Goal: Task Accomplishment & Management: Manage account settings

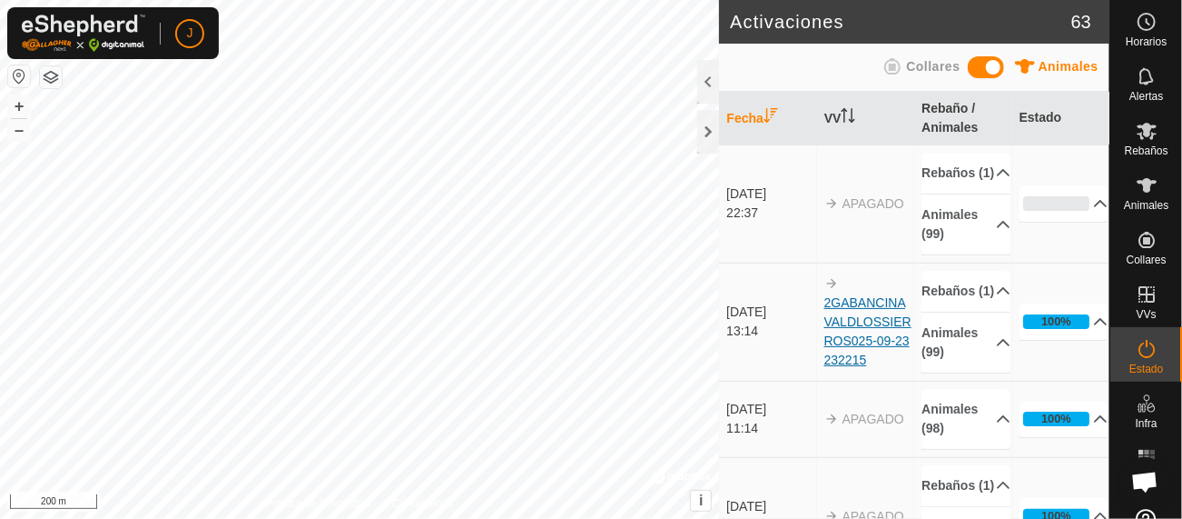
click at [857, 361] on link "2GABANCINA VALDLOSSIERROS025-09-23 232215" at bounding box center [868, 331] width 87 height 72
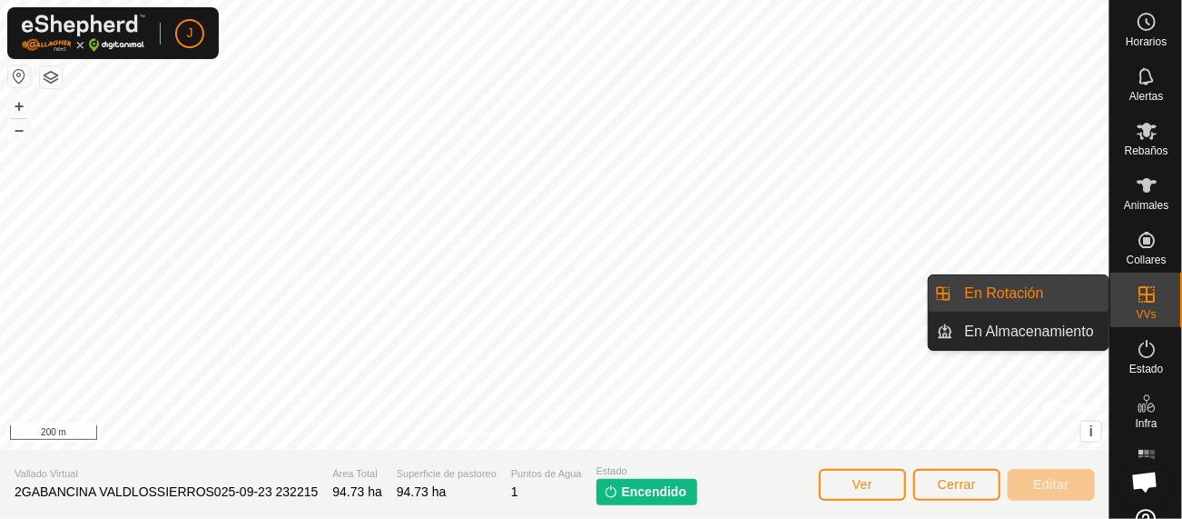
click at [1053, 299] on link "En Rotación" at bounding box center [1032, 293] width 155 height 36
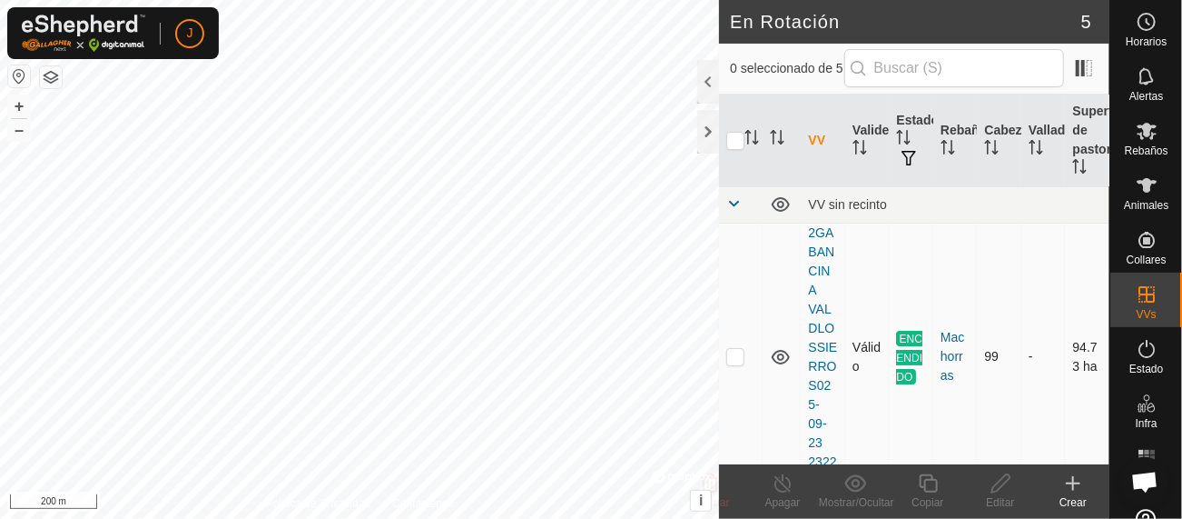
click at [734, 366] on td at bounding box center [741, 357] width 44 height 268
checkbox input "true"
click at [781, 488] on icon at bounding box center [783, 483] width 23 height 22
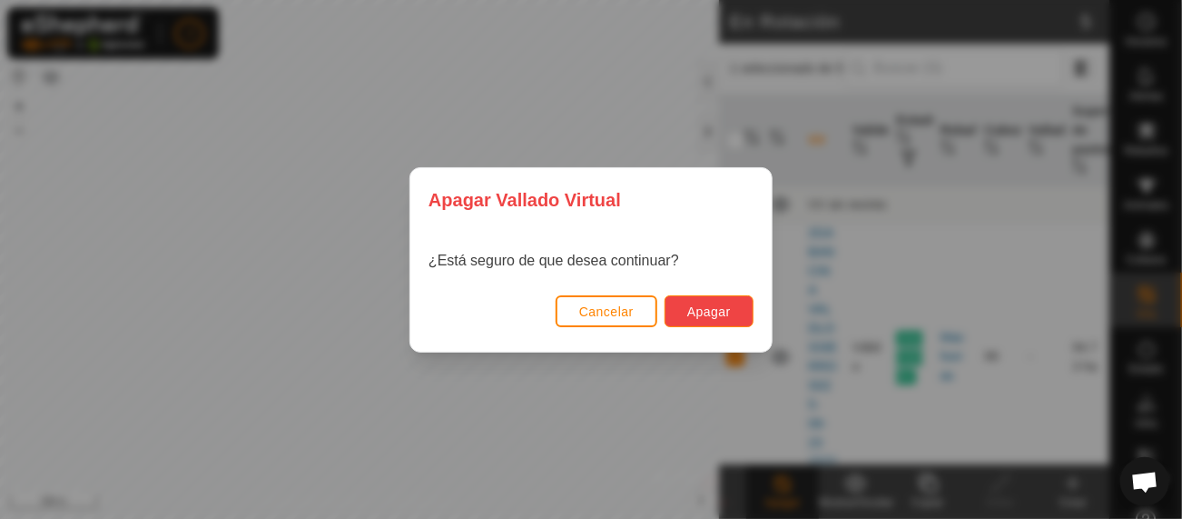
click at [713, 316] on span "Apagar" at bounding box center [710, 311] width 44 height 15
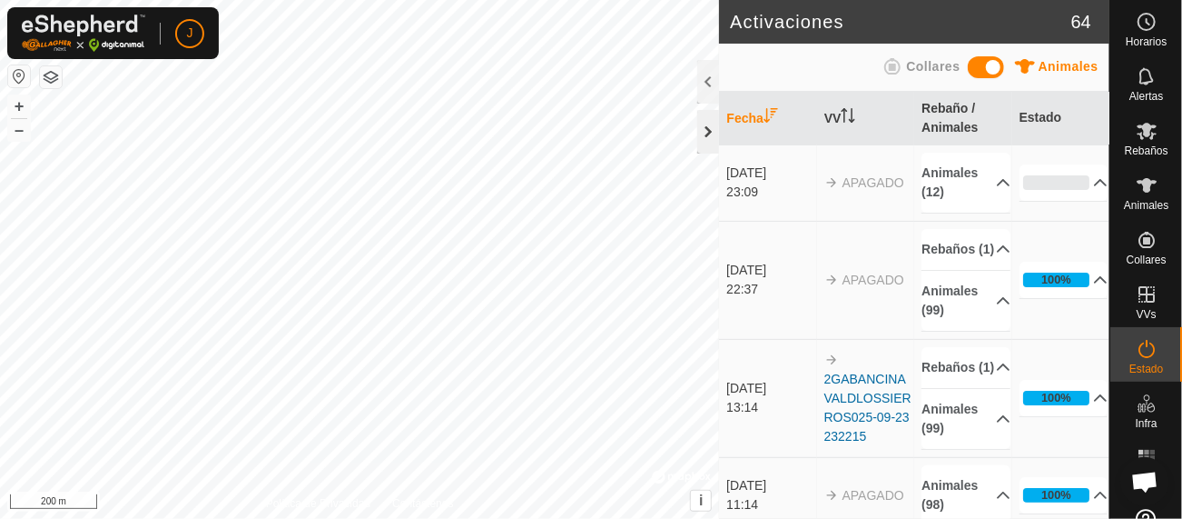
click at [704, 131] on div at bounding box center [709, 132] width 22 height 44
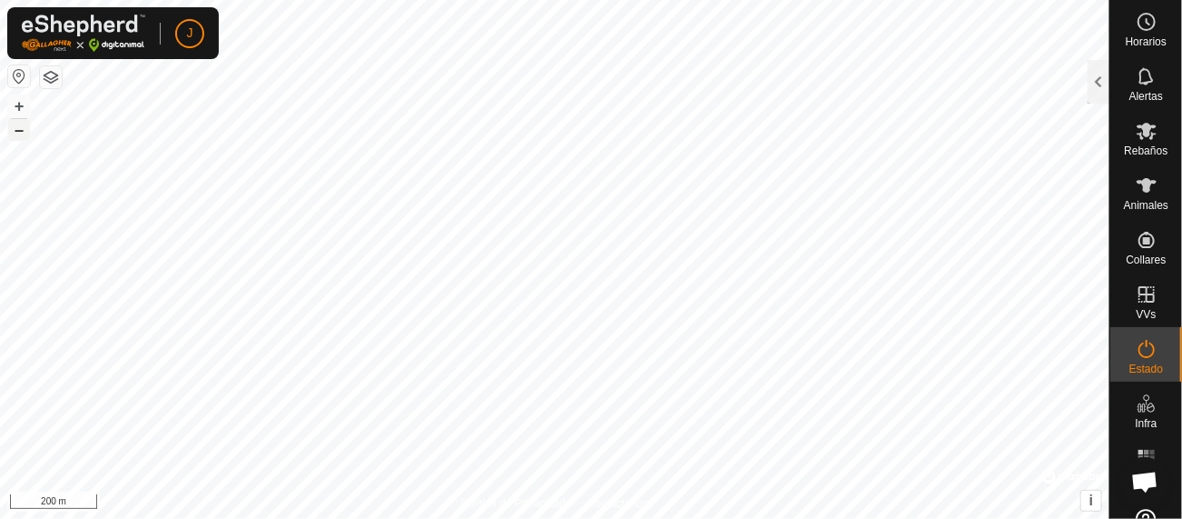
click at [12, 129] on button "–" at bounding box center [19, 130] width 22 height 22
click at [19, 103] on button "+" at bounding box center [19, 106] width 22 height 22
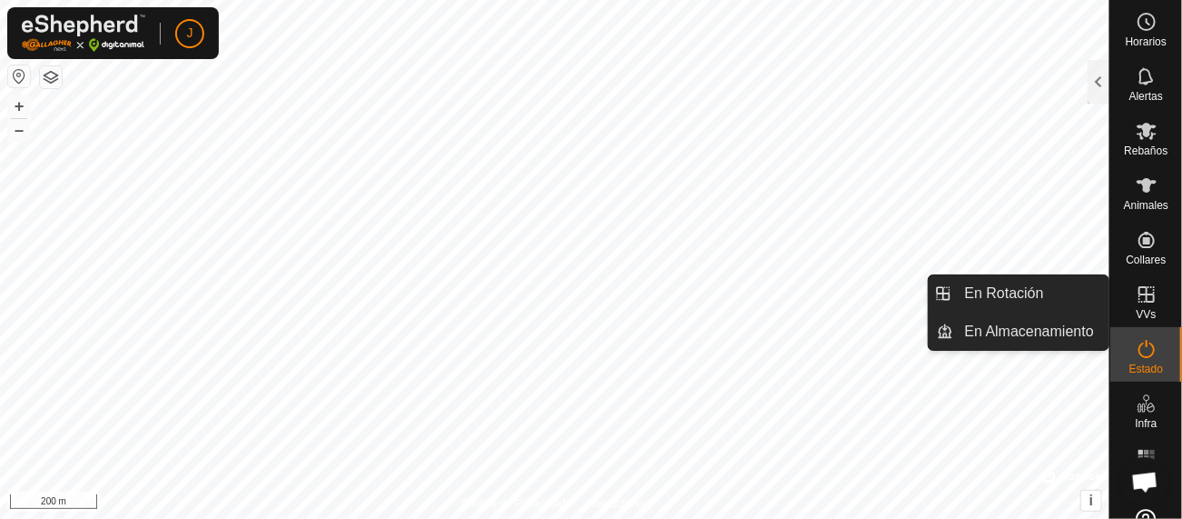
click at [1139, 289] on icon at bounding box center [1147, 294] width 16 height 16
click at [1113, 292] on div "VVs" at bounding box center [1147, 299] width 72 height 54
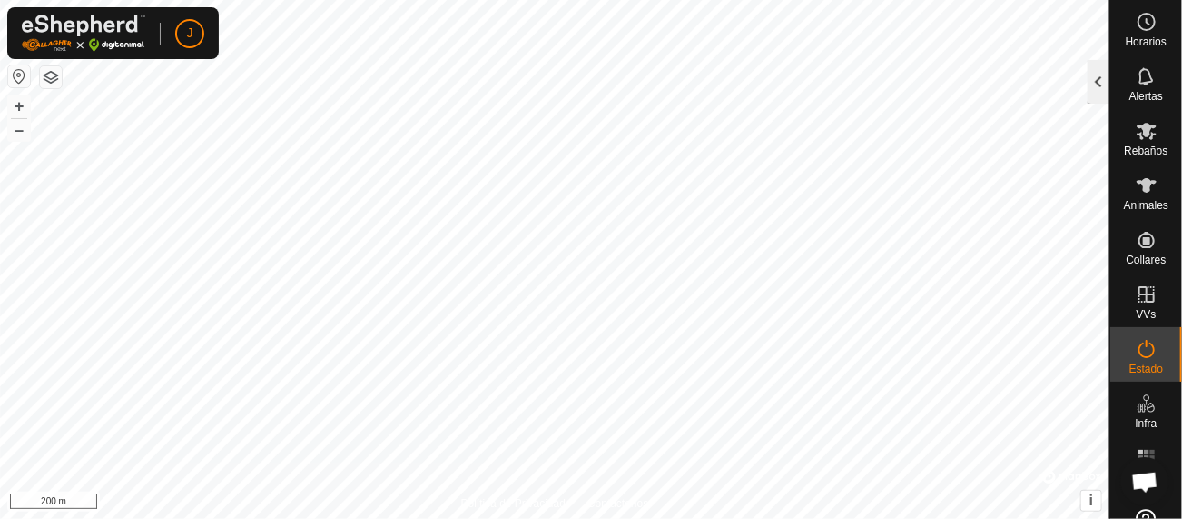
click at [1104, 84] on div at bounding box center [1099, 82] width 22 height 44
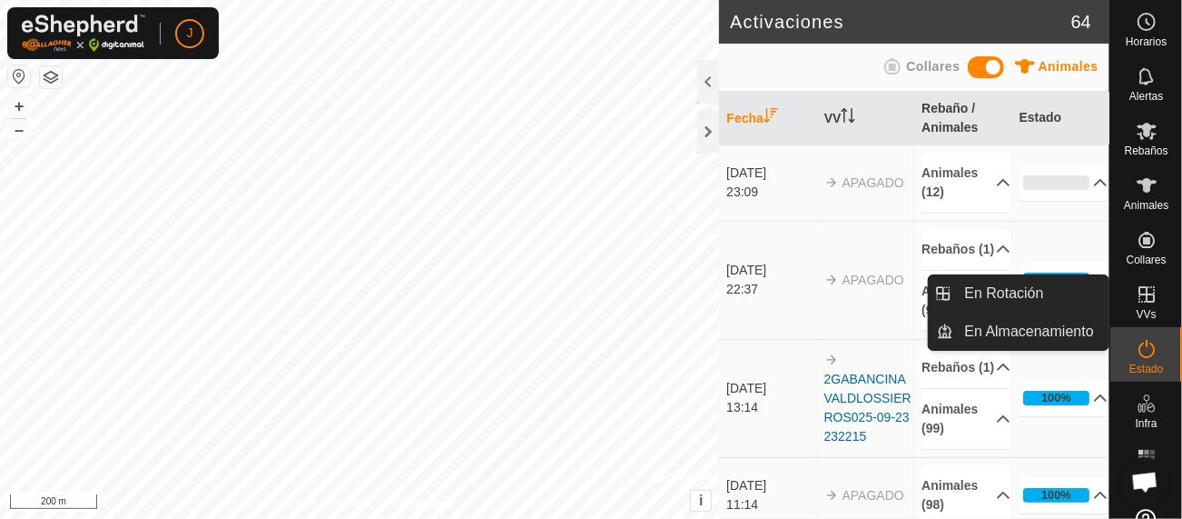
click at [1136, 309] on span "VVs" at bounding box center [1146, 314] width 20 height 11
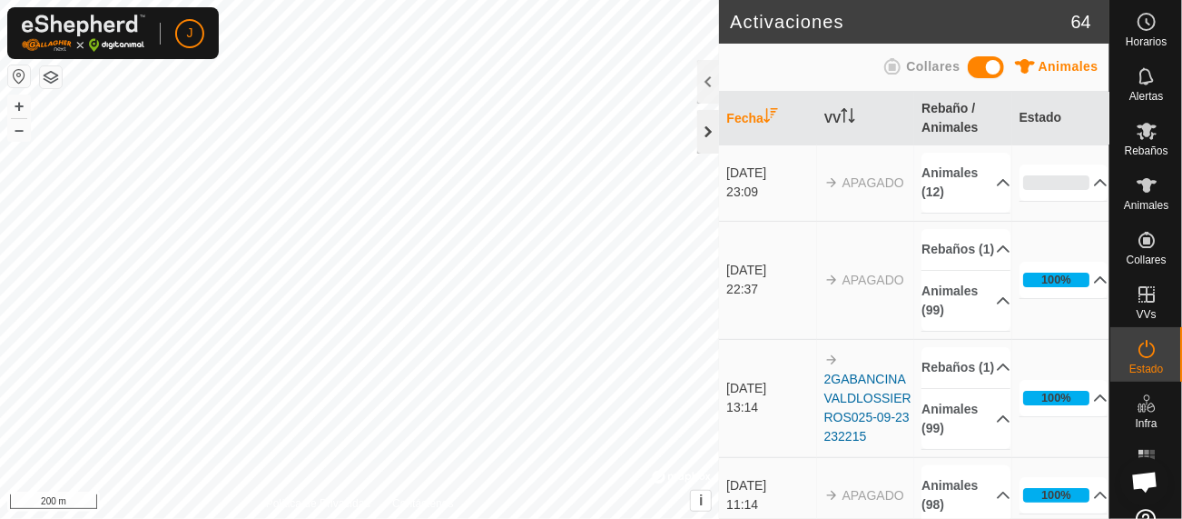
click at [705, 130] on div at bounding box center [709, 132] width 22 height 44
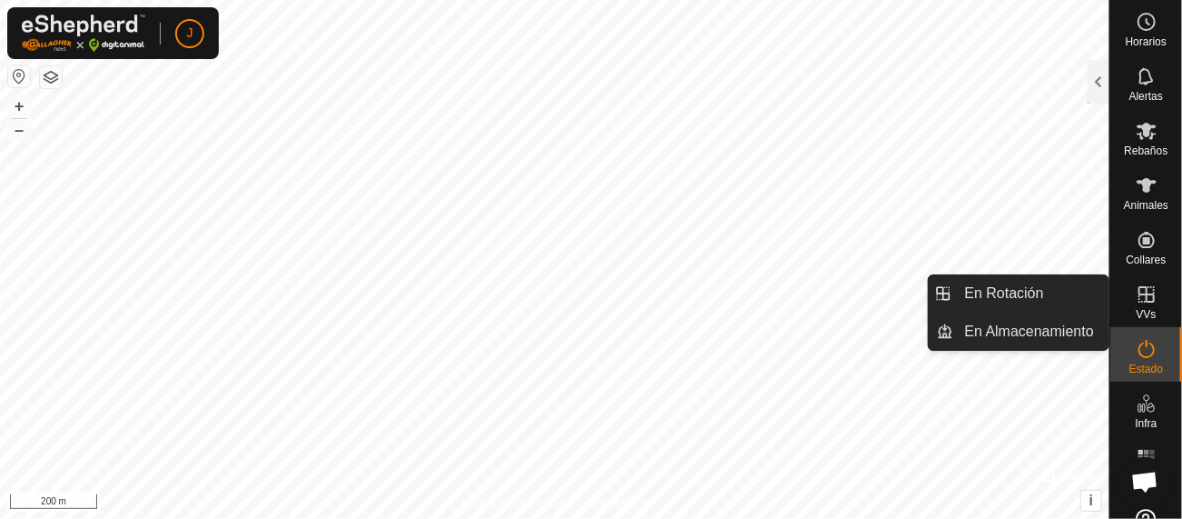
click at [1136, 311] on span "VVs" at bounding box center [1146, 314] width 20 height 11
click at [1032, 280] on link "En Rotación" at bounding box center [1032, 293] width 155 height 36
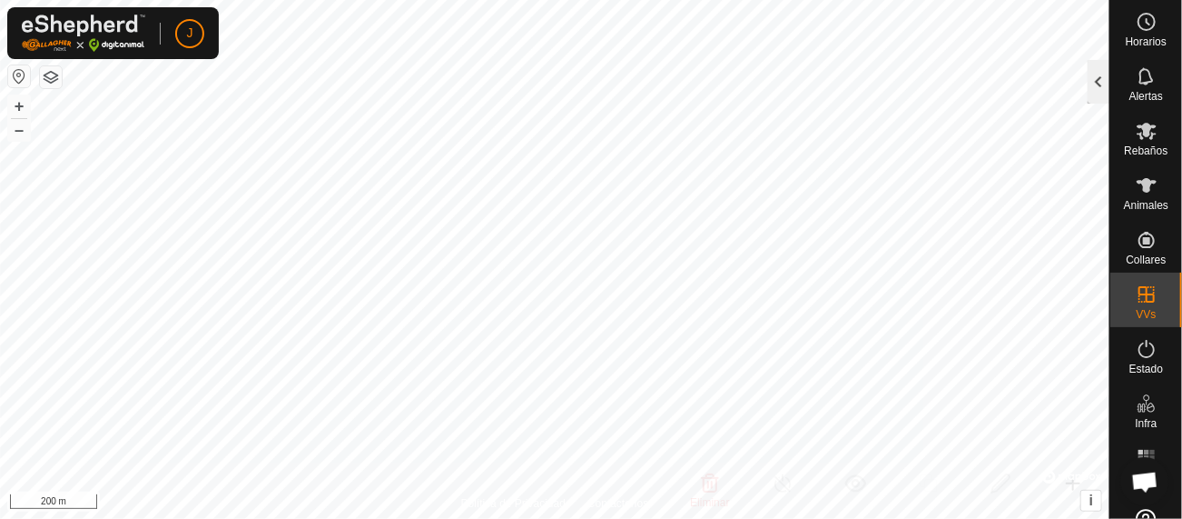
click at [1093, 85] on div at bounding box center [1099, 82] width 22 height 44
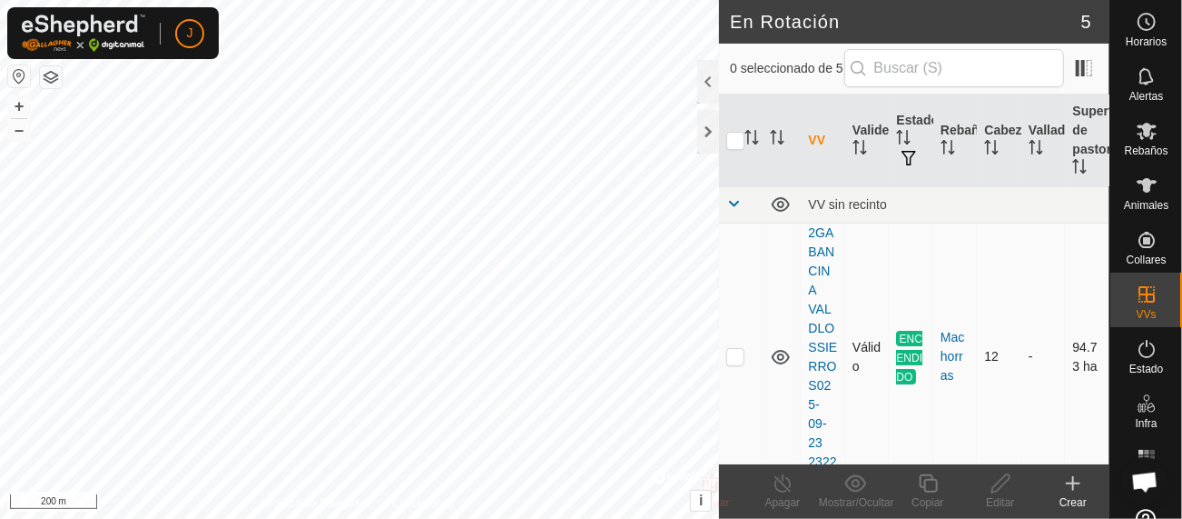
click at [734, 360] on p-checkbox at bounding box center [736, 356] width 18 height 15
click at [713, 119] on div at bounding box center [709, 132] width 22 height 44
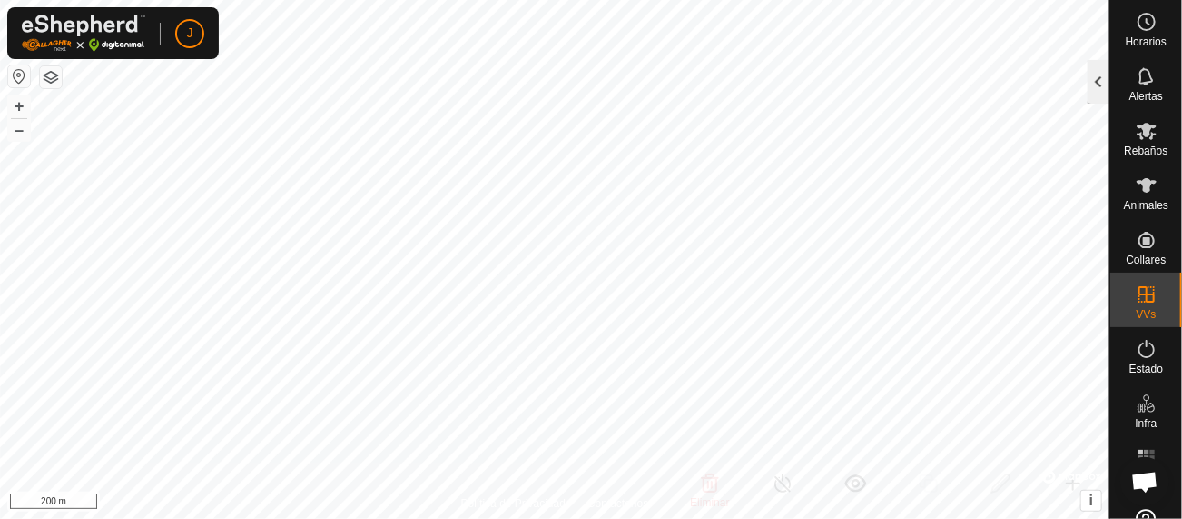
click at [1102, 69] on div at bounding box center [1099, 82] width 22 height 44
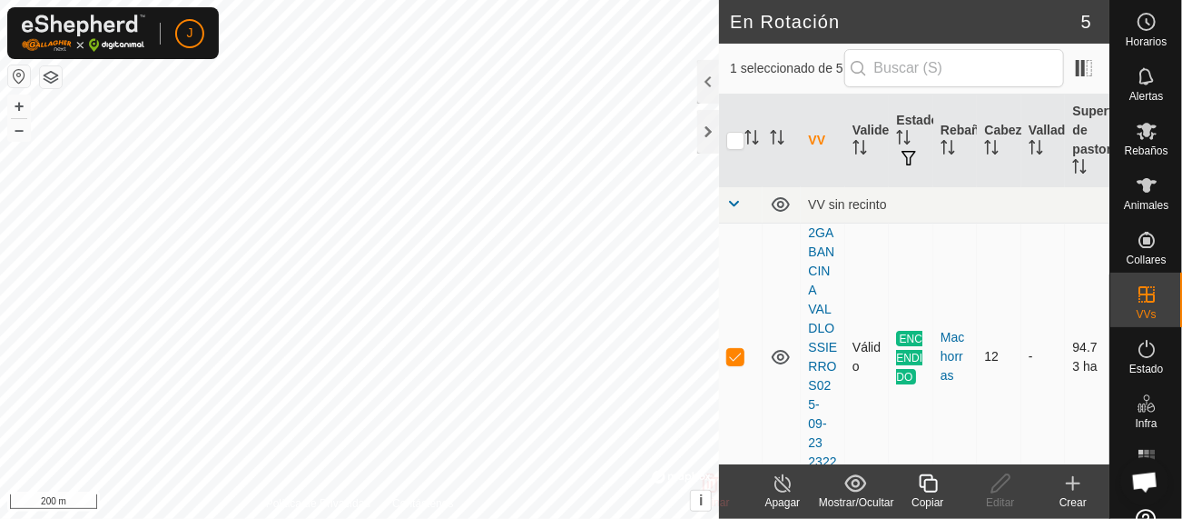
click at [731, 356] on p-checkbox at bounding box center [736, 356] width 18 height 15
checkbox input "true"
click at [779, 490] on icon at bounding box center [783, 483] width 23 height 22
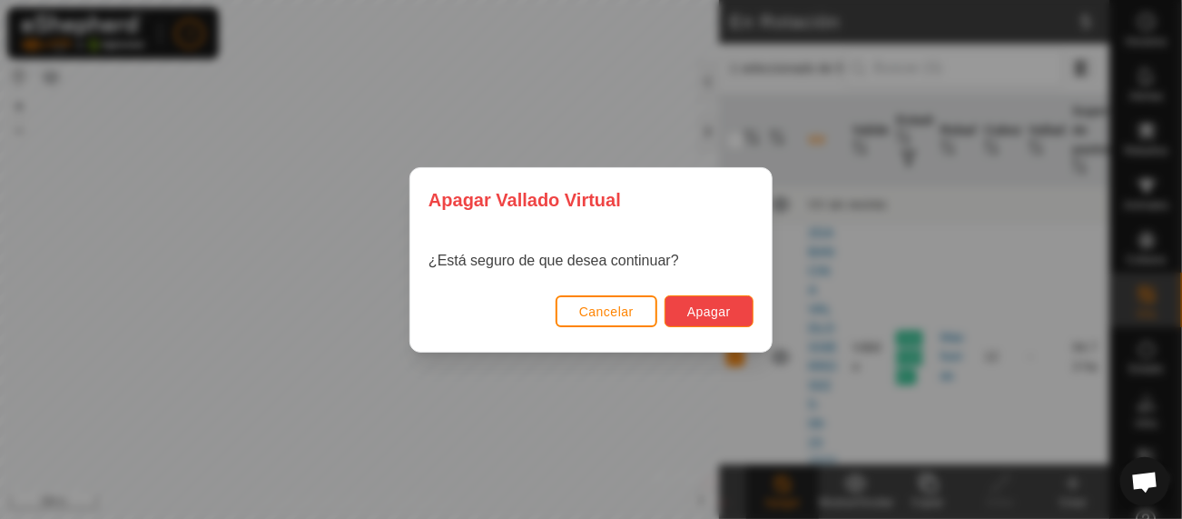
click at [716, 311] on span "Apagar" at bounding box center [710, 311] width 44 height 15
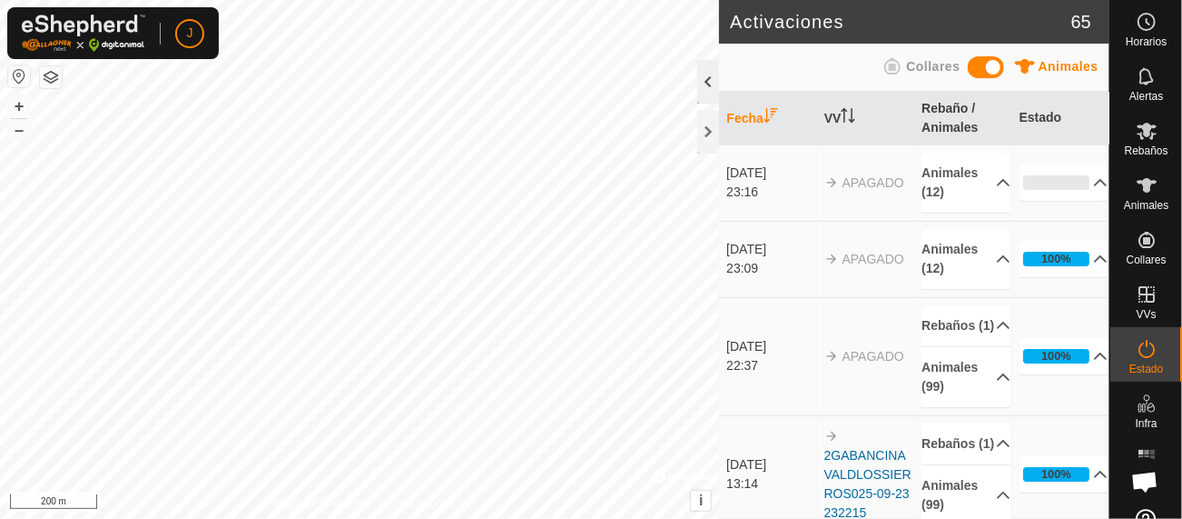
click at [711, 87] on div at bounding box center [709, 82] width 22 height 44
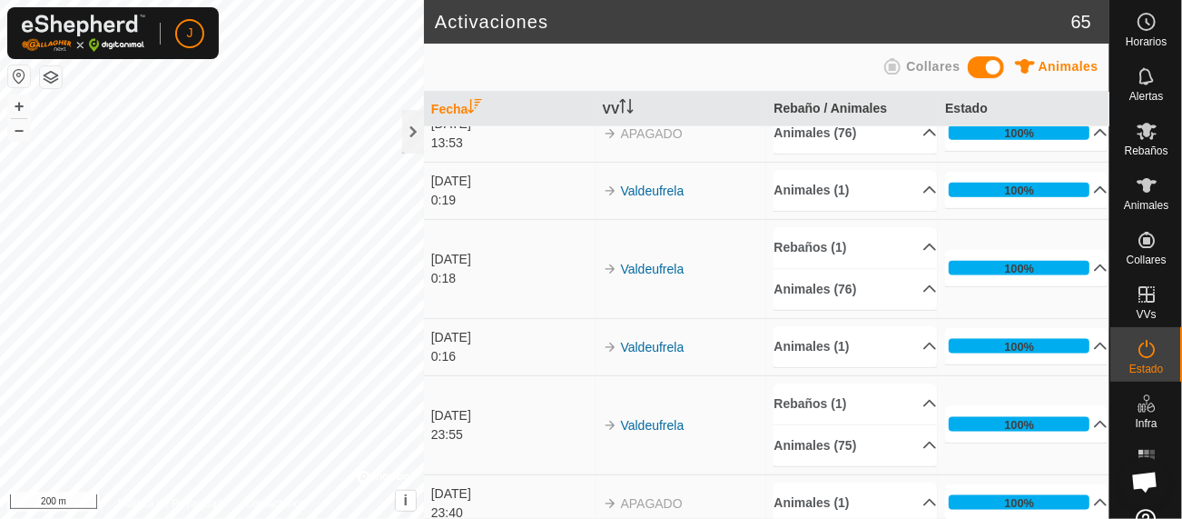
scroll to position [4324, 0]
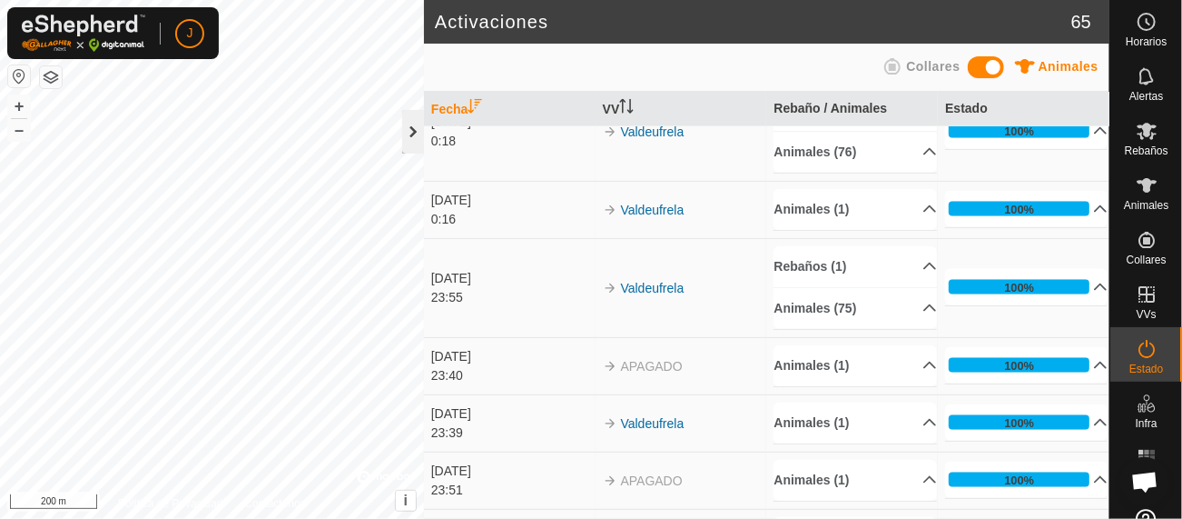
click at [412, 129] on div at bounding box center [413, 132] width 22 height 44
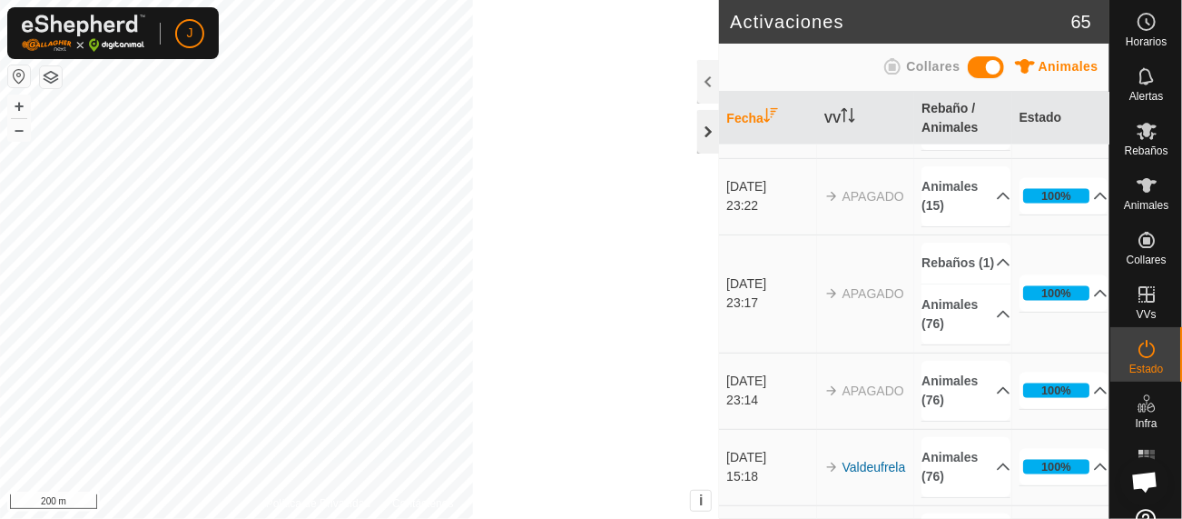
scroll to position [5906, 0]
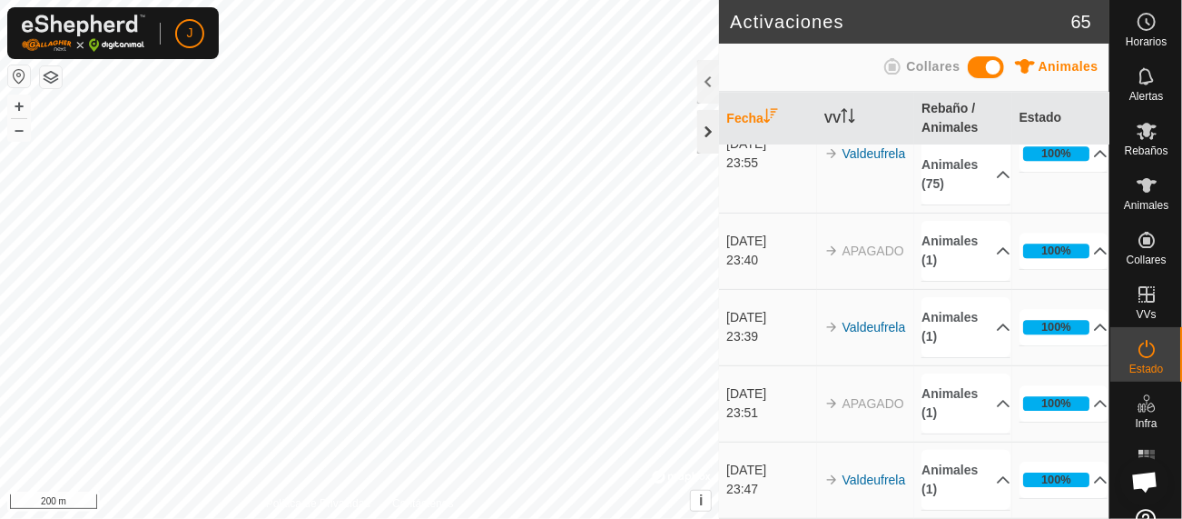
click at [715, 134] on div at bounding box center [709, 132] width 22 height 44
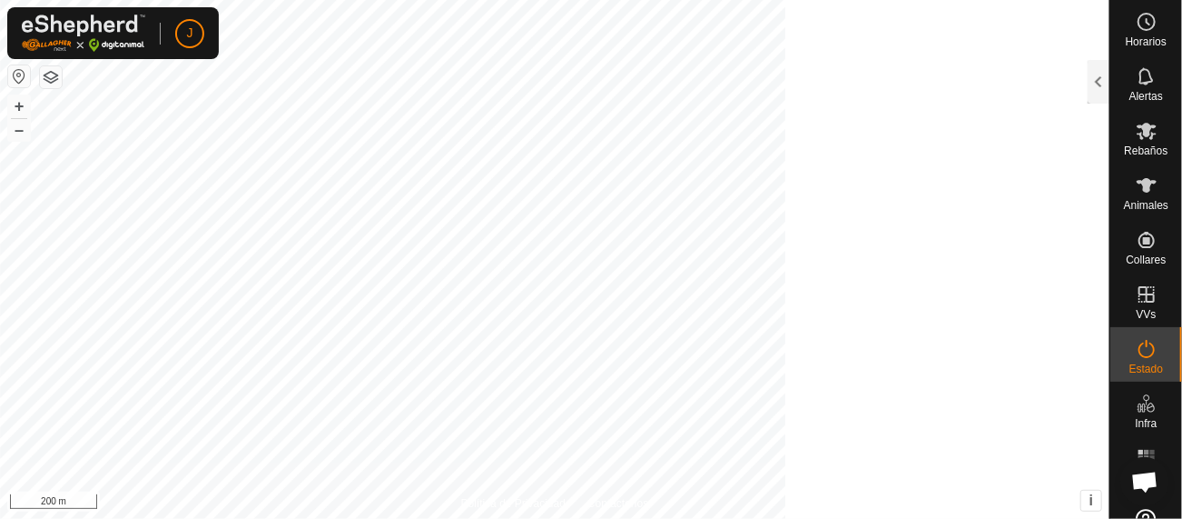
scroll to position [20970, 0]
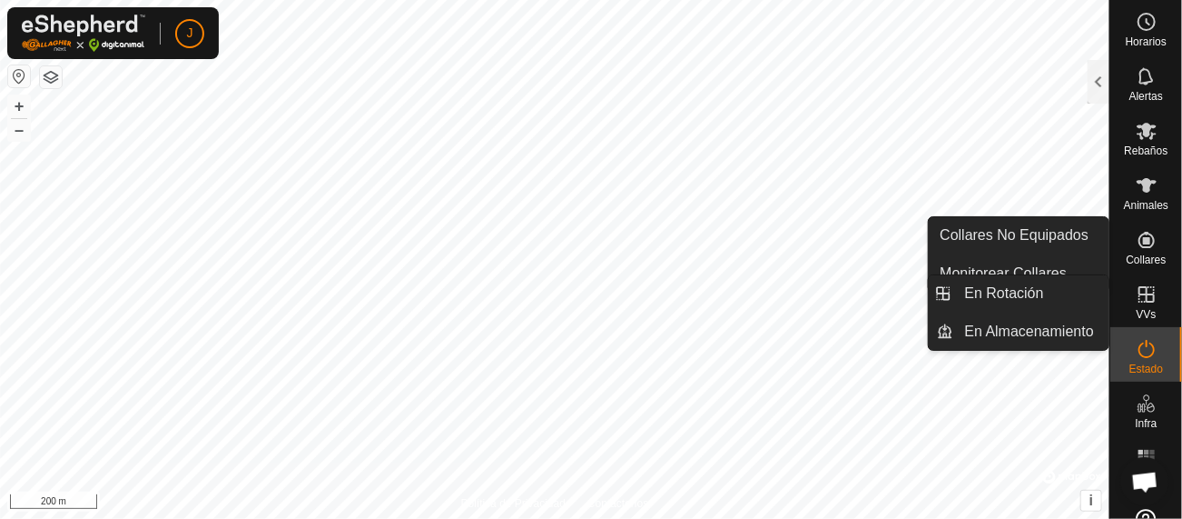
click at [1140, 303] on icon at bounding box center [1147, 294] width 22 height 22
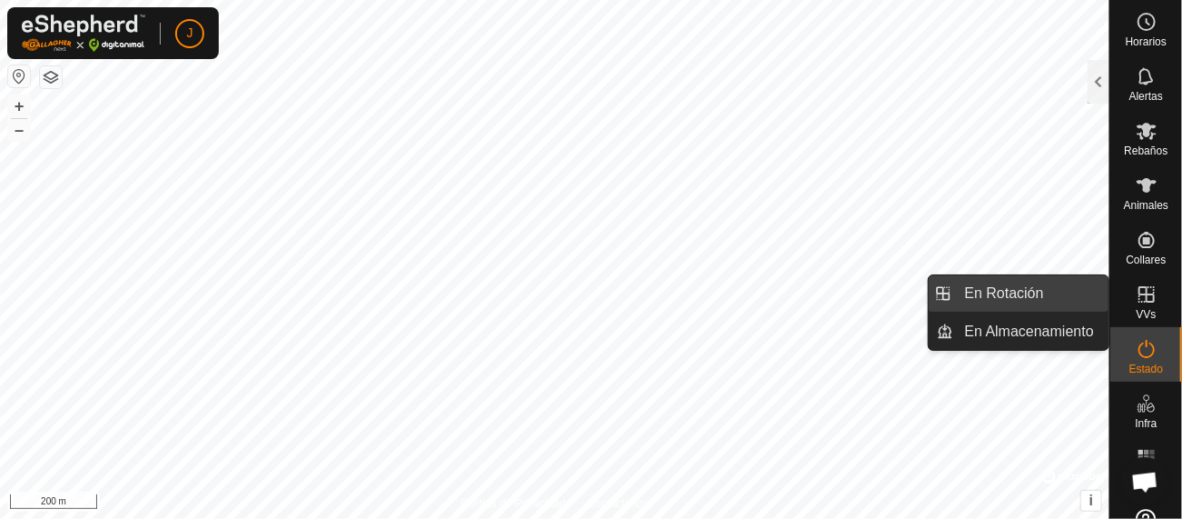
click at [1047, 288] on link "En Rotación" at bounding box center [1032, 293] width 155 height 36
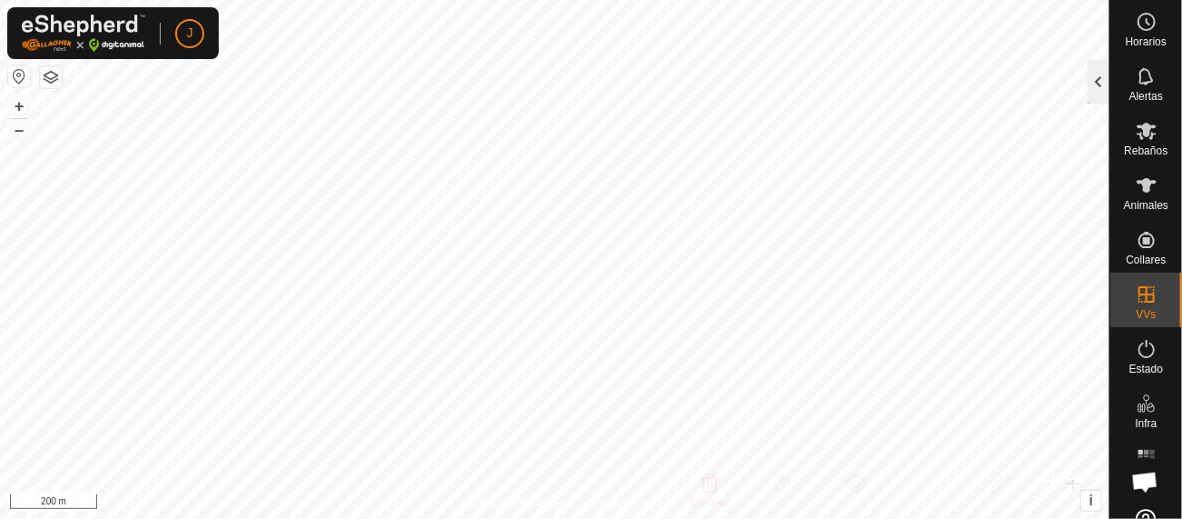
click at [1102, 83] on div at bounding box center [1099, 82] width 22 height 44
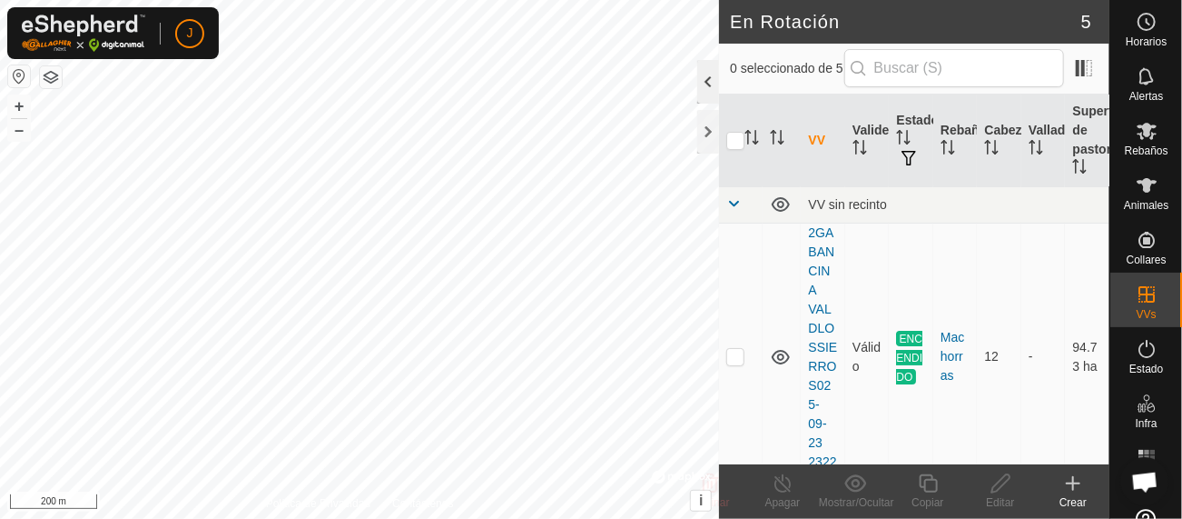
click at [709, 78] on div at bounding box center [709, 82] width 22 height 44
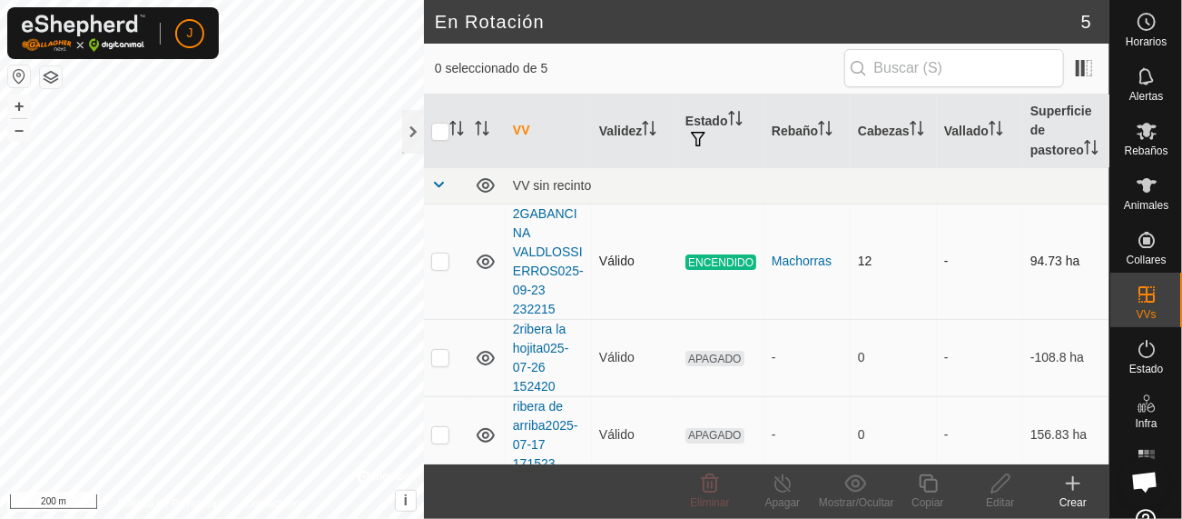
click at [438, 268] on p-checkbox at bounding box center [440, 260] width 18 height 15
checkbox input "true"
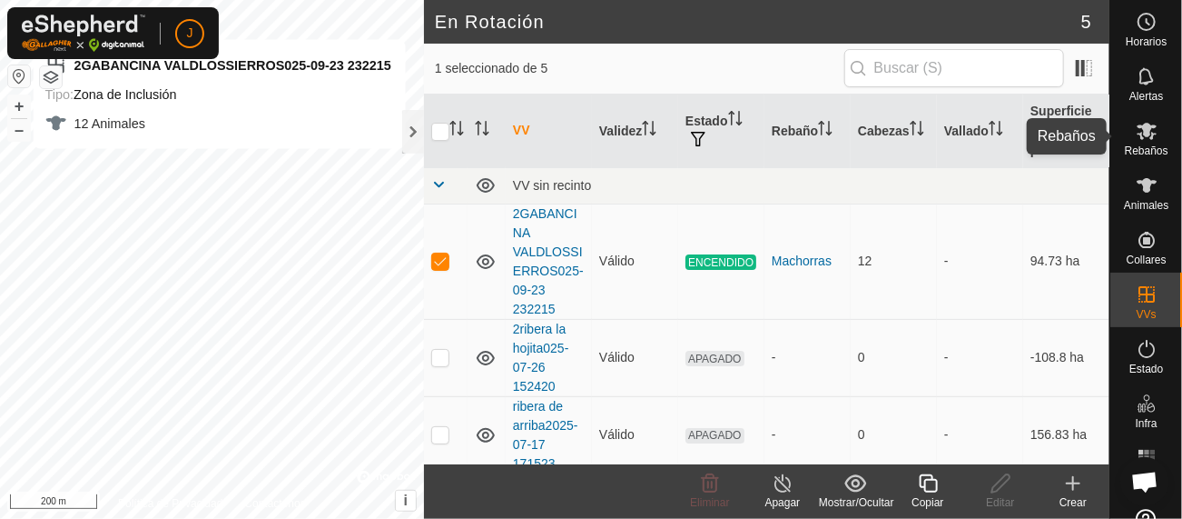
click at [1139, 143] on es-mob-svg-icon at bounding box center [1147, 130] width 33 height 29
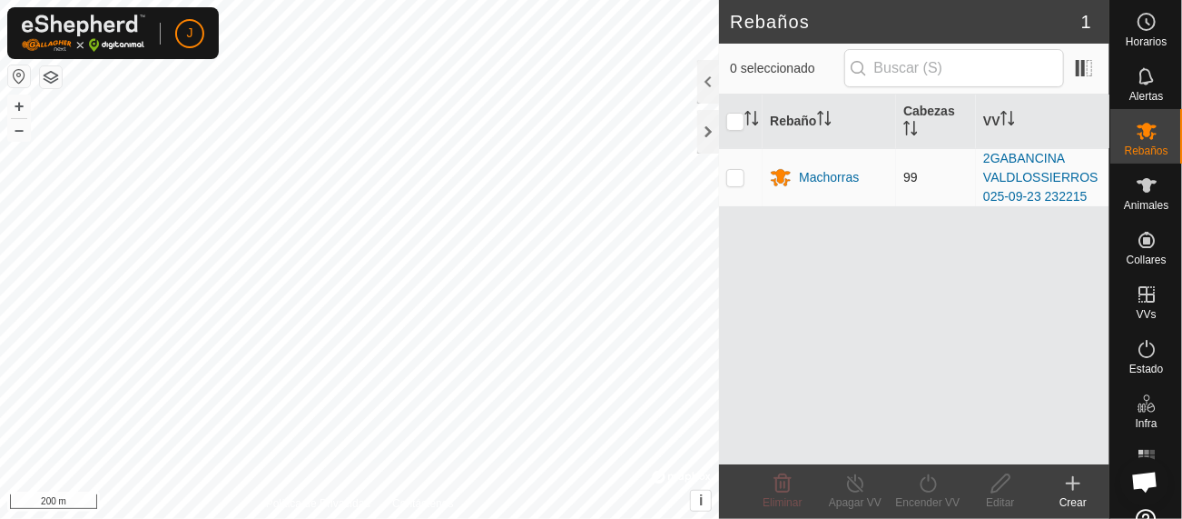
click at [736, 178] on p-checkbox at bounding box center [736, 177] width 18 height 15
checkbox input "true"
click at [1005, 133] on th "VV" at bounding box center [1043, 121] width 134 height 54
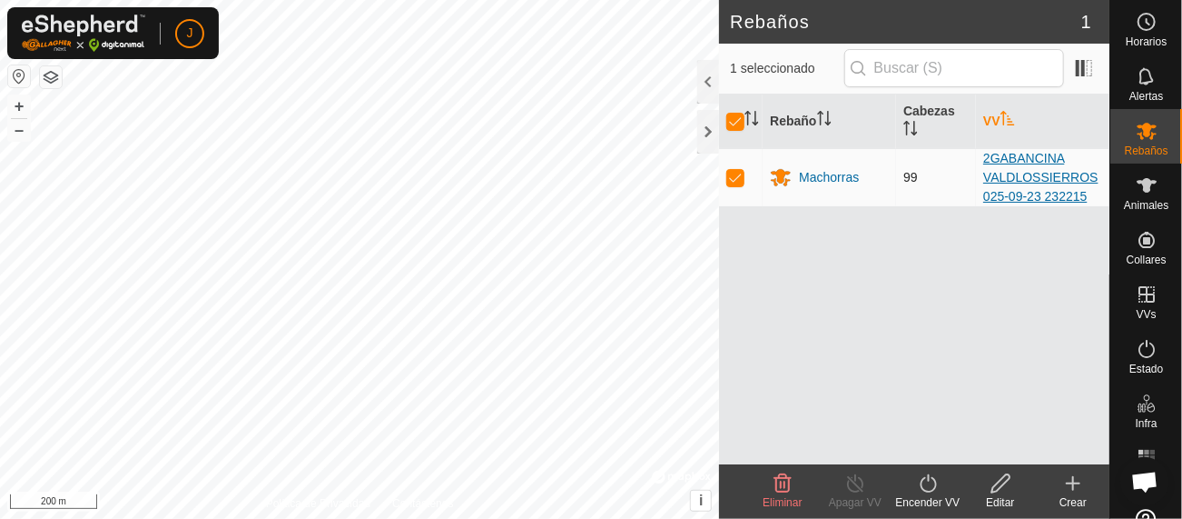
click at [1012, 168] on link "2GABANCINA VALDLOSSIERROS025-09-23 232215" at bounding box center [1041, 177] width 115 height 53
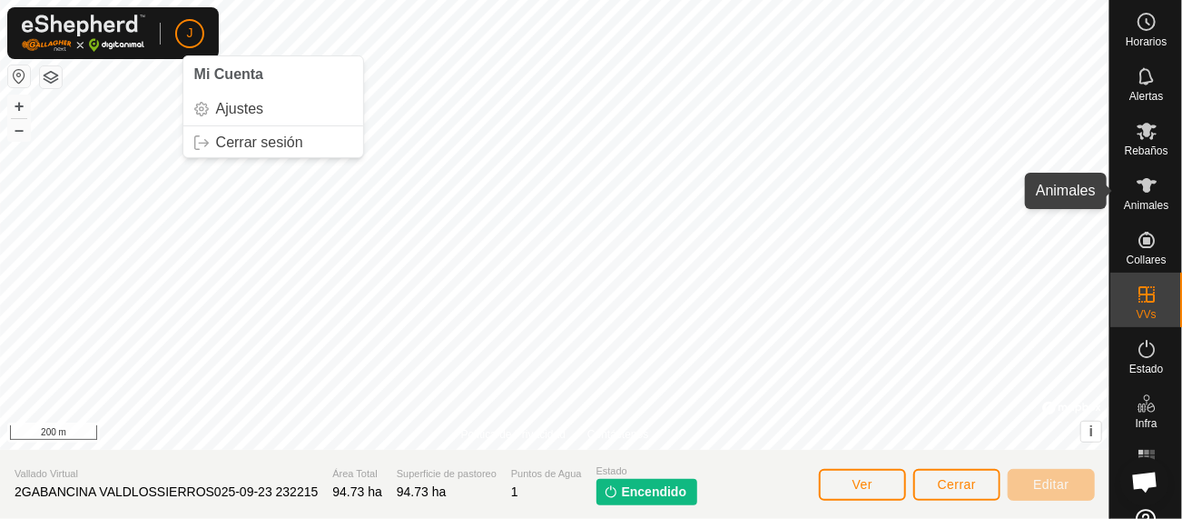
click at [1136, 193] on icon at bounding box center [1147, 185] width 22 height 22
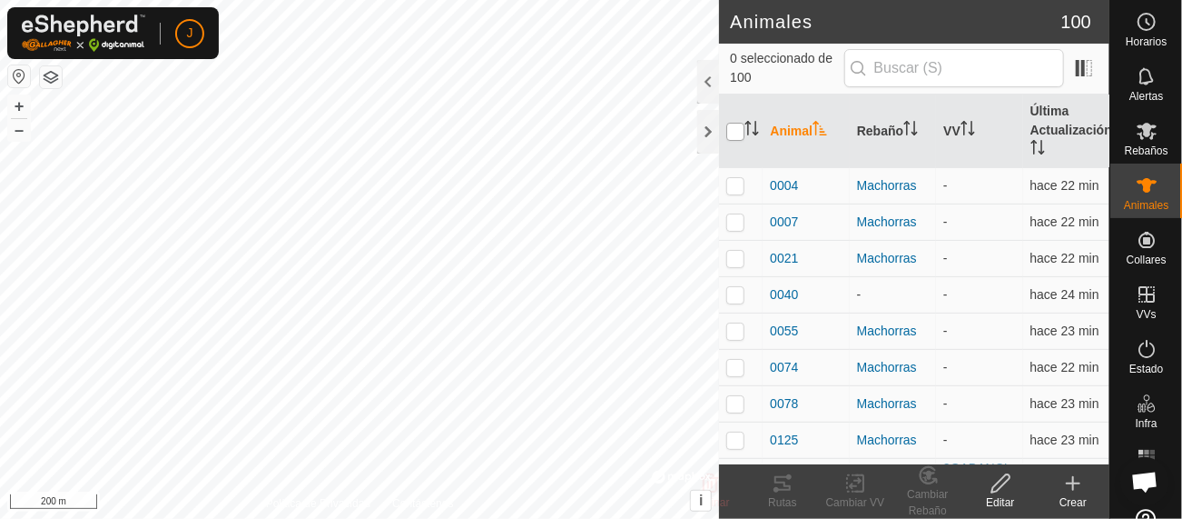
click at [737, 131] on input "checkbox" at bounding box center [736, 132] width 18 height 18
checkbox input "true"
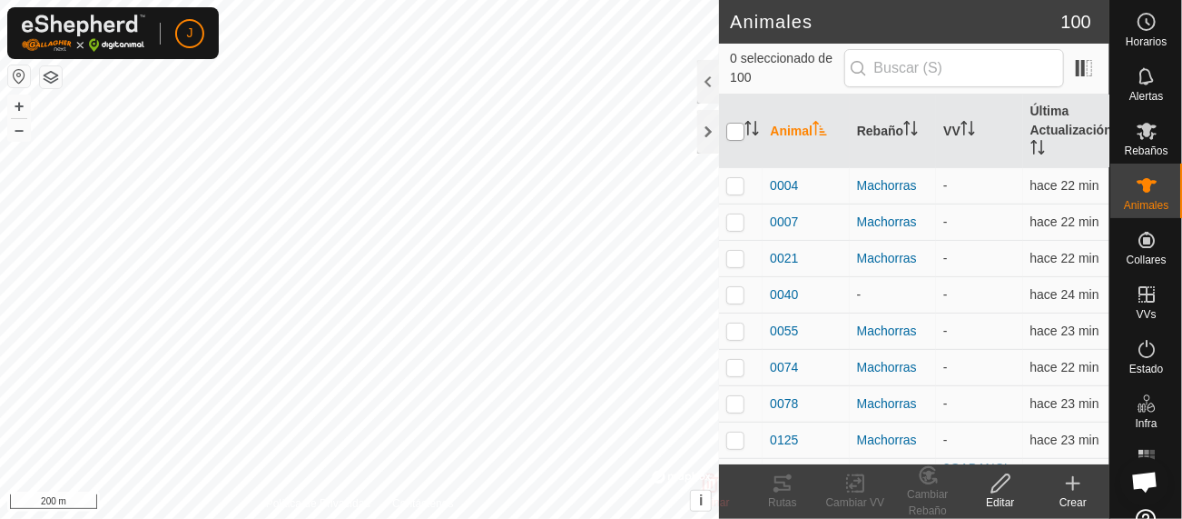
checkbox input "true"
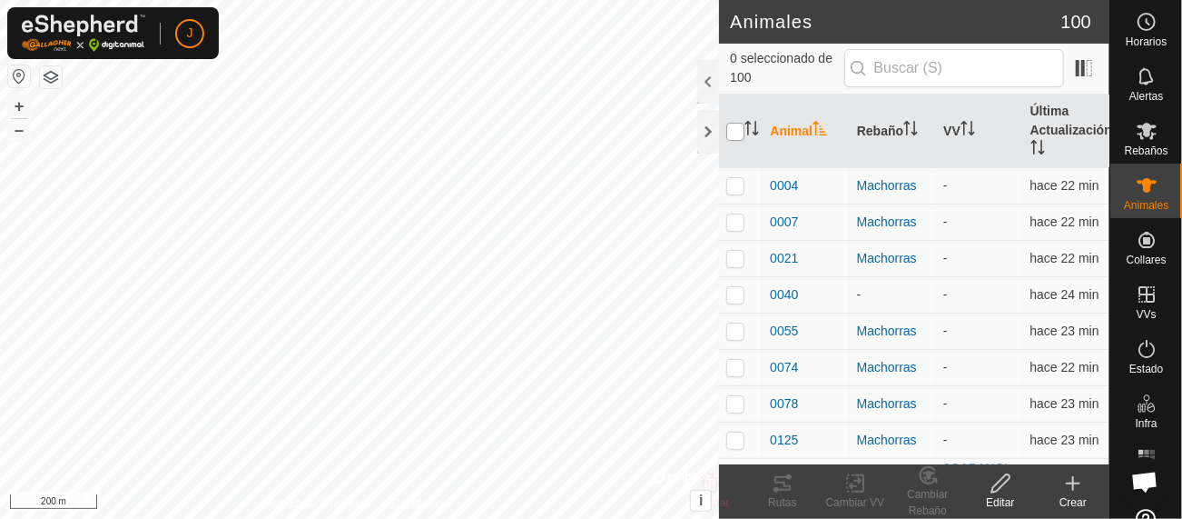
checkbox input "true"
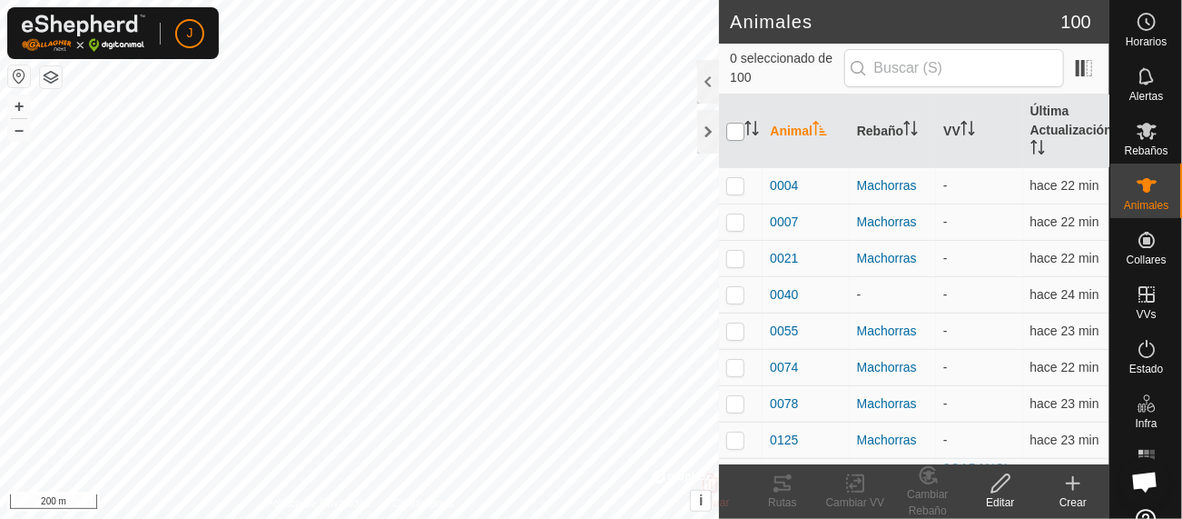
checkbox input "true"
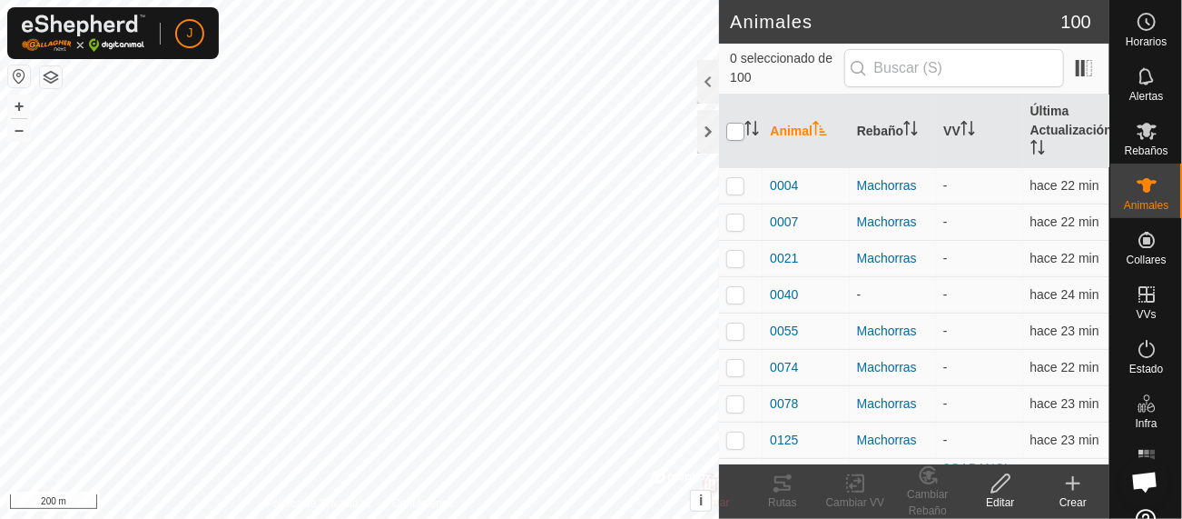
checkbox input "true"
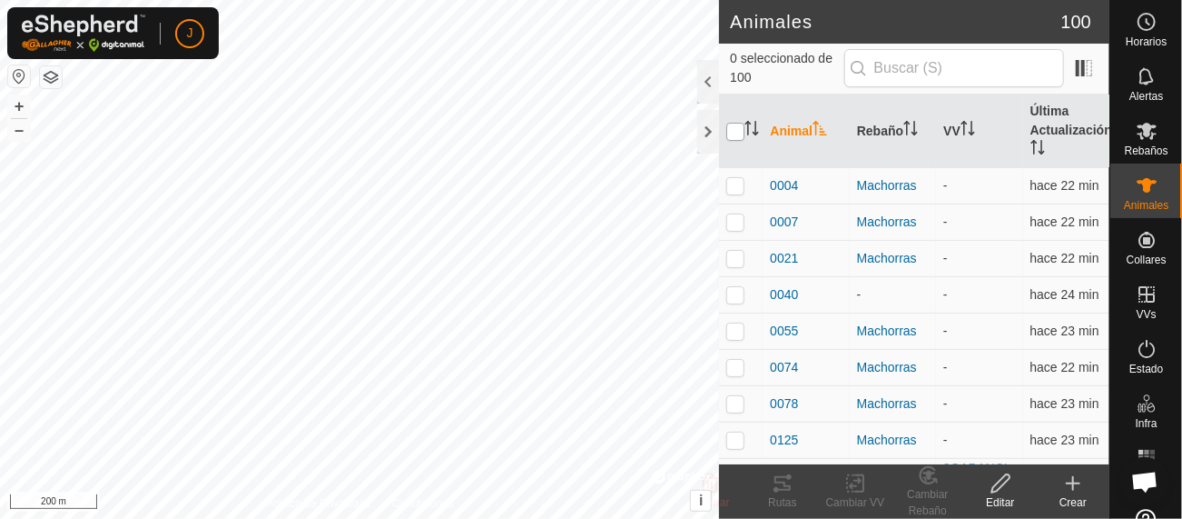
checkbox input "true"
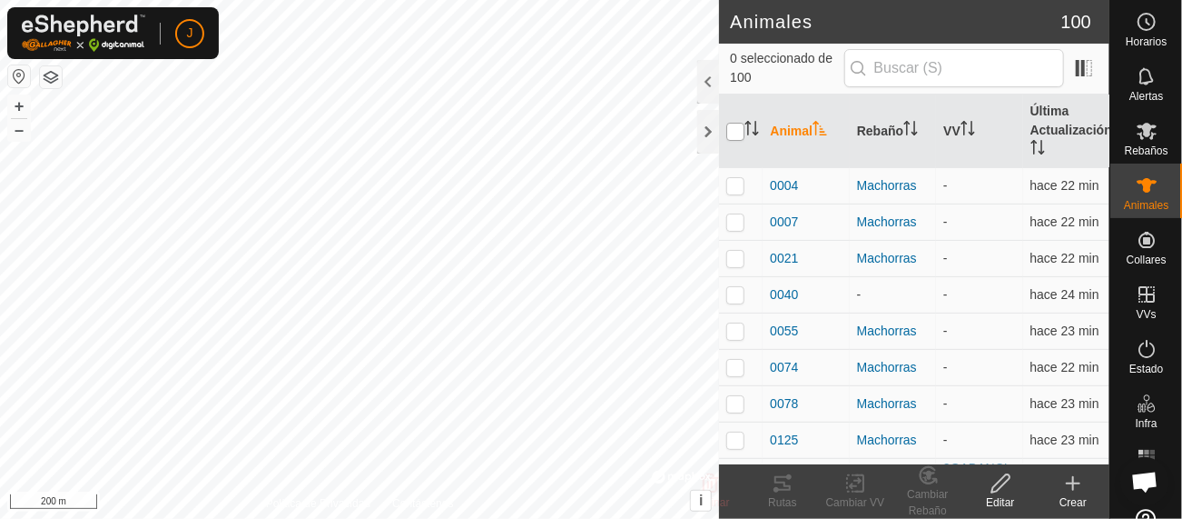
checkbox input "true"
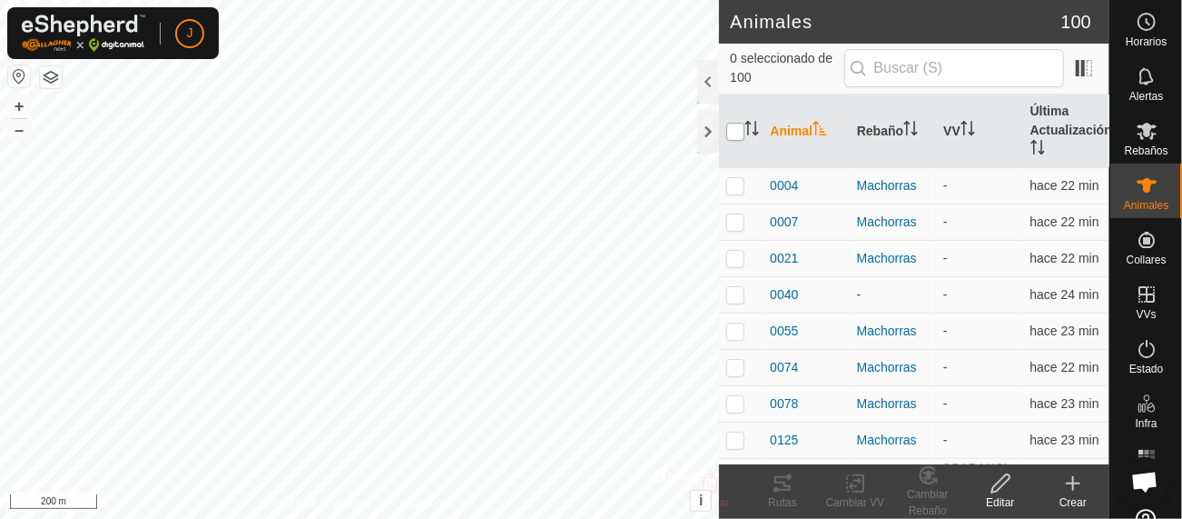
checkbox input "true"
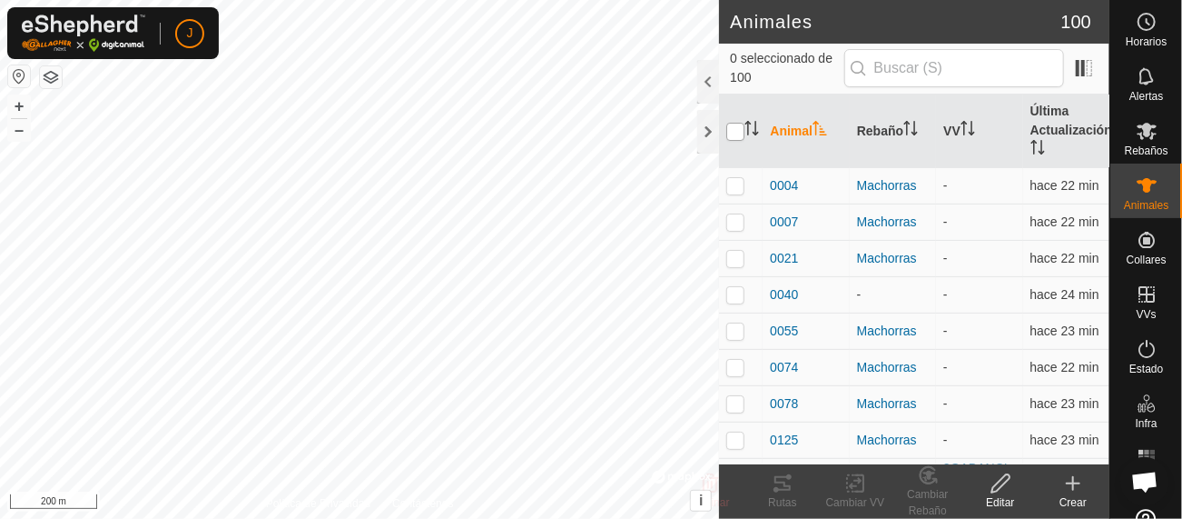
checkbox input "true"
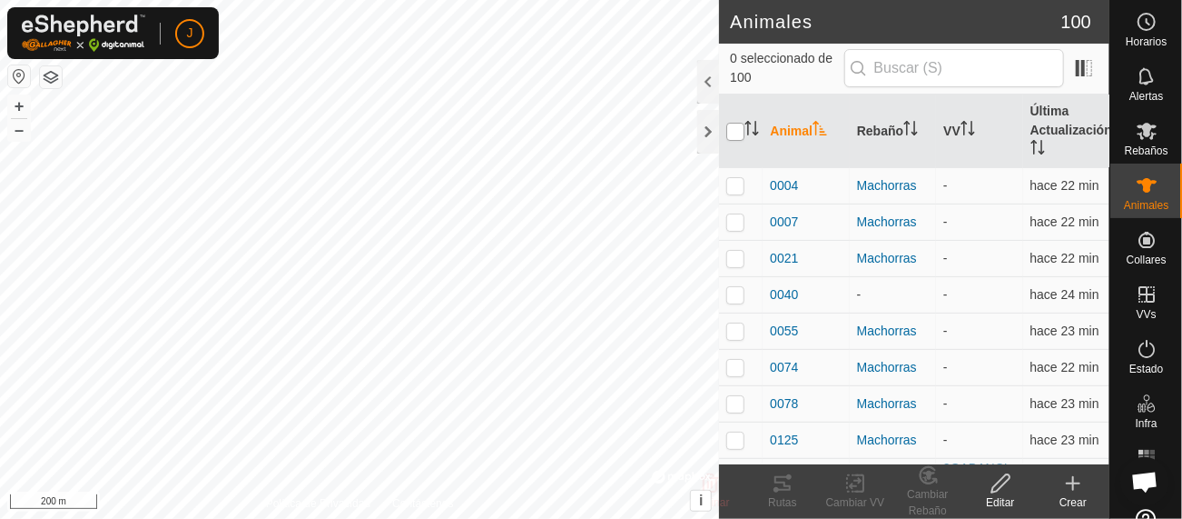
checkbox input "true"
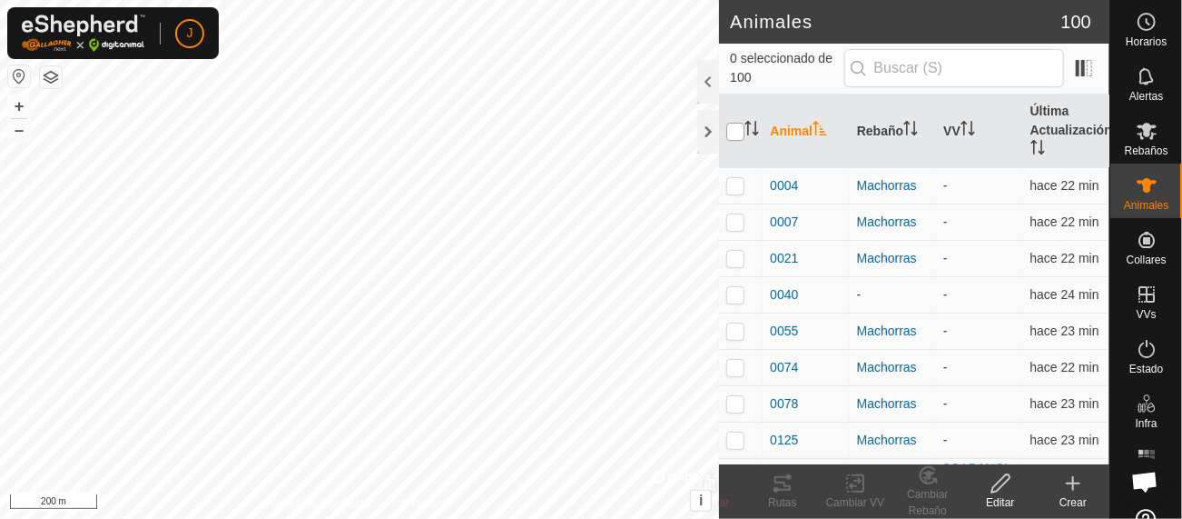
checkbox input "true"
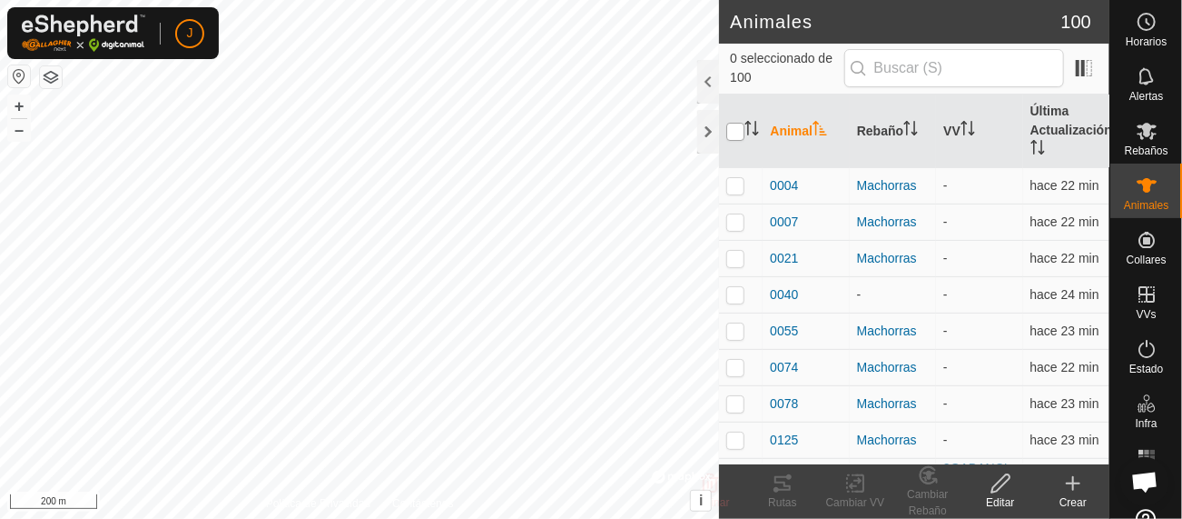
checkbox input "true"
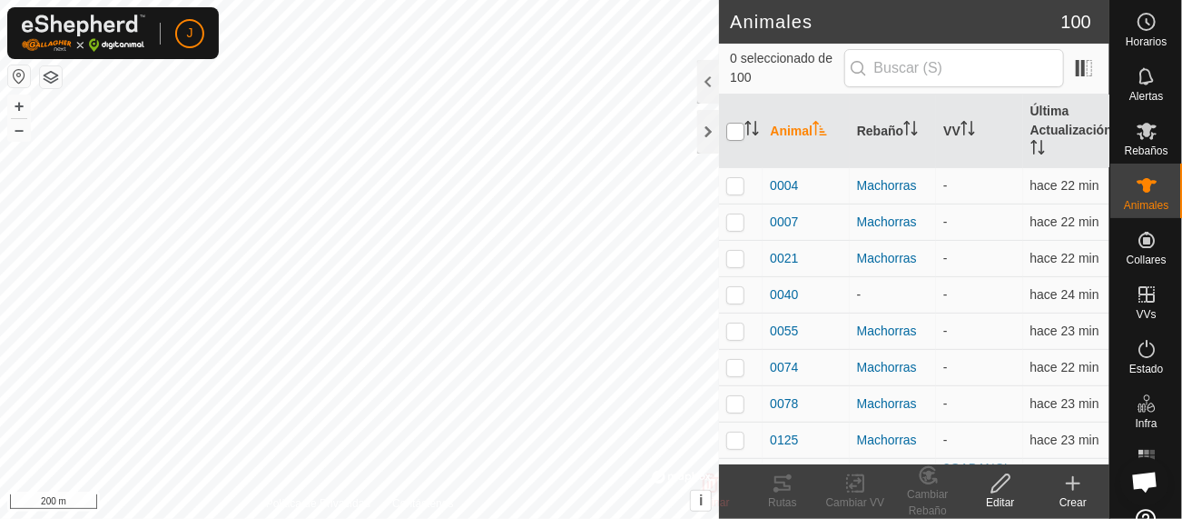
checkbox input "true"
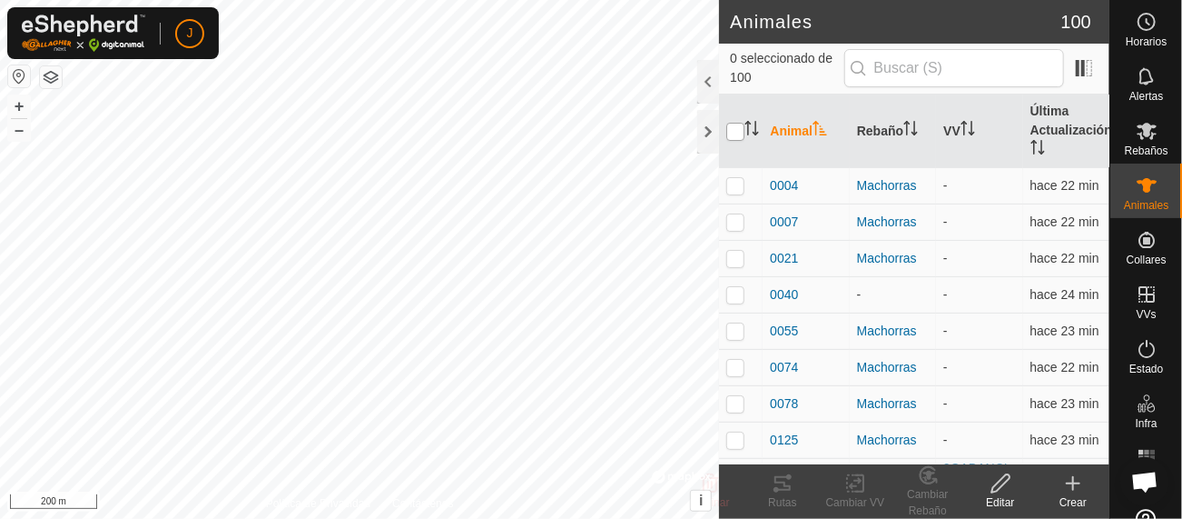
checkbox input "true"
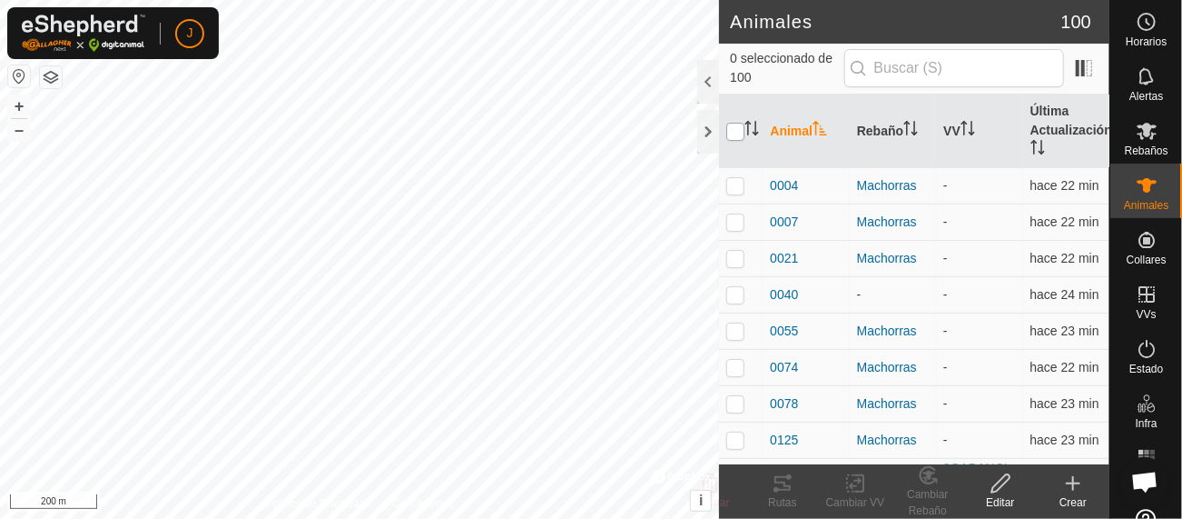
checkbox input "true"
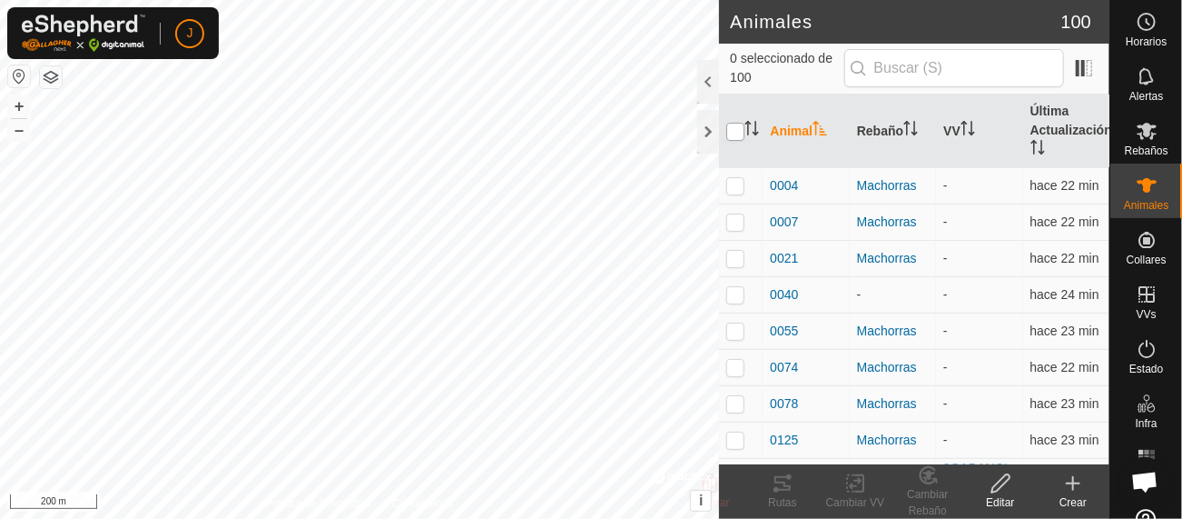
checkbox input "true"
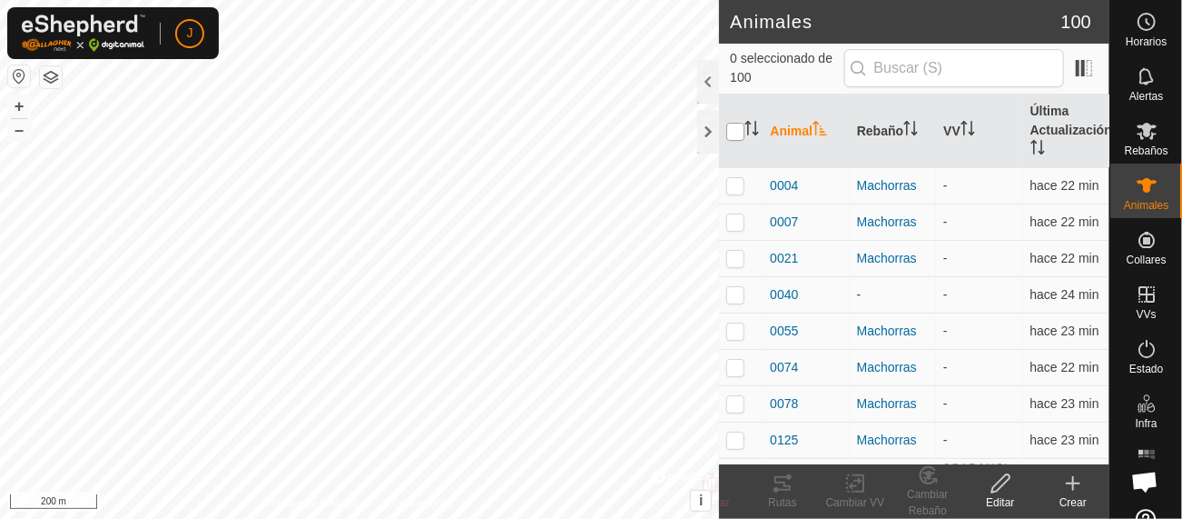
checkbox input "true"
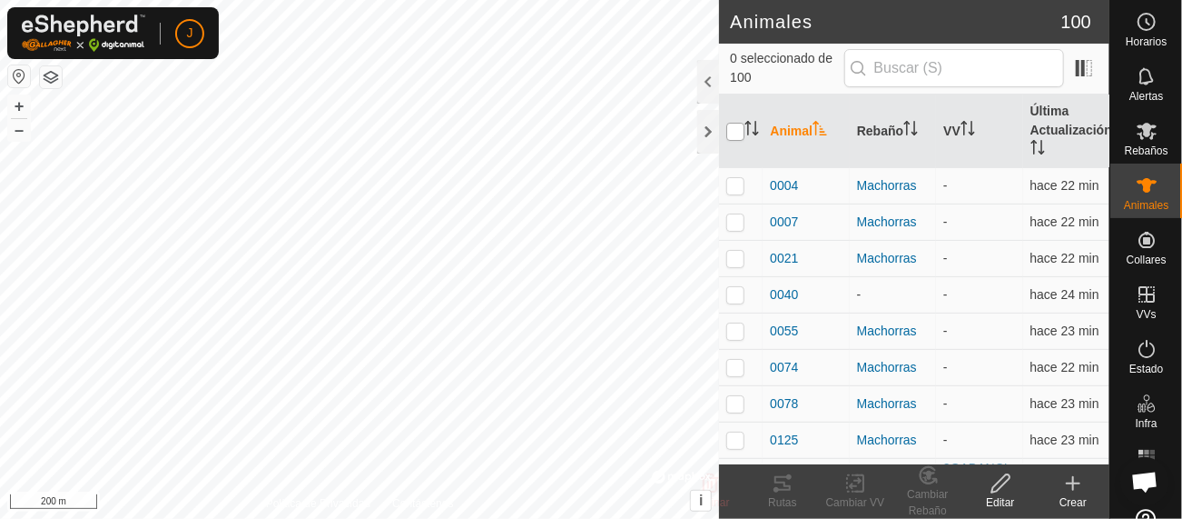
checkbox input "true"
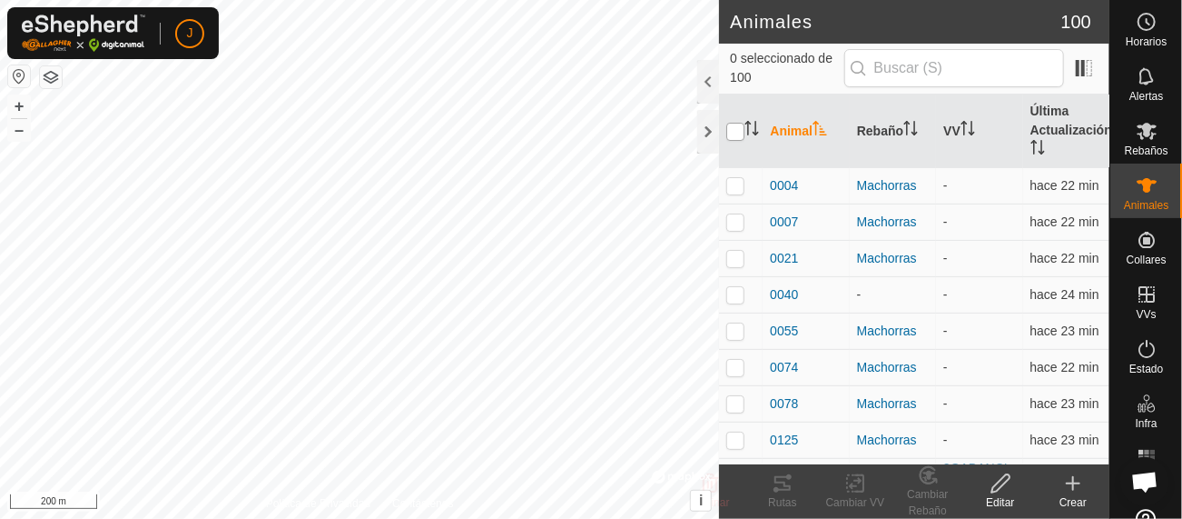
checkbox input "true"
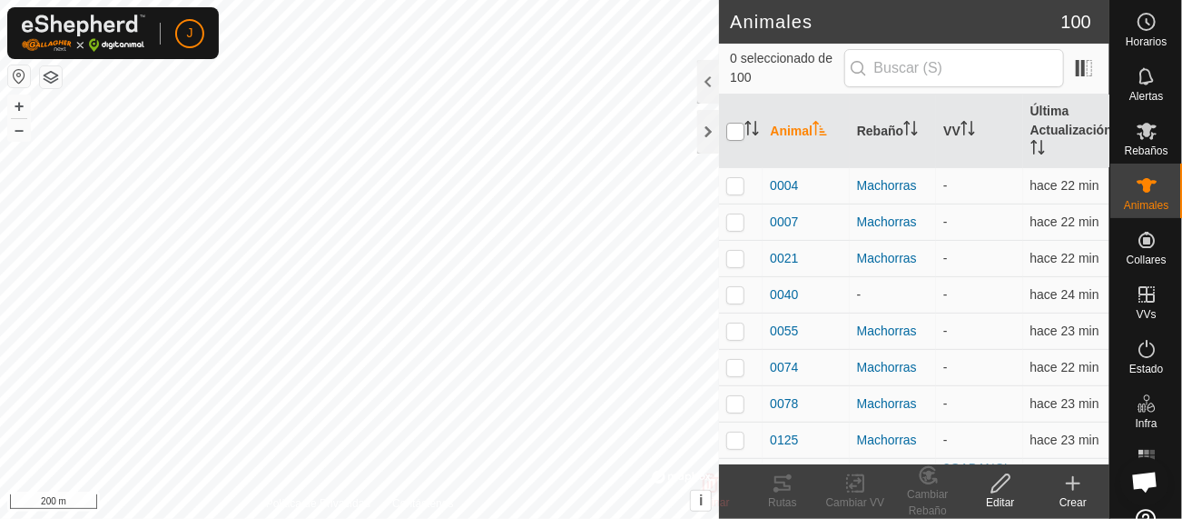
checkbox input "true"
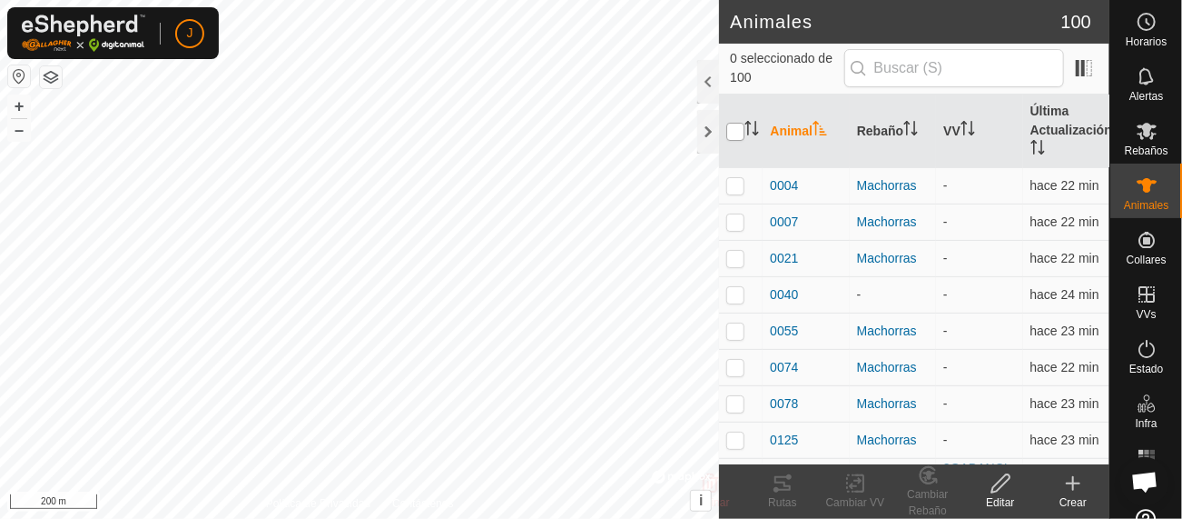
checkbox input "true"
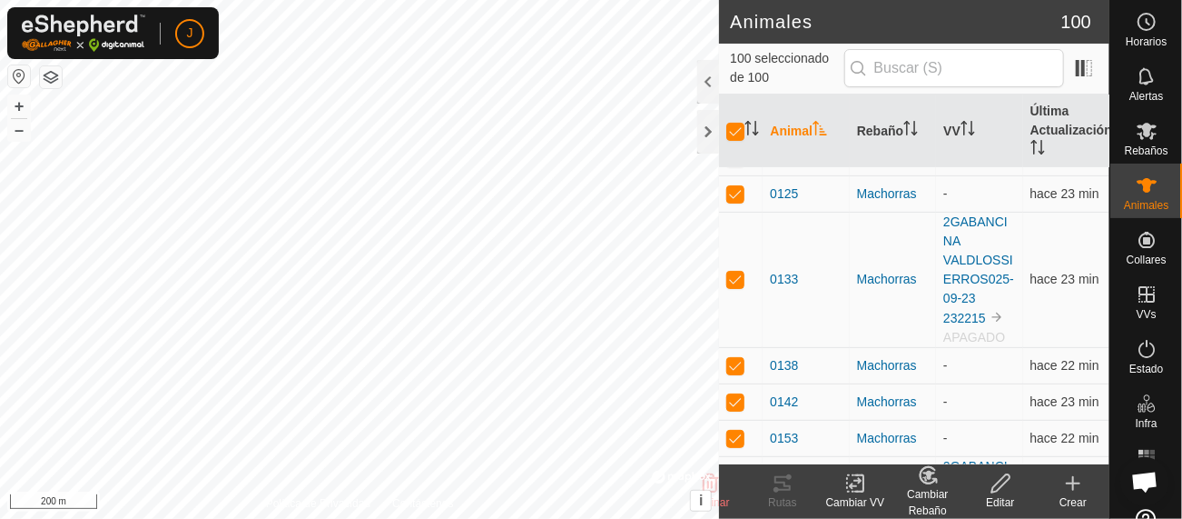
scroll to position [256, 0]
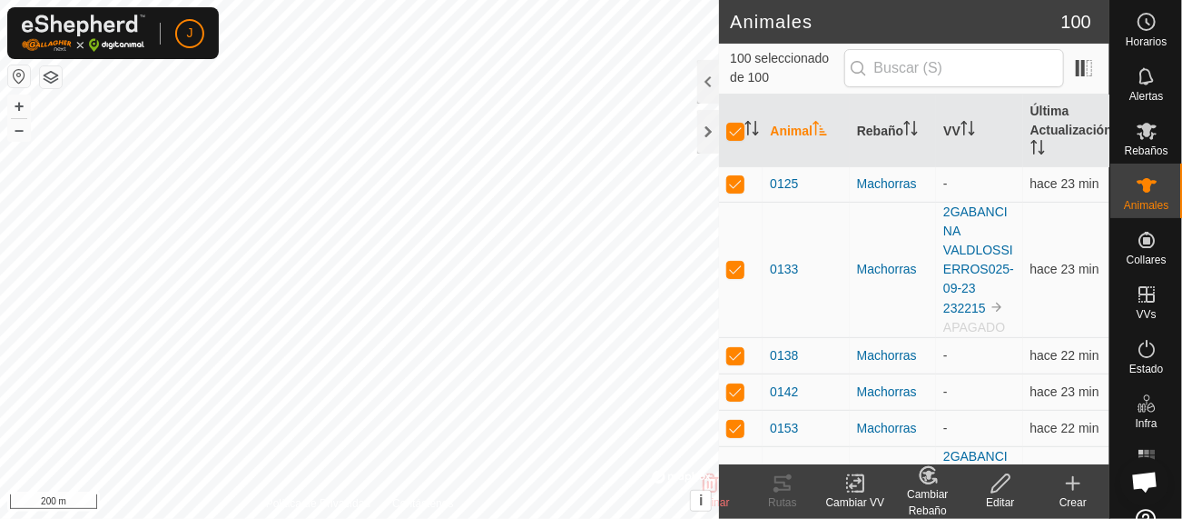
drag, startPoint x: 1105, startPoint y: 144, endPoint x: 1142, endPoint y: 195, distance: 62.5
click at [1142, 195] on icon at bounding box center [1147, 185] width 22 height 22
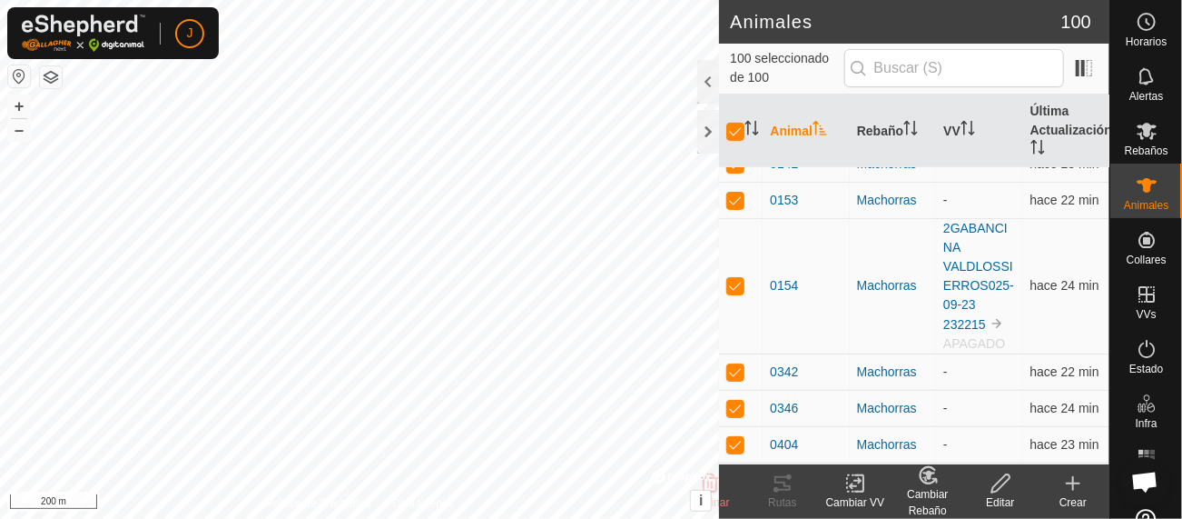
scroll to position [530, 0]
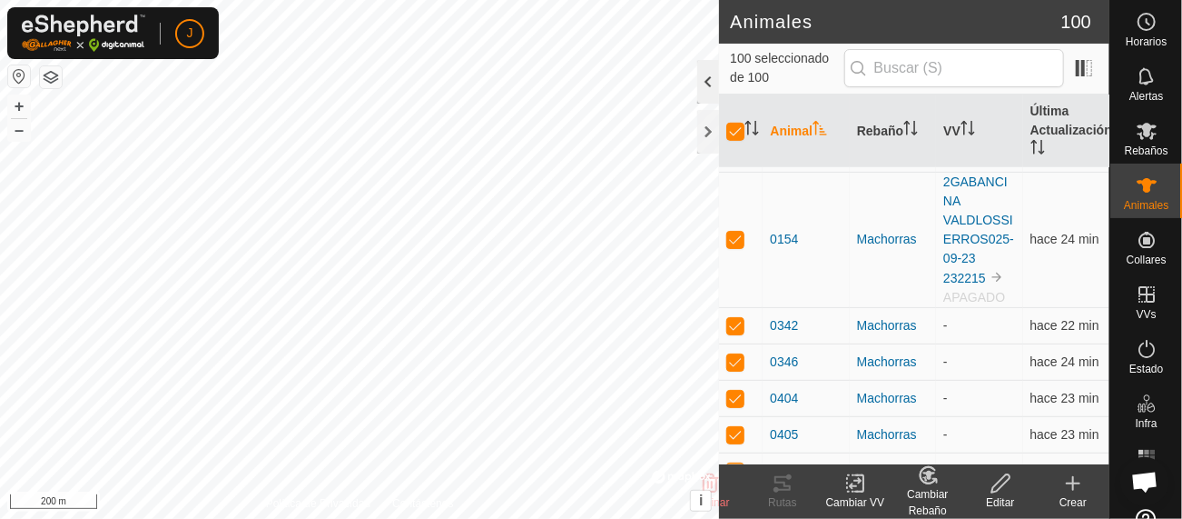
drag, startPoint x: 959, startPoint y: 203, endPoint x: 707, endPoint y: 75, distance: 282.3
click at [707, 72] on div at bounding box center [709, 82] width 22 height 44
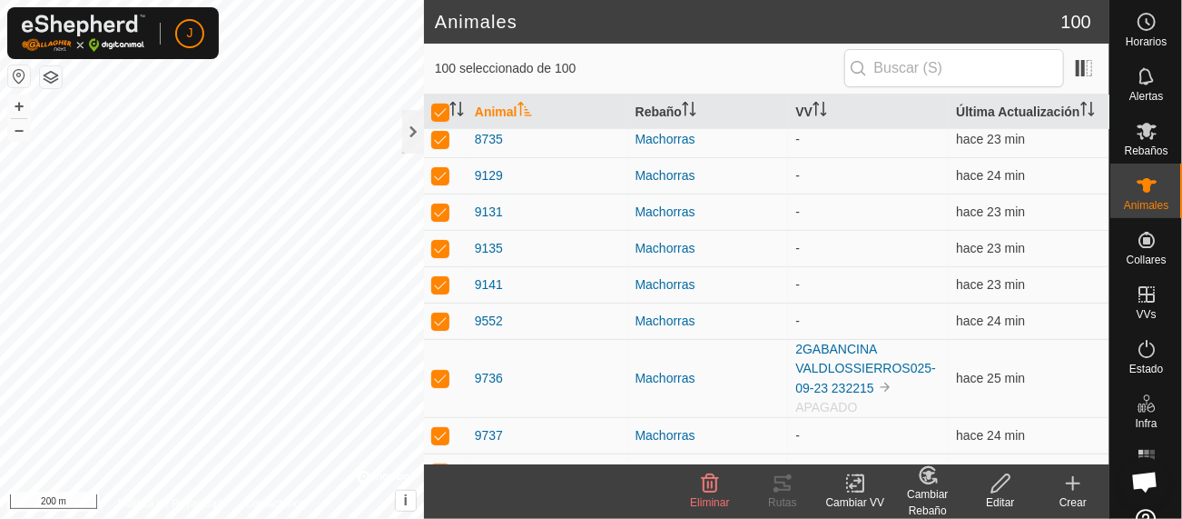
scroll to position [3794, 0]
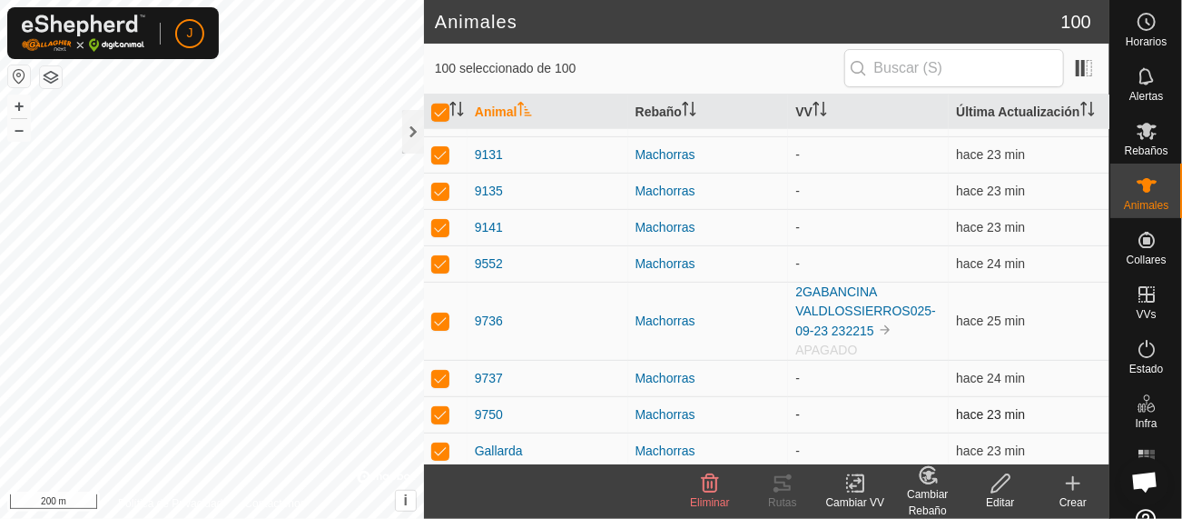
drag, startPoint x: 860, startPoint y: 492, endPoint x: 911, endPoint y: 401, distance: 104.1
click at [911, 401] on td "-" at bounding box center [868, 414] width 161 height 36
click at [861, 488] on icon at bounding box center [856, 483] width 23 height 22
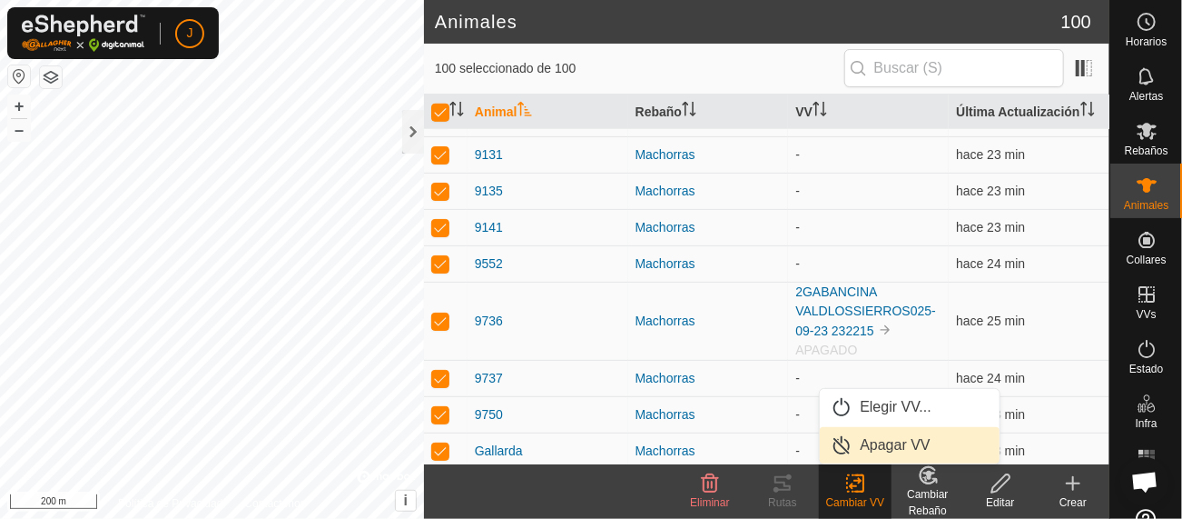
click at [890, 443] on link "Apagar VV" at bounding box center [910, 445] width 180 height 36
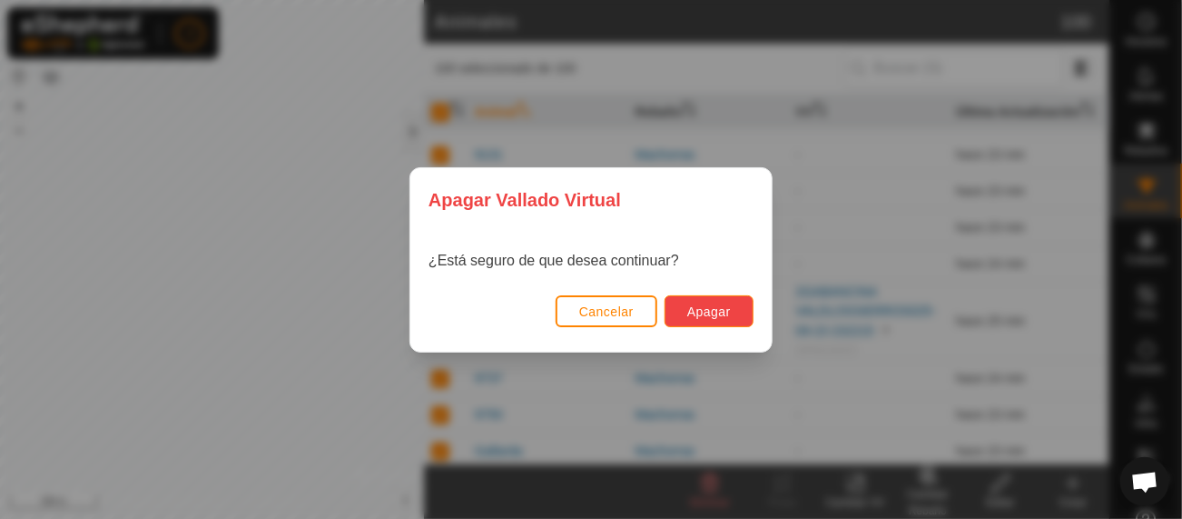
click at [711, 315] on span "Apagar" at bounding box center [710, 311] width 44 height 15
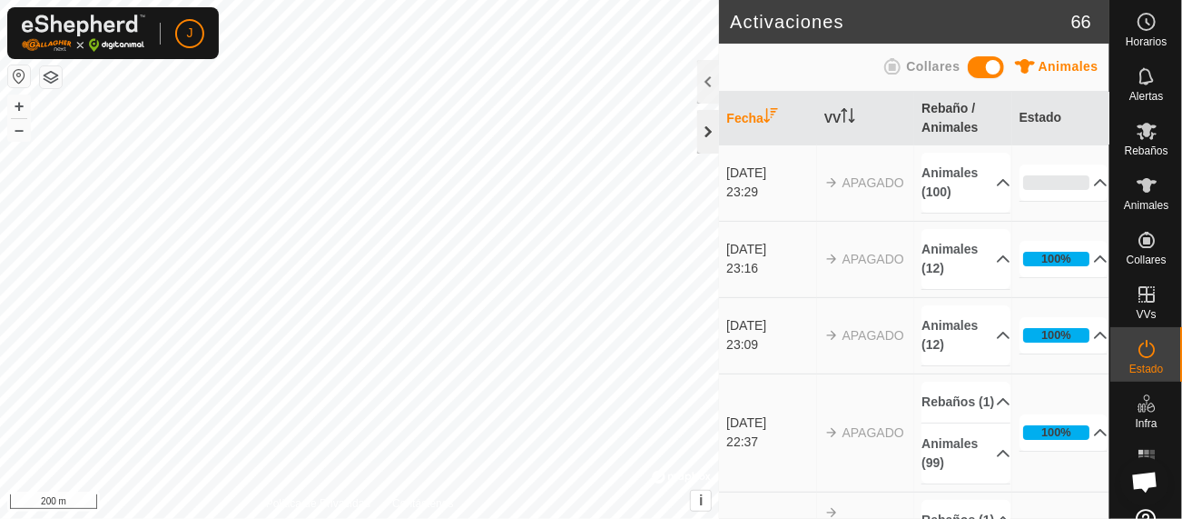
click at [709, 133] on div at bounding box center [709, 132] width 22 height 44
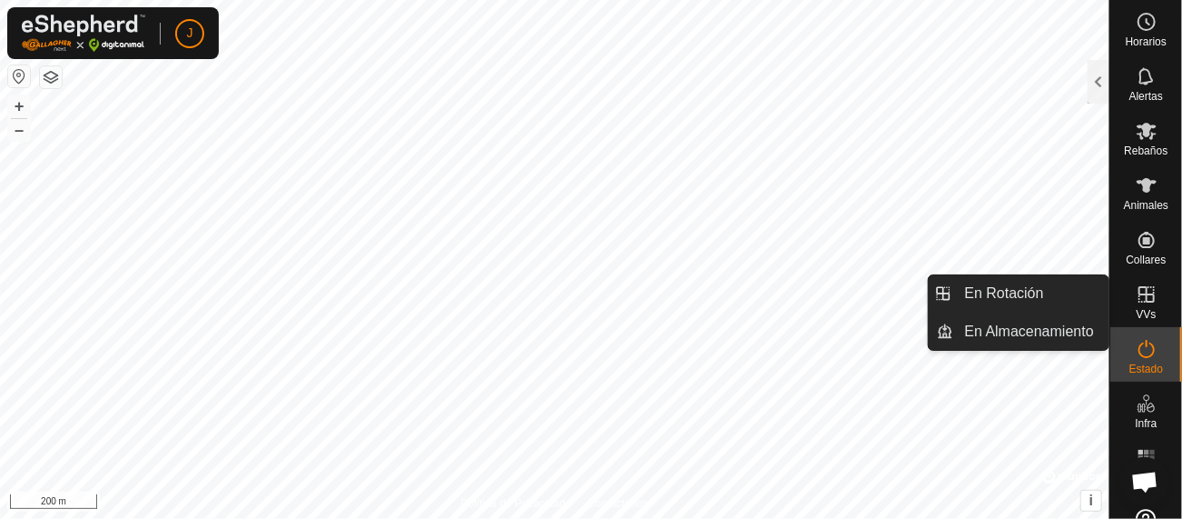
click at [1138, 312] on span "VVs" at bounding box center [1146, 314] width 20 height 11
click at [1021, 293] on link "En Rotación" at bounding box center [1032, 293] width 155 height 36
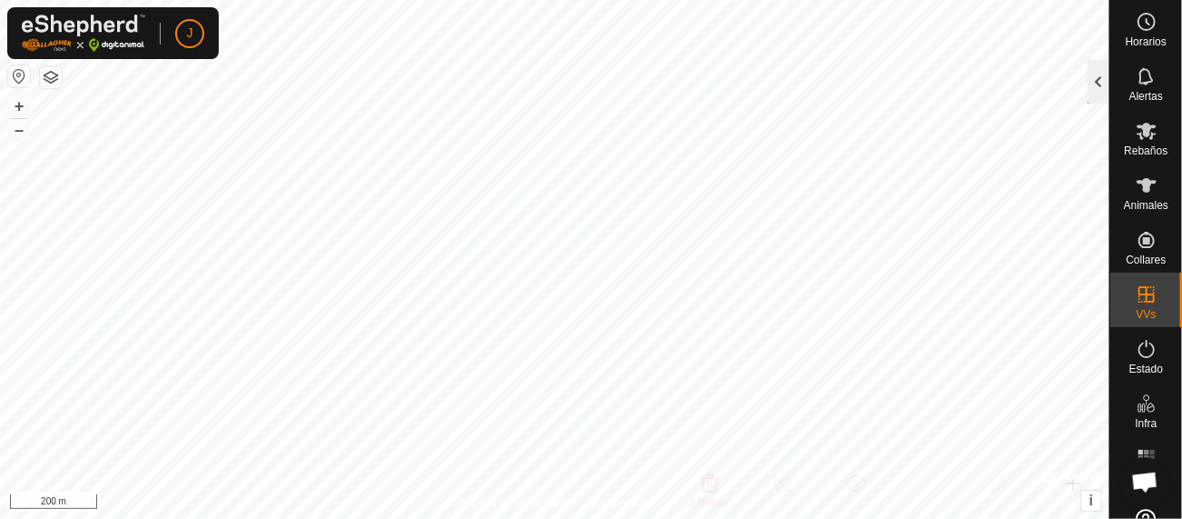
click at [1097, 83] on div at bounding box center [1099, 82] width 22 height 44
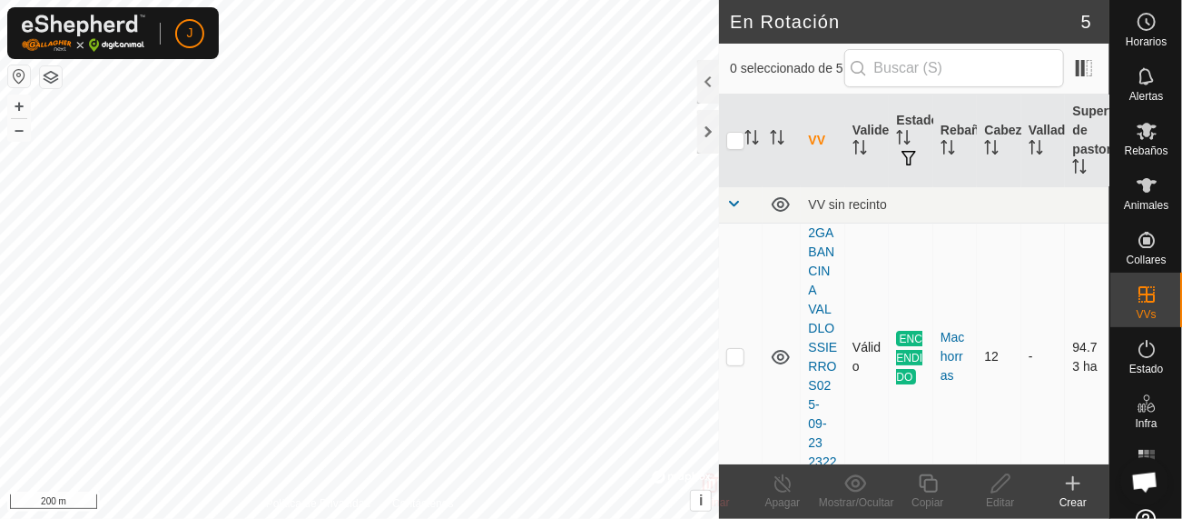
click at [735, 354] on p-checkbox at bounding box center [736, 356] width 18 height 15
checkbox input "true"
click at [741, 136] on input "checkbox" at bounding box center [736, 141] width 18 height 18
checkbox input "true"
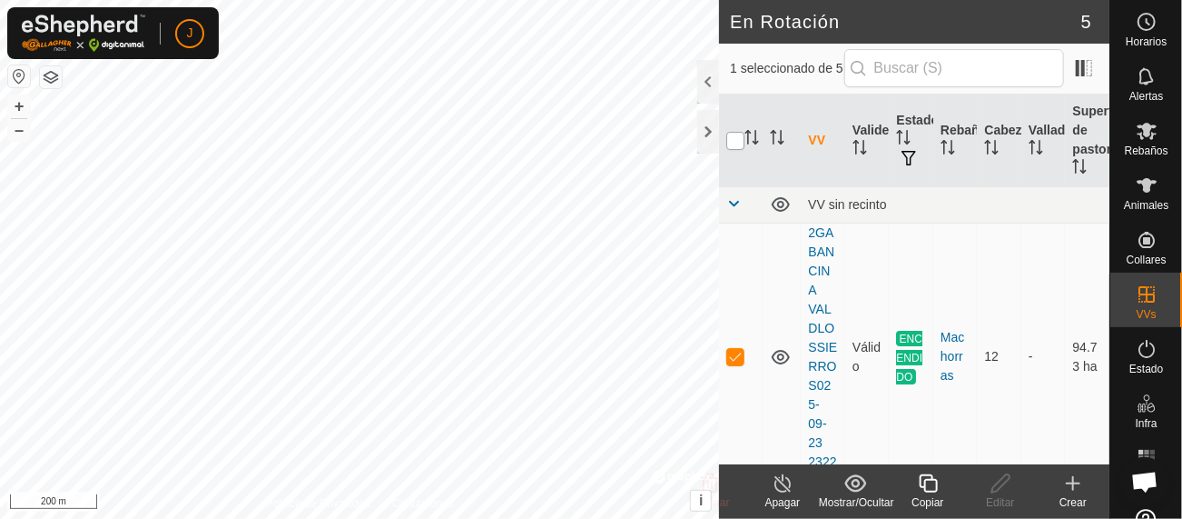
checkbox input "true"
click at [743, 137] on input "checkbox" at bounding box center [736, 141] width 18 height 18
checkbox input "false"
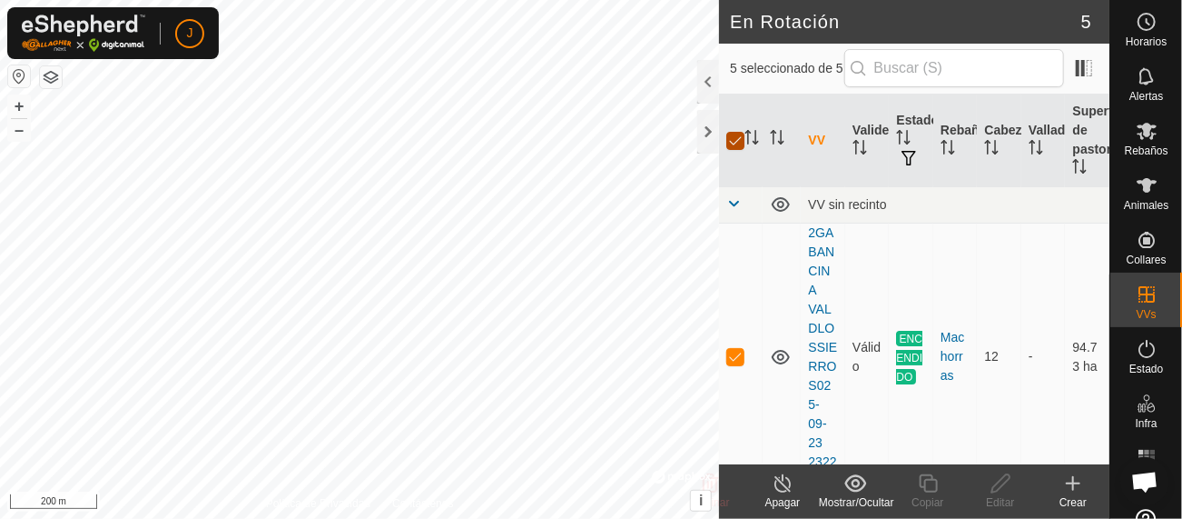
checkbox input "false"
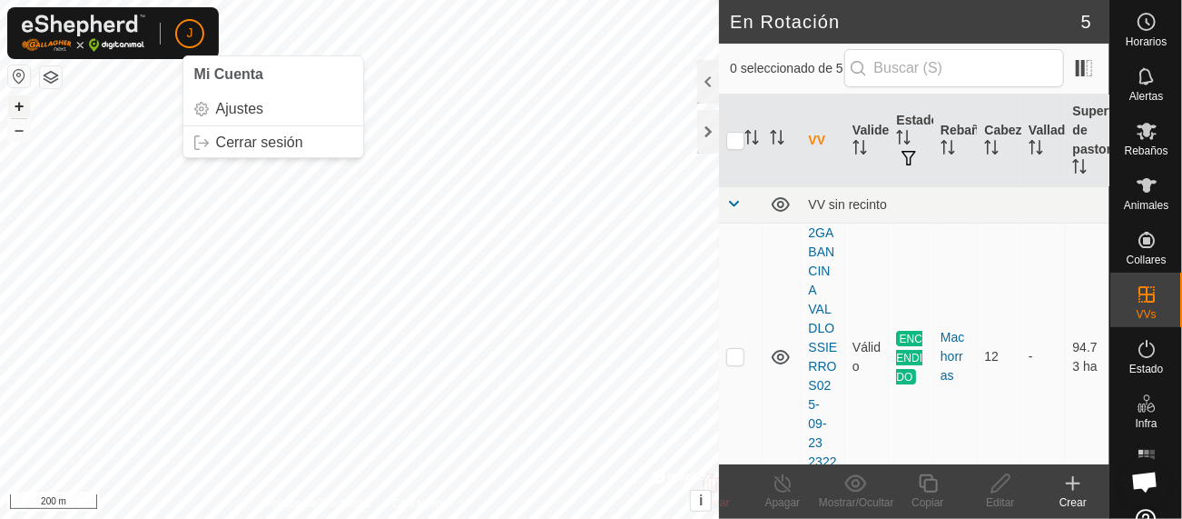
click at [16, 104] on button "+" at bounding box center [19, 106] width 22 height 22
click at [18, 102] on button "+" at bounding box center [19, 106] width 22 height 22
click at [397, 0] on html "[PERSON_NAME] Rebaños Animales Collares VVs Estado Infra Mapa de Calor Ayuda En…" at bounding box center [591, 259] width 1182 height 519
click at [351, 0] on html "[PERSON_NAME] Rebaños Animales Collares VVs Estado Infra Mapa de Calor Ayuda En…" at bounding box center [591, 259] width 1182 height 519
click at [13, 132] on button "–" at bounding box center [19, 130] width 22 height 22
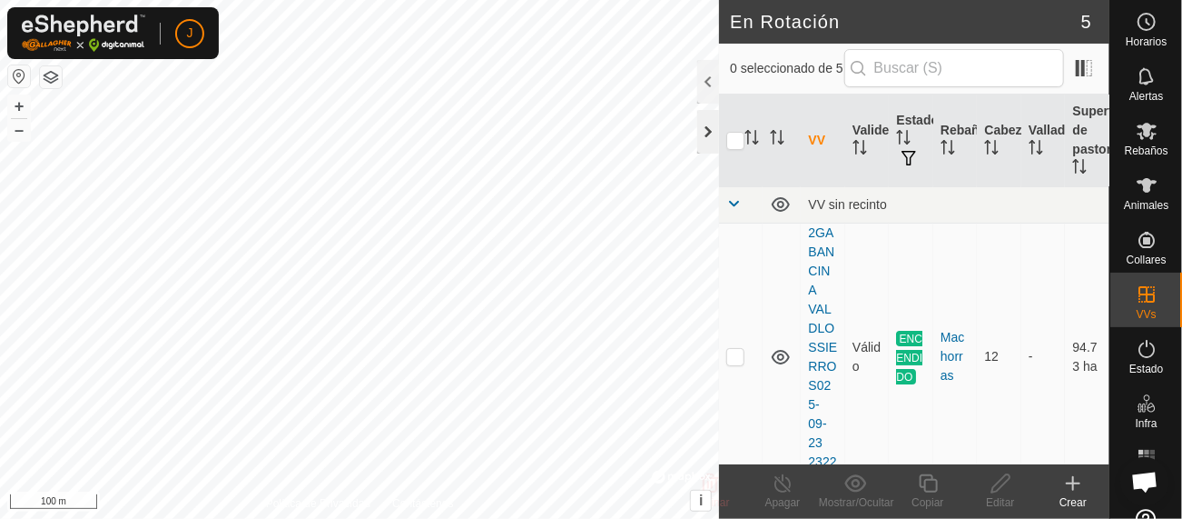
click at [708, 134] on div at bounding box center [709, 132] width 22 height 44
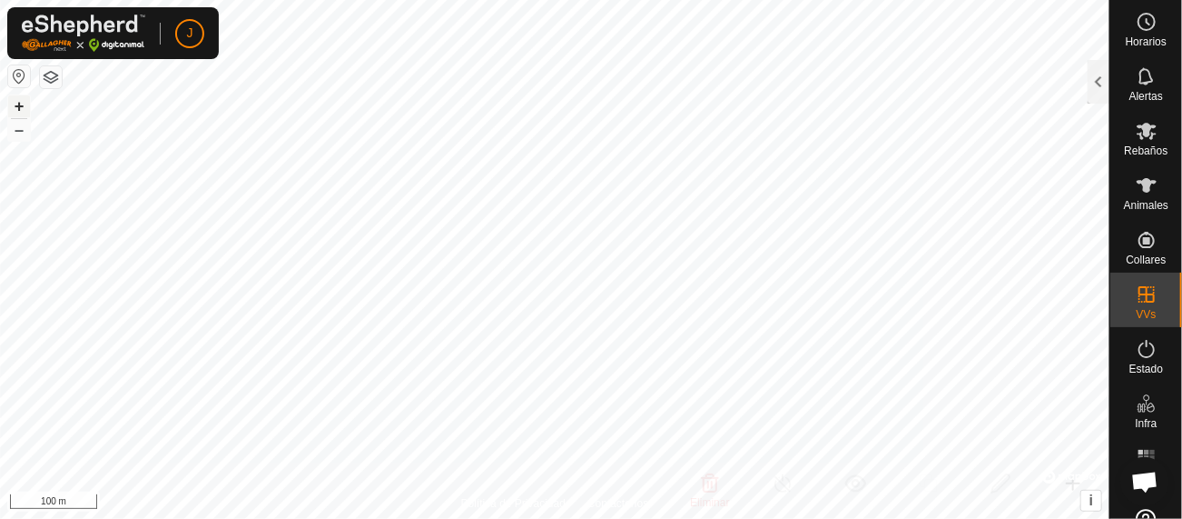
click at [22, 100] on button "+" at bounding box center [19, 106] width 22 height 22
click at [13, 130] on button "–" at bounding box center [19, 130] width 22 height 22
click at [21, 98] on button "+" at bounding box center [19, 106] width 22 height 22
click at [18, 72] on button "button" at bounding box center [19, 76] width 22 height 22
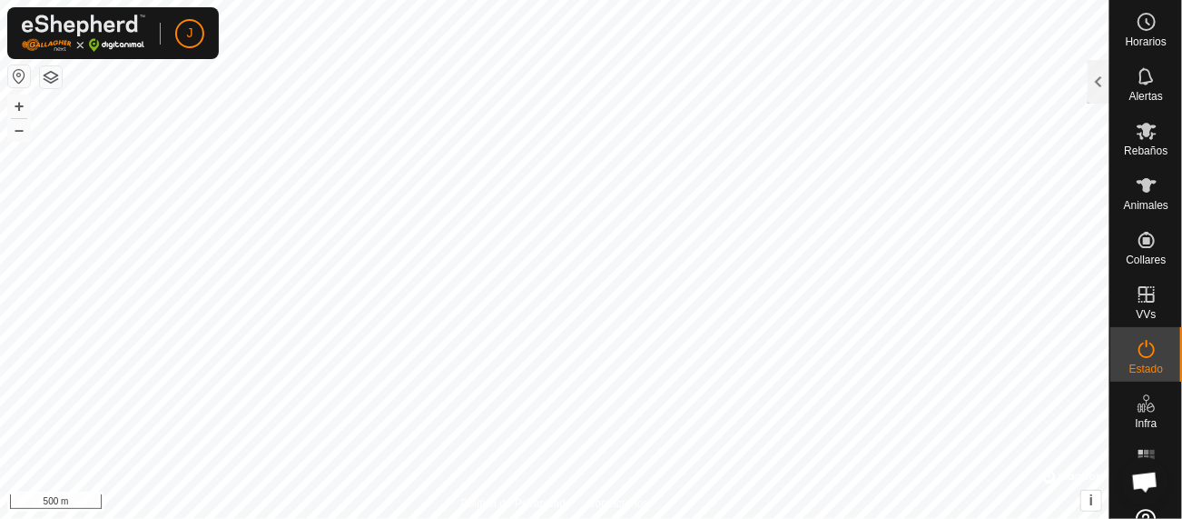
click at [47, 77] on button "button" at bounding box center [51, 77] width 22 height 22
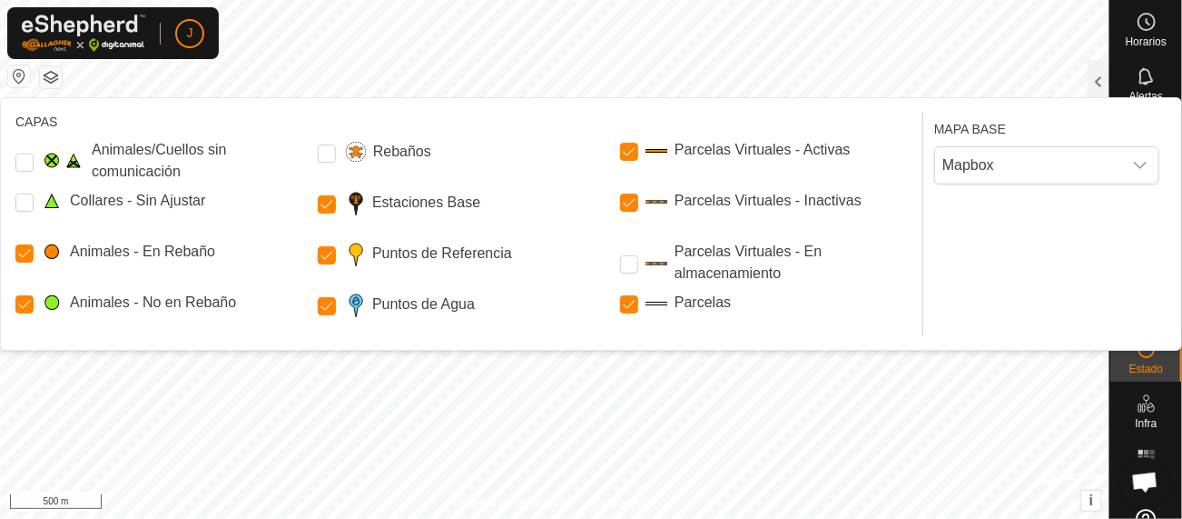
click at [47, 77] on button "button" at bounding box center [51, 77] width 22 height 22
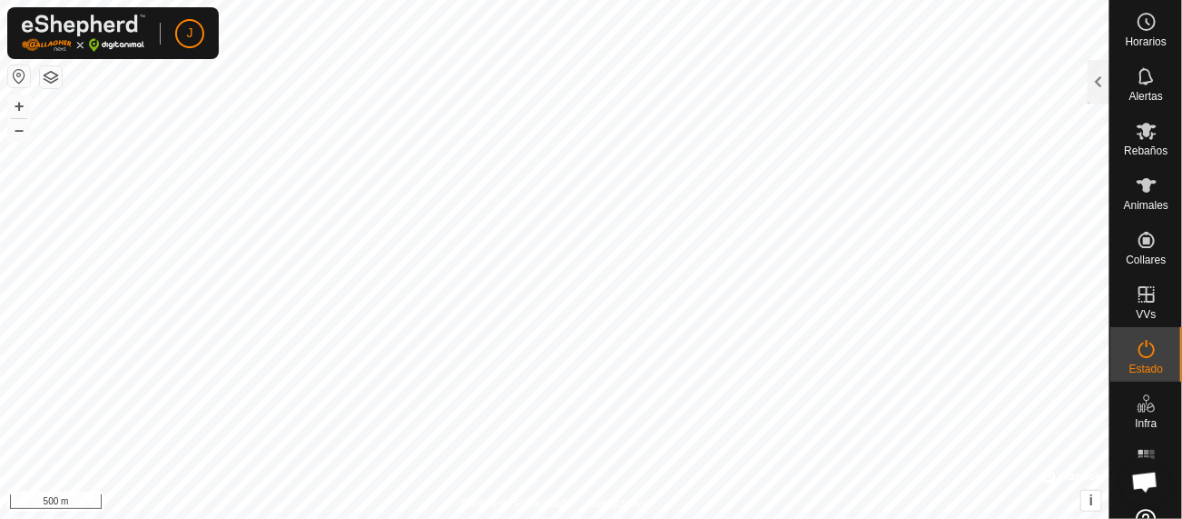
click at [47, 77] on button "button" at bounding box center [51, 77] width 22 height 22
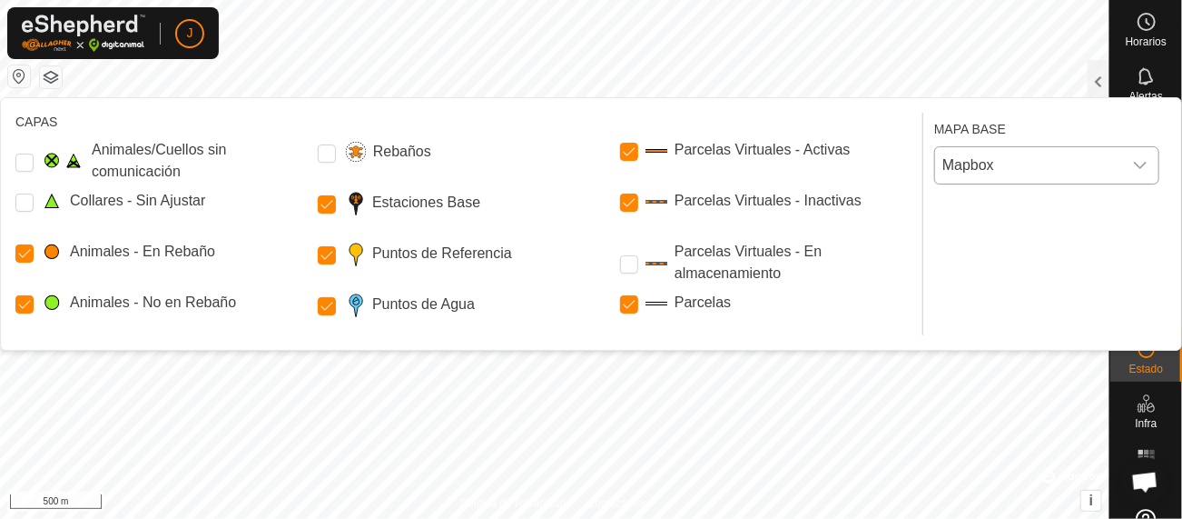
click at [1147, 164] on icon "dropdown trigger" at bounding box center [1140, 165] width 15 height 15
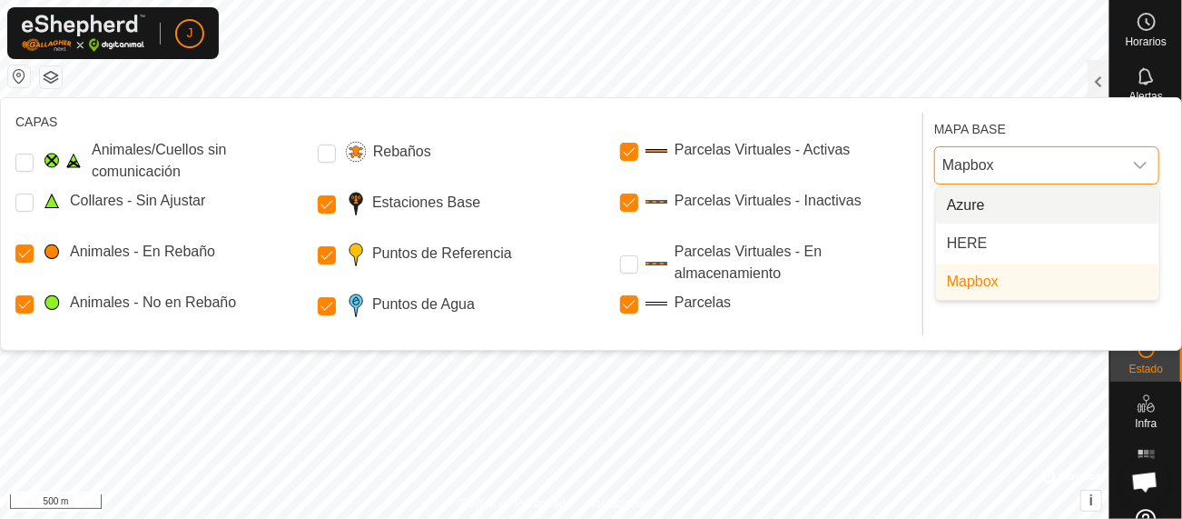
click at [51, 74] on button "button" at bounding box center [51, 77] width 22 height 22
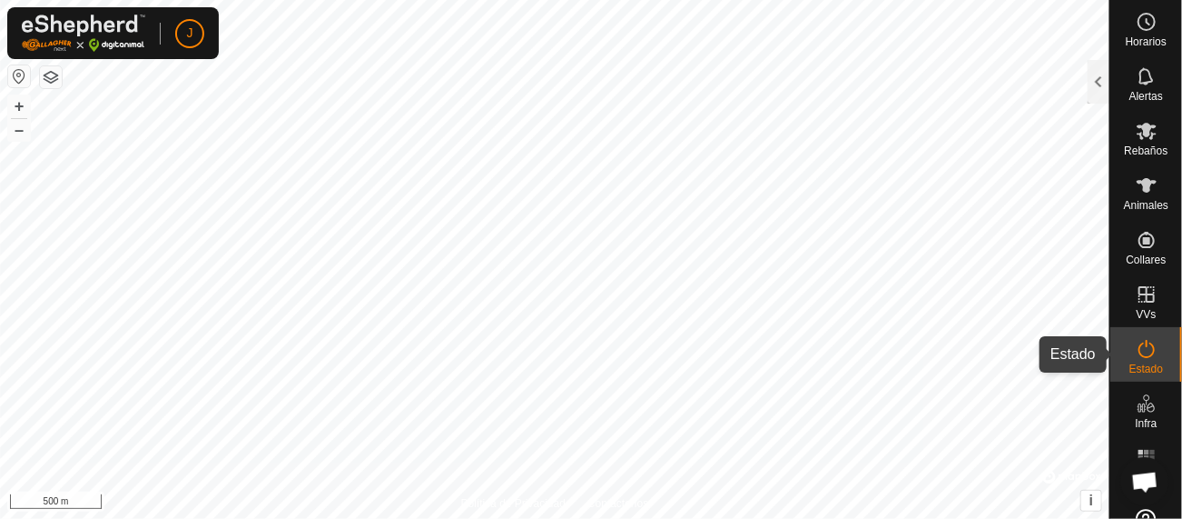
click at [1143, 353] on icon at bounding box center [1147, 349] width 22 height 22
click at [1103, 85] on div at bounding box center [1099, 82] width 22 height 44
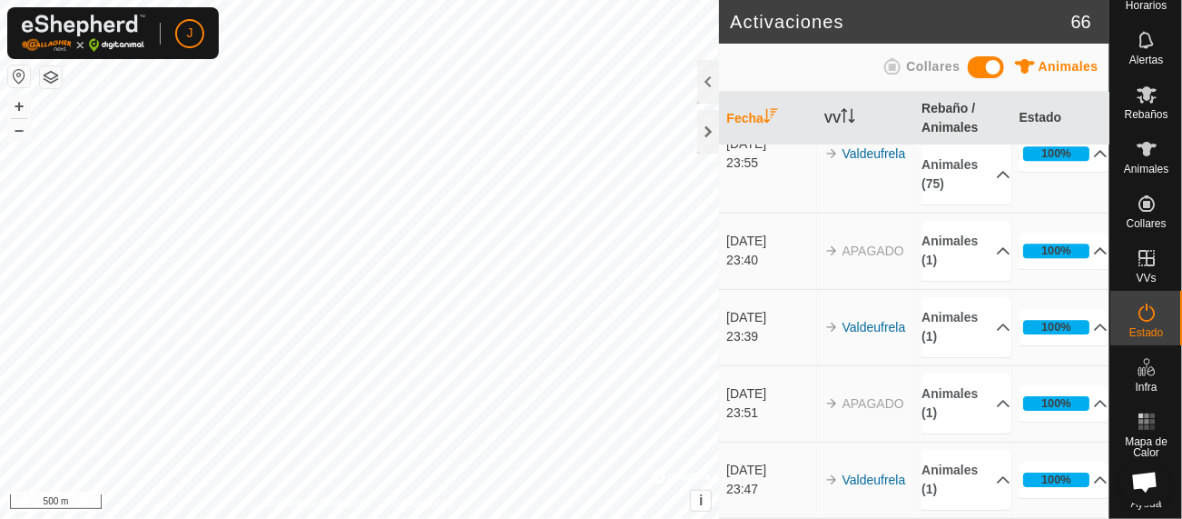
scroll to position [37, 0]
click at [711, 131] on div at bounding box center [709, 132] width 22 height 44
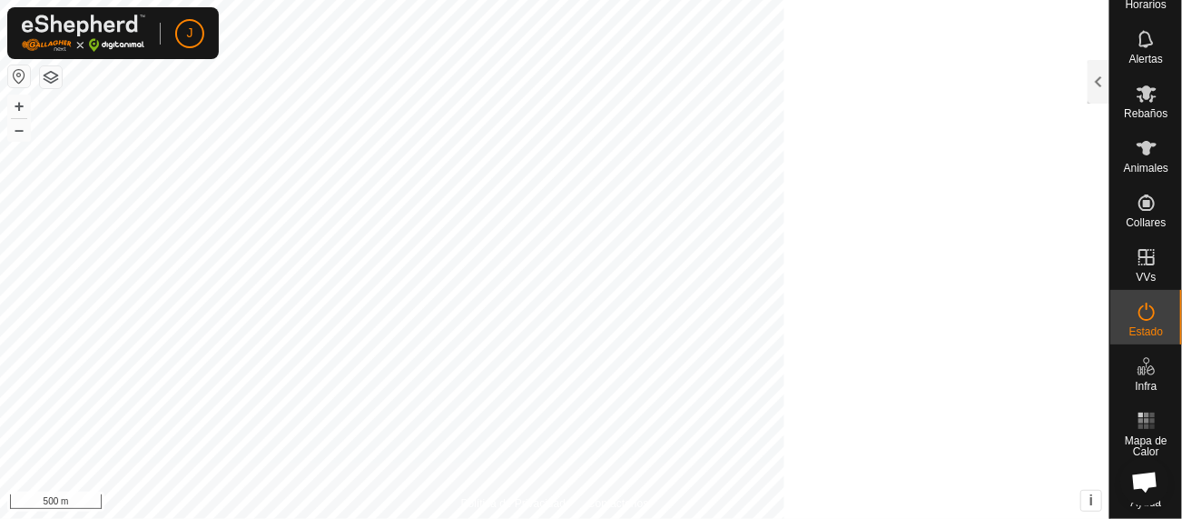
scroll to position [20168, 0]
click at [1141, 159] on es-animals-svg-icon at bounding box center [1147, 148] width 33 height 29
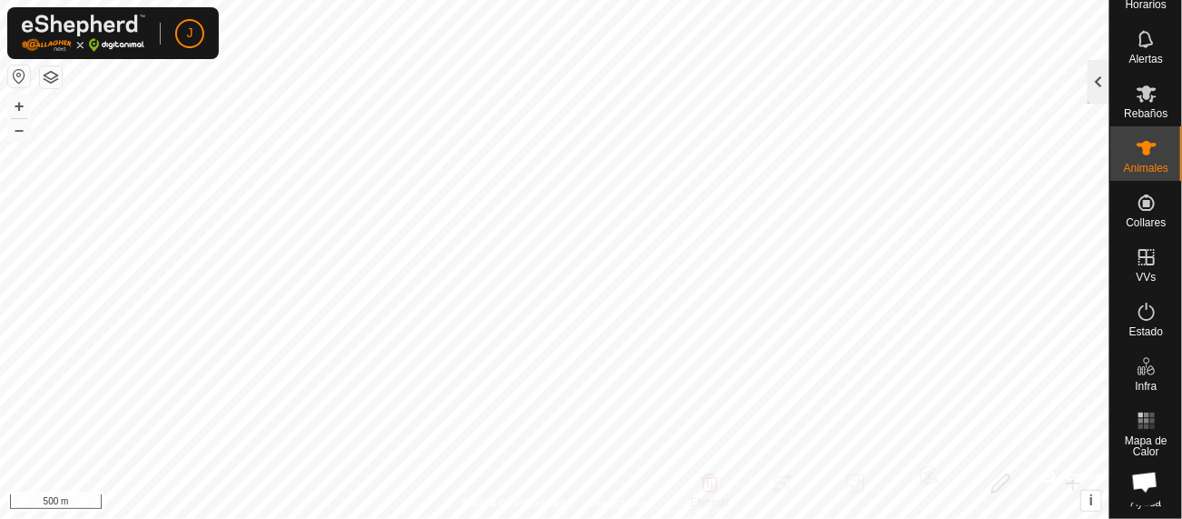
click at [1105, 84] on div at bounding box center [1099, 82] width 22 height 44
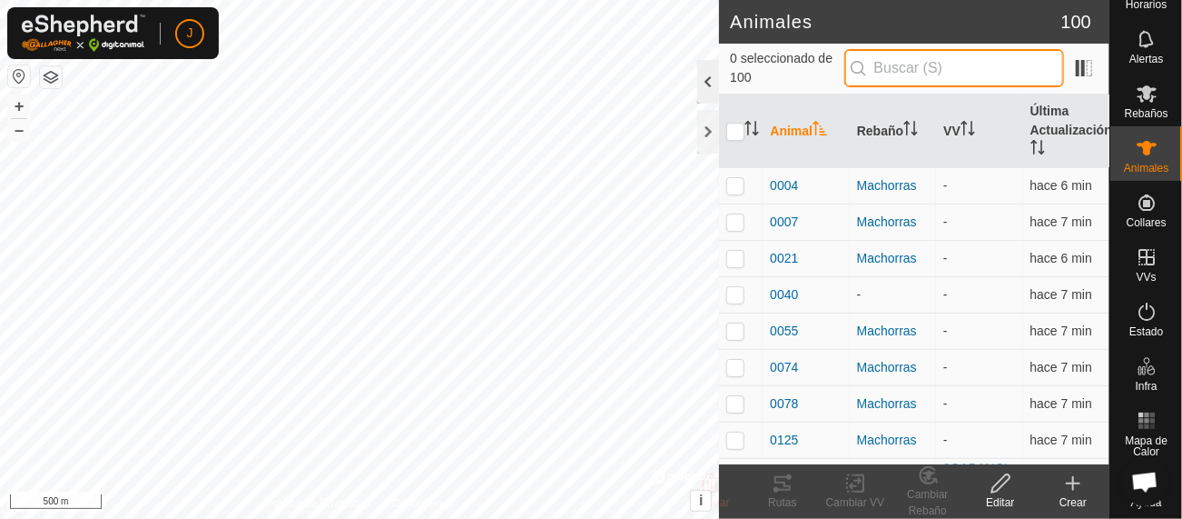
click at [1105, 84] on div "0 seleccionado de 100" at bounding box center [914, 69] width 391 height 51
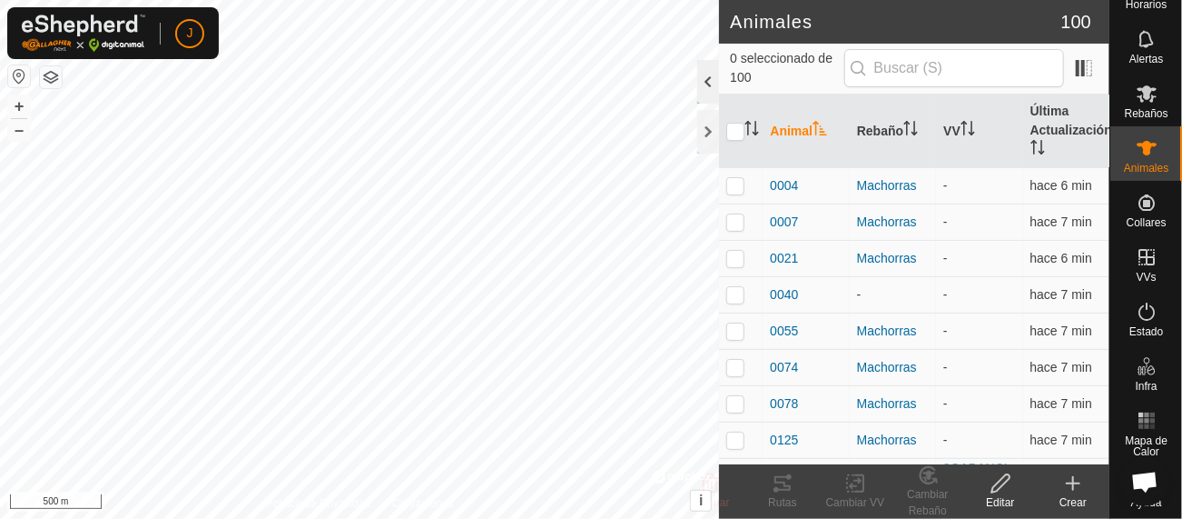
click at [707, 78] on div at bounding box center [709, 82] width 22 height 44
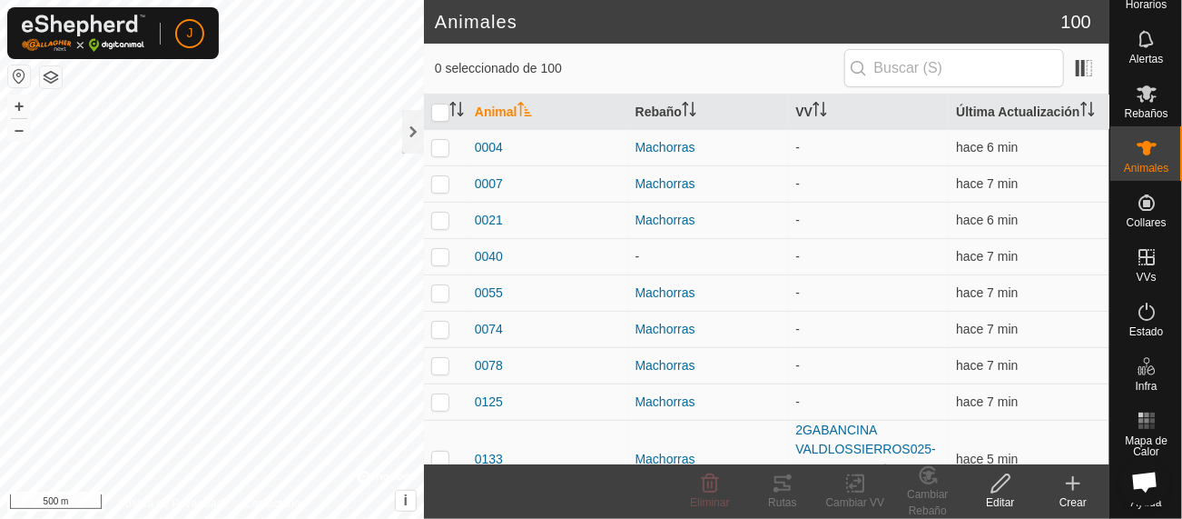
scroll to position [633, 0]
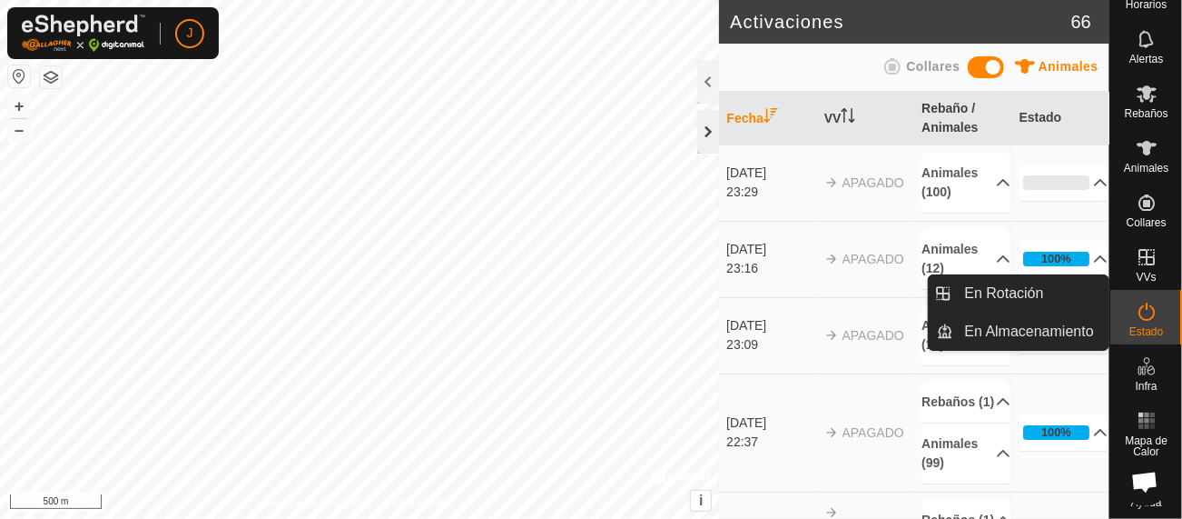
click at [709, 124] on div at bounding box center [709, 132] width 22 height 44
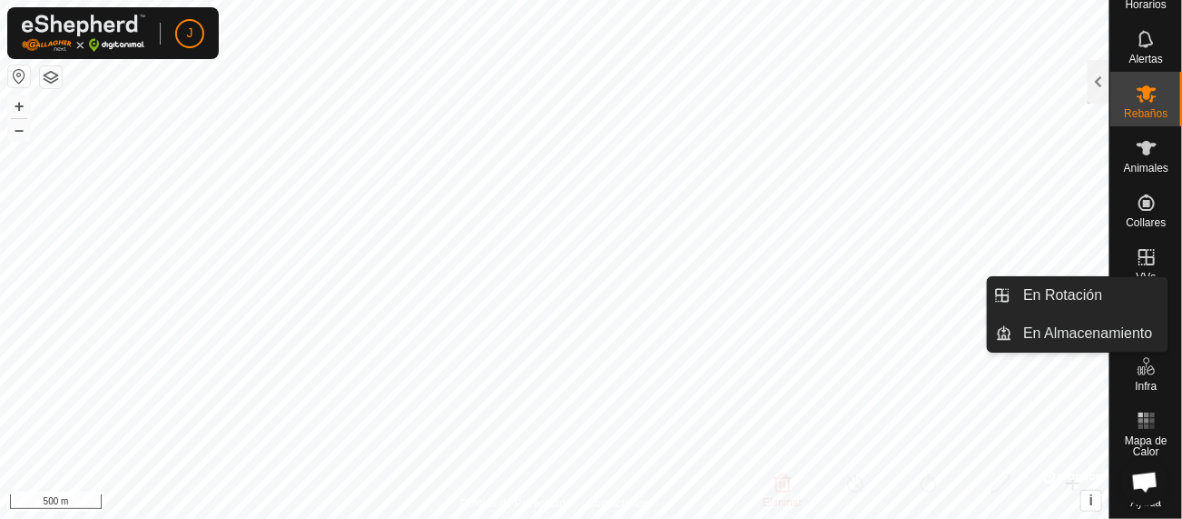
click at [1139, 246] on icon at bounding box center [1147, 257] width 22 height 22
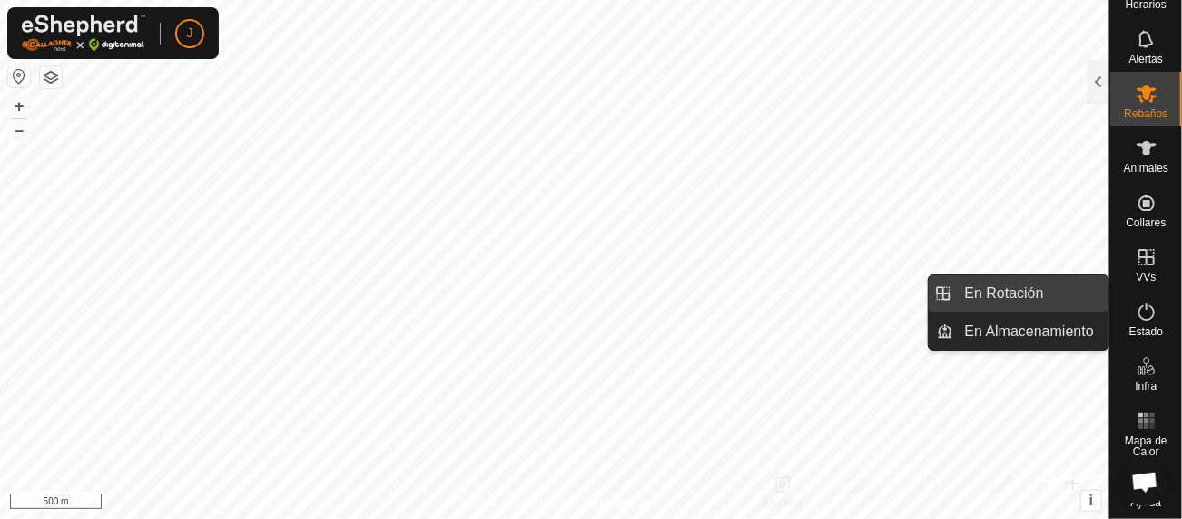
click at [1036, 290] on link "En Rotación" at bounding box center [1032, 293] width 155 height 36
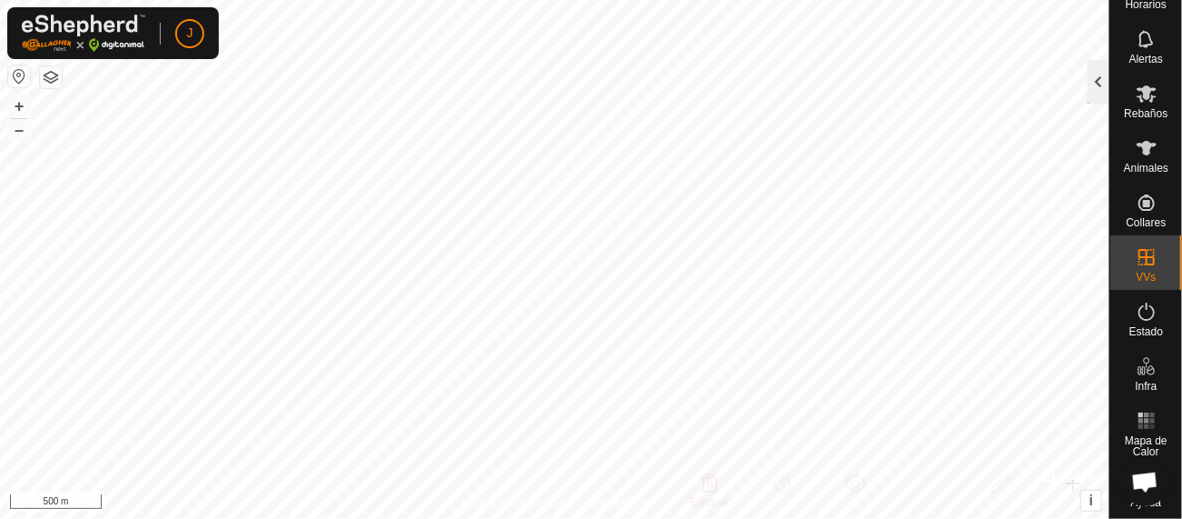
click at [1095, 80] on div at bounding box center [1099, 82] width 22 height 44
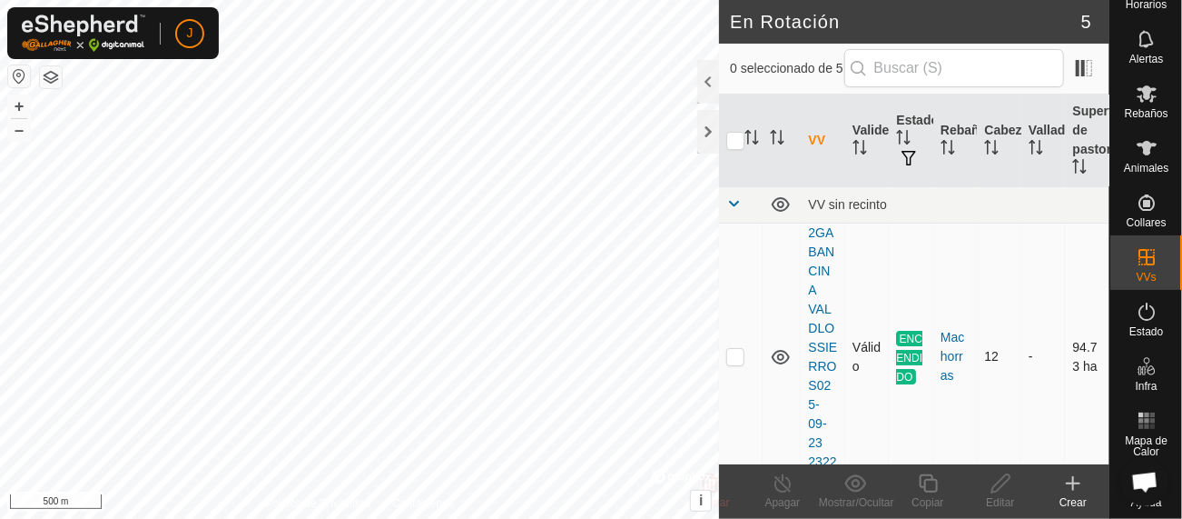
click at [736, 352] on p-checkbox at bounding box center [736, 356] width 18 height 15
checkbox input "true"
click at [714, 87] on div at bounding box center [709, 82] width 22 height 44
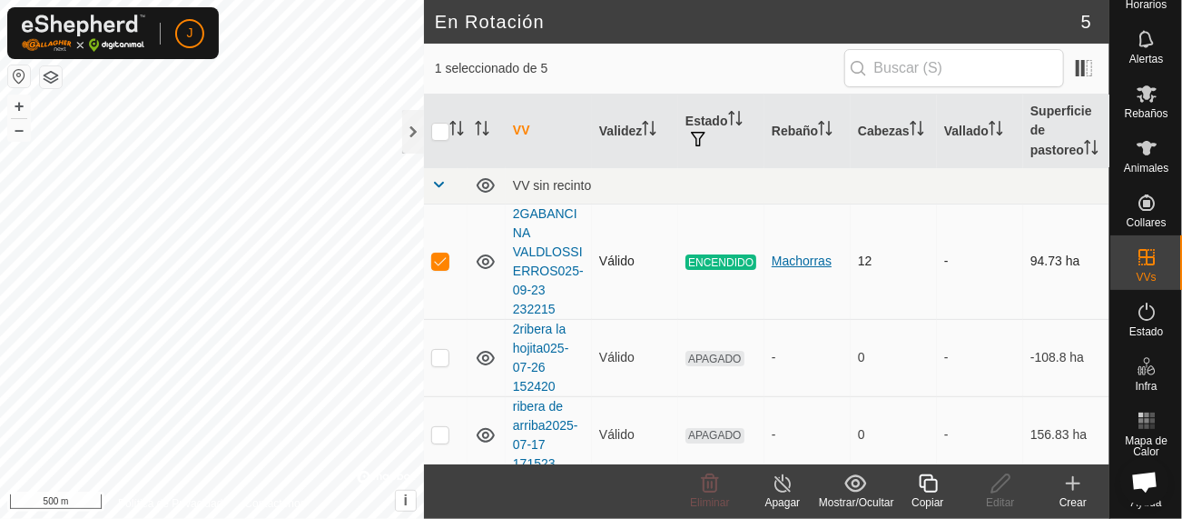
click at [798, 271] on div "Machorras" at bounding box center [808, 261] width 72 height 19
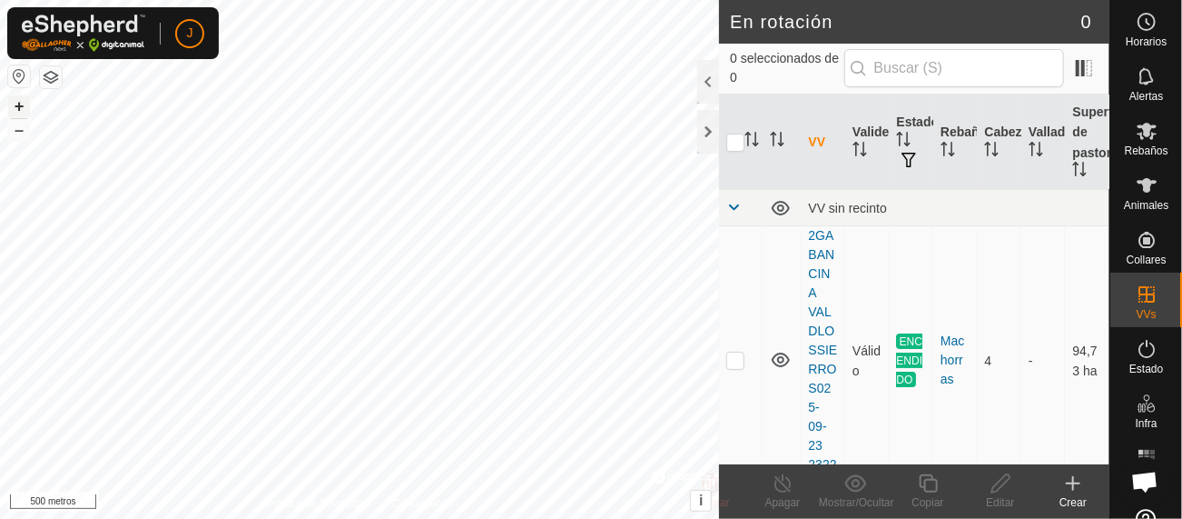
click at [17, 99] on font "+" at bounding box center [20, 105] width 10 height 19
click at [21, 99] on font "+" at bounding box center [20, 105] width 10 height 19
click at [85, 518] on html "J Horarios Alertas Rebaños Animales Collares VVs Estado Infra Mapa de Calor Ayu…" at bounding box center [591, 259] width 1182 height 519
click at [12, 103] on button "+" at bounding box center [19, 106] width 22 height 22
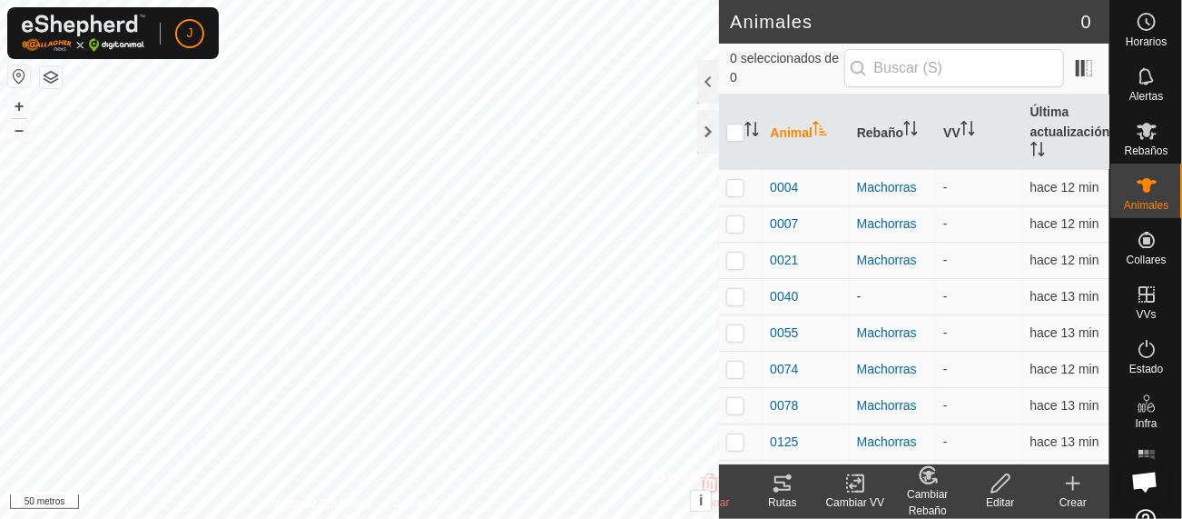
checkbox input "false"
checkbox input "true"
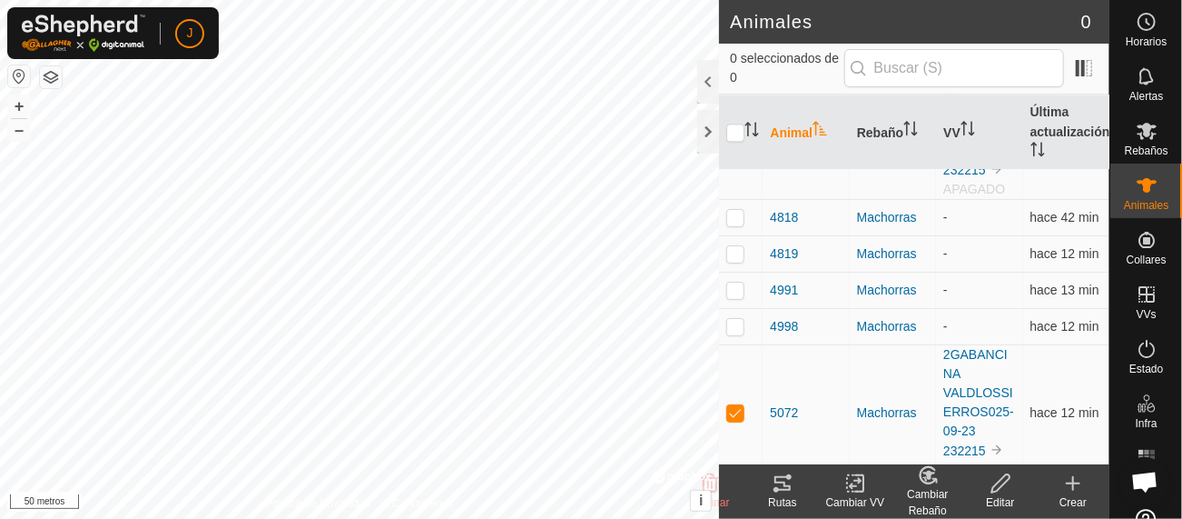
scroll to position [2026, 0]
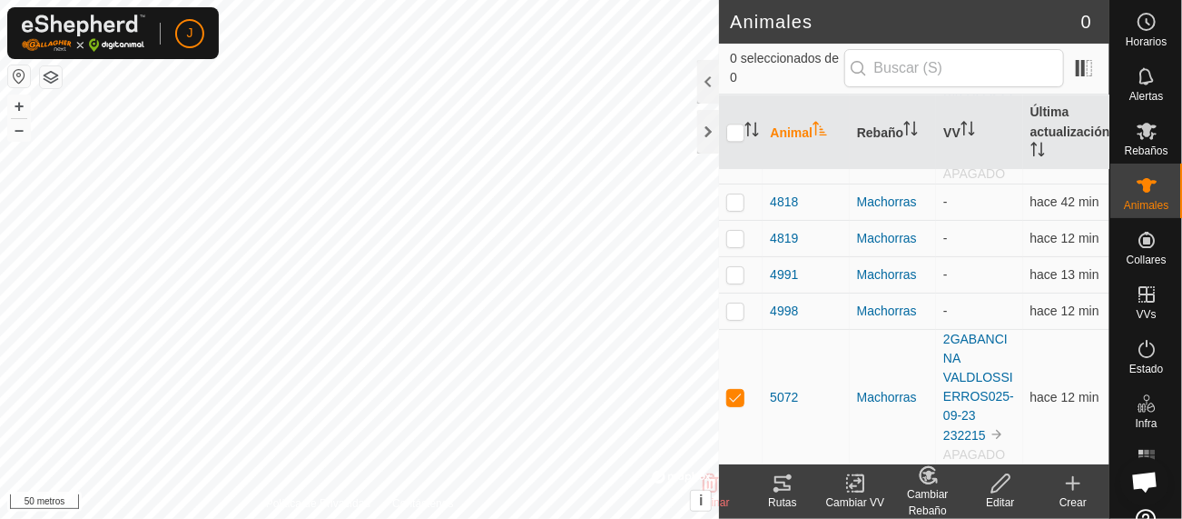
click at [960, 162] on font "2GABANCINA VALDLOSSIERROS025-09-23 232215" at bounding box center [979, 106] width 71 height 111
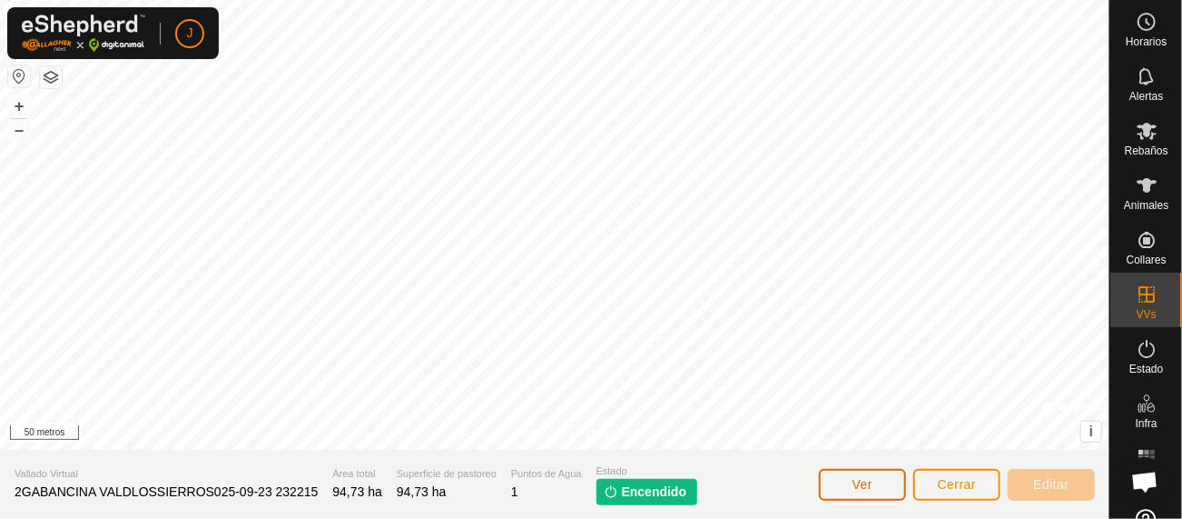
click at [857, 475] on button "Ver" at bounding box center [862, 485] width 87 height 32
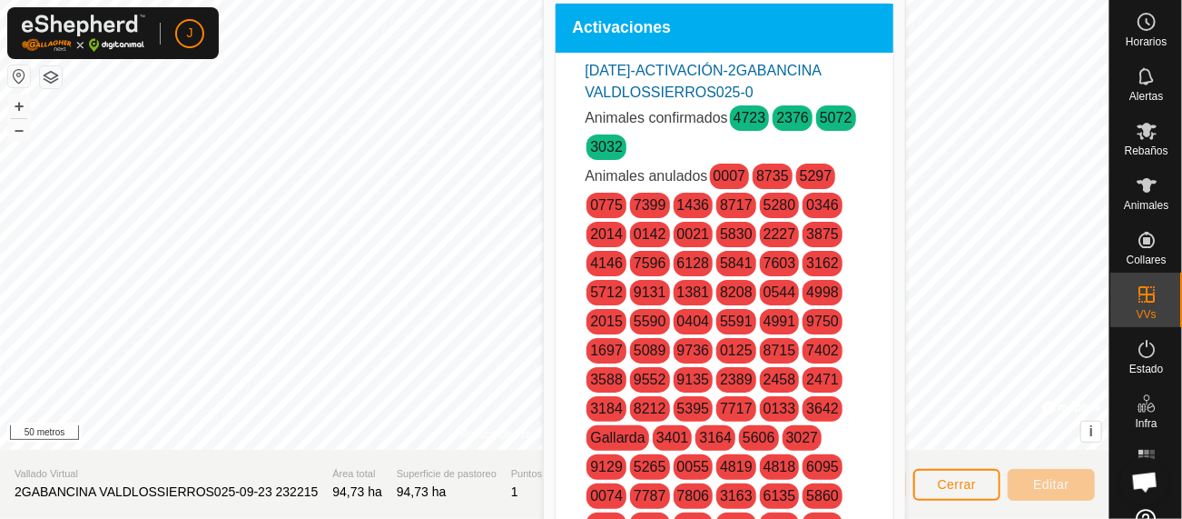
click at [788, 119] on font "2376" at bounding box center [793, 117] width 33 height 15
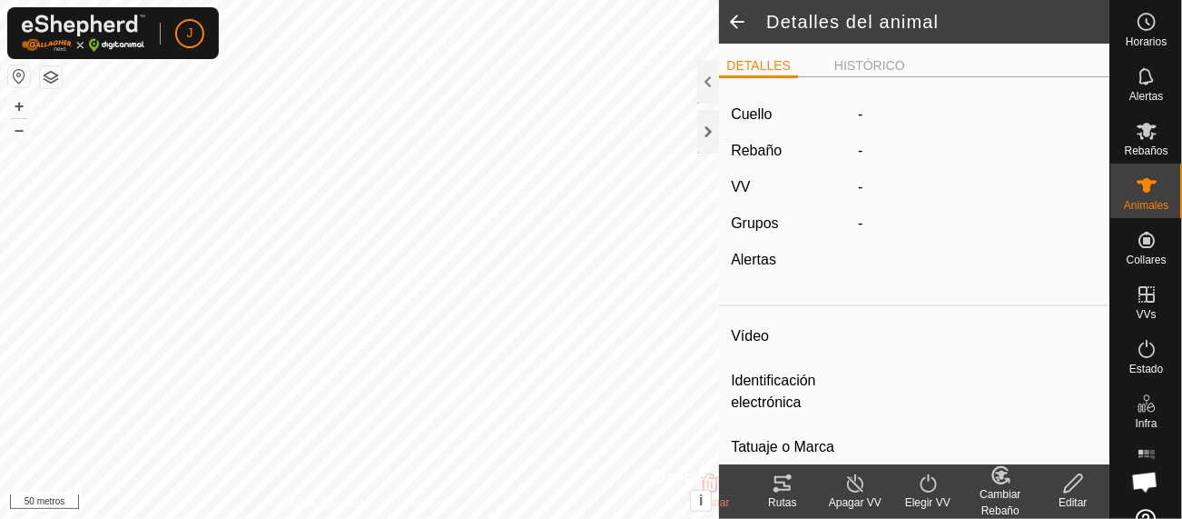
type input "2376"
type input "-"
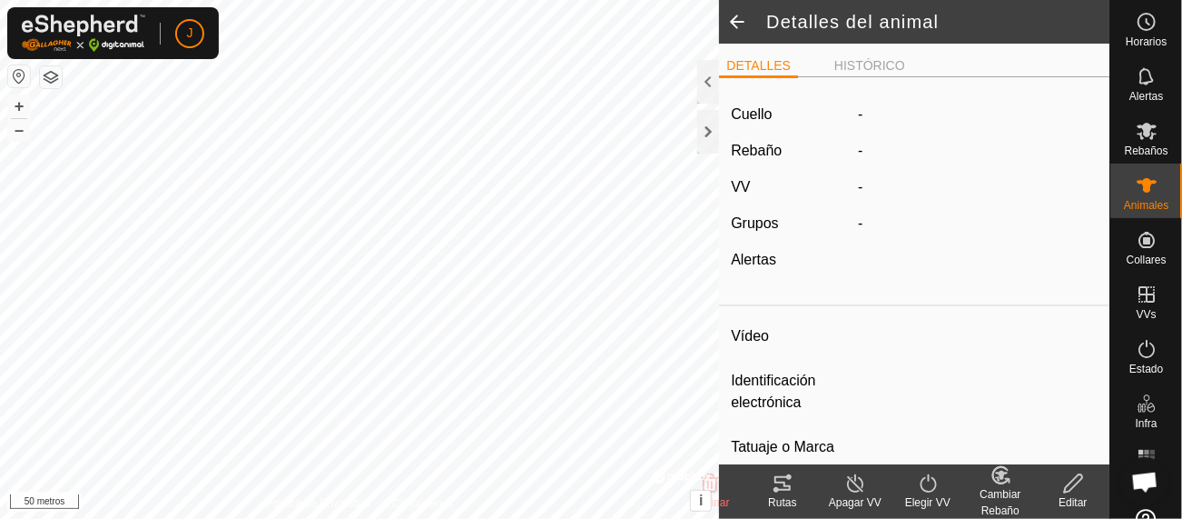
type input "0 kg"
type input "-"
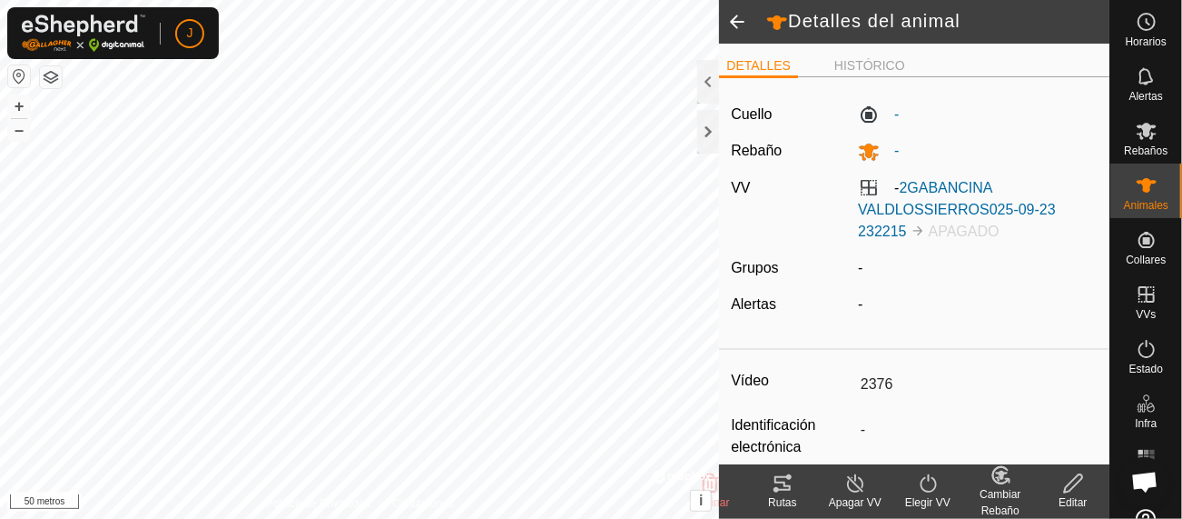
click at [858, 499] on font "Apagar VV" at bounding box center [855, 502] width 53 height 13
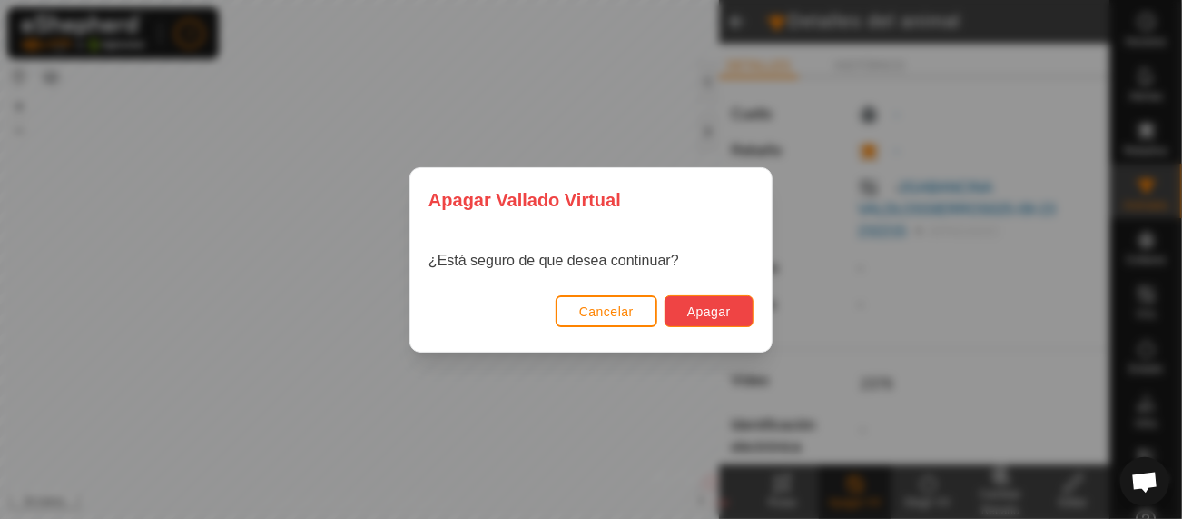
click at [704, 302] on button "Apagar" at bounding box center [709, 311] width 89 height 32
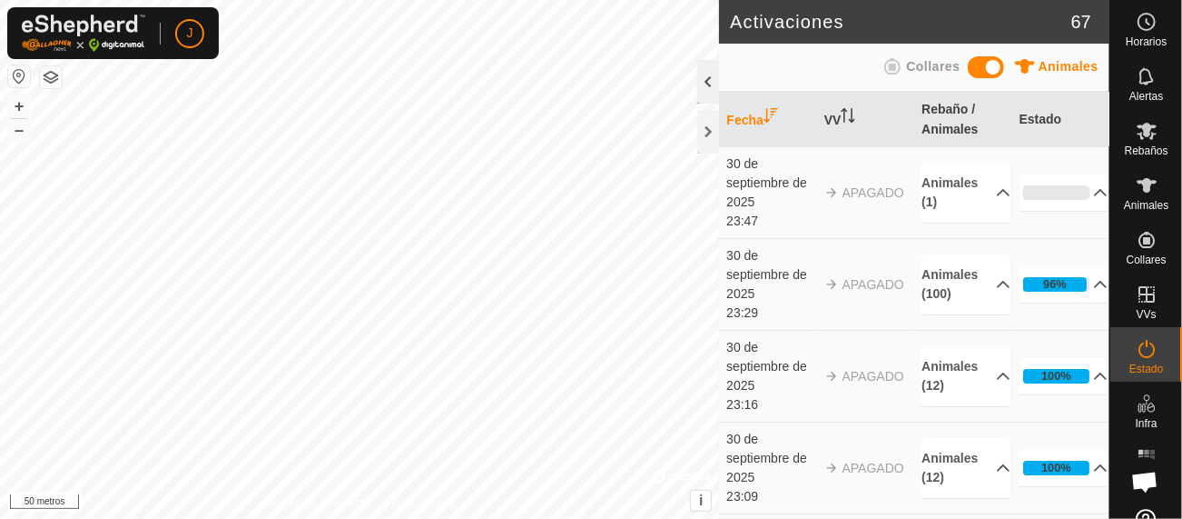
click at [713, 94] on div at bounding box center [709, 82] width 22 height 44
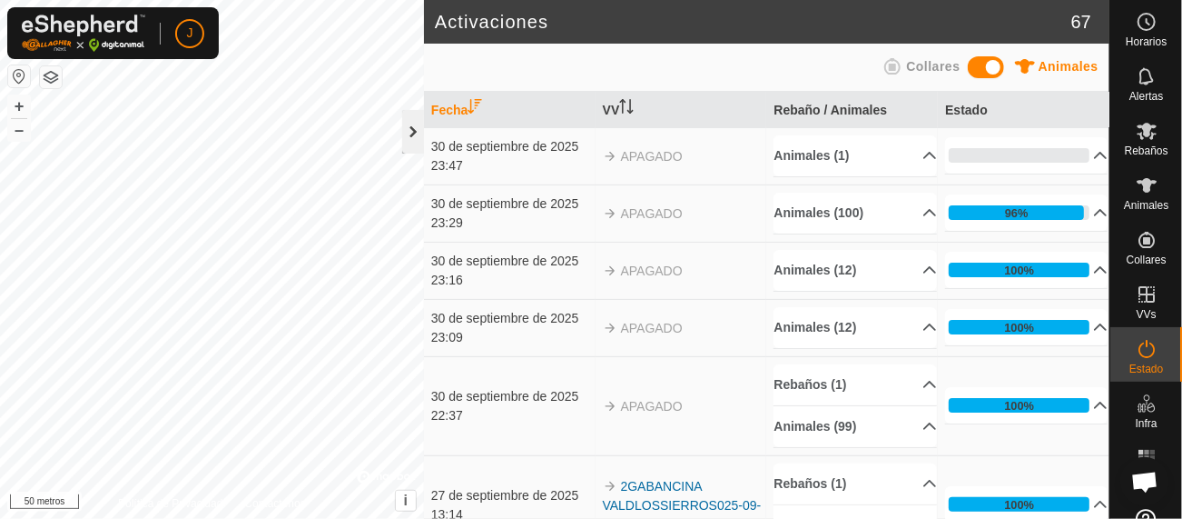
click at [413, 133] on div at bounding box center [413, 132] width 22 height 44
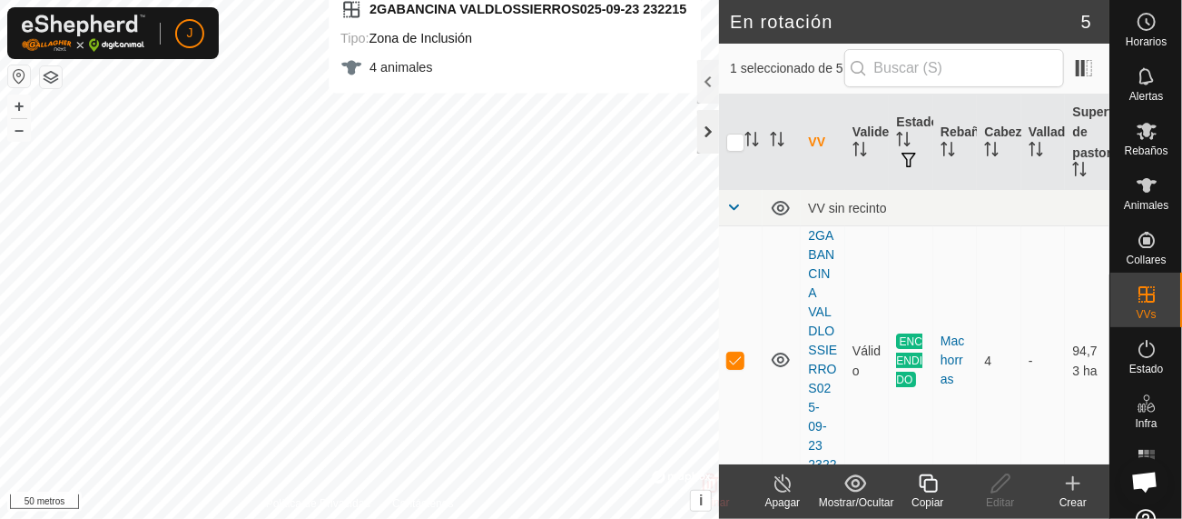
click at [708, 120] on div at bounding box center [709, 132] width 22 height 44
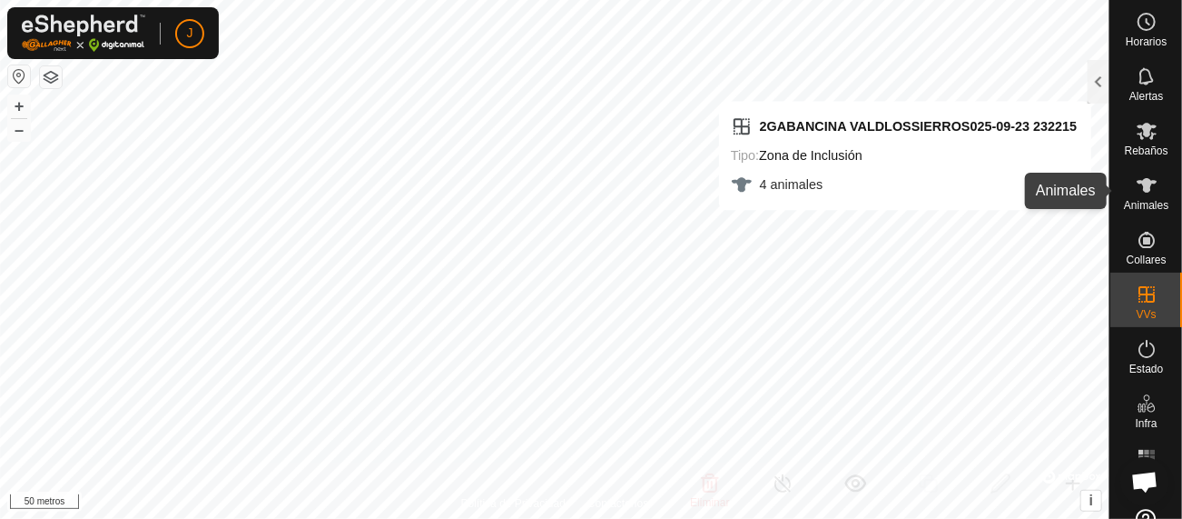
click at [1137, 195] on es-animals-svg-icon at bounding box center [1147, 185] width 33 height 29
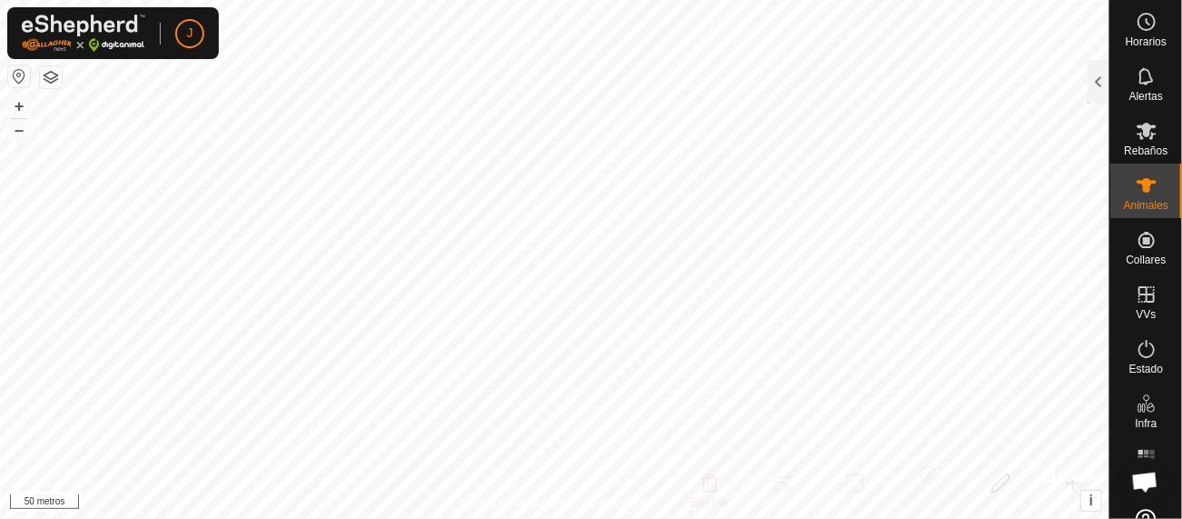
click at [746, 518] on html "J Horarios Alertas Rebaños Animales Collares VVs Estado Infra Mapa de Calor Ayu…" at bounding box center [591, 259] width 1182 height 519
click at [1103, 68] on div at bounding box center [1099, 82] width 22 height 44
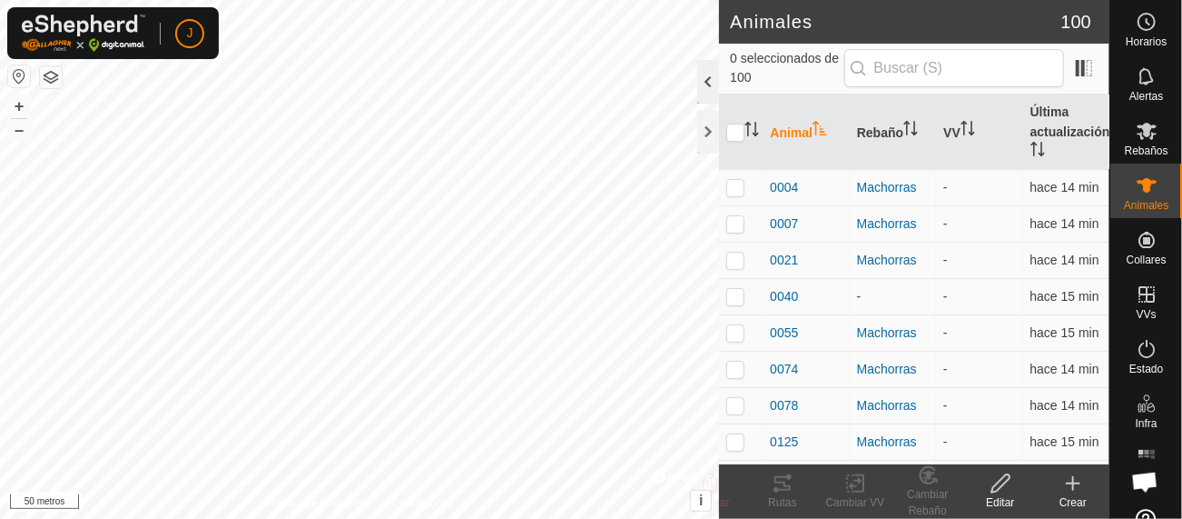
click at [705, 88] on div at bounding box center [709, 82] width 22 height 44
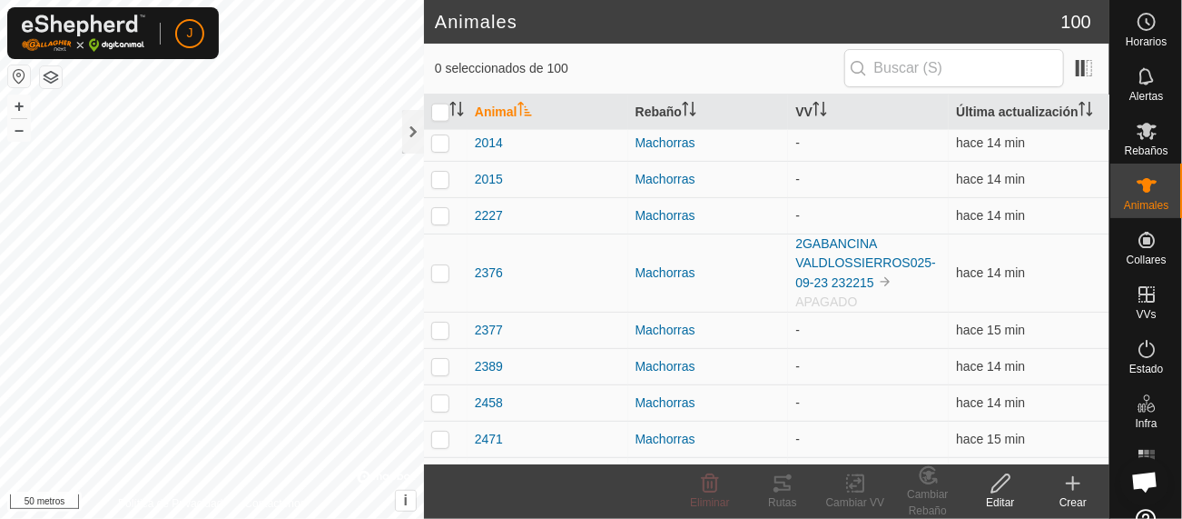
scroll to position [1029, 0]
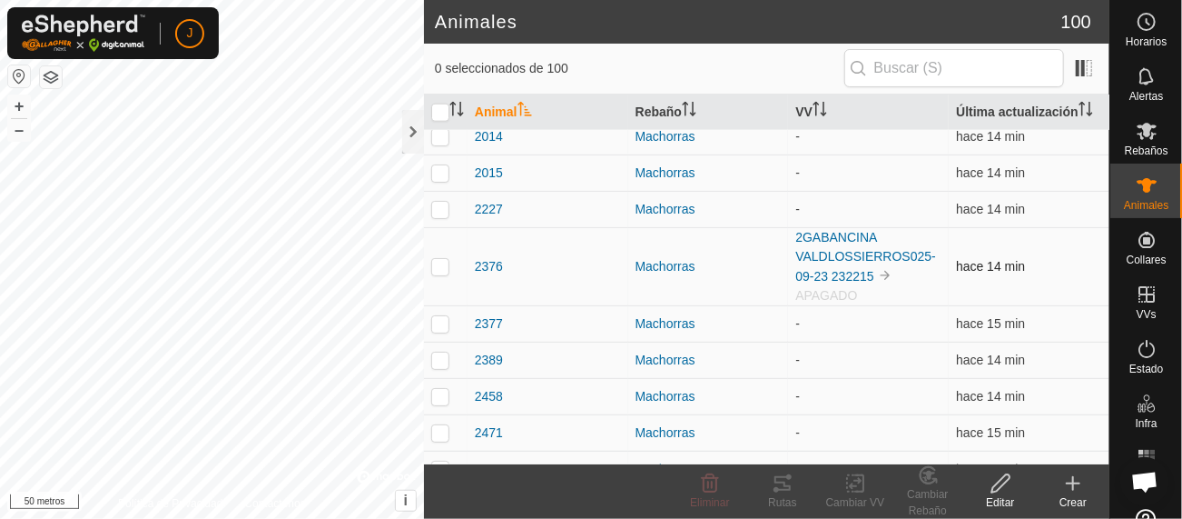
click at [441, 262] on p-checkbox at bounding box center [440, 266] width 18 height 15
checkbox input "true"
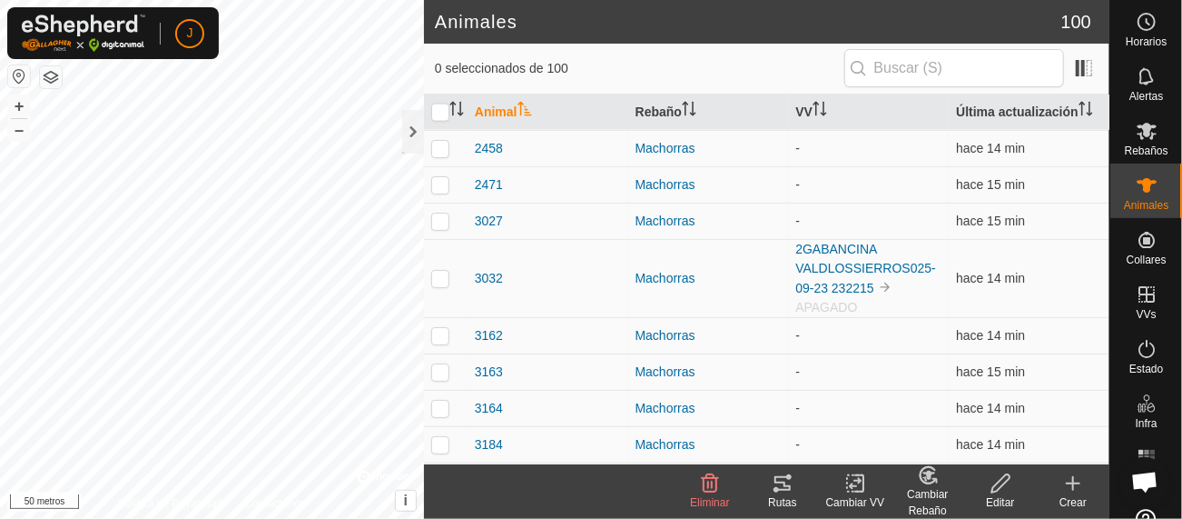
scroll to position [1284, 0]
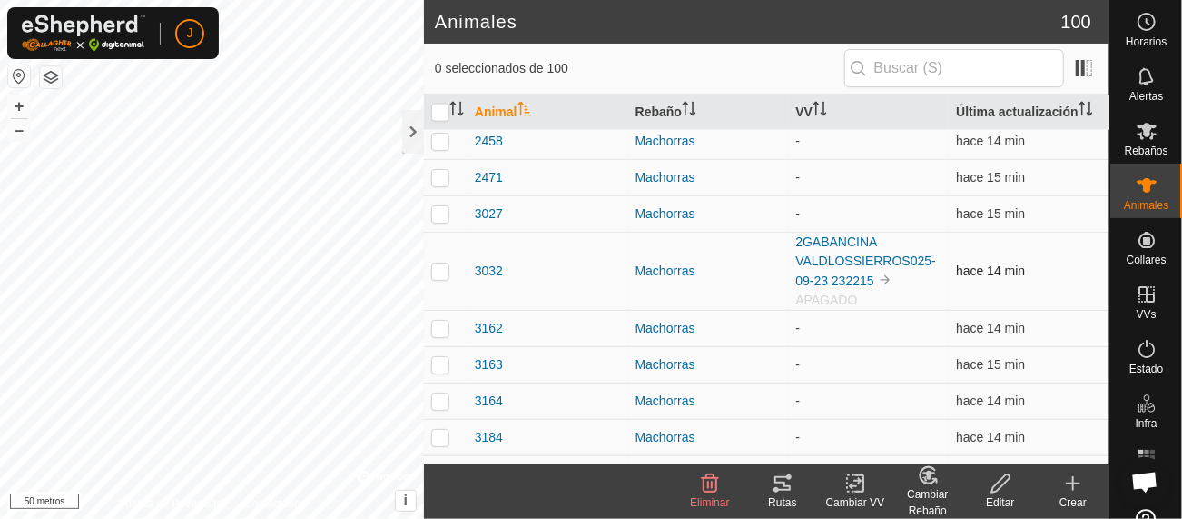
click at [445, 271] on p-checkbox at bounding box center [440, 270] width 18 height 15
checkbox input "true"
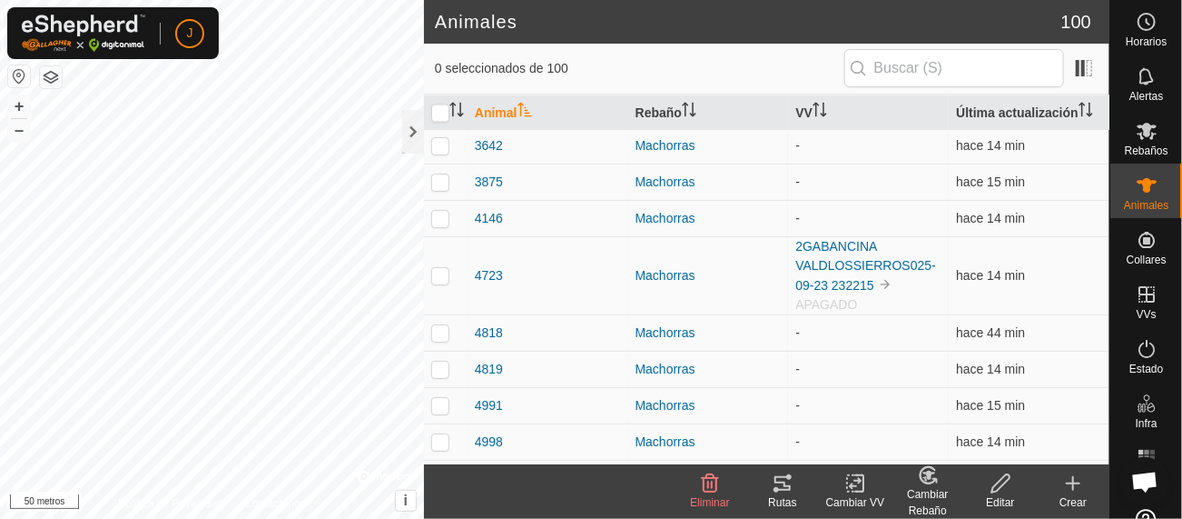
scroll to position [1692, 0]
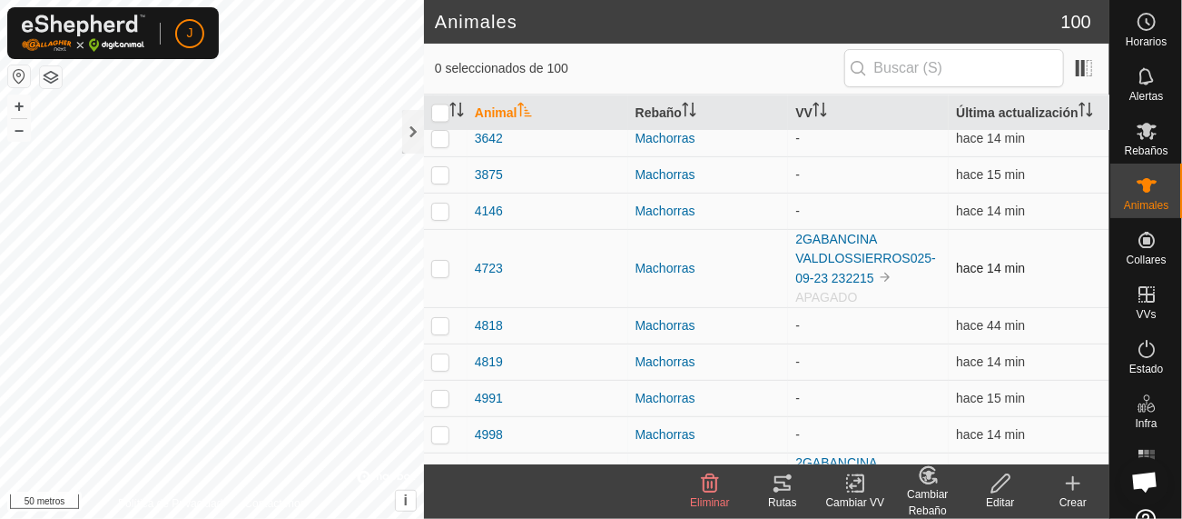
click at [435, 264] on p-checkbox at bounding box center [440, 268] width 18 height 15
checkbox input "true"
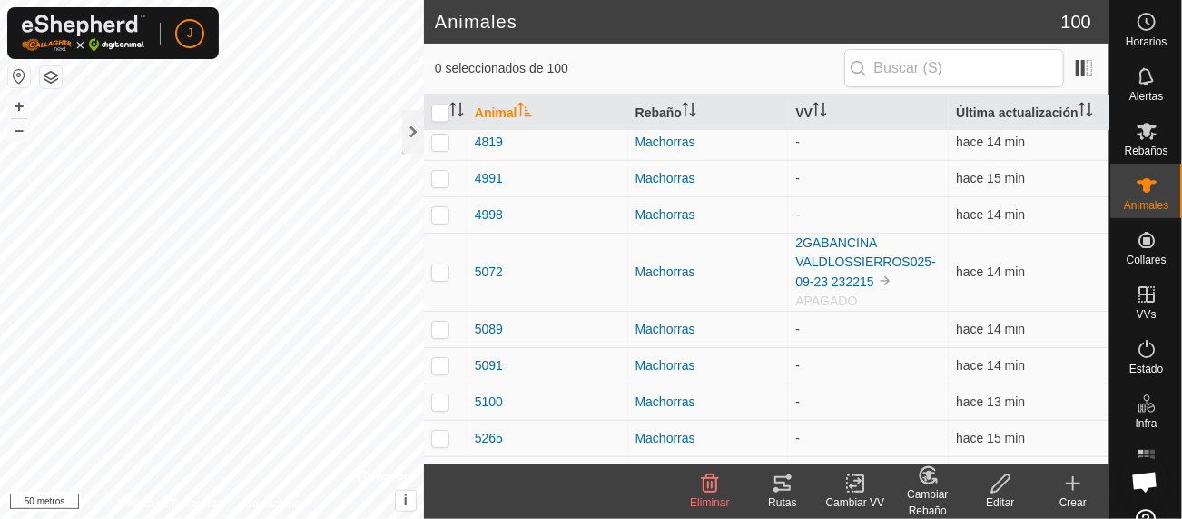
scroll to position [1946, 0]
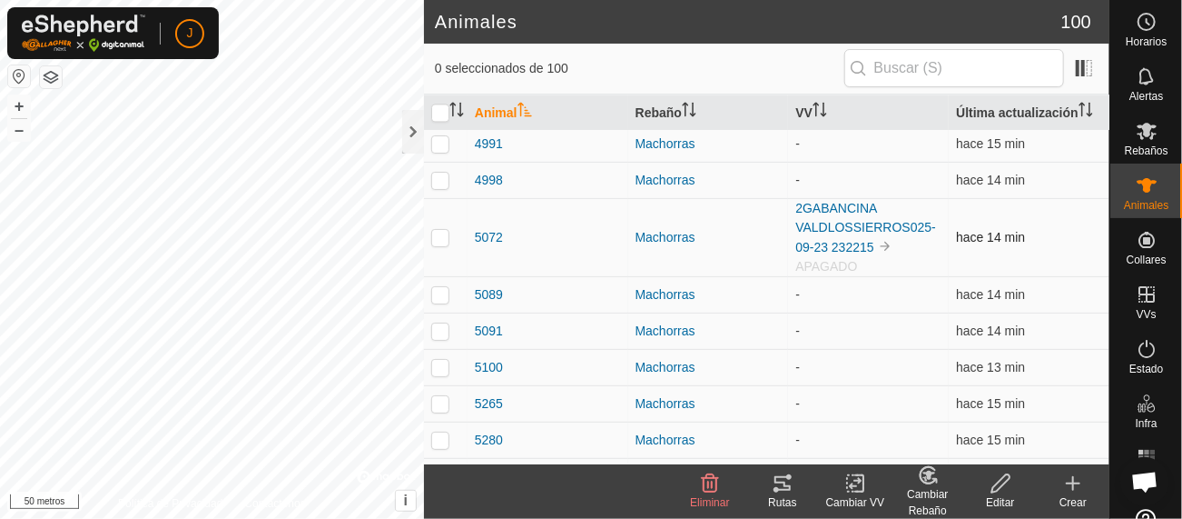
click at [441, 232] on p-checkbox at bounding box center [440, 237] width 18 height 15
checkbox input "true"
click at [860, 491] on icon at bounding box center [860, 483] width 8 height 16
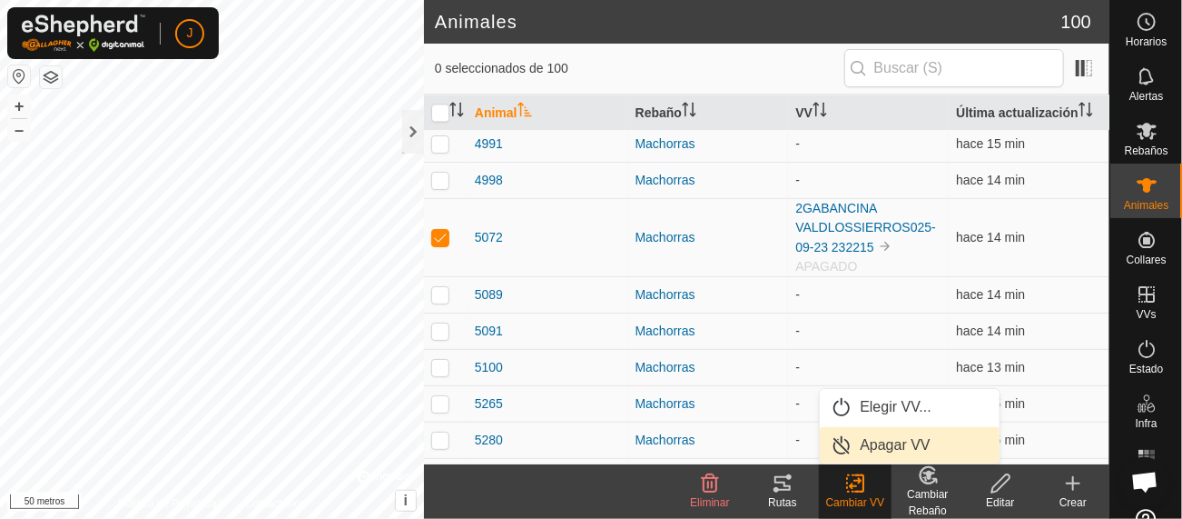
click at [881, 441] on link "Apagar VV" at bounding box center [910, 445] width 180 height 36
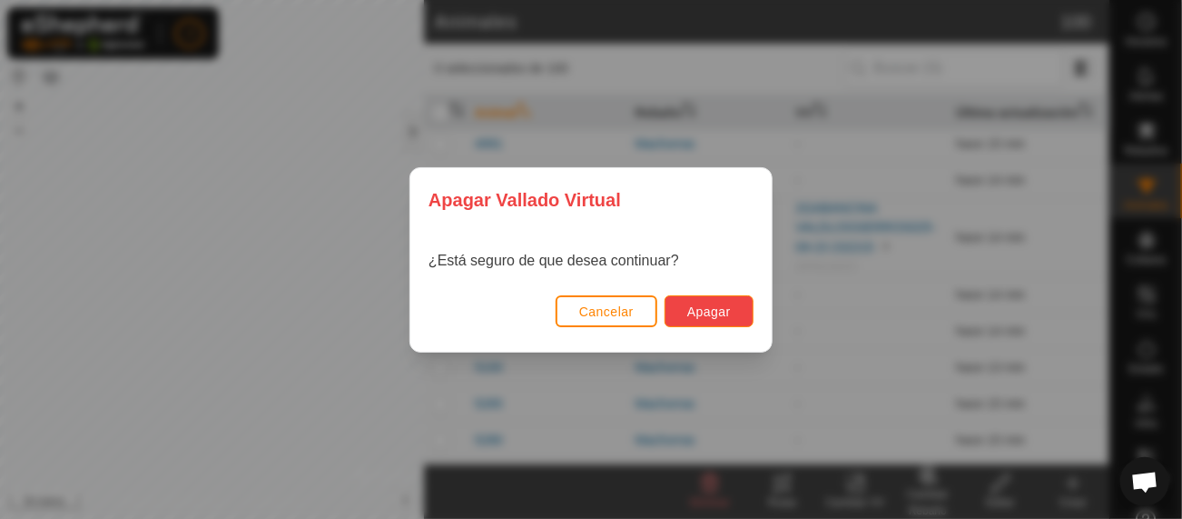
click at [707, 312] on font "Apagar" at bounding box center [710, 311] width 44 height 15
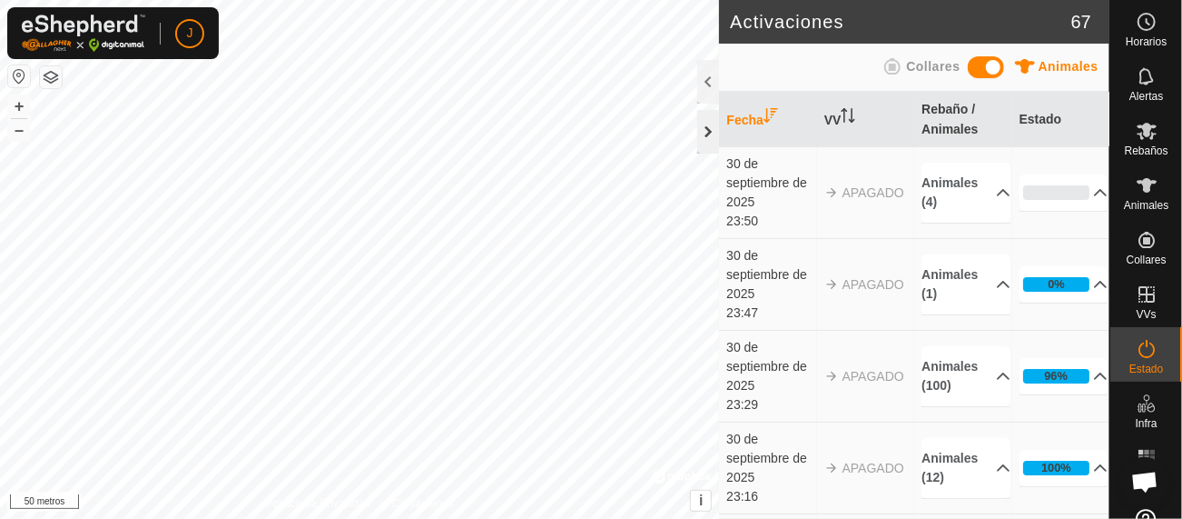
click at [713, 128] on div at bounding box center [709, 132] width 22 height 44
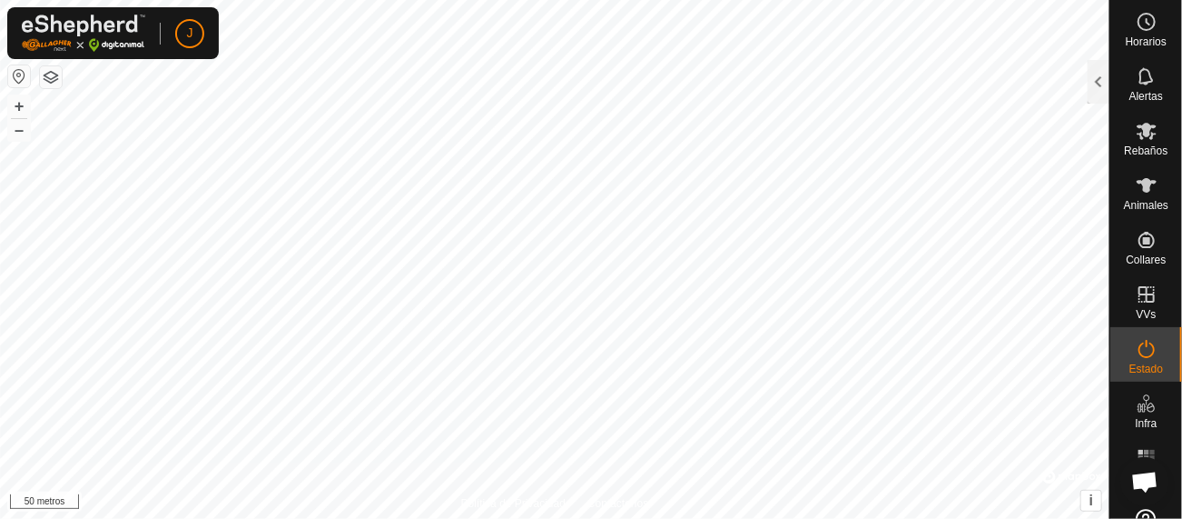
click at [577, 0] on html "J Horarios Alertas Rebaños Animales Collares VVs Estado Infra Mapa de Calor Ayu…" at bounding box center [591, 259] width 1182 height 519
click at [1137, 184] on icon at bounding box center [1147, 185] width 20 height 15
click at [1101, 77] on div at bounding box center [1099, 82] width 22 height 44
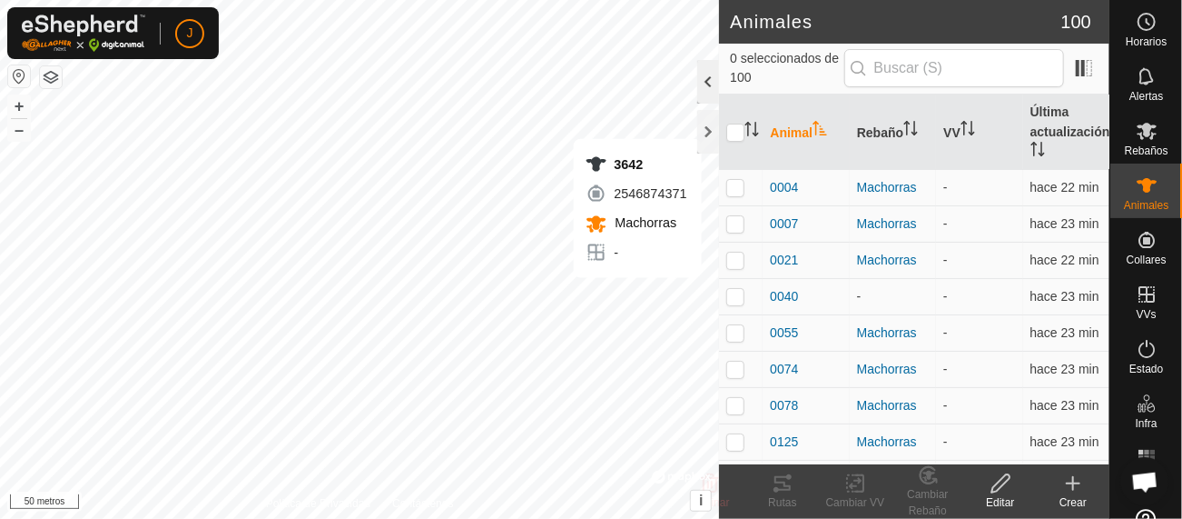
click at [710, 81] on div at bounding box center [709, 82] width 22 height 44
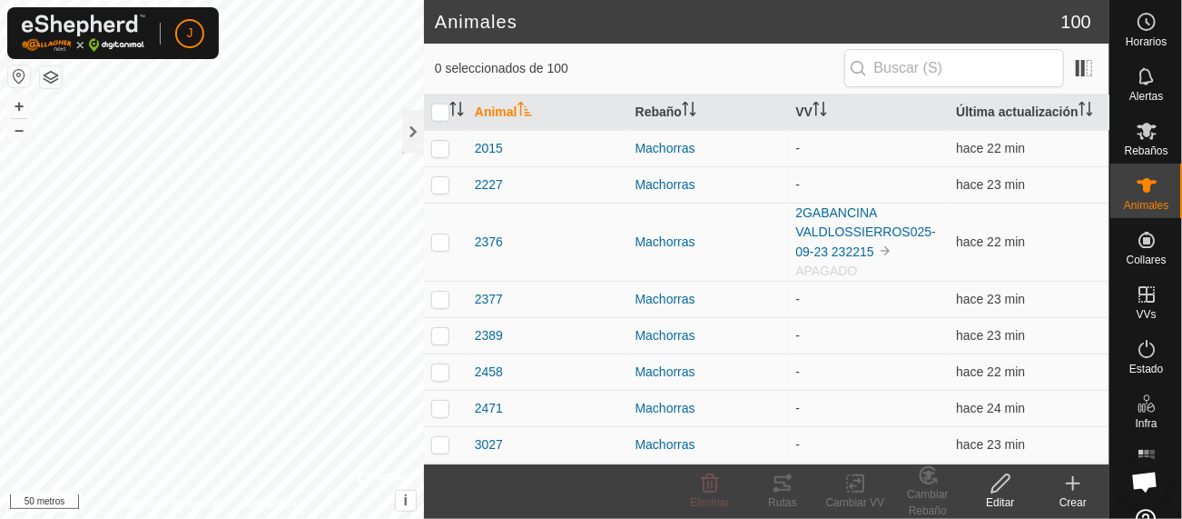
scroll to position [1046, 0]
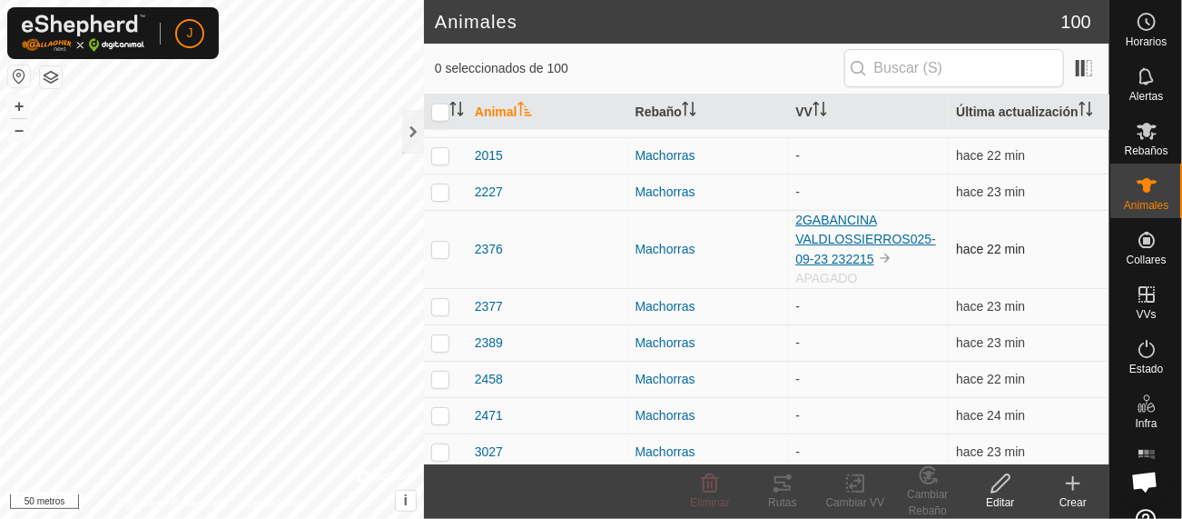
click at [838, 240] on font "2GABANCINA VALDLOSSIERROS025-09-23 232215" at bounding box center [866, 240] width 141 height 54
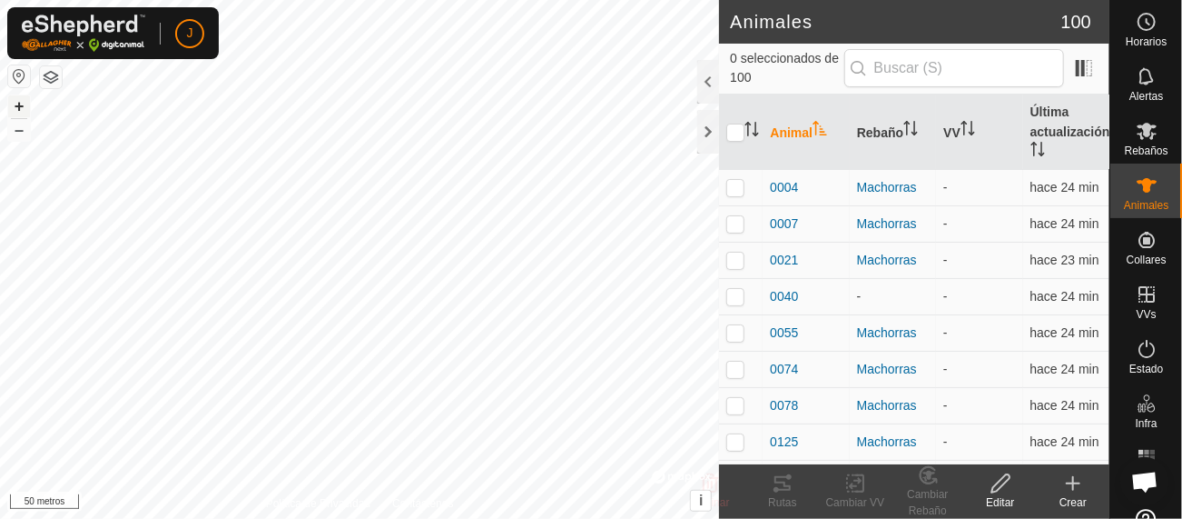
click at [18, 102] on font "+" at bounding box center [20, 105] width 10 height 19
click at [795, 0] on html "J Horarios Alertas Rebaños Animales Collares VVs Estado Infra Mapa de Calor Ayu…" at bounding box center [591, 259] width 1182 height 519
click at [709, 144] on div at bounding box center [709, 132] width 22 height 44
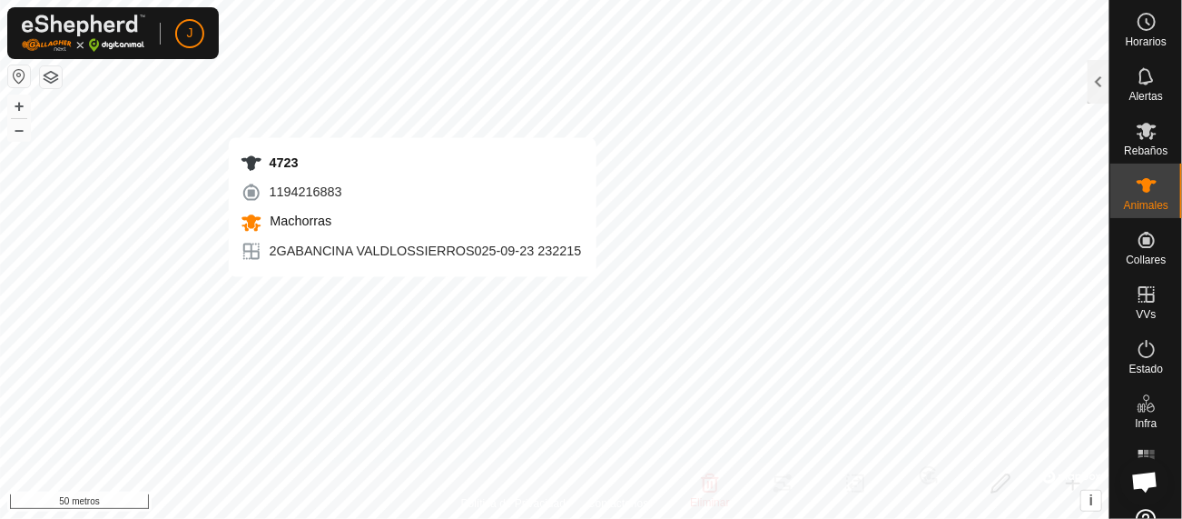
checkbox input "true"
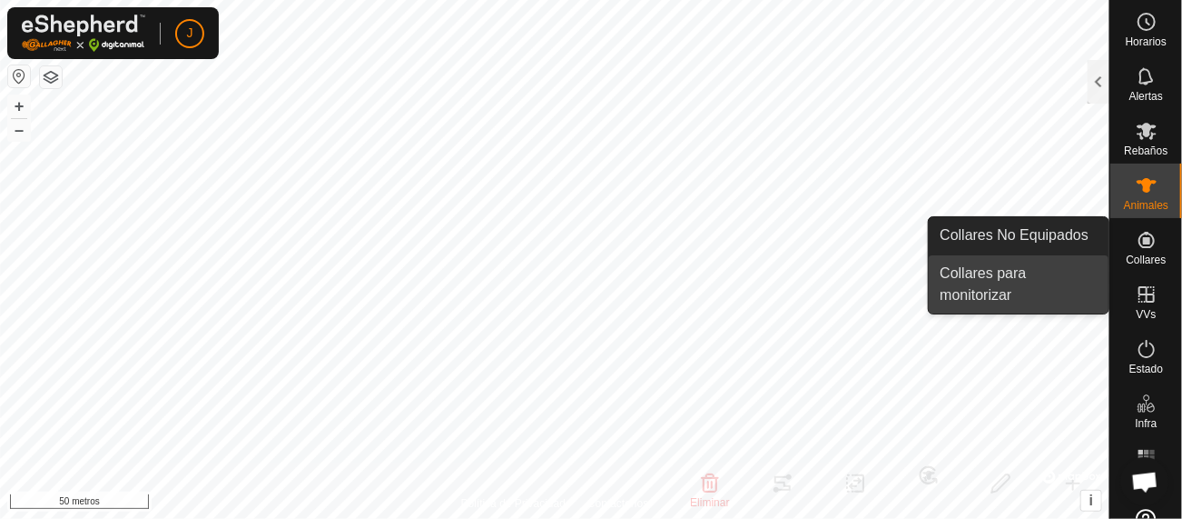
click at [999, 289] on link "Collares para monitorizar" at bounding box center [1019, 284] width 180 height 58
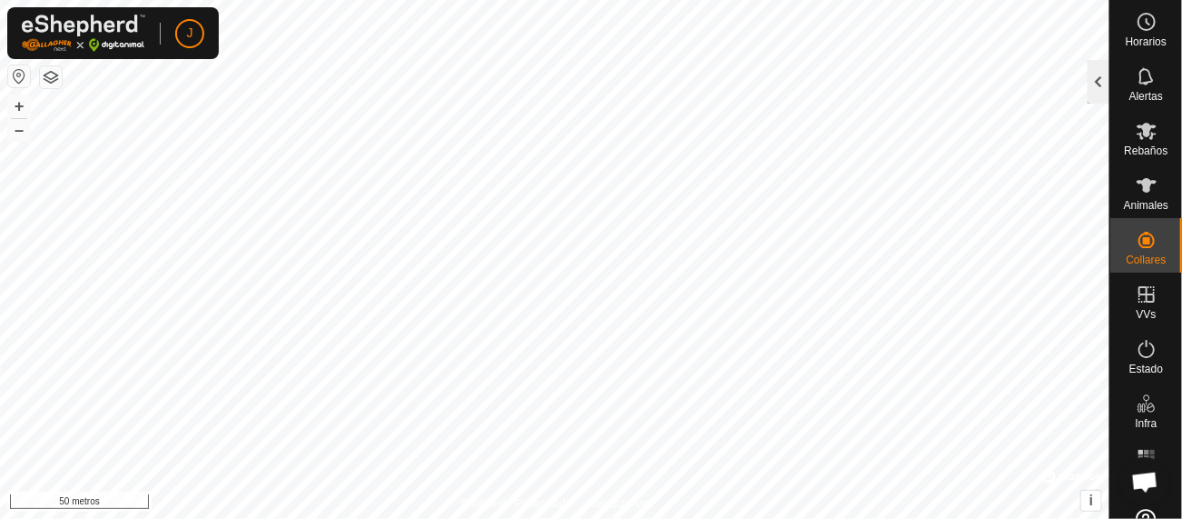
click at [1093, 86] on div at bounding box center [1099, 82] width 22 height 44
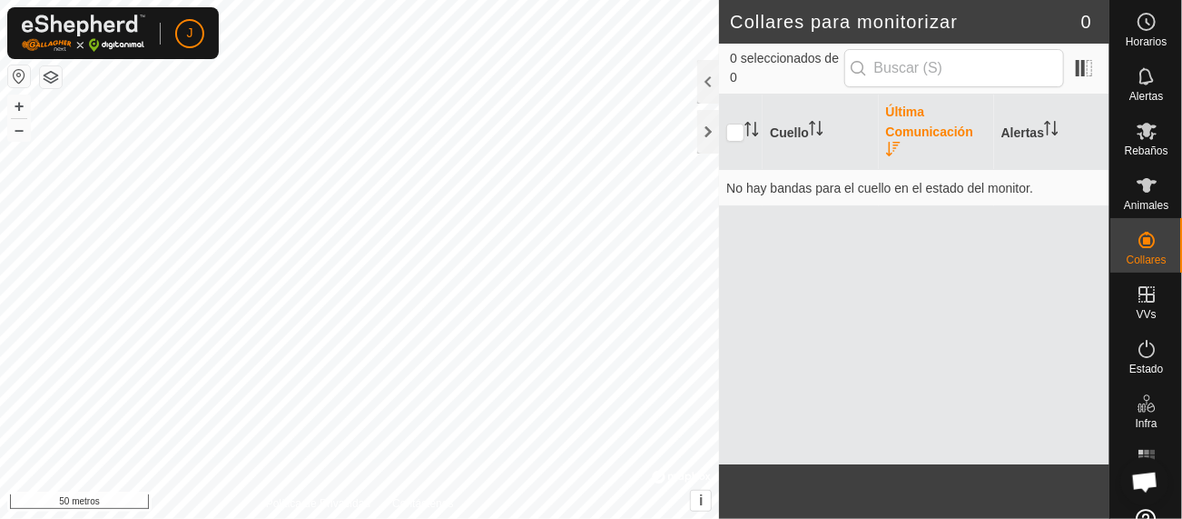
click at [915, 136] on font "Última Comunicación" at bounding box center [929, 121] width 87 height 35
click at [1137, 190] on icon at bounding box center [1147, 185] width 20 height 15
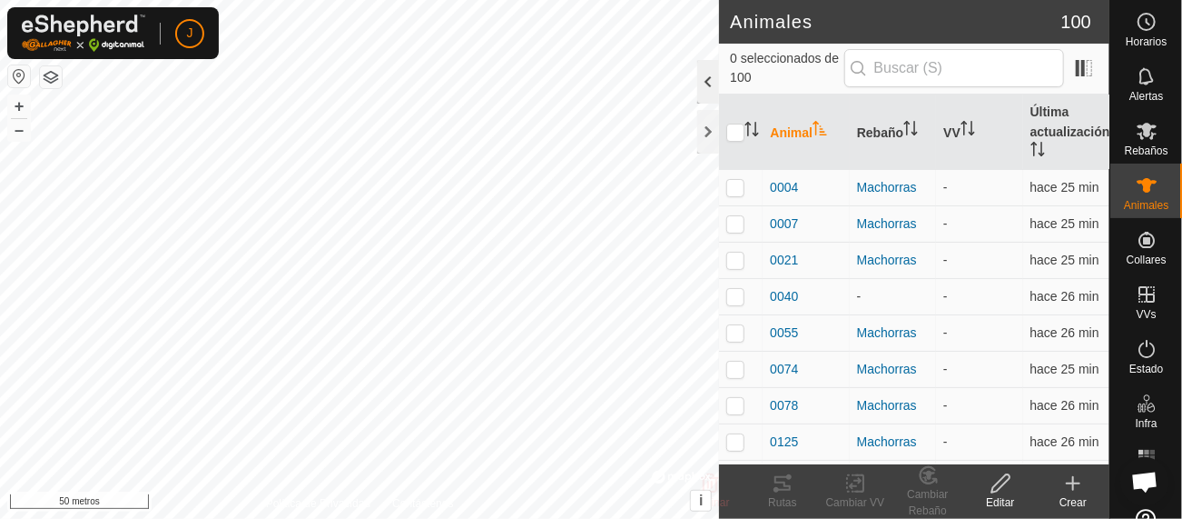
click at [709, 75] on div at bounding box center [709, 82] width 22 height 44
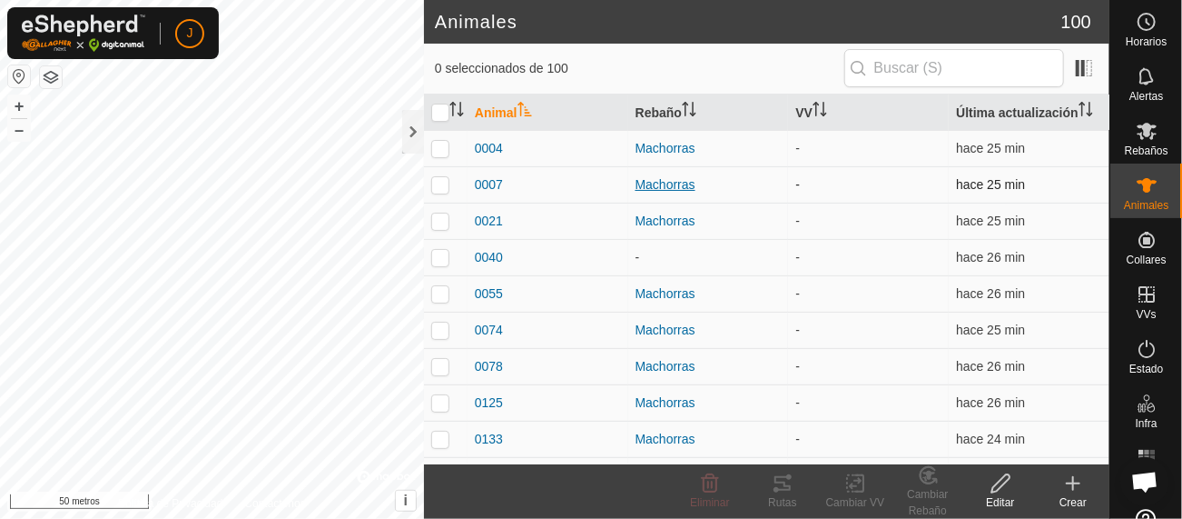
drag, startPoint x: 1106, startPoint y: 126, endPoint x: 728, endPoint y: 176, distance: 381.1
click at [728, 176] on div "Machorras" at bounding box center [709, 184] width 146 height 19
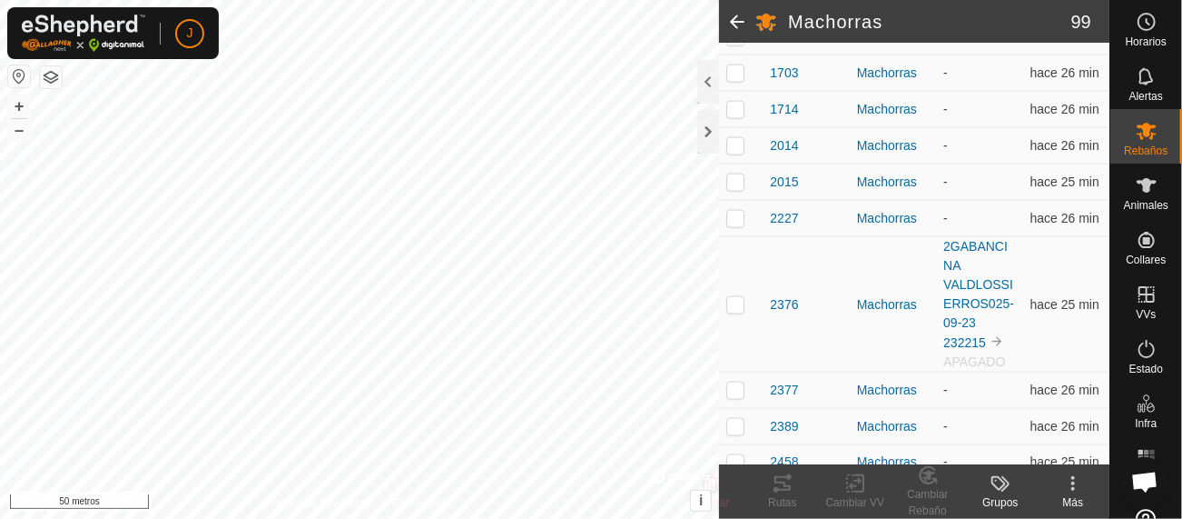
scroll to position [1222, 0]
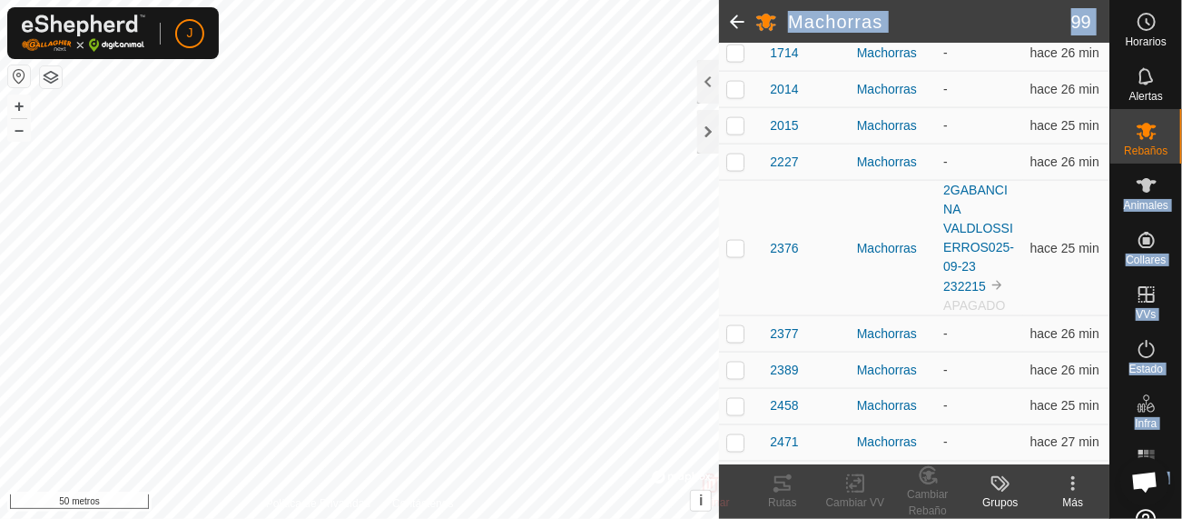
drag, startPoint x: 1112, startPoint y: 182, endPoint x: 1101, endPoint y: 223, distance: 43.2
click at [1101, 223] on div "Horarios Alertas Rebaños Animales Collares VVs Estado Infra Mapa de Calor Ayuda…" at bounding box center [591, 259] width 1182 height 519
click at [711, 79] on div at bounding box center [709, 82] width 22 height 44
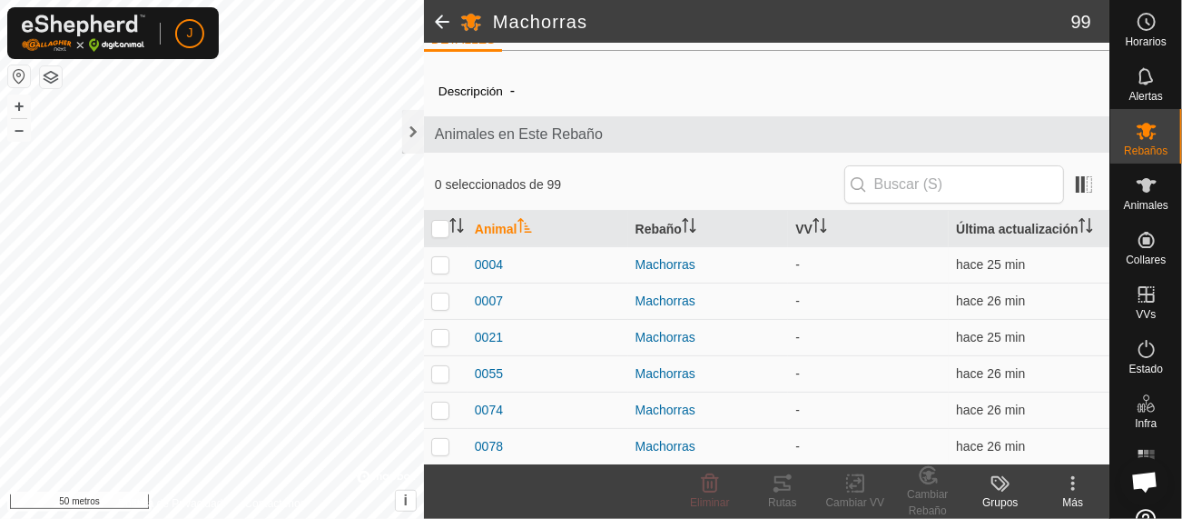
scroll to position [0, 0]
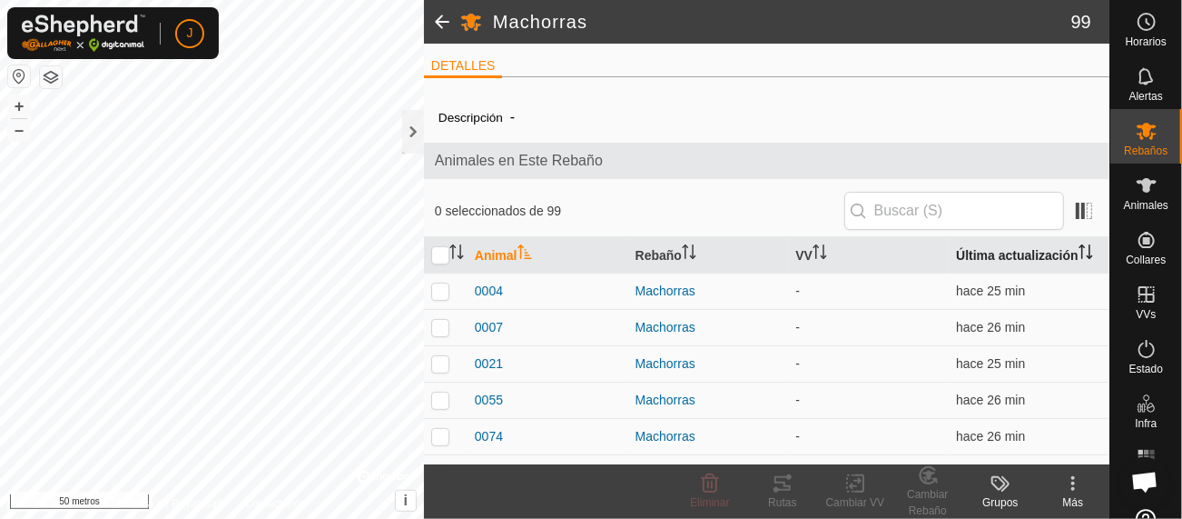
click at [1017, 255] on font "Última actualización" at bounding box center [1017, 255] width 123 height 15
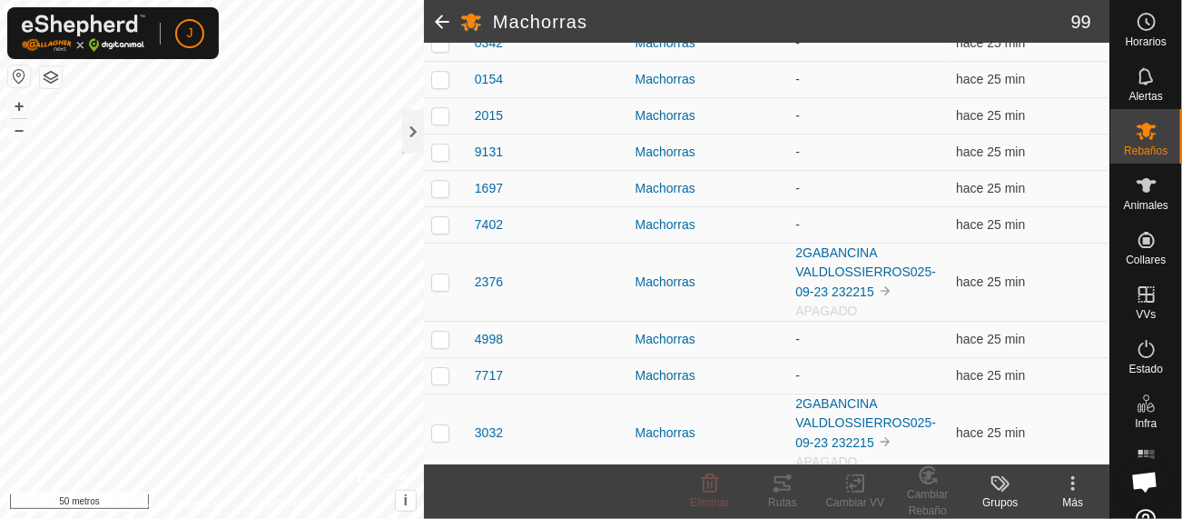
scroll to position [2652, 0]
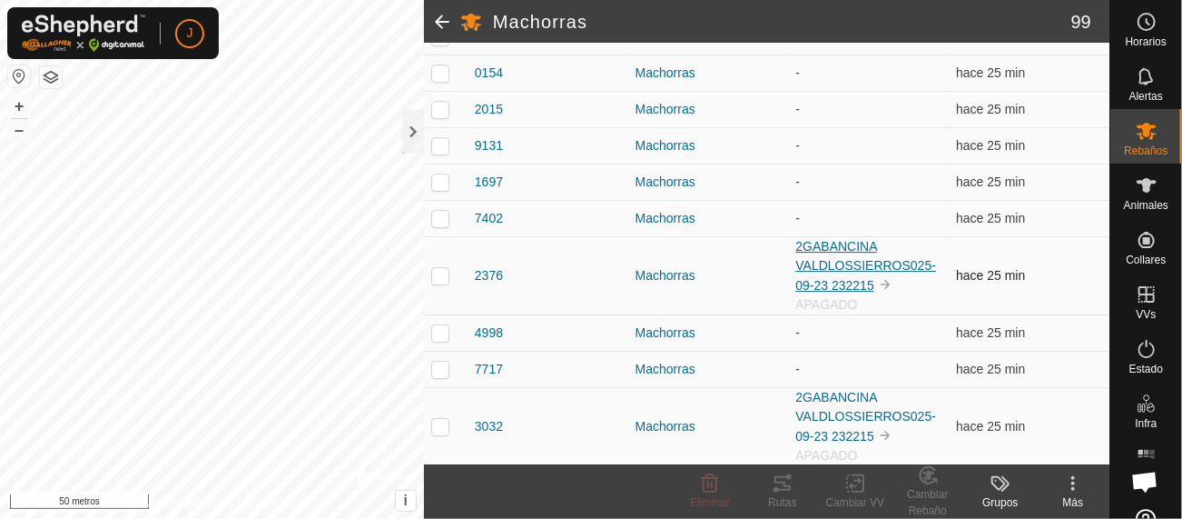
click at [860, 260] on font "2GABANCINA VALDLOSSIERROS025-09-23 232215" at bounding box center [866, 266] width 141 height 54
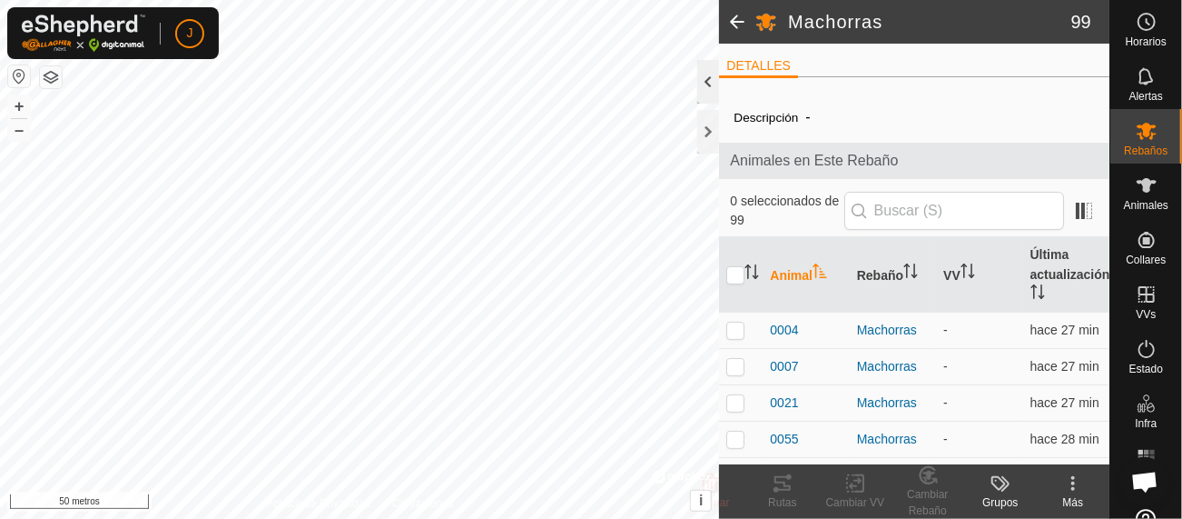
click at [707, 85] on div at bounding box center [709, 82] width 22 height 44
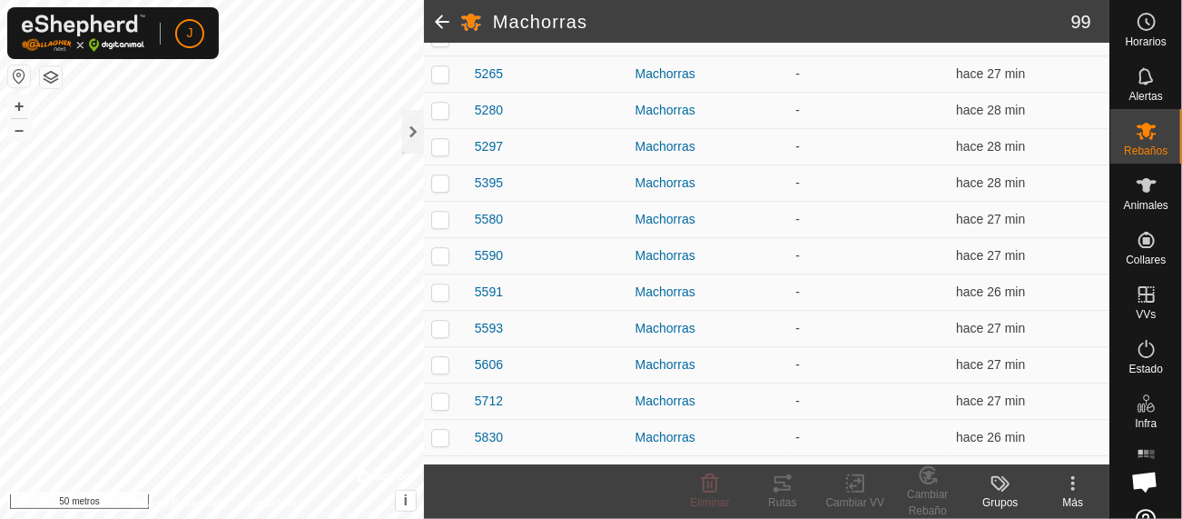
scroll to position [3568, 0]
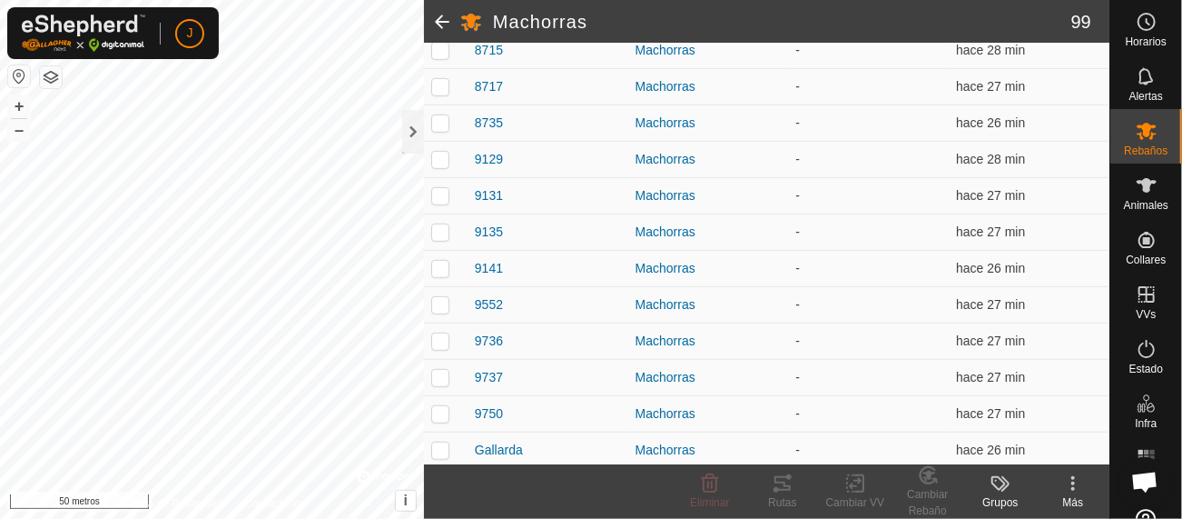
click at [1074, 482] on icon at bounding box center [1074, 483] width 4 height 4
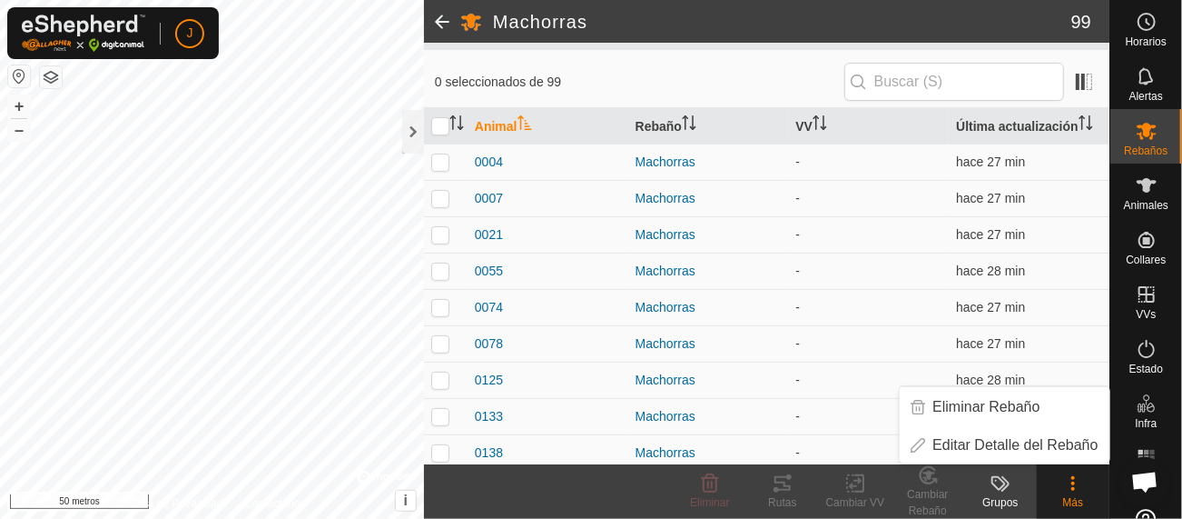
scroll to position [0, 0]
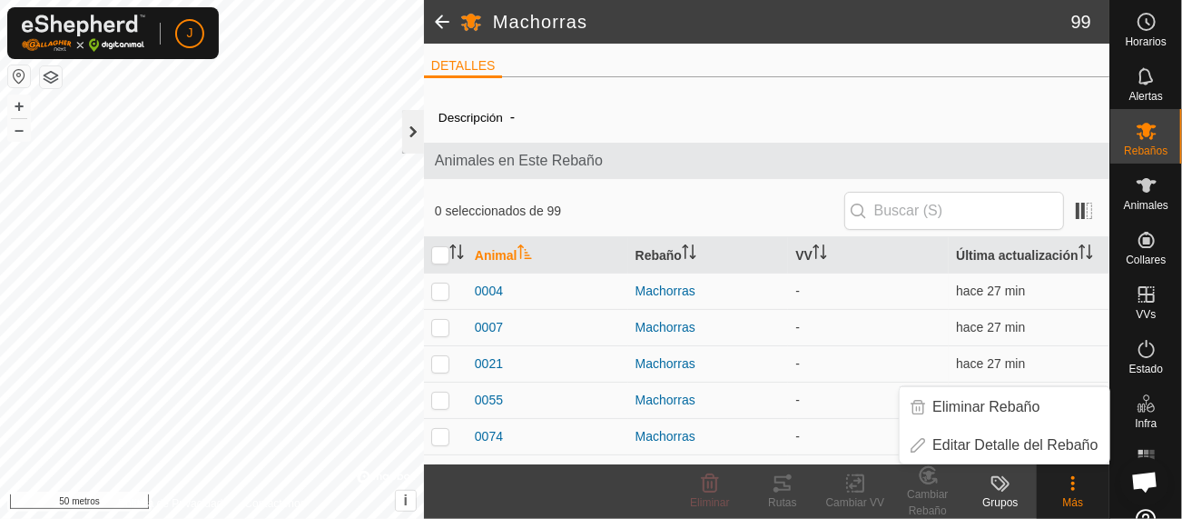
click at [419, 129] on div at bounding box center [413, 132] width 22 height 44
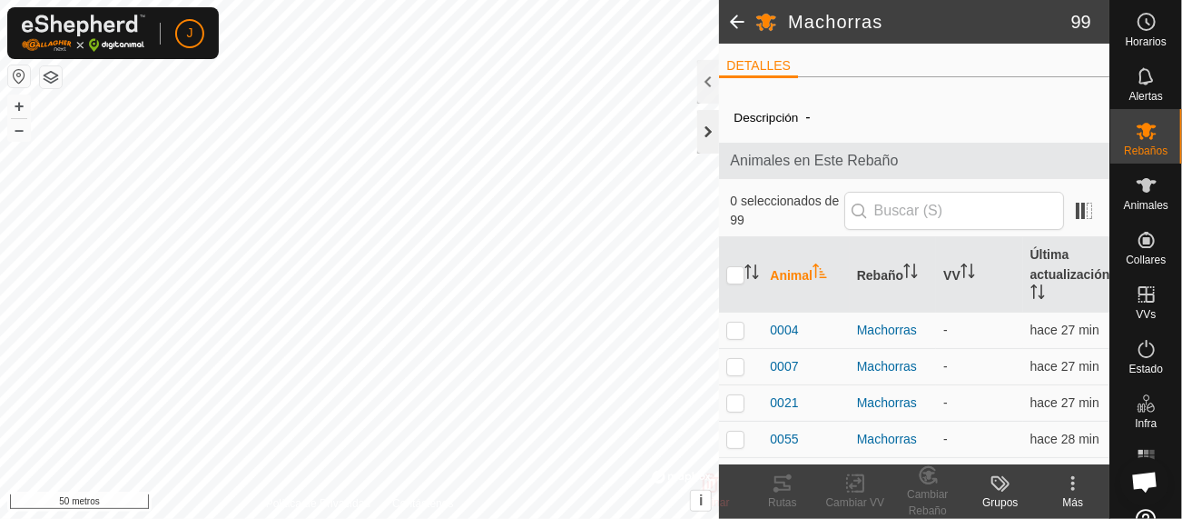
click at [713, 125] on div at bounding box center [709, 132] width 22 height 44
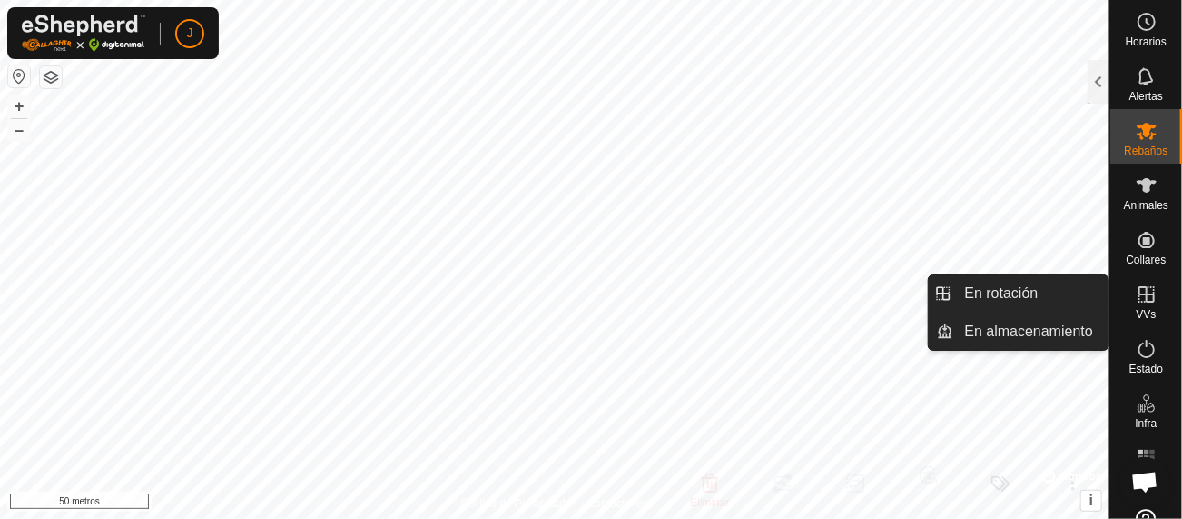
click at [1141, 302] on icon at bounding box center [1147, 294] width 16 height 16
click at [967, 299] on link "En rotación" at bounding box center [1032, 293] width 155 height 36
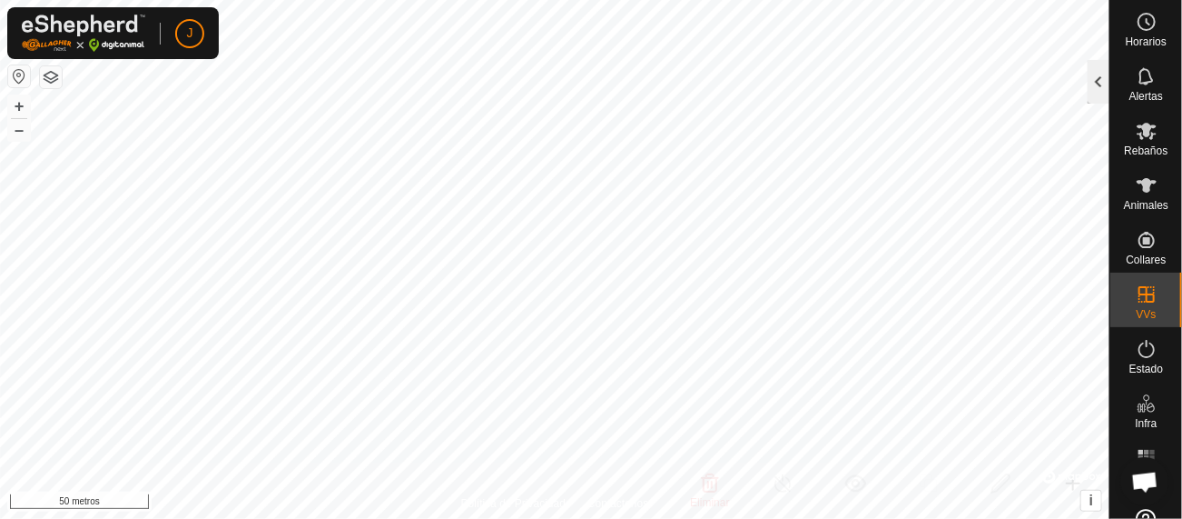
click at [1101, 81] on div at bounding box center [1099, 82] width 22 height 44
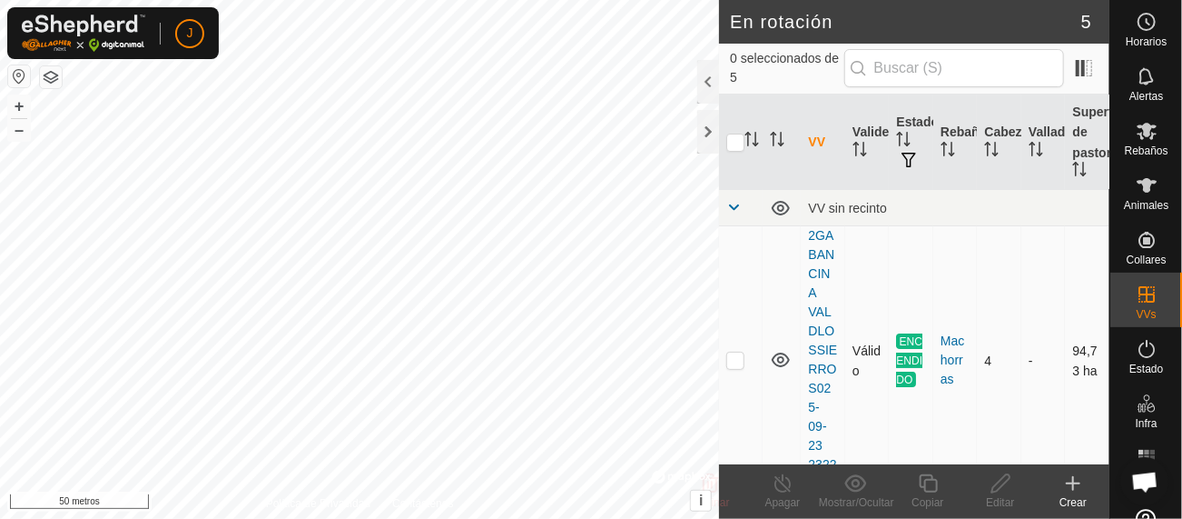
click at [735, 364] on p-checkbox at bounding box center [736, 359] width 18 height 15
checkbox input "true"
click at [789, 355] on icon at bounding box center [781, 360] width 22 height 22
click at [711, 83] on div at bounding box center [709, 82] width 22 height 44
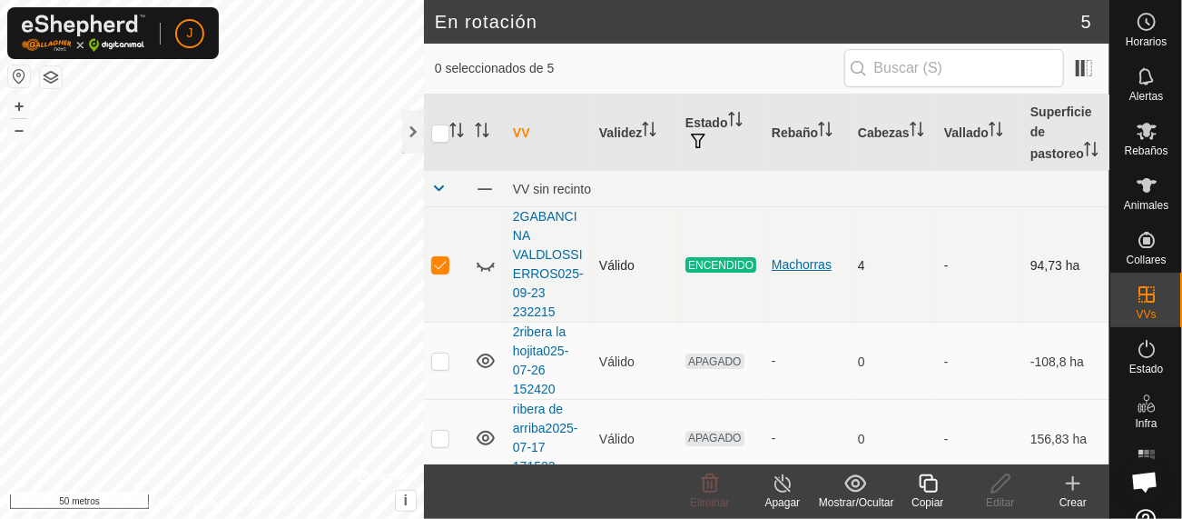
click at [804, 267] on font "Machorras" at bounding box center [802, 264] width 60 height 15
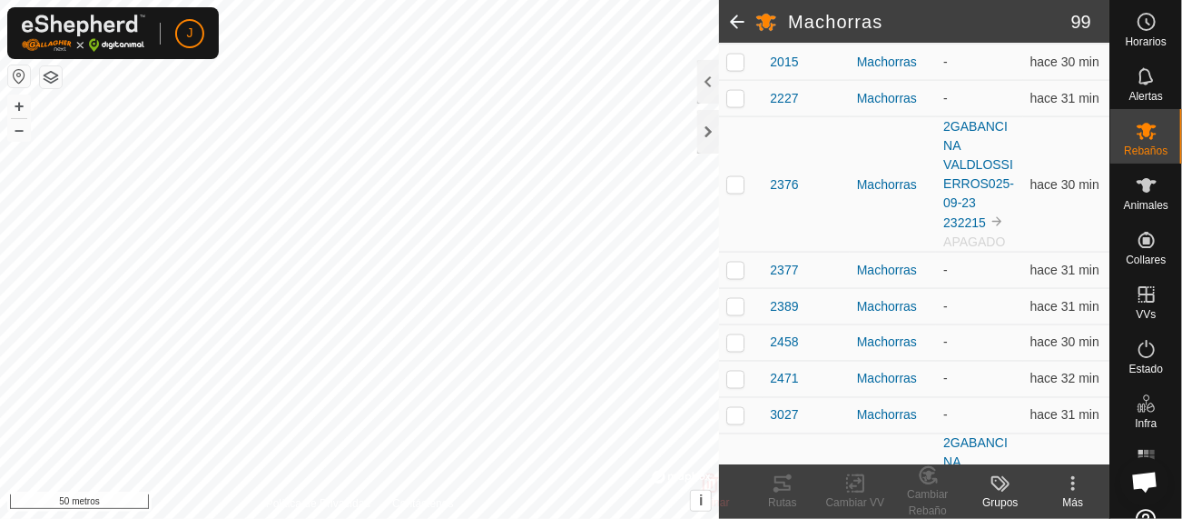
scroll to position [1300, 0]
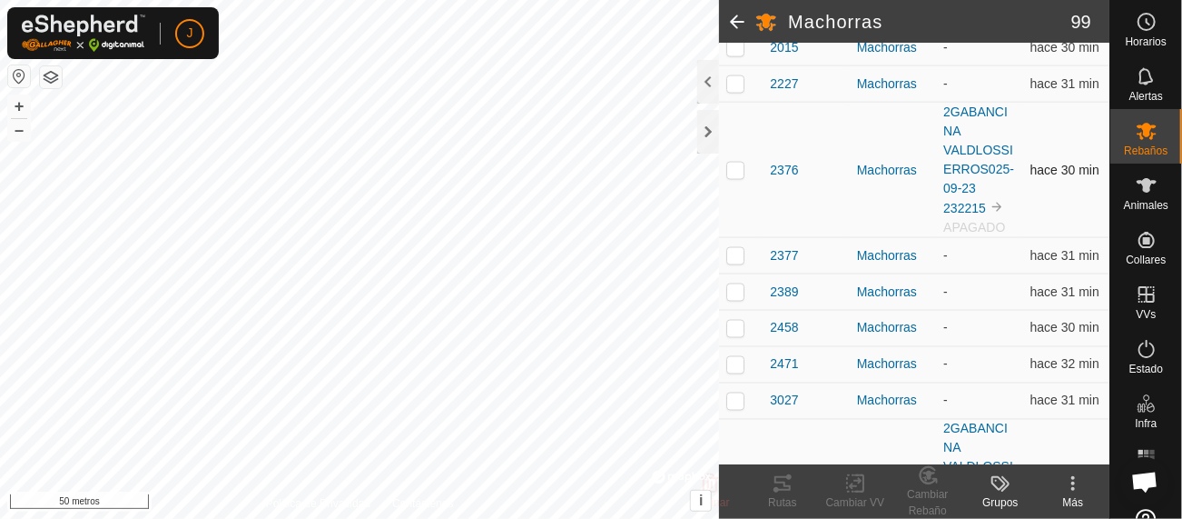
click at [736, 177] on p-checkbox at bounding box center [736, 170] width 18 height 15
checkbox input "true"
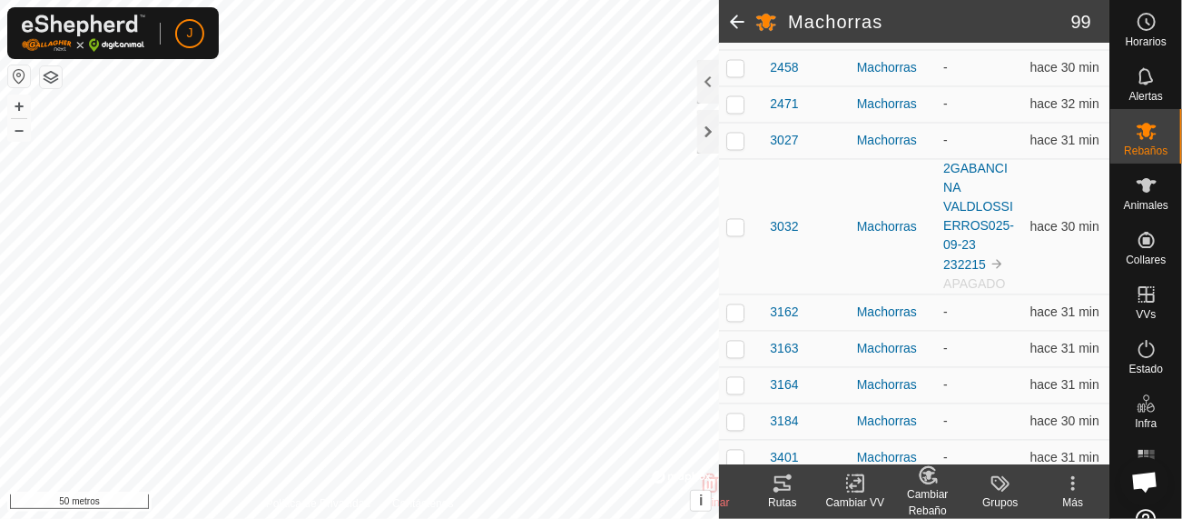
scroll to position [1574, 0]
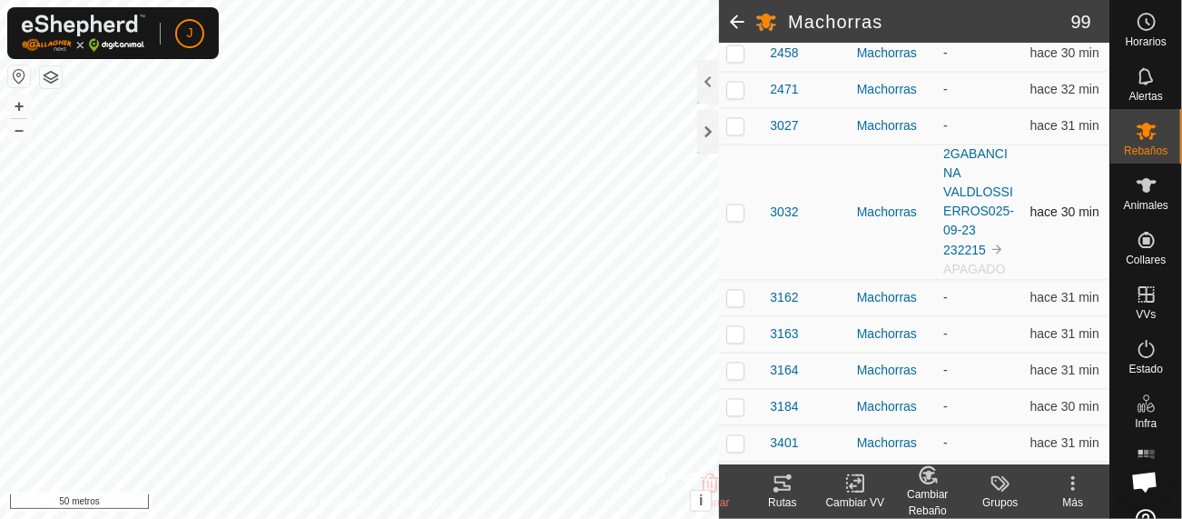
click at [734, 220] on p-checkbox at bounding box center [736, 212] width 18 height 15
checkbox input "true"
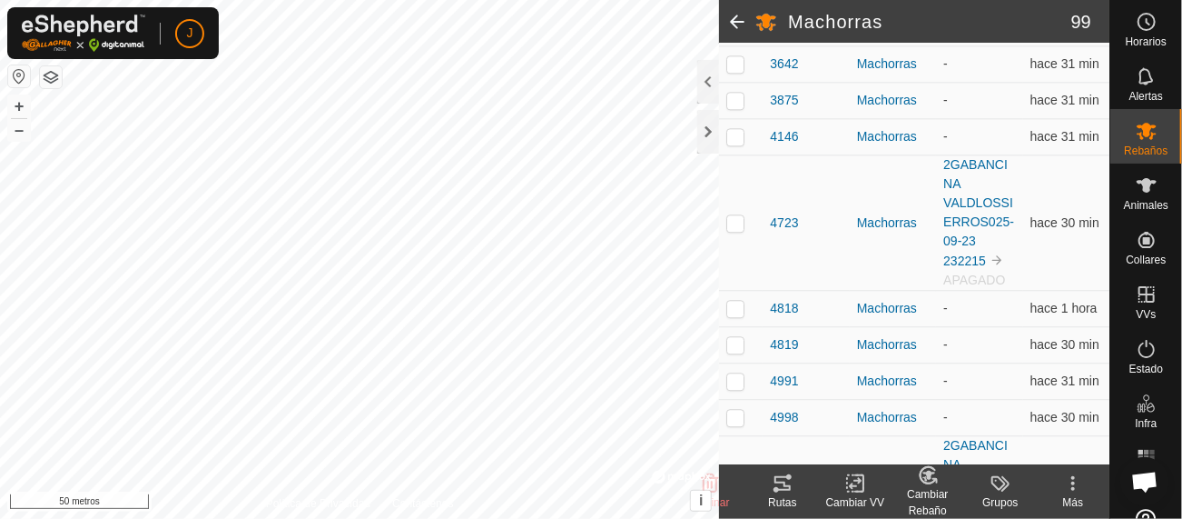
scroll to position [2047, 0]
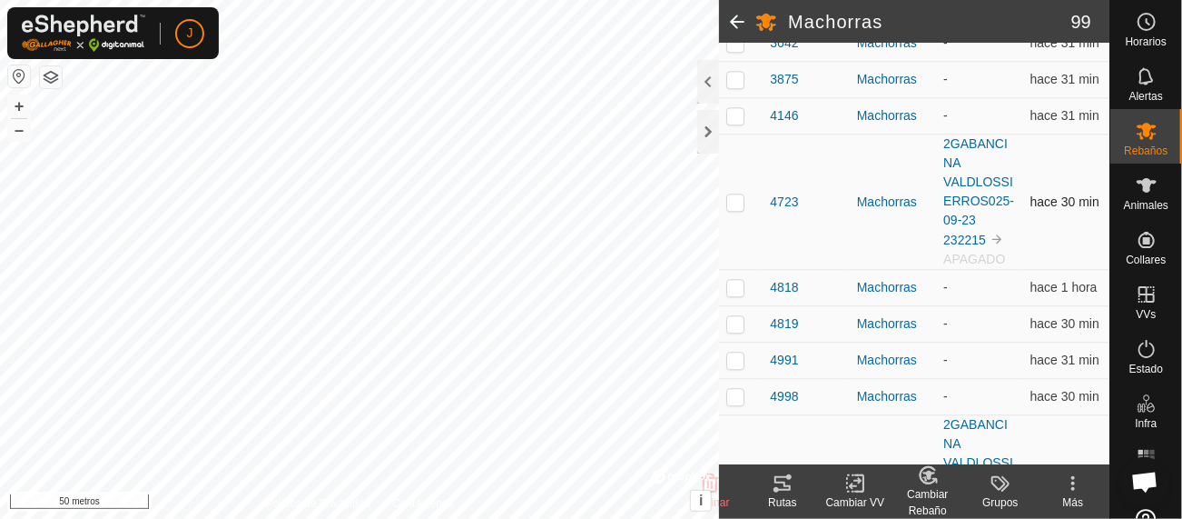
click at [737, 209] on p-checkbox at bounding box center [736, 201] width 18 height 15
checkbox input "true"
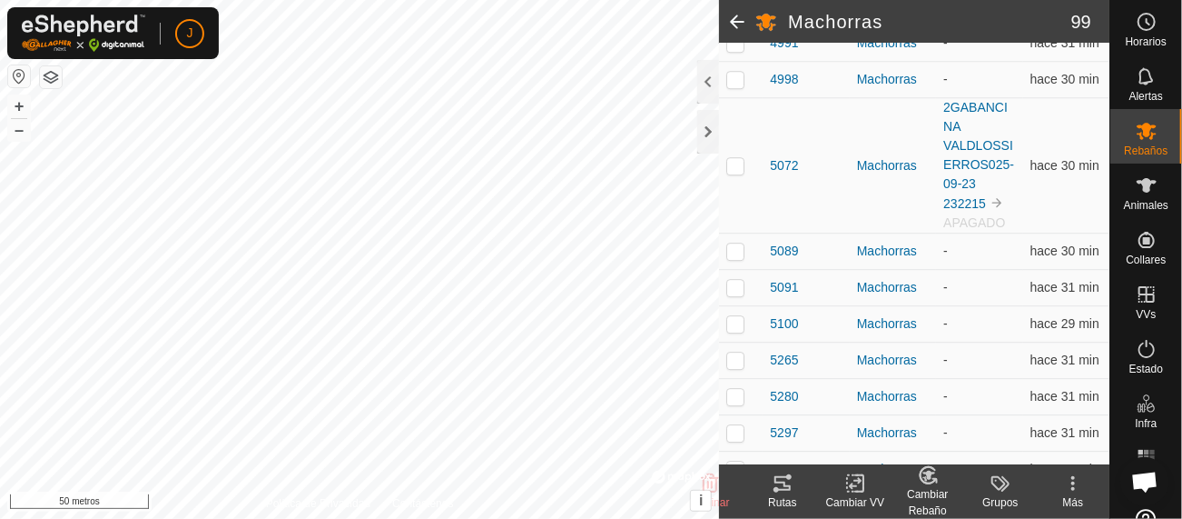
scroll to position [2386, 0]
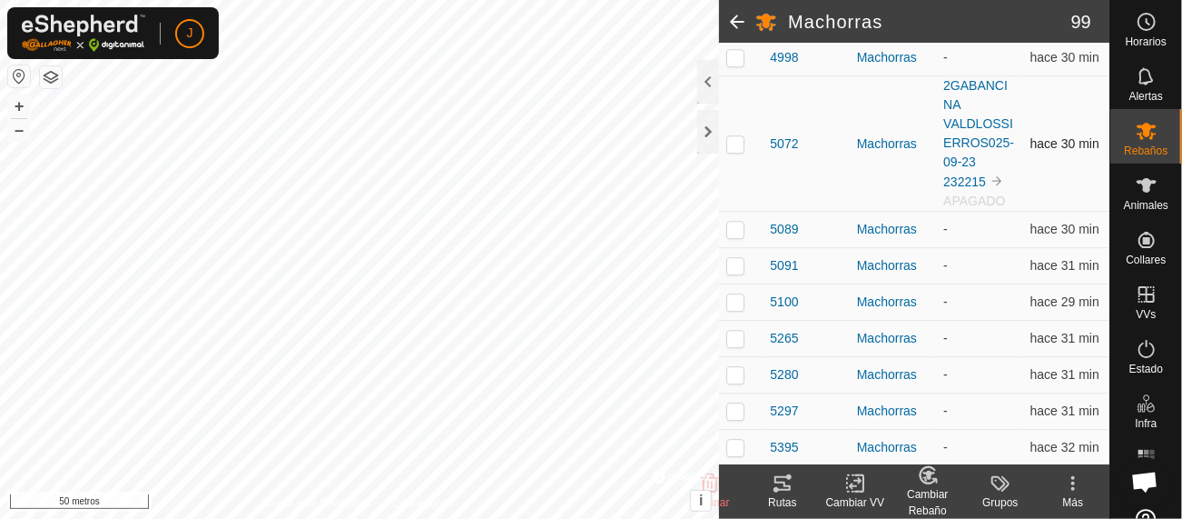
click at [742, 151] on p-checkbox at bounding box center [736, 143] width 18 height 15
checkbox input "true"
click at [859, 494] on div "Cambiar VV" at bounding box center [855, 502] width 73 height 16
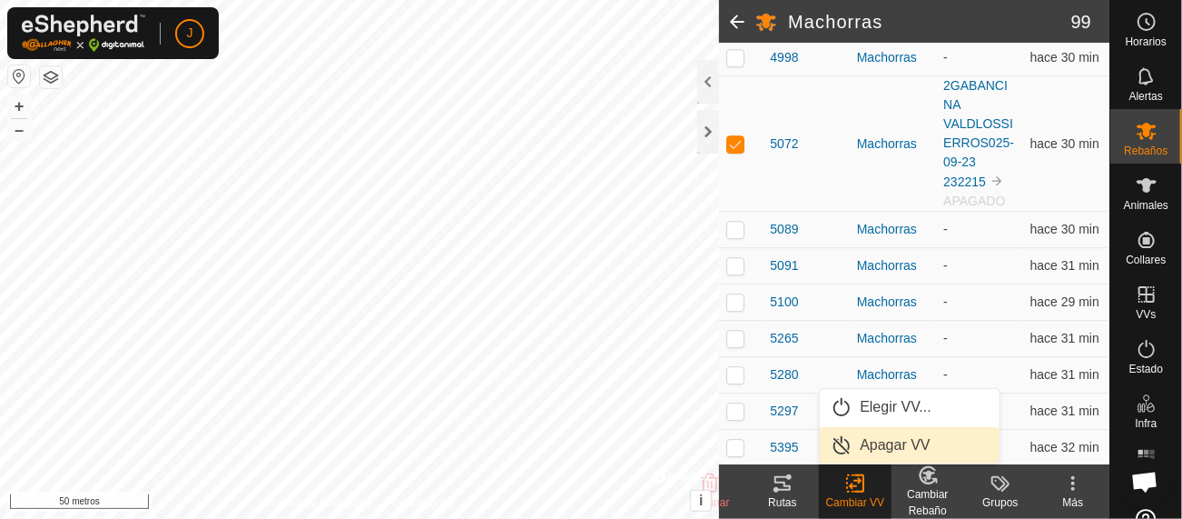
click at [870, 445] on link "Apagar VV" at bounding box center [910, 445] width 180 height 36
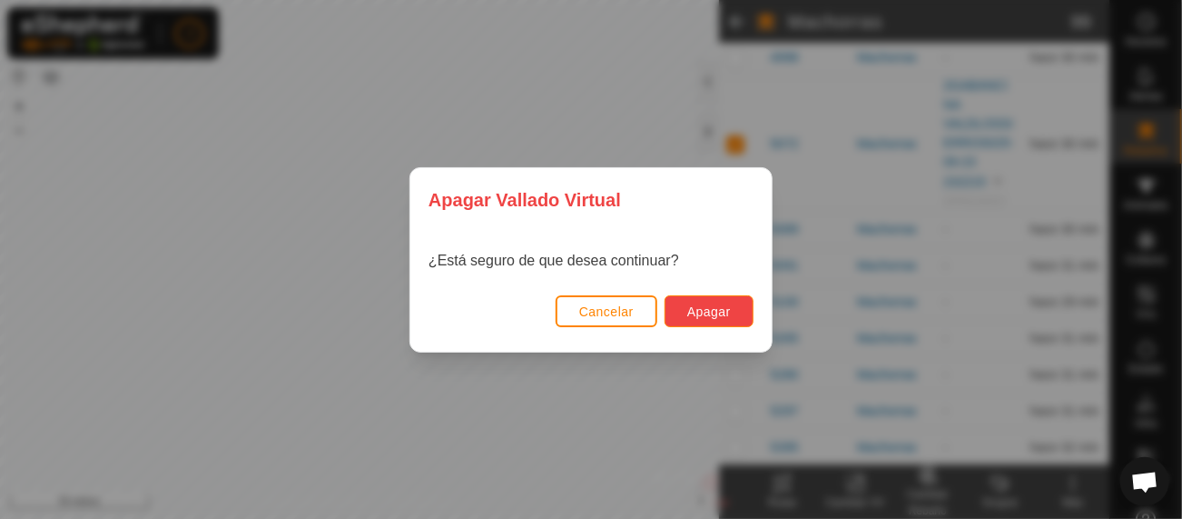
click at [715, 312] on font "Apagar" at bounding box center [710, 311] width 44 height 15
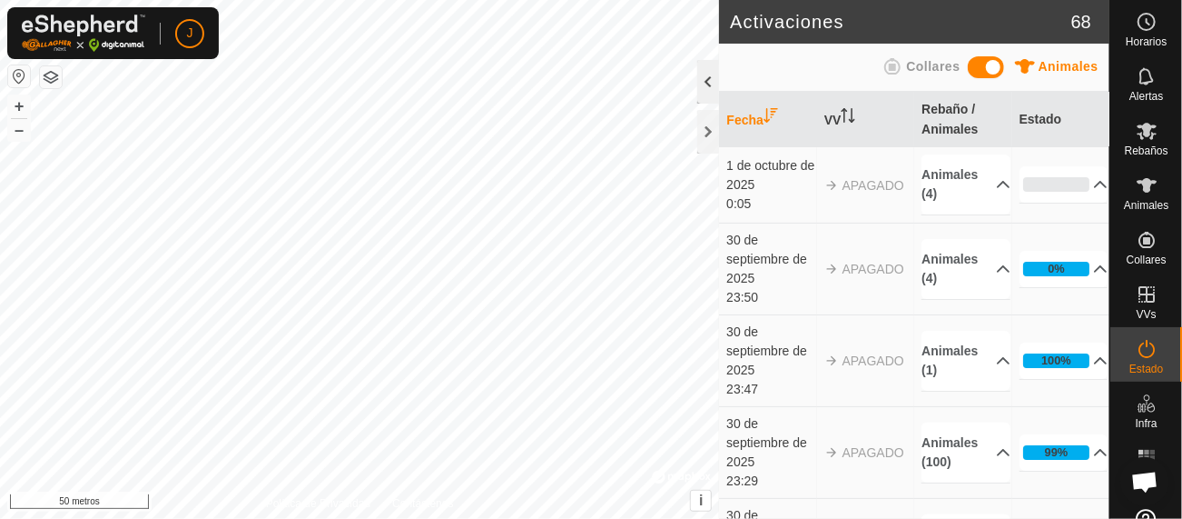
click at [707, 84] on div at bounding box center [709, 82] width 22 height 44
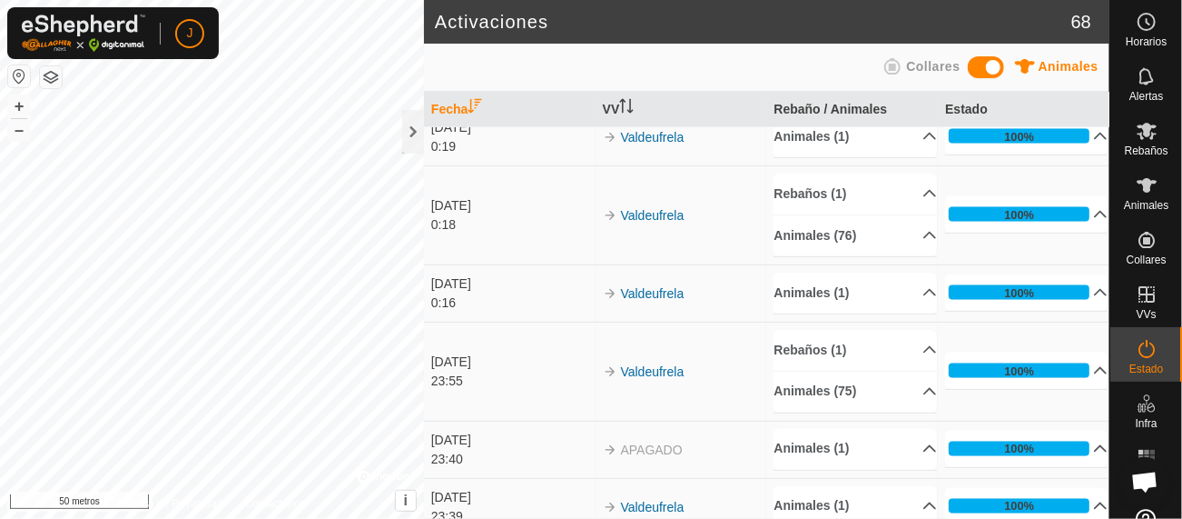
scroll to position [4552, 0]
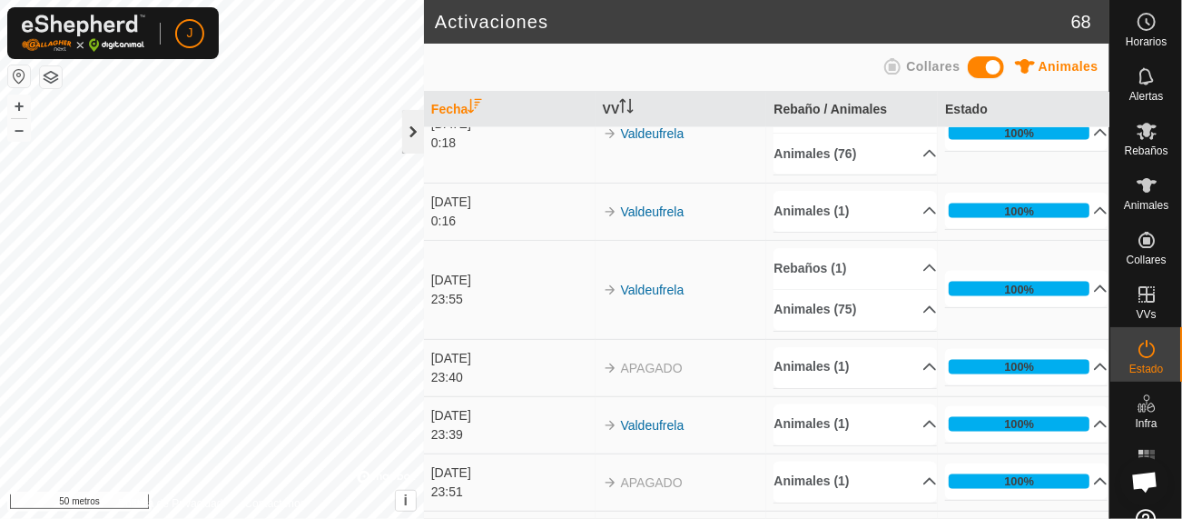
click at [411, 124] on div at bounding box center [413, 132] width 22 height 44
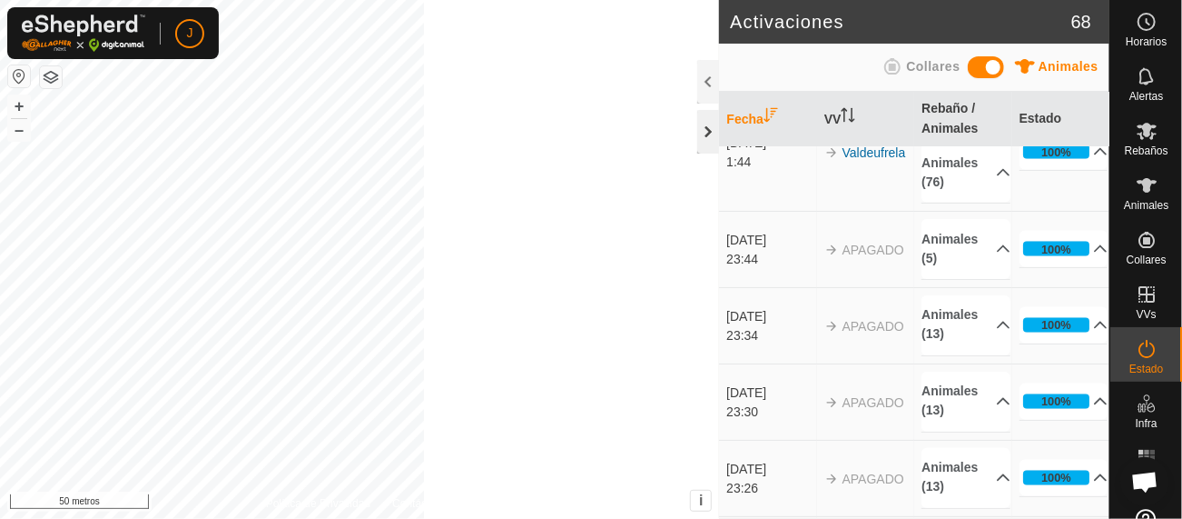
scroll to position [6552, 0]
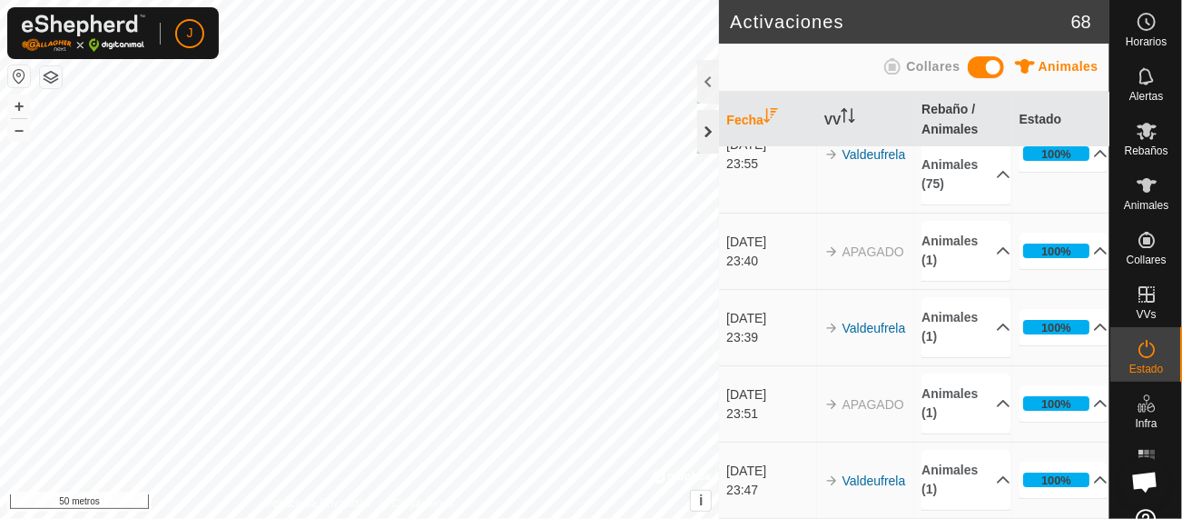
click at [706, 137] on div at bounding box center [709, 132] width 22 height 44
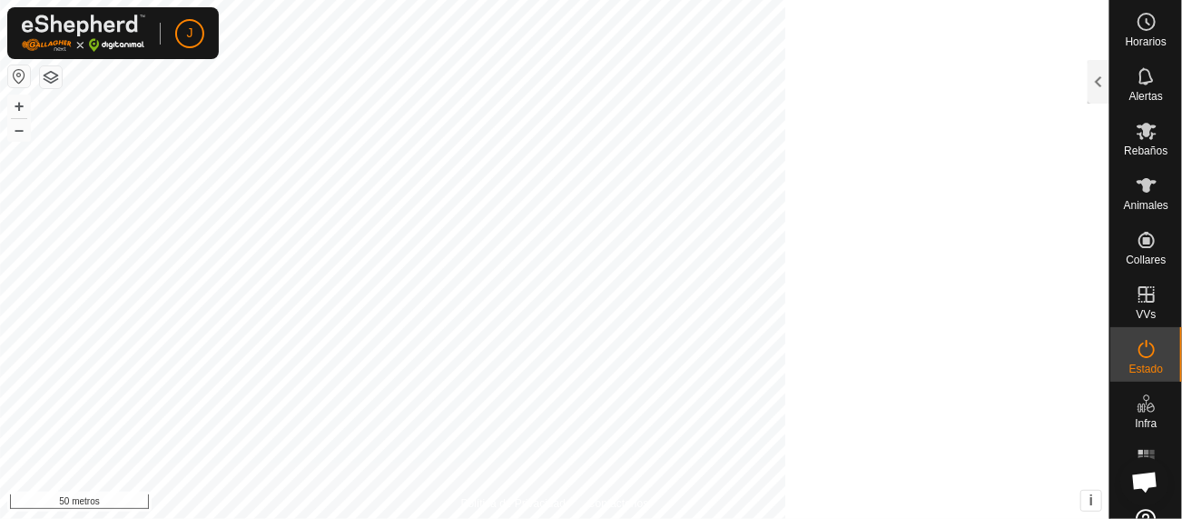
scroll to position [28366, 0]
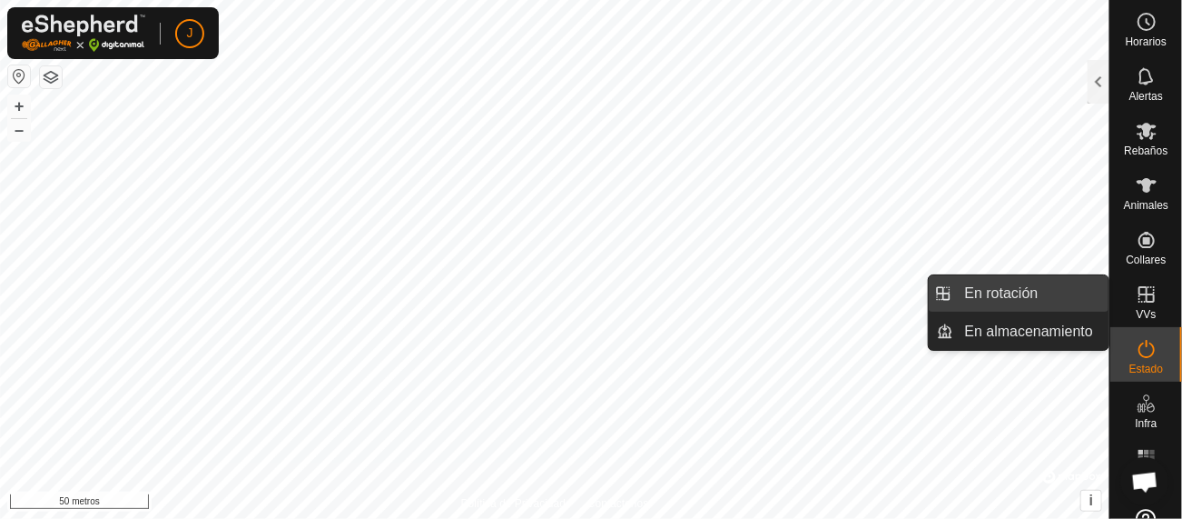
click at [1046, 283] on link "En rotación" at bounding box center [1032, 293] width 155 height 36
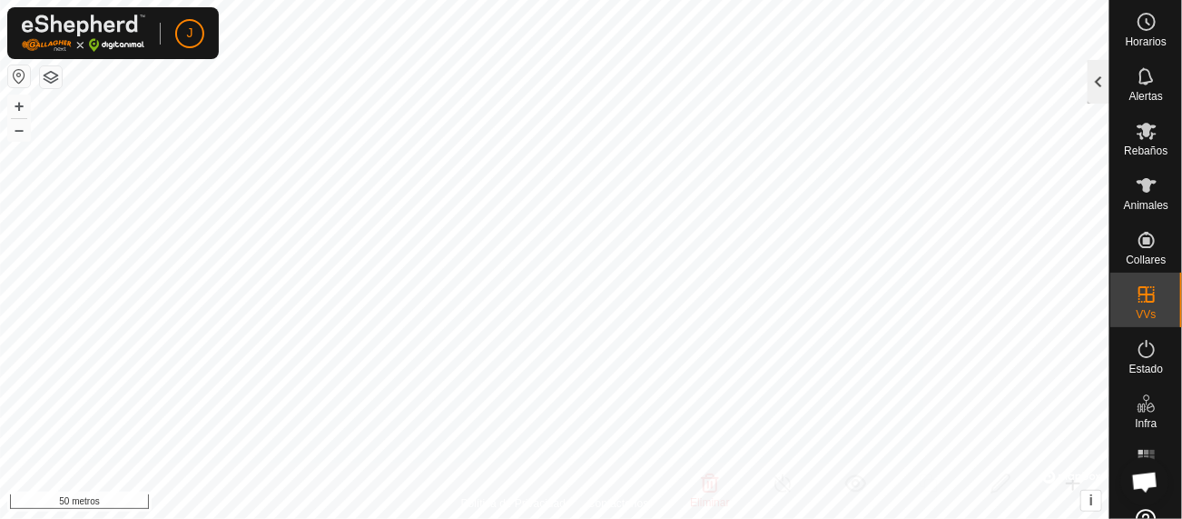
click at [1096, 90] on div at bounding box center [1099, 82] width 22 height 44
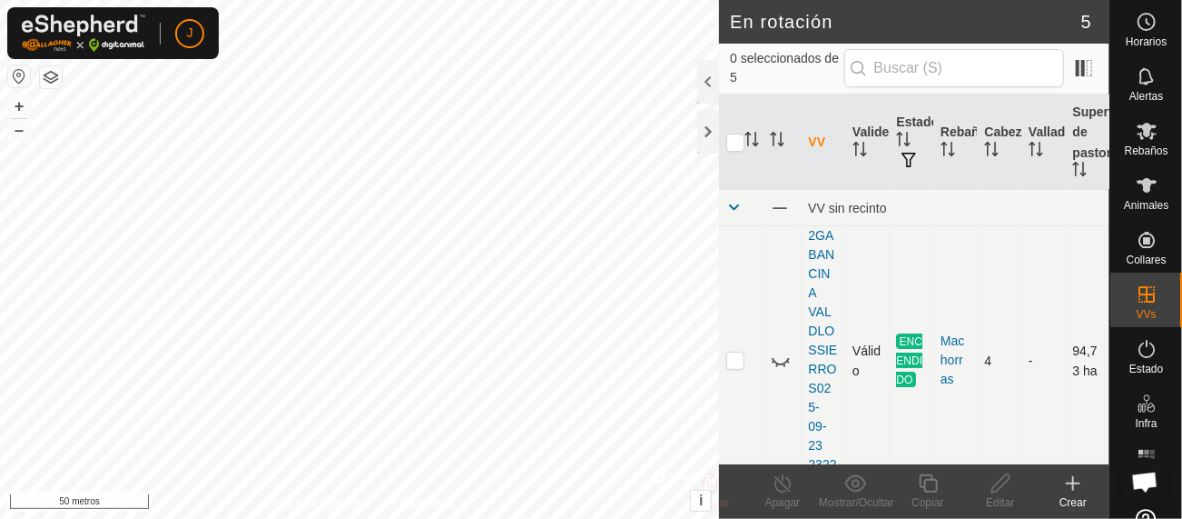
click at [738, 356] on p-checkbox at bounding box center [736, 359] width 18 height 15
checkbox input "true"
click at [855, 492] on icon at bounding box center [856, 483] width 23 height 22
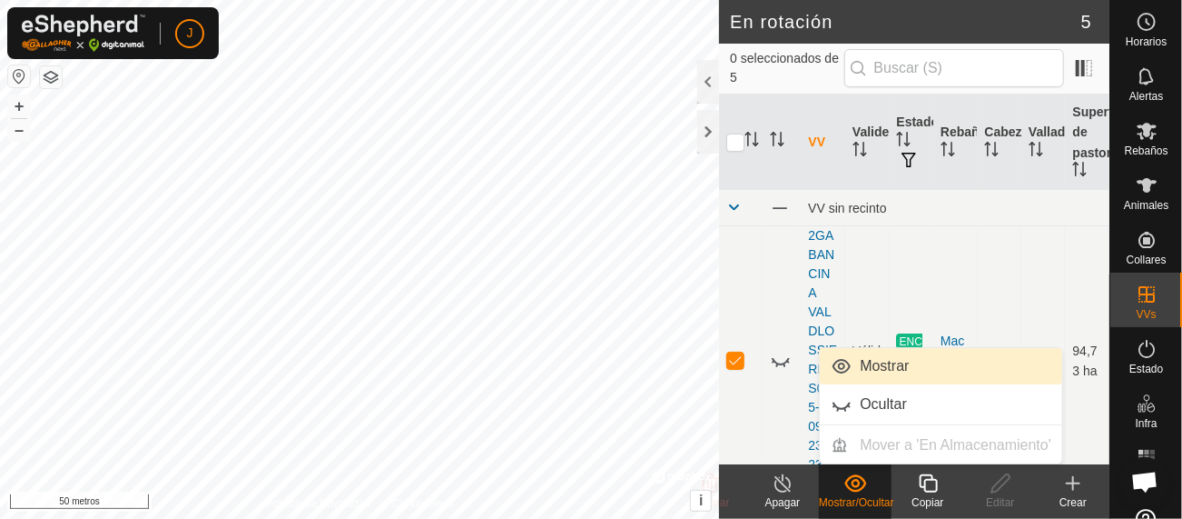
click at [842, 358] on link "Mostrar" at bounding box center [941, 366] width 242 height 36
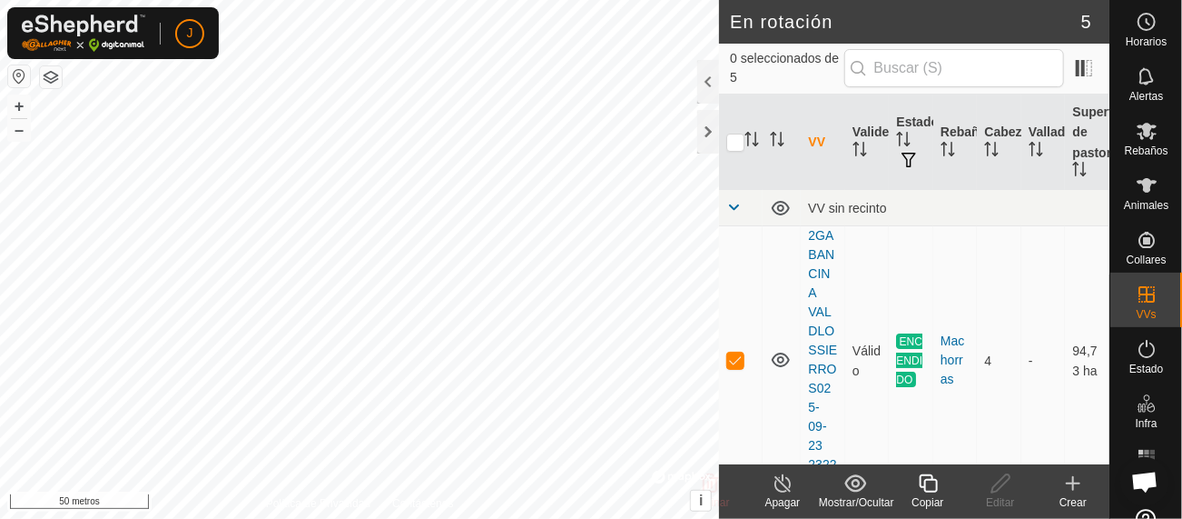
click at [1074, 483] on icon at bounding box center [1073, 483] width 13 height 0
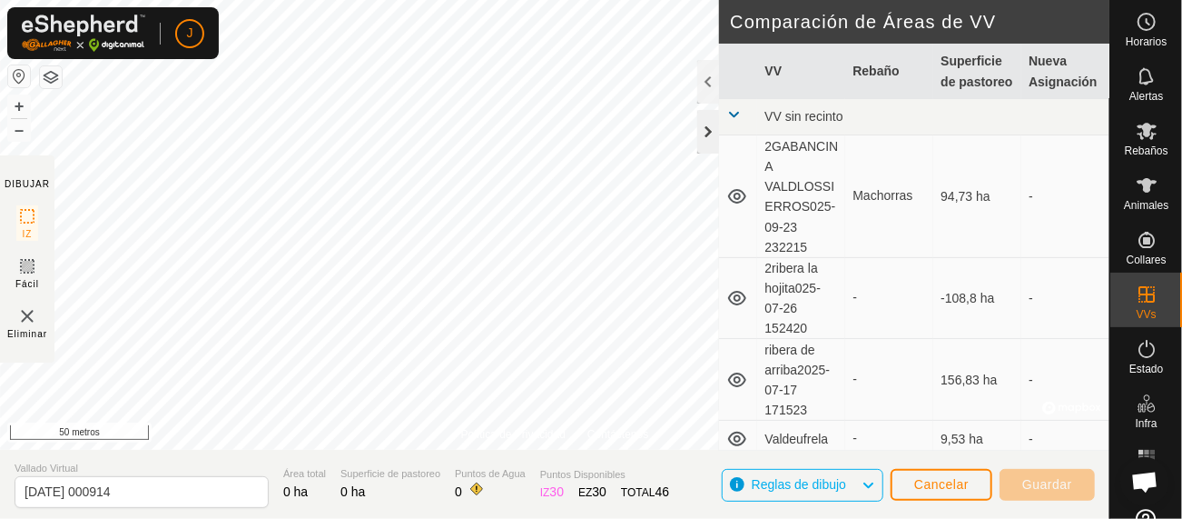
click at [707, 133] on div at bounding box center [709, 132] width 22 height 44
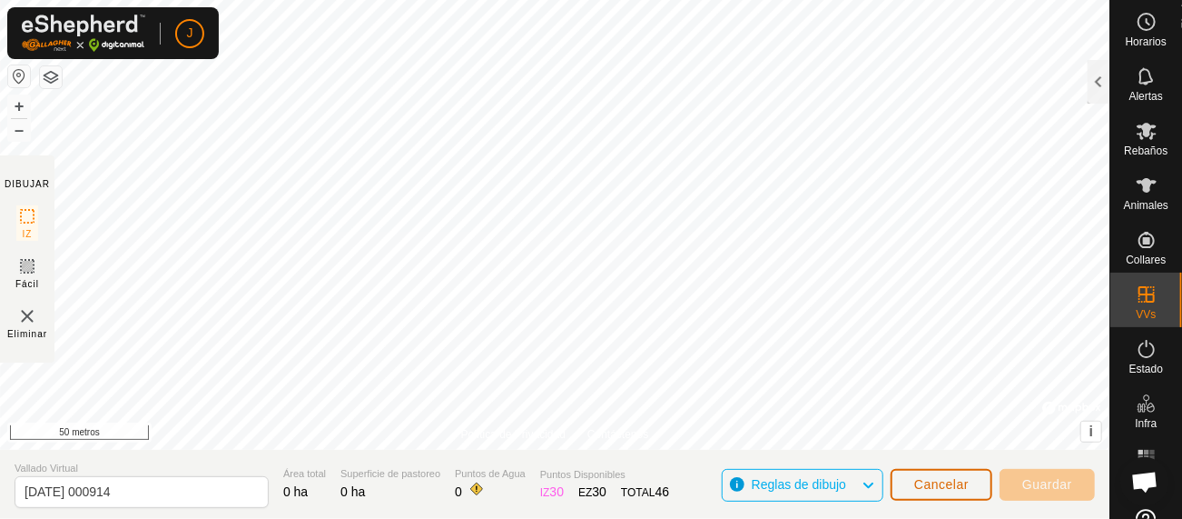
click at [935, 490] on font "Cancelar" at bounding box center [942, 484] width 54 height 15
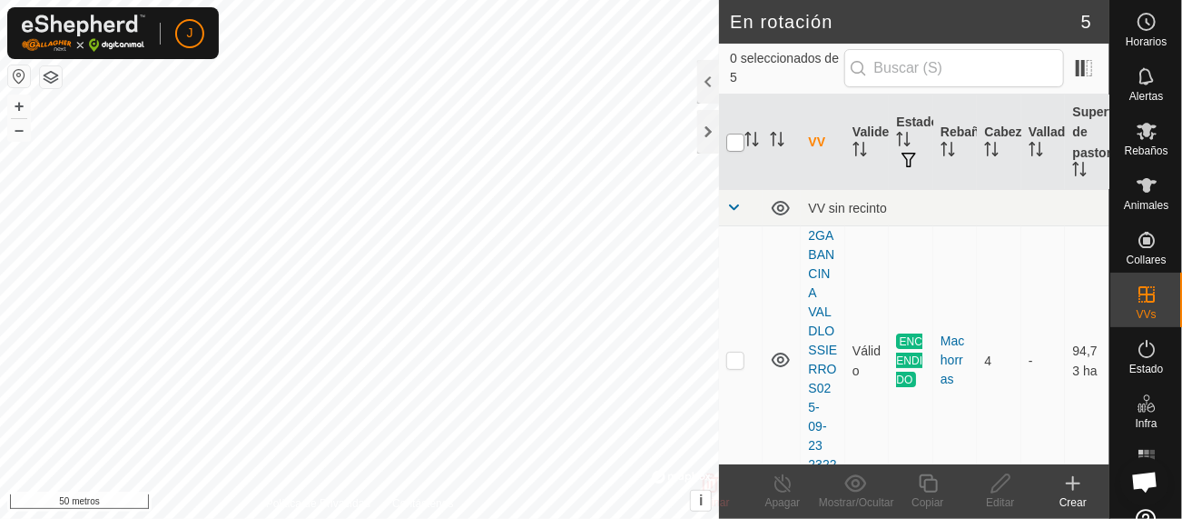
click at [739, 135] on input "checkbox" at bounding box center [736, 143] width 18 height 18
checkbox input "true"
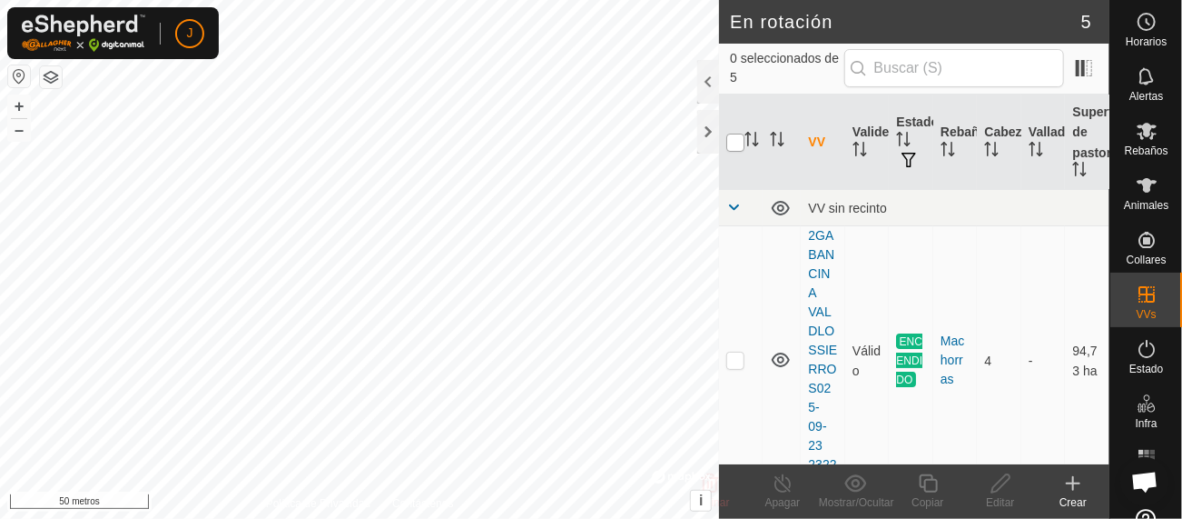
checkbox input "true"
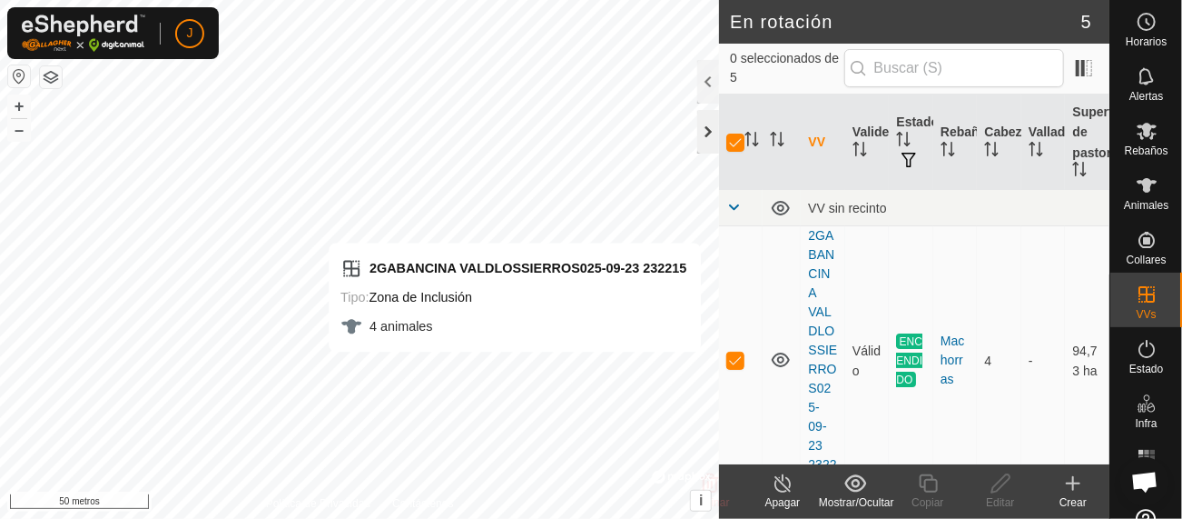
click at [707, 138] on div at bounding box center [709, 132] width 22 height 44
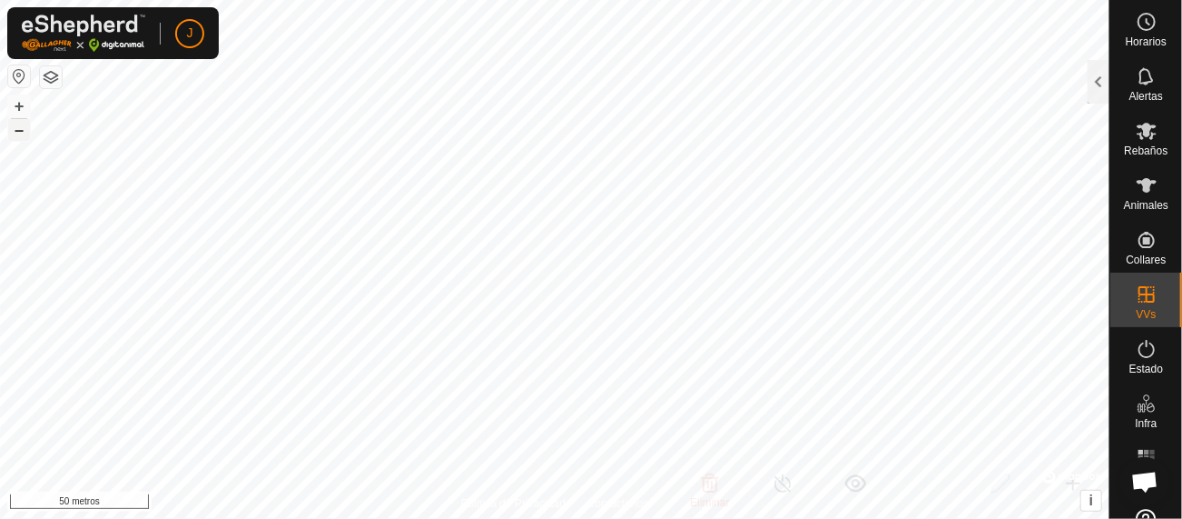
click at [16, 129] on font "–" at bounding box center [19, 129] width 9 height 19
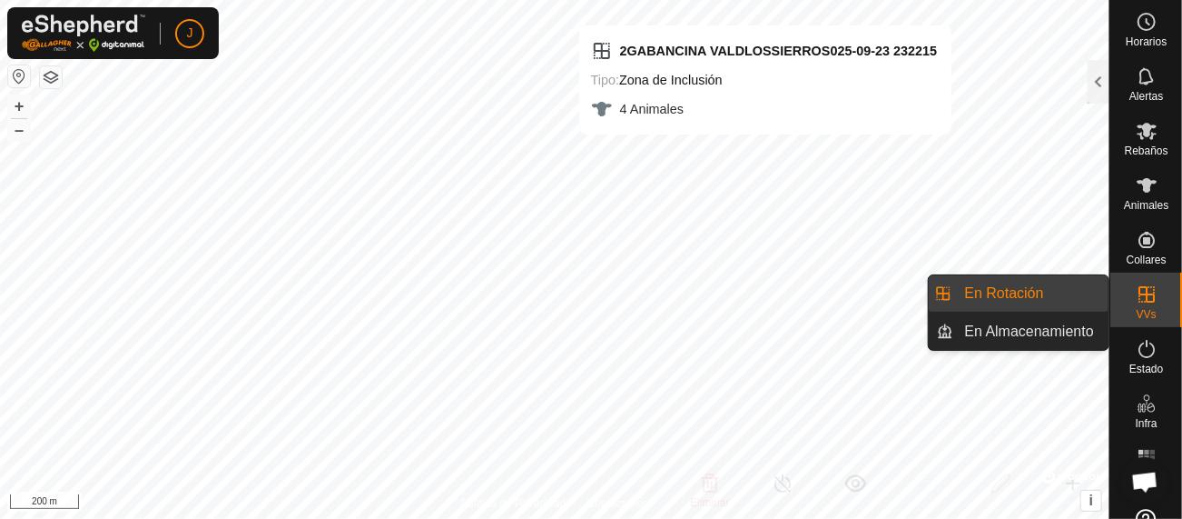
click at [1145, 308] on font "VVs" at bounding box center [1146, 314] width 20 height 13
click at [986, 295] on link "En rotación" at bounding box center [1032, 293] width 155 height 36
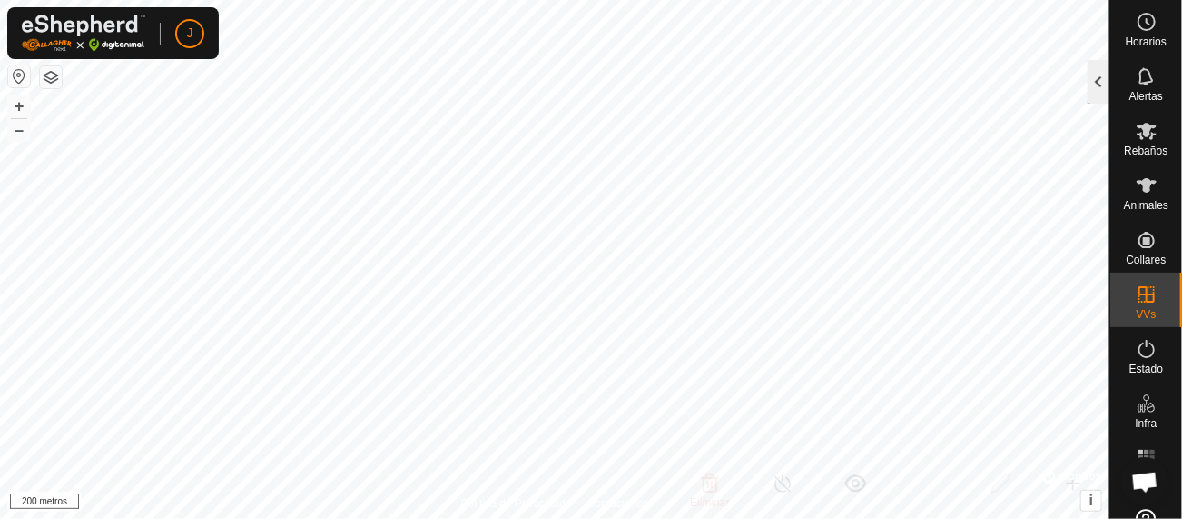
click at [1101, 73] on div at bounding box center [1099, 82] width 22 height 44
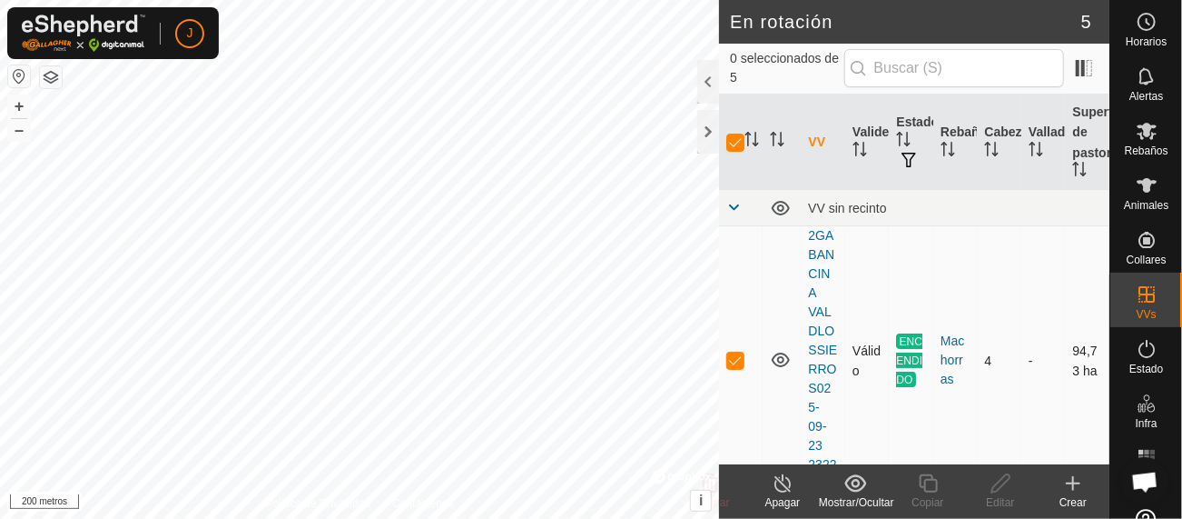
click at [739, 361] on p-checkbox at bounding box center [736, 359] width 18 height 15
checkbox input "false"
click at [739, 361] on p-checkbox at bounding box center [736, 359] width 18 height 15
checkbox input "true"
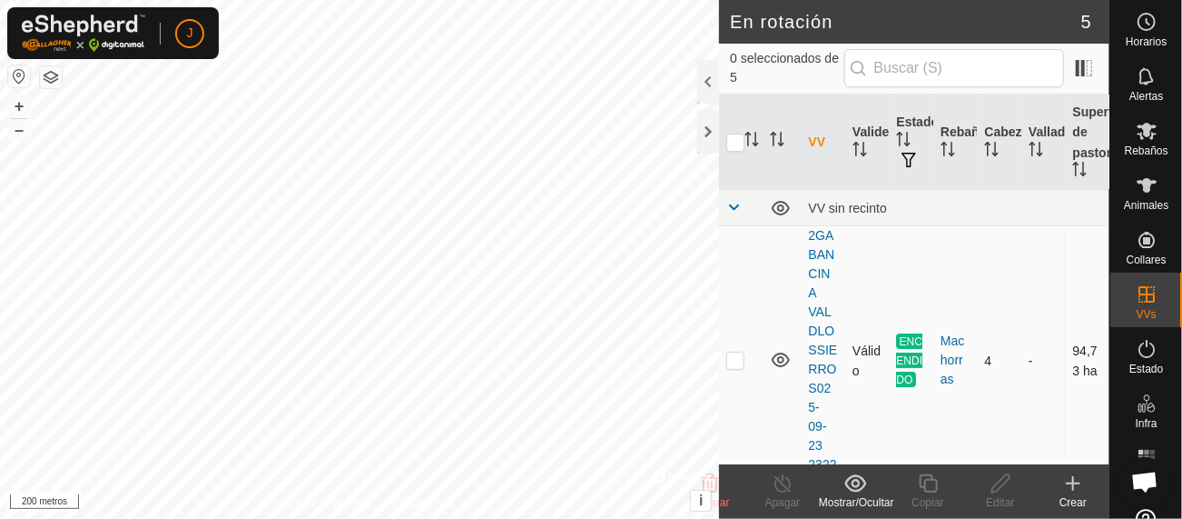
checkbox input "true"
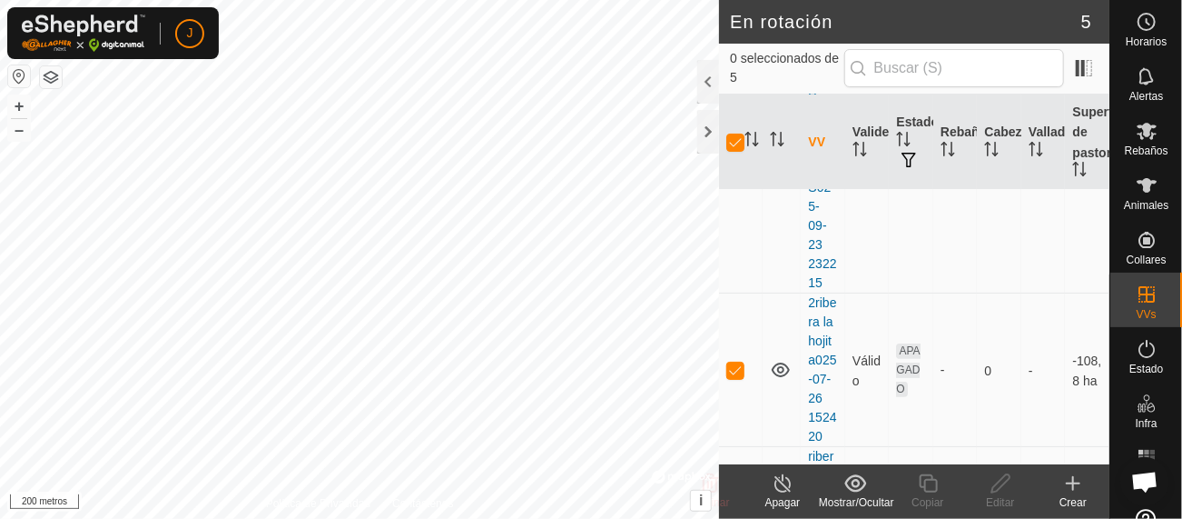
scroll to position [203, 0]
click at [736, 375] on p-checkbox at bounding box center [736, 368] width 18 height 15
checkbox input "false"
click at [784, 375] on icon at bounding box center [781, 368] width 18 height 15
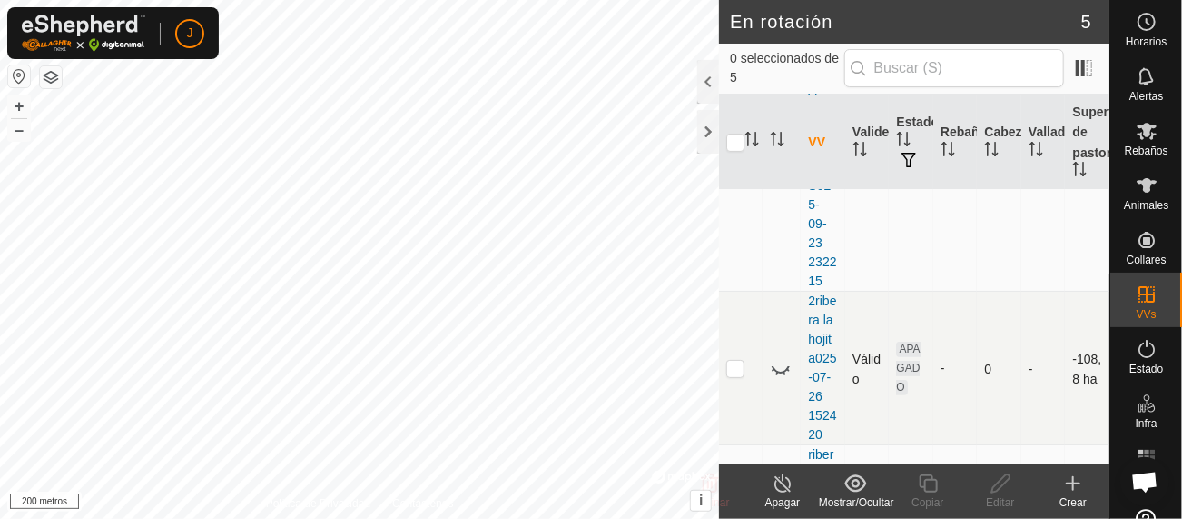
click at [728, 327] on td at bounding box center [741, 368] width 44 height 153
checkbox input "true"
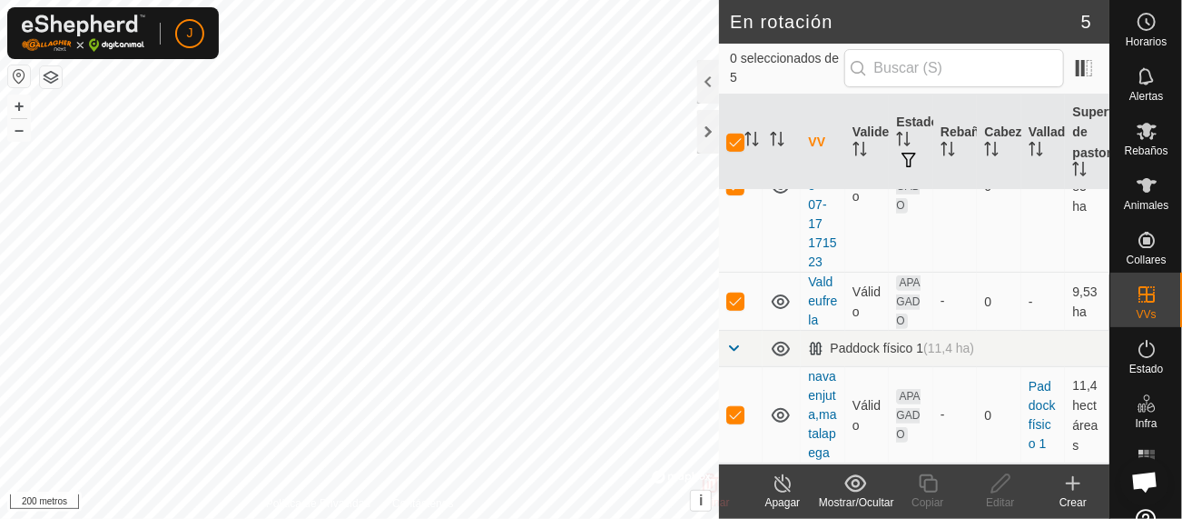
scroll to position [601, 0]
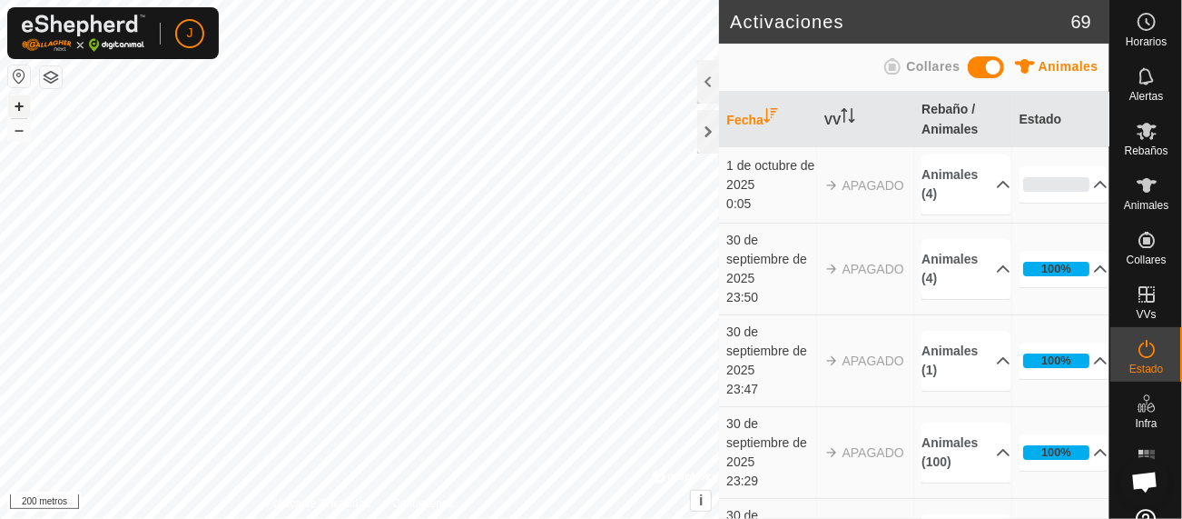
click at [19, 100] on font "+" at bounding box center [20, 105] width 10 height 19
click at [21, 104] on font "+" at bounding box center [20, 105] width 10 height 19
click at [1140, 191] on icon at bounding box center [1147, 185] width 20 height 15
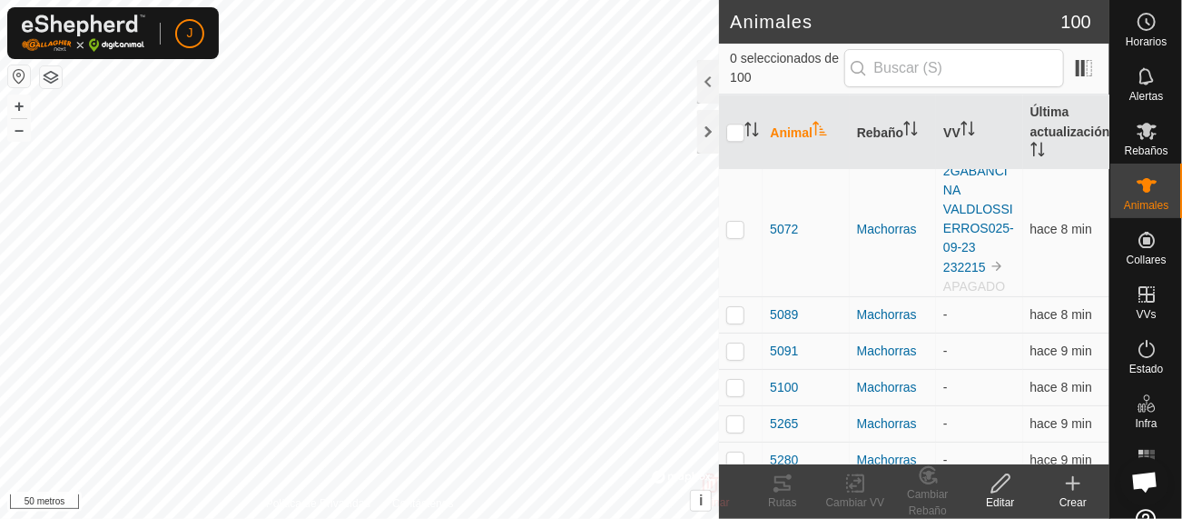
scroll to position [2112, 0]
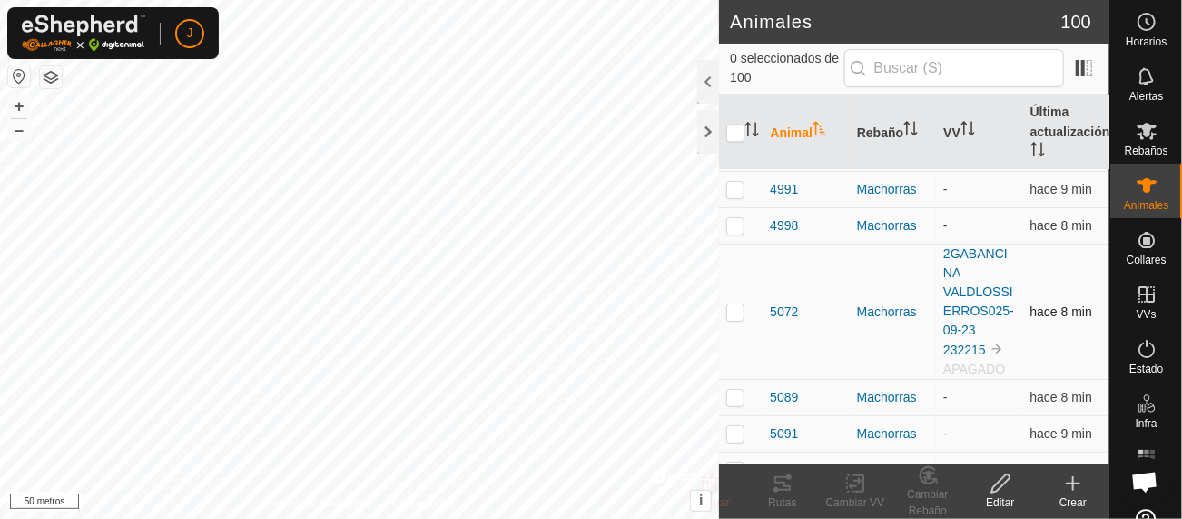
click at [738, 319] on p-checkbox at bounding box center [736, 311] width 18 height 15
checkbox input "true"
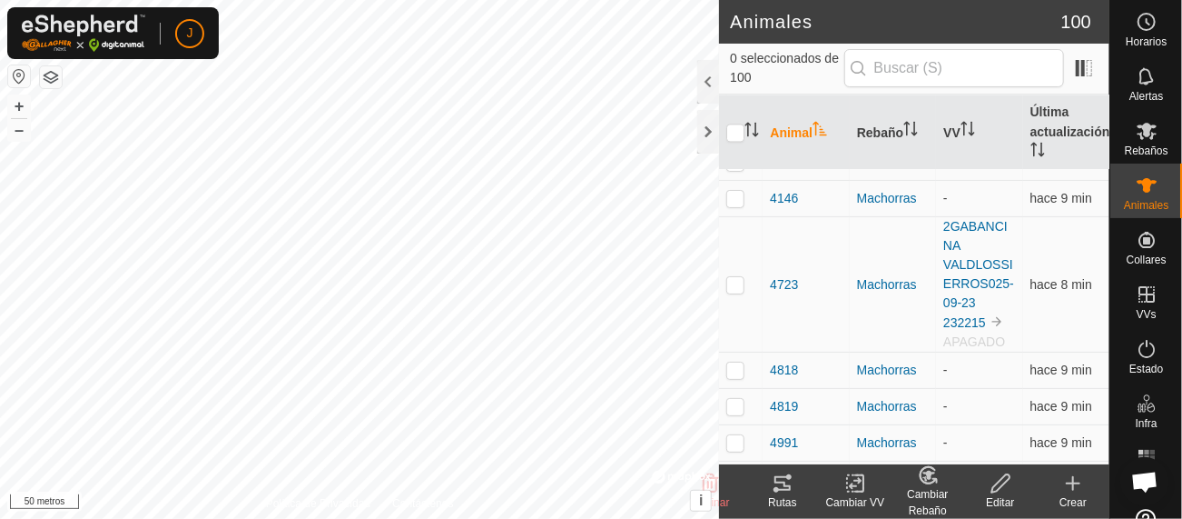
scroll to position [1865, 0]
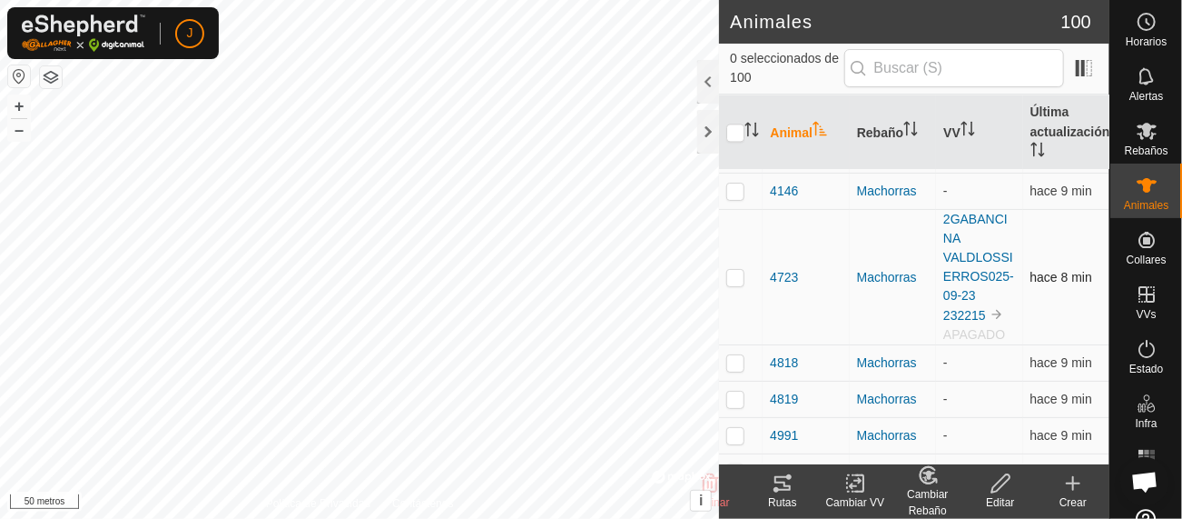
click at [729, 284] on p-checkbox at bounding box center [736, 277] width 18 height 15
checkbox input "true"
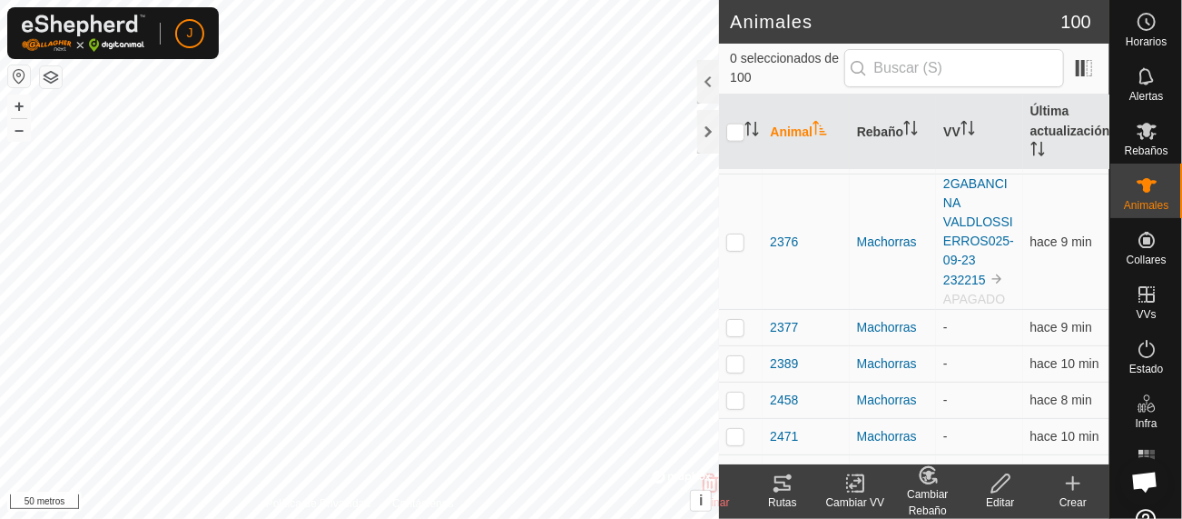
scroll to position [1137, 0]
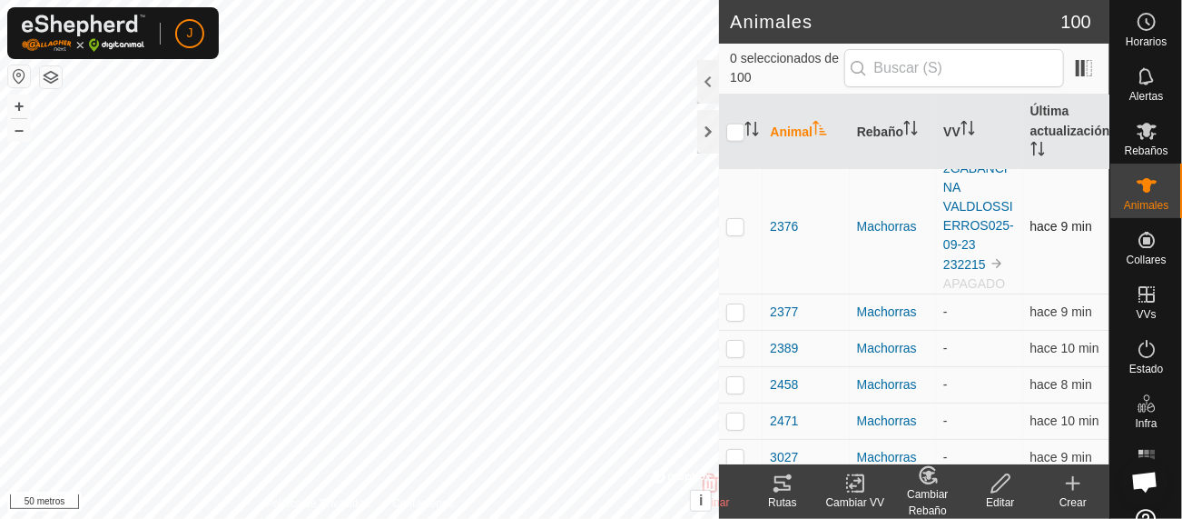
click at [736, 233] on p-checkbox at bounding box center [736, 226] width 18 height 15
checkbox input "true"
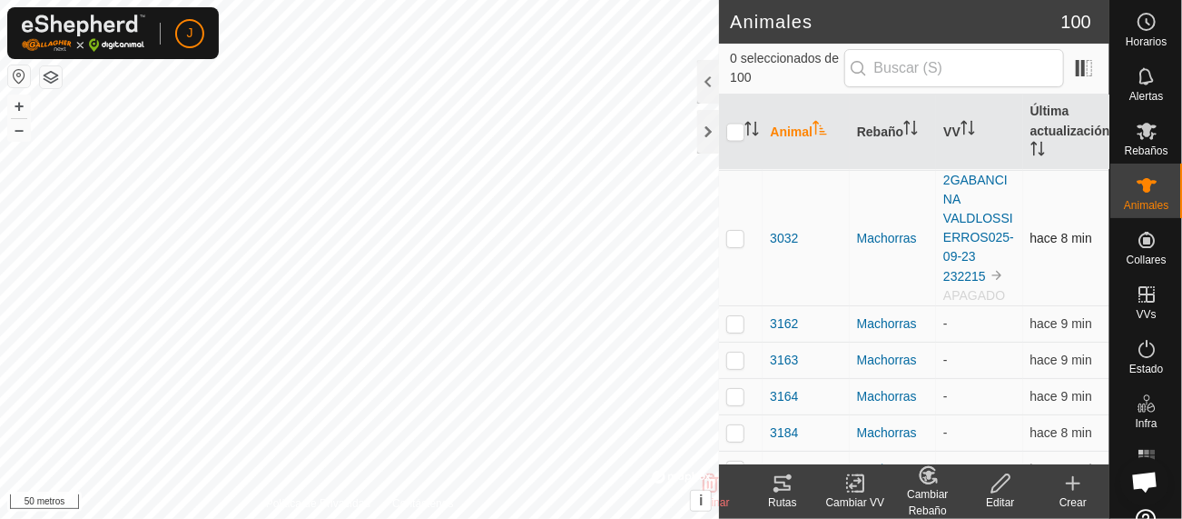
scroll to position [1450, 0]
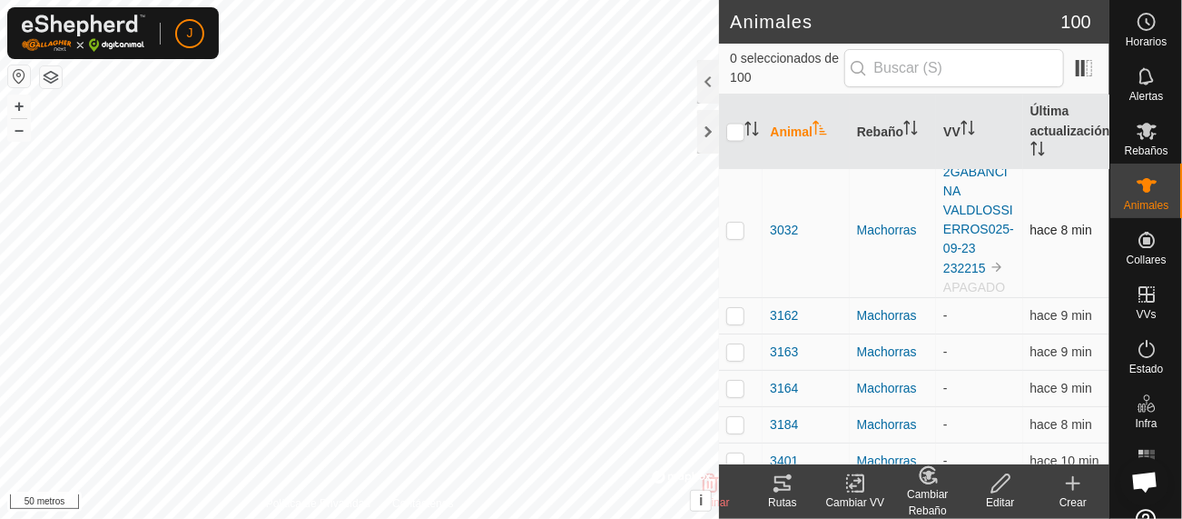
click at [739, 237] on p-checkbox at bounding box center [736, 230] width 18 height 15
checkbox input "true"
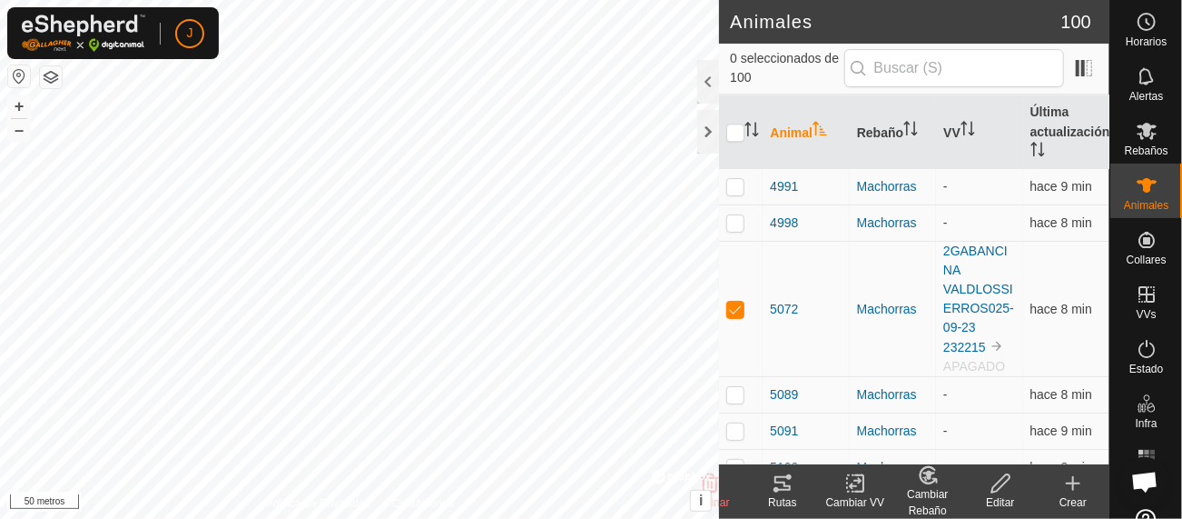
scroll to position [2130, 0]
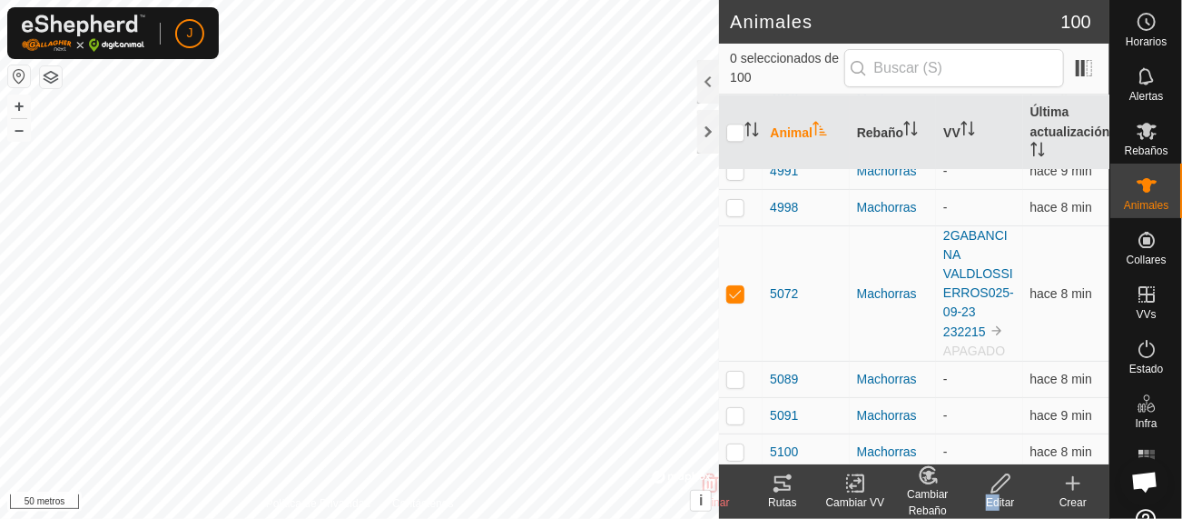
click at [1000, 495] on div "Editar" at bounding box center [1001, 491] width 73 height 54
click at [855, 484] on icon at bounding box center [856, 483] width 23 height 22
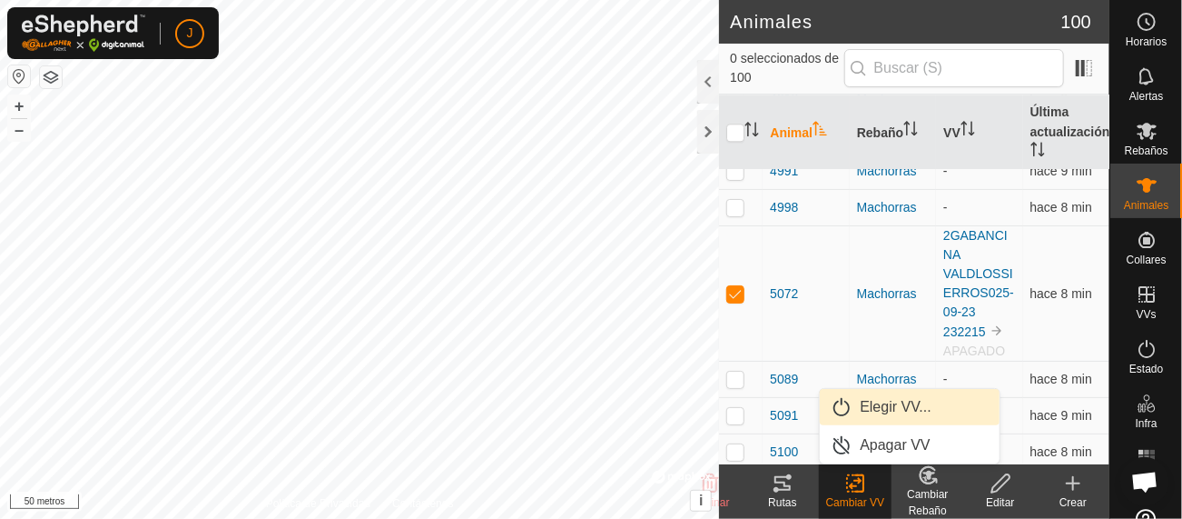
click at [901, 396] on link "Elegir VV..." at bounding box center [910, 407] width 180 height 36
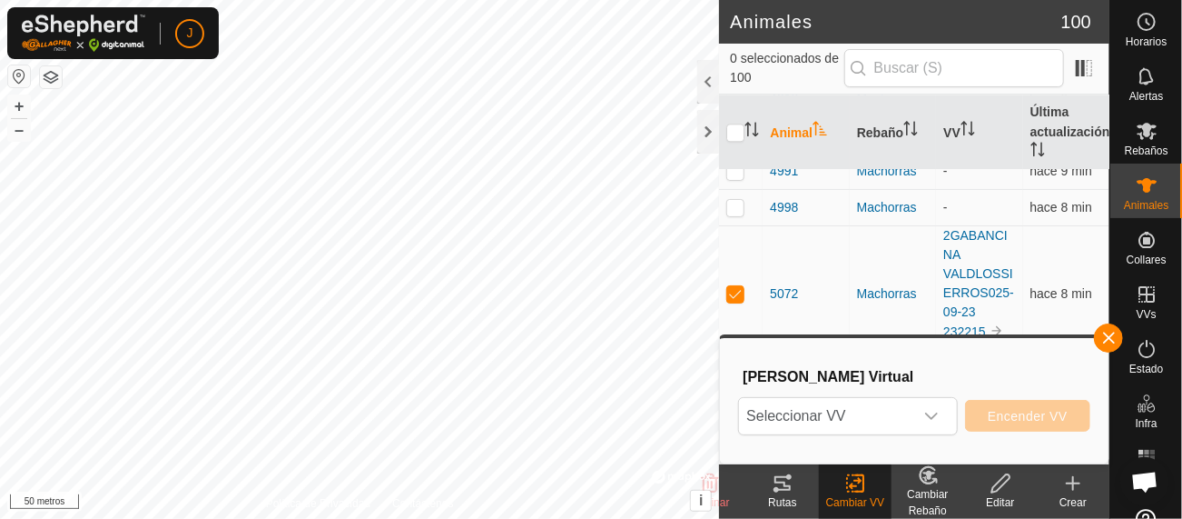
click at [863, 492] on icon at bounding box center [856, 483] width 23 height 22
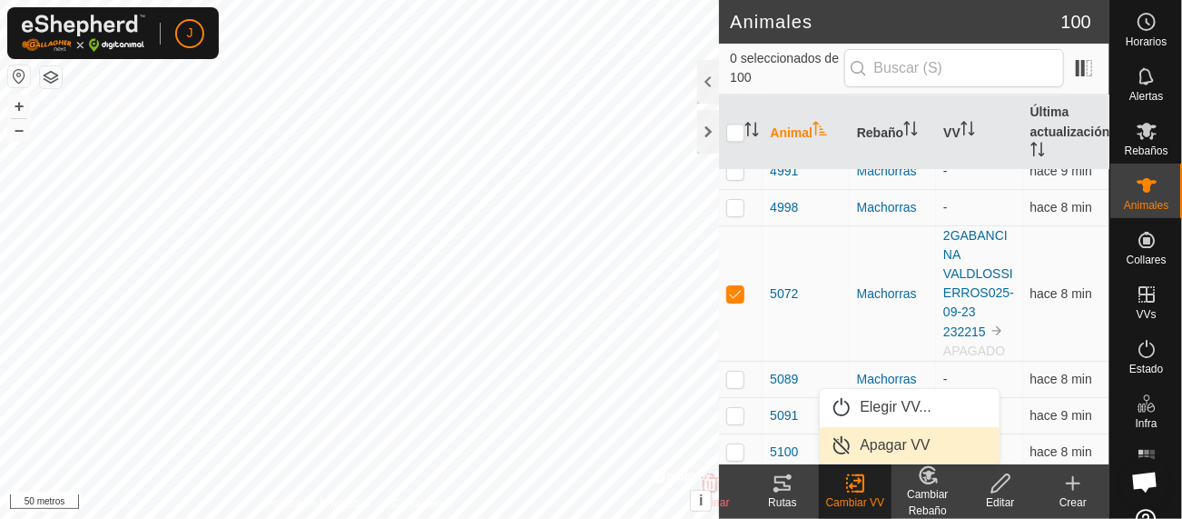
click at [886, 444] on link "Apagar VV" at bounding box center [910, 445] width 180 height 36
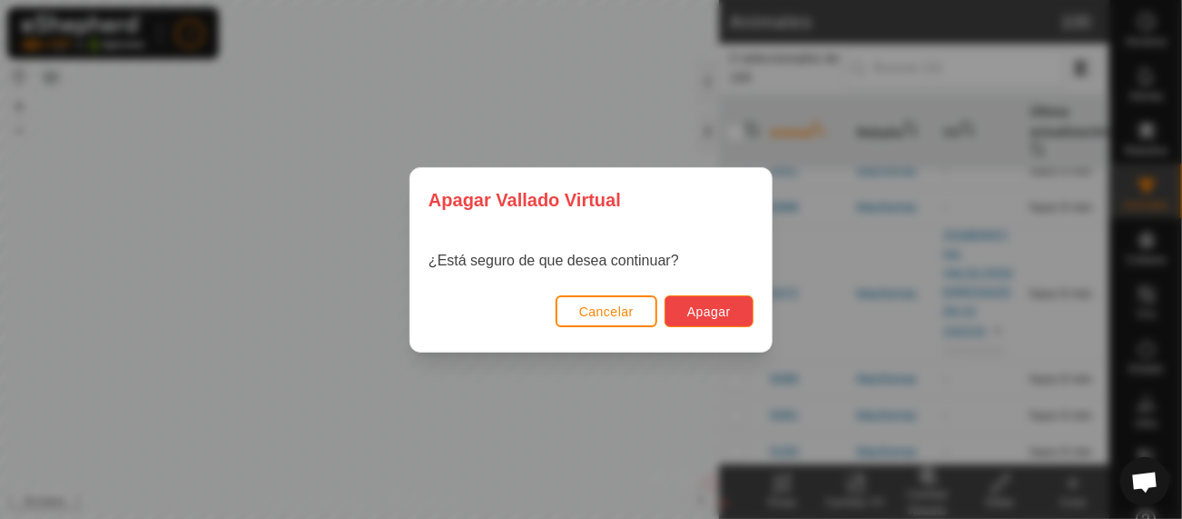
click at [710, 309] on span "Apagar" at bounding box center [710, 311] width 44 height 15
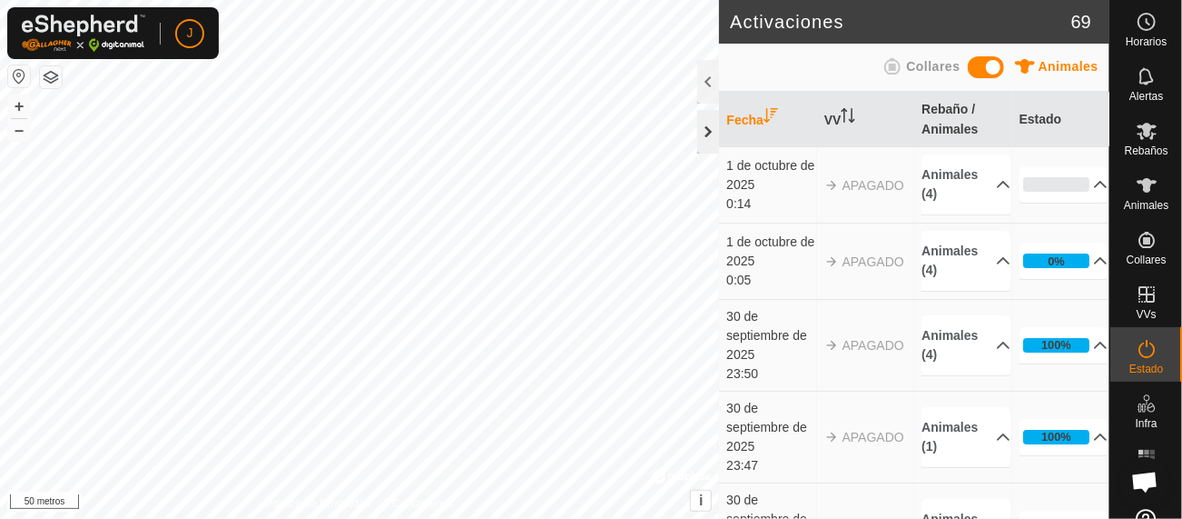
click at [713, 130] on div at bounding box center [709, 132] width 22 height 44
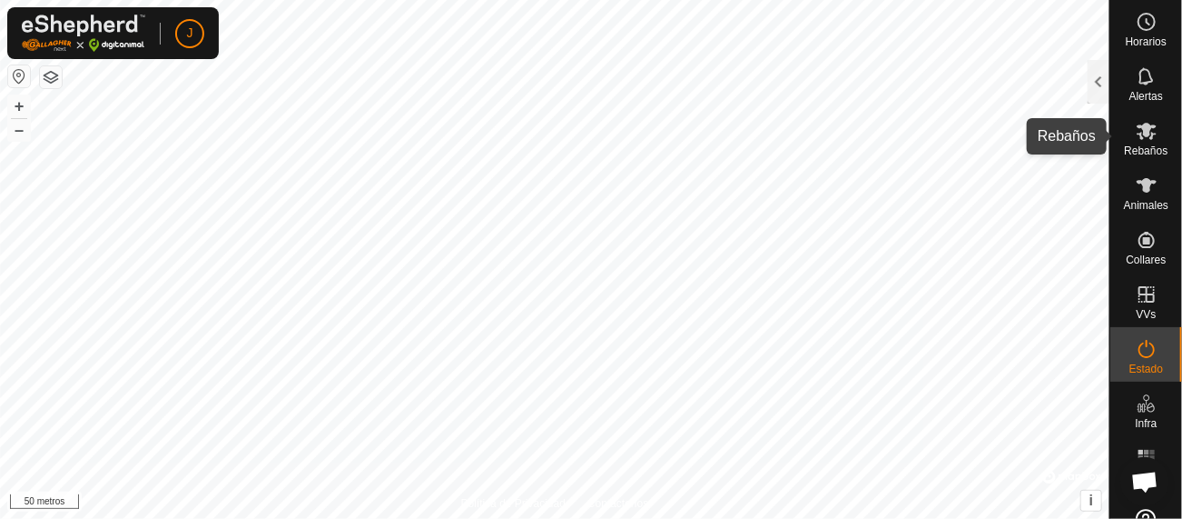
click at [1142, 140] on icon at bounding box center [1147, 131] width 22 height 22
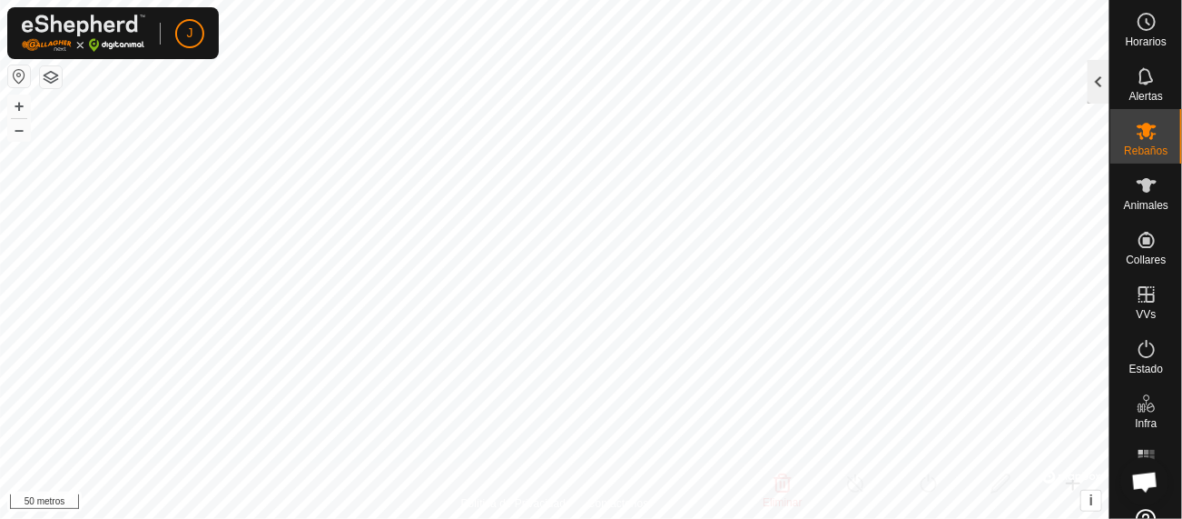
click at [1098, 77] on div at bounding box center [1099, 82] width 22 height 44
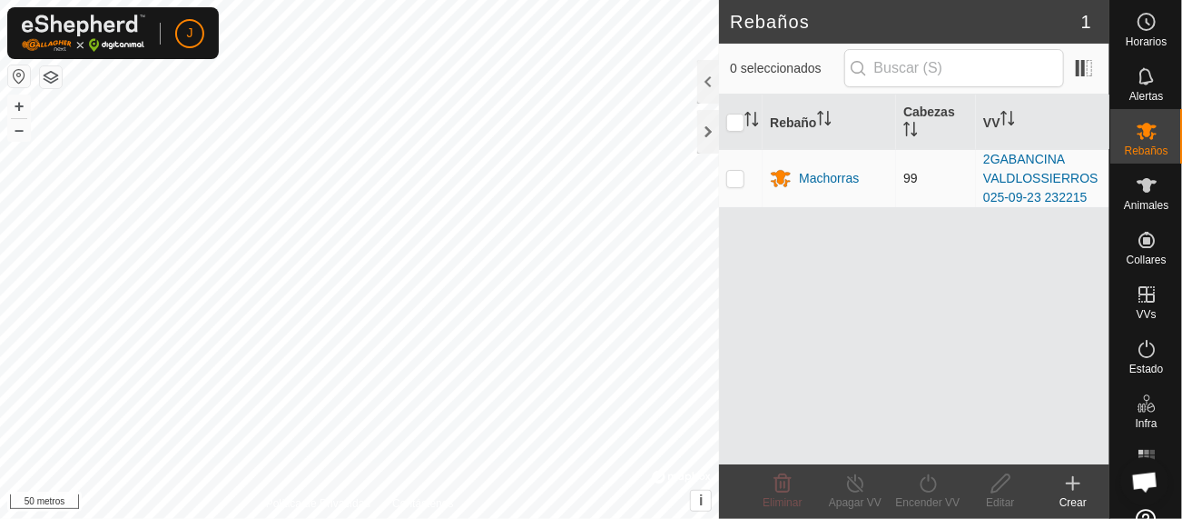
click at [733, 176] on p-checkbox at bounding box center [736, 178] width 18 height 15
checkbox input "true"
click at [929, 493] on icon at bounding box center [928, 483] width 23 height 22
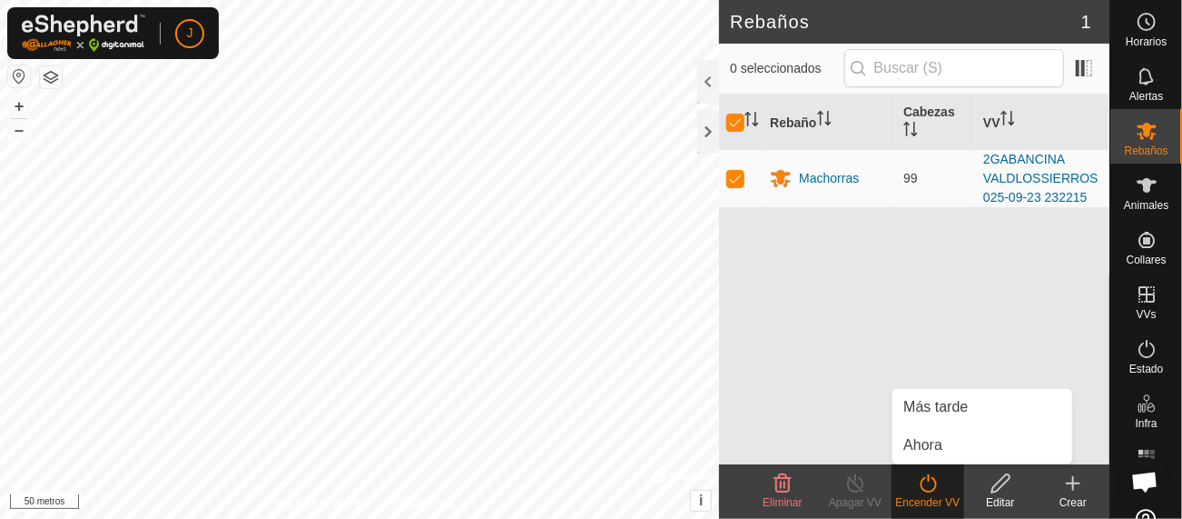
click at [842, 425] on div "Rebaño Cabezas VV Machorras 99 2GABANCINA VALDLOSSIERROS025-09-23 232215" at bounding box center [914, 279] width 391 height 370
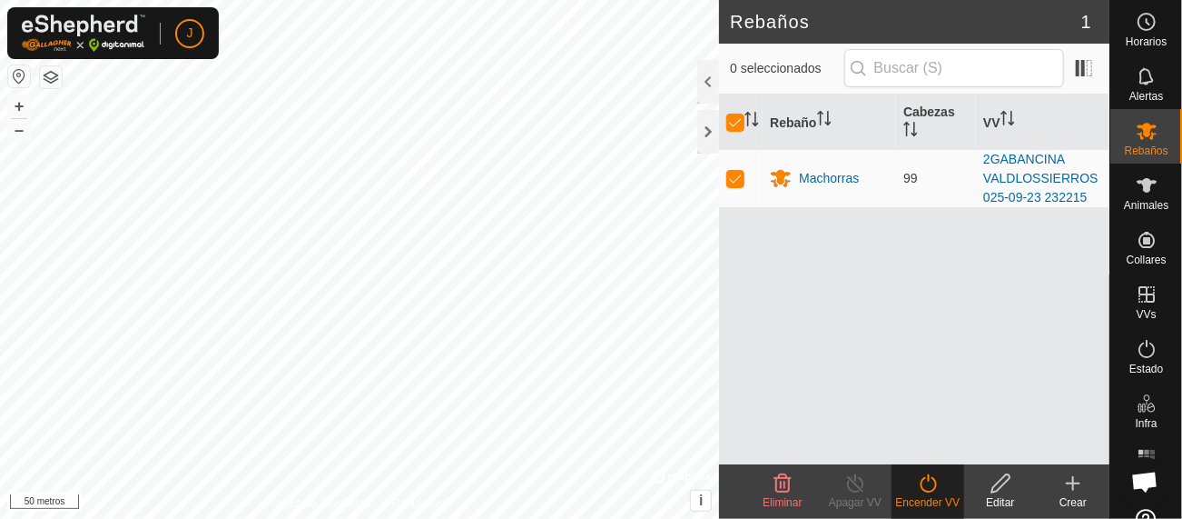
click at [1005, 492] on icon at bounding box center [1001, 483] width 23 height 22
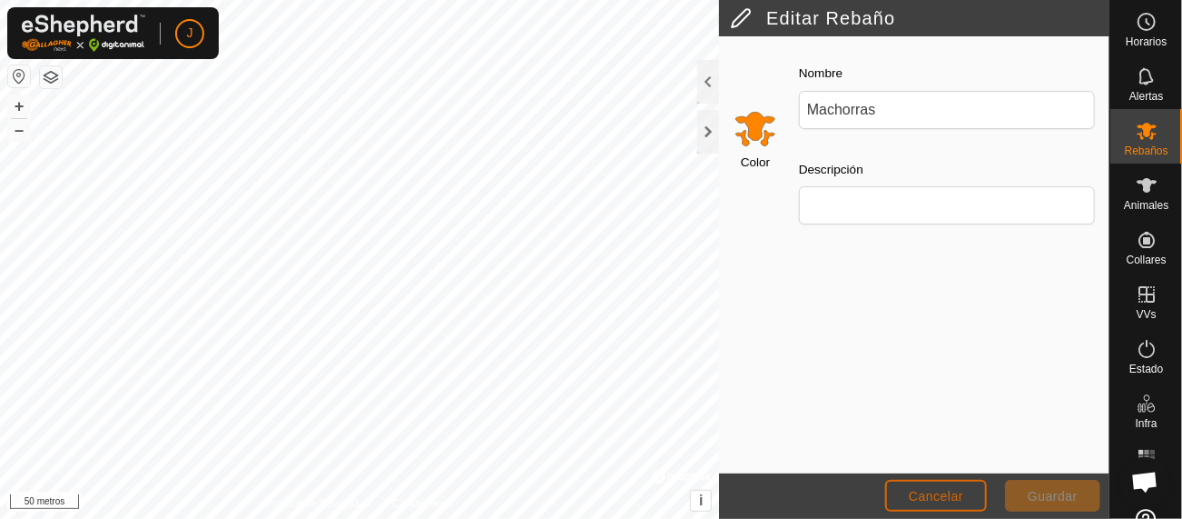
click at [929, 500] on font "Cancelar" at bounding box center [936, 496] width 54 height 15
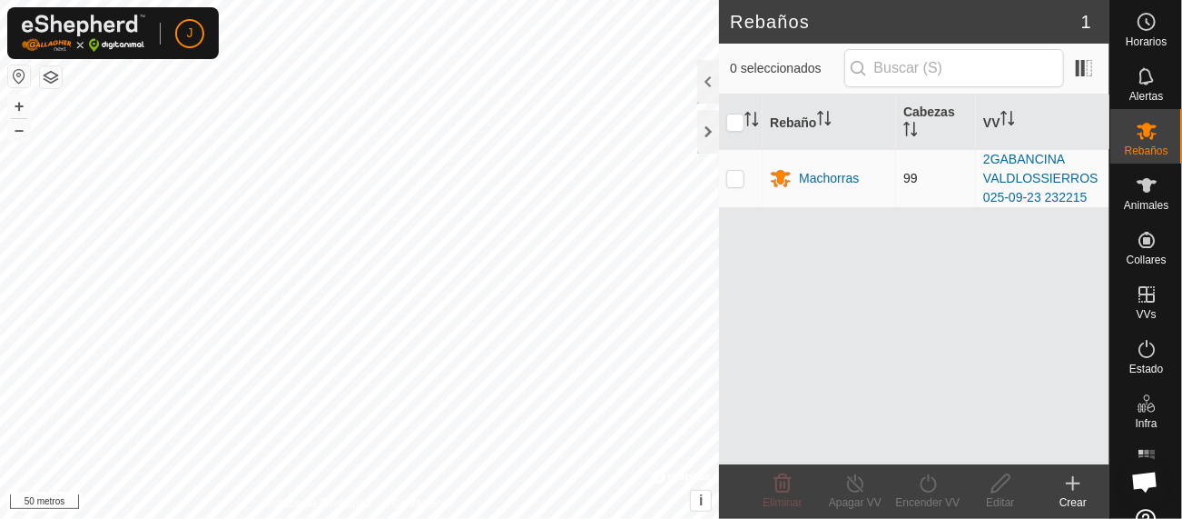
click at [736, 171] on p-checkbox at bounding box center [736, 178] width 18 height 15
checkbox input "true"
click at [927, 488] on icon at bounding box center [928, 483] width 23 height 22
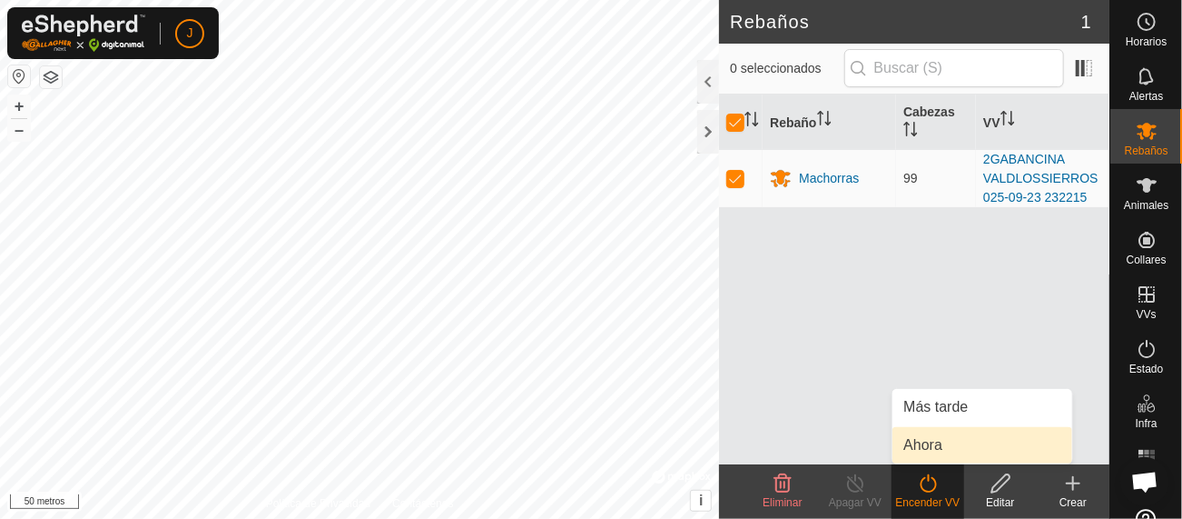
click at [929, 449] on link "Ahora" at bounding box center [983, 445] width 180 height 36
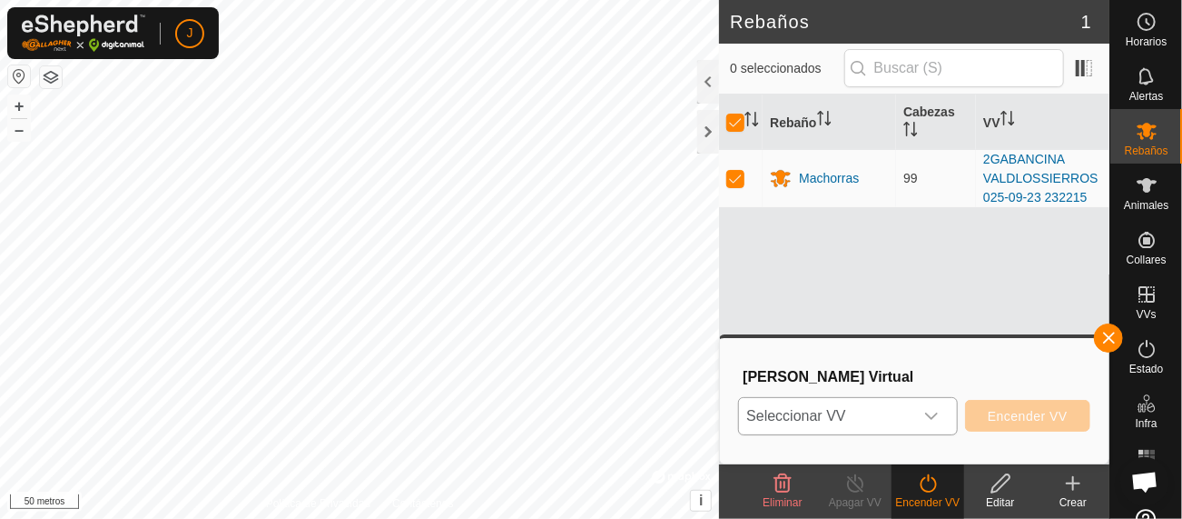
click at [931, 410] on icon "disparador desplegable" at bounding box center [932, 416] width 15 height 15
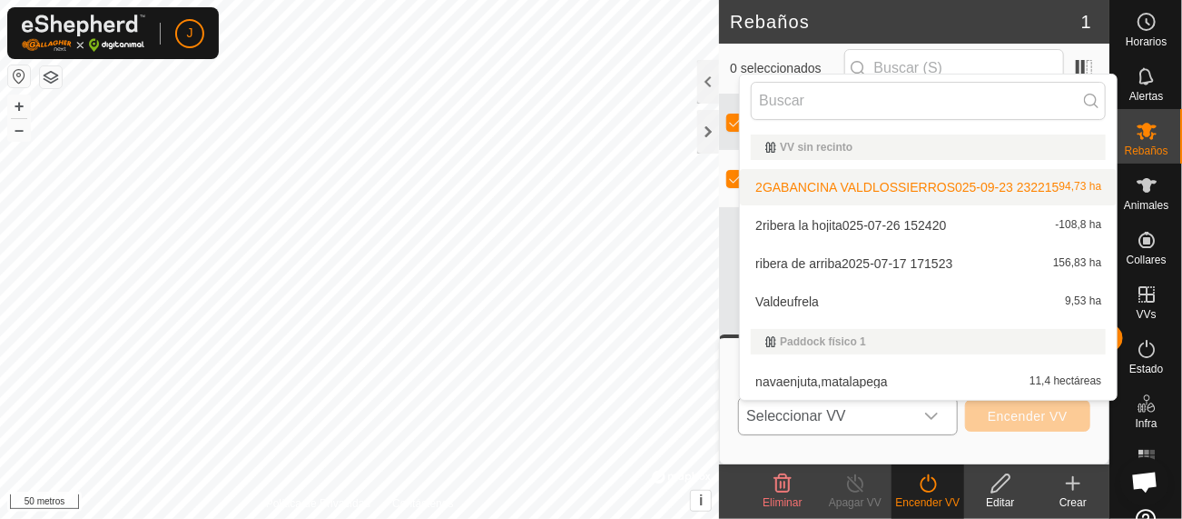
click at [876, 176] on li "2GABANCINA VALDLOSSIERROS025-09-23 232215 94,73 ha" at bounding box center [928, 187] width 377 height 36
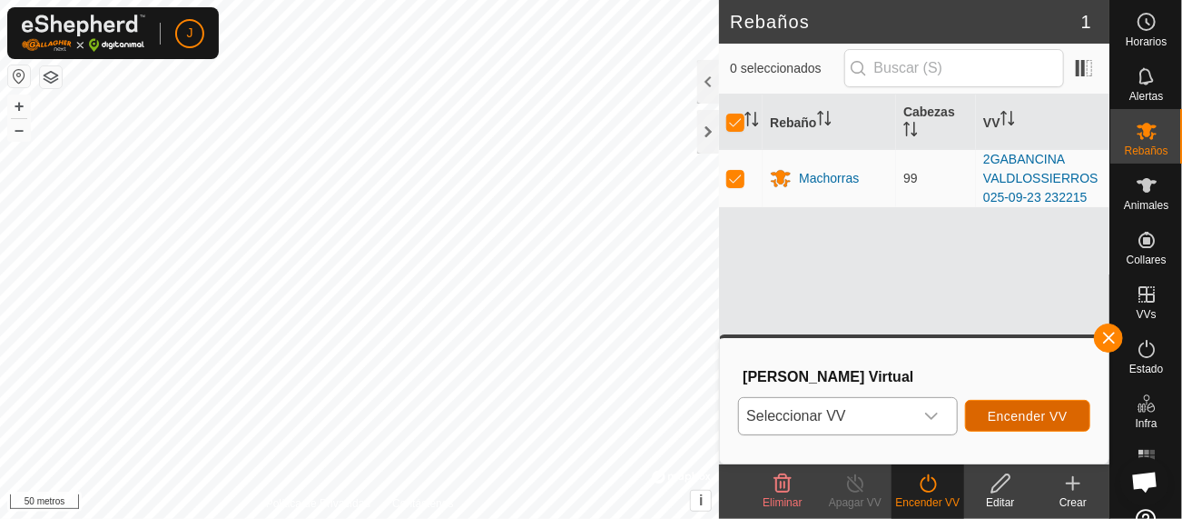
click at [1024, 414] on font "Encender VV" at bounding box center [1028, 416] width 80 height 15
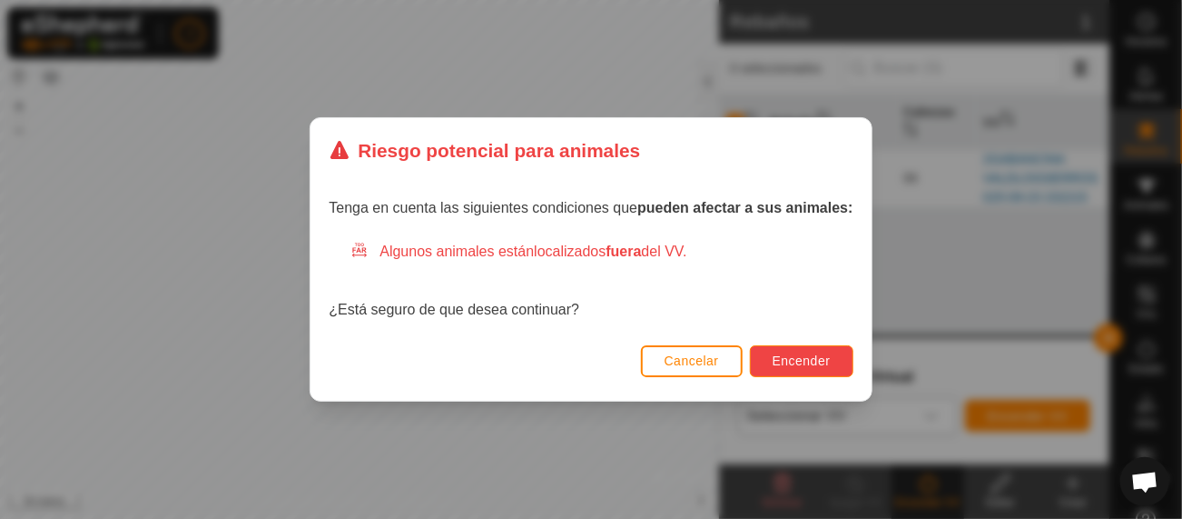
click at [810, 364] on font "Encender" at bounding box center [802, 360] width 58 height 15
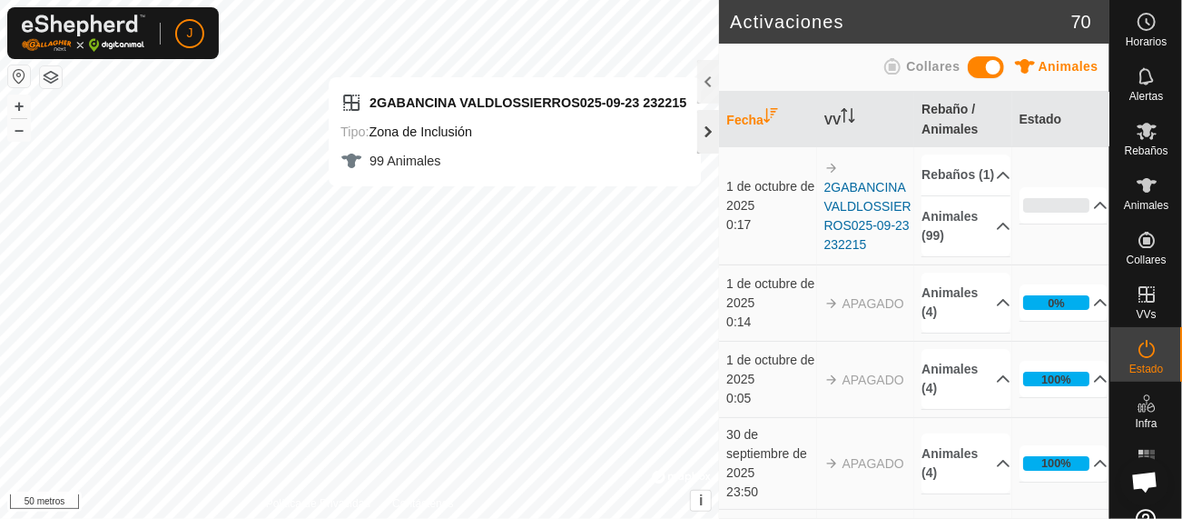
click at [711, 133] on div at bounding box center [709, 132] width 22 height 44
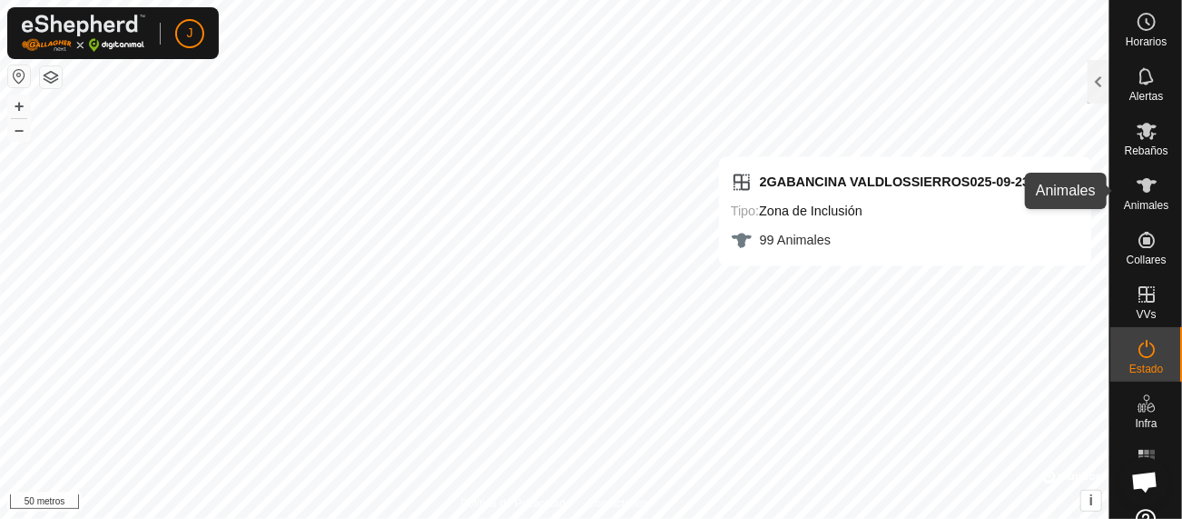
click at [1138, 195] on icon at bounding box center [1147, 185] width 22 height 22
click at [1139, 188] on icon at bounding box center [1147, 185] width 20 height 15
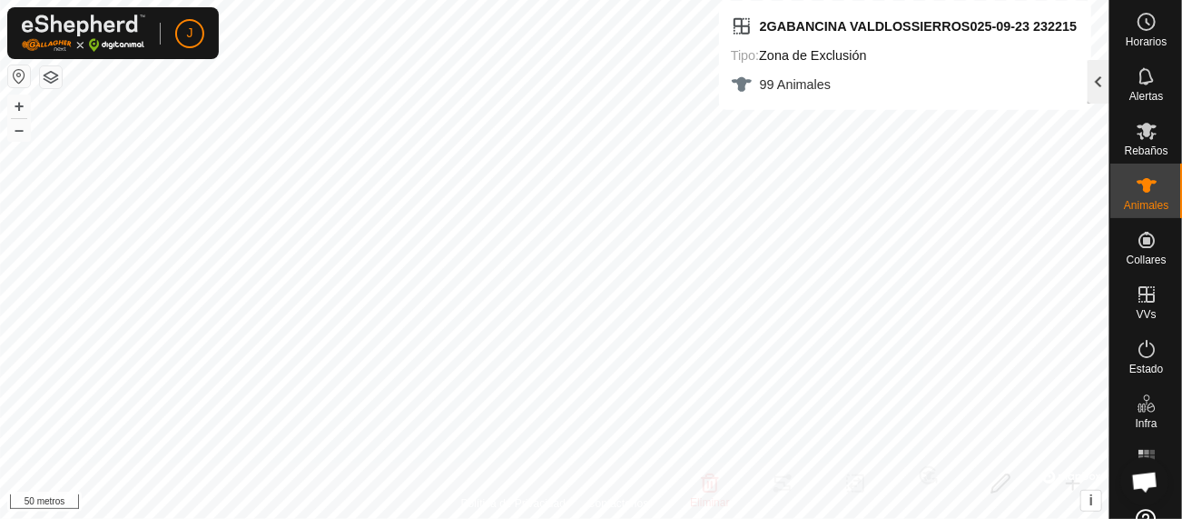
click at [1103, 89] on div at bounding box center [1099, 82] width 22 height 44
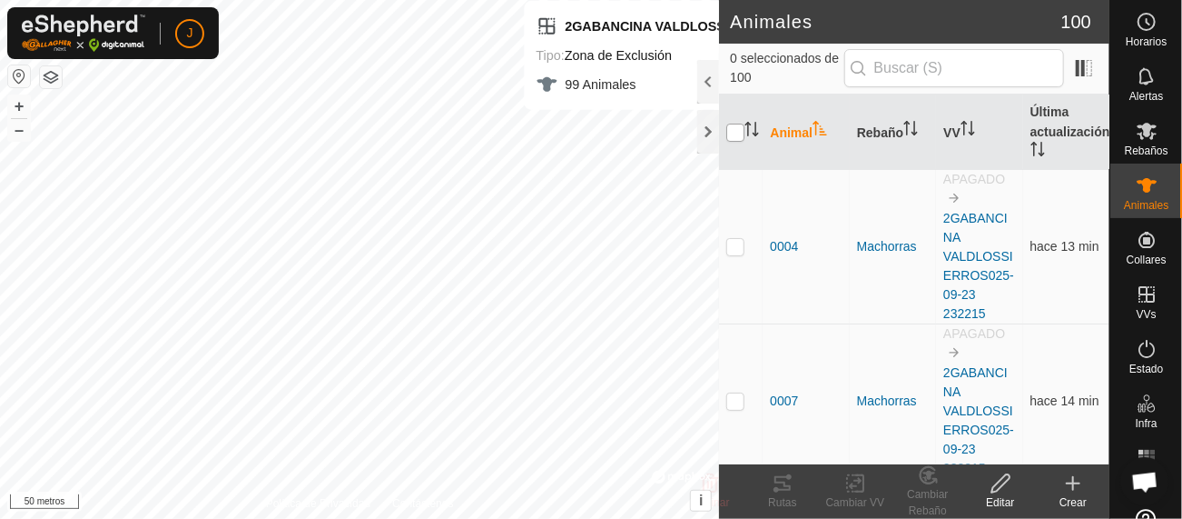
click at [732, 125] on input "checkbox" at bounding box center [736, 133] width 18 height 18
checkbox input "true"
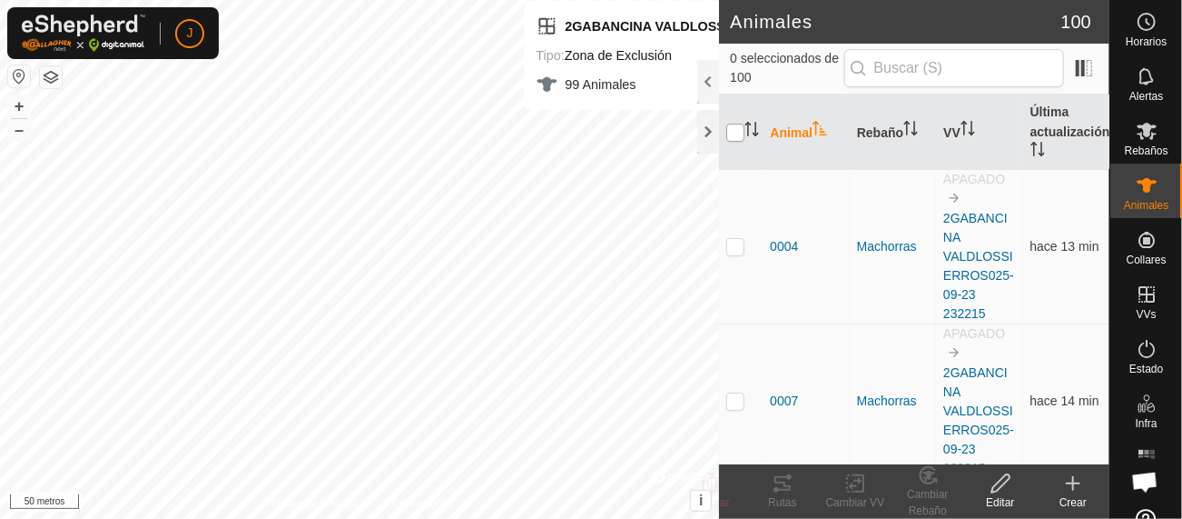
checkbox input "true"
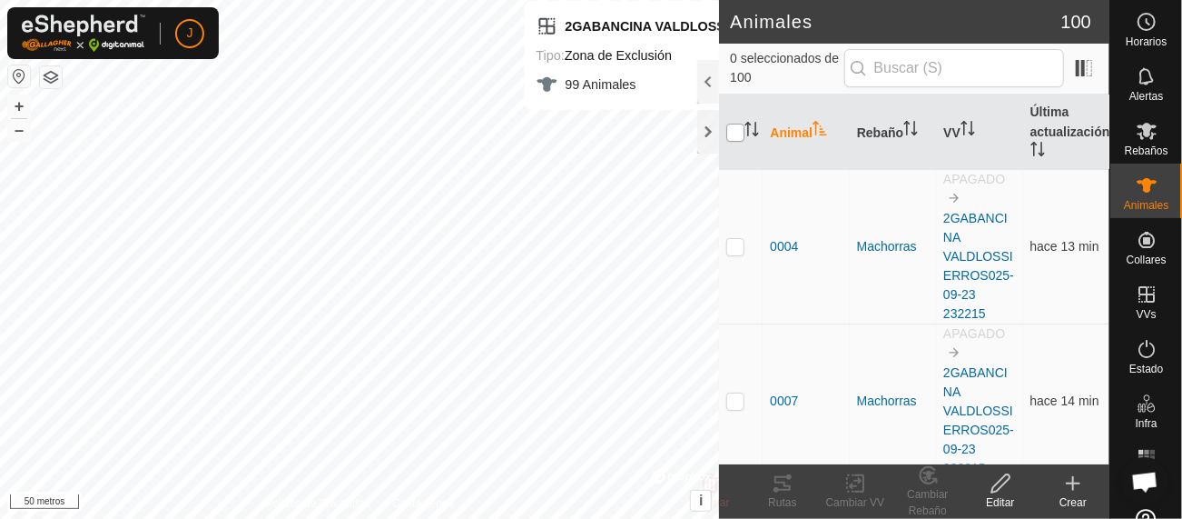
checkbox input "true"
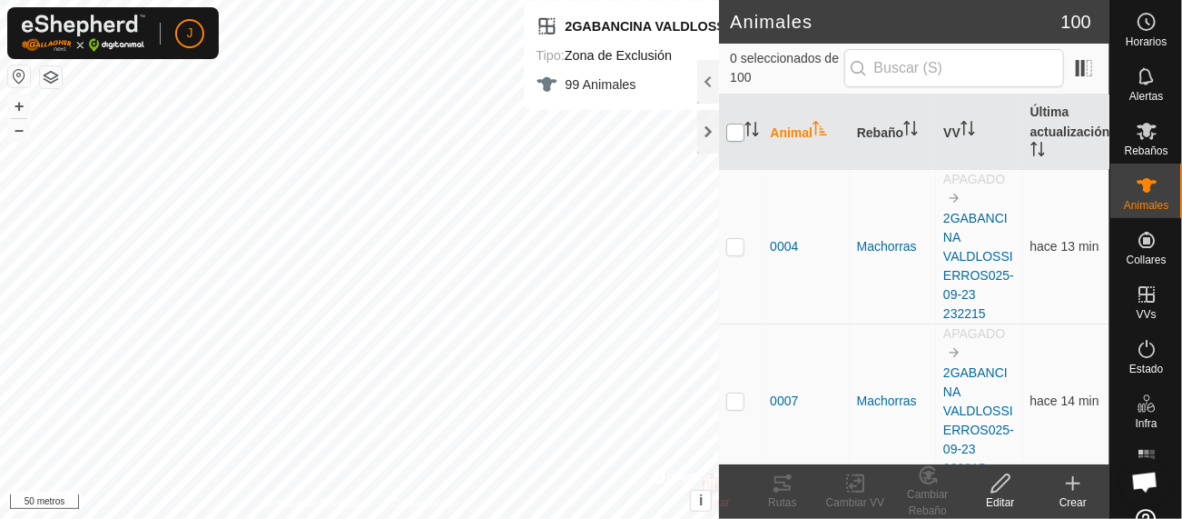
checkbox input "true"
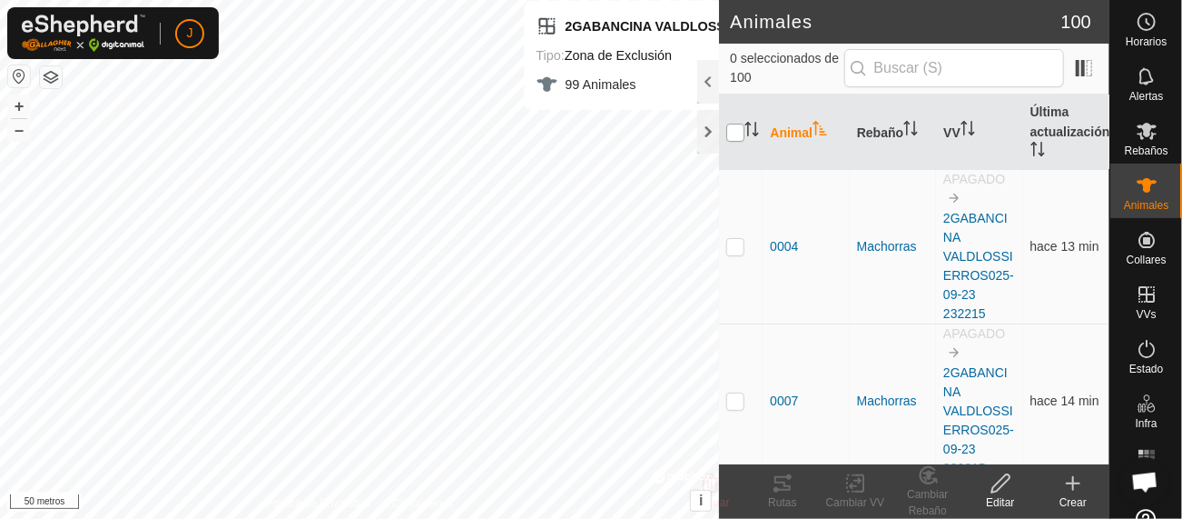
checkbox input "true"
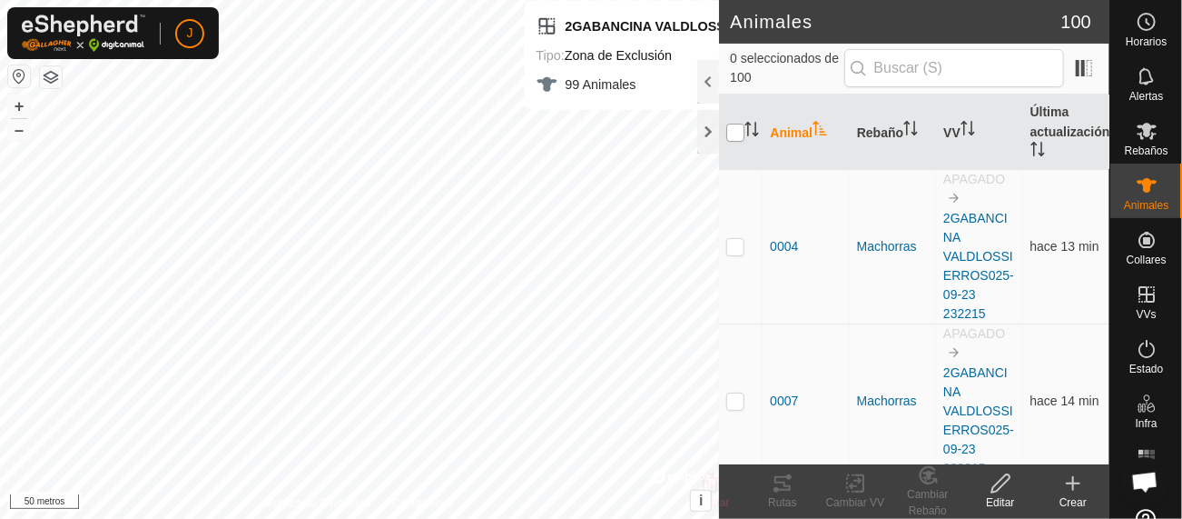
checkbox input "true"
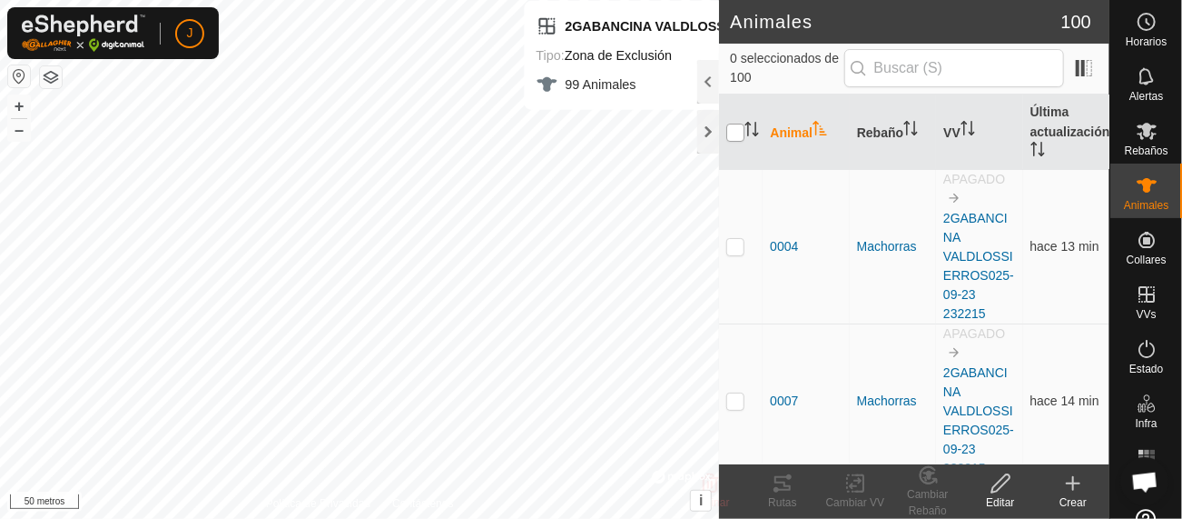
checkbox input "true"
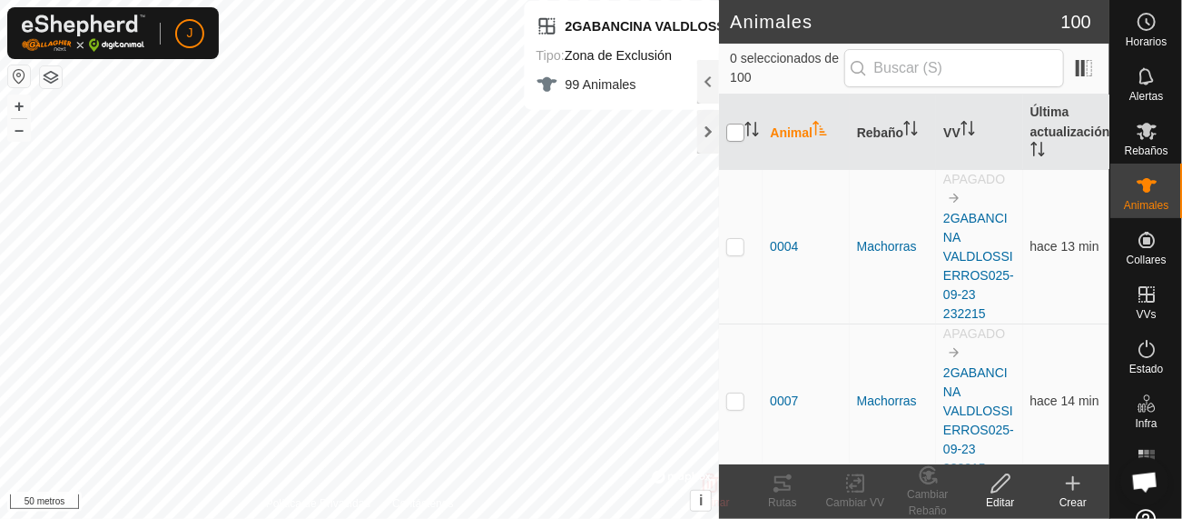
checkbox input "true"
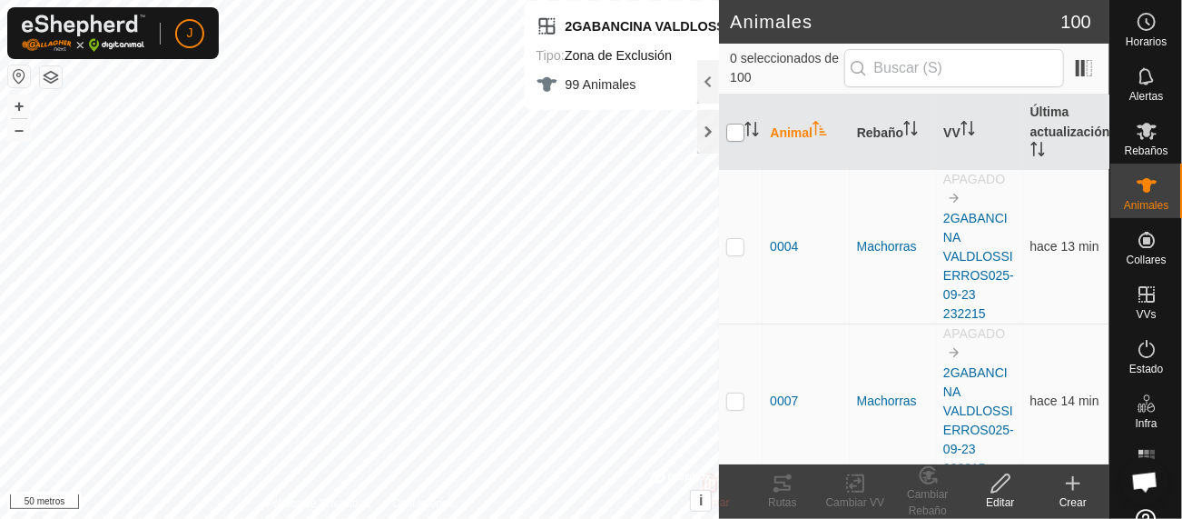
checkbox input "true"
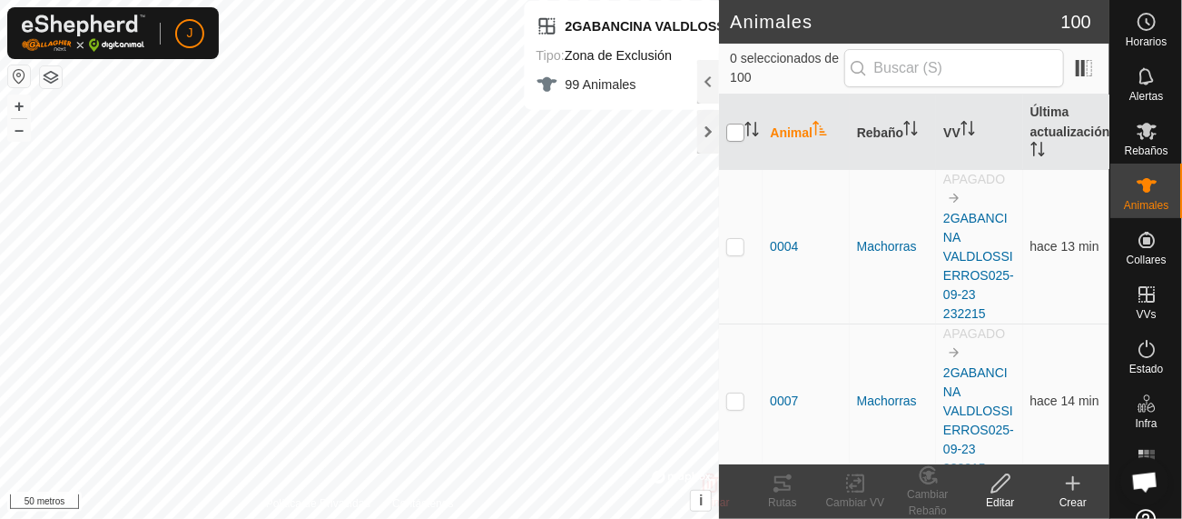
checkbox input "true"
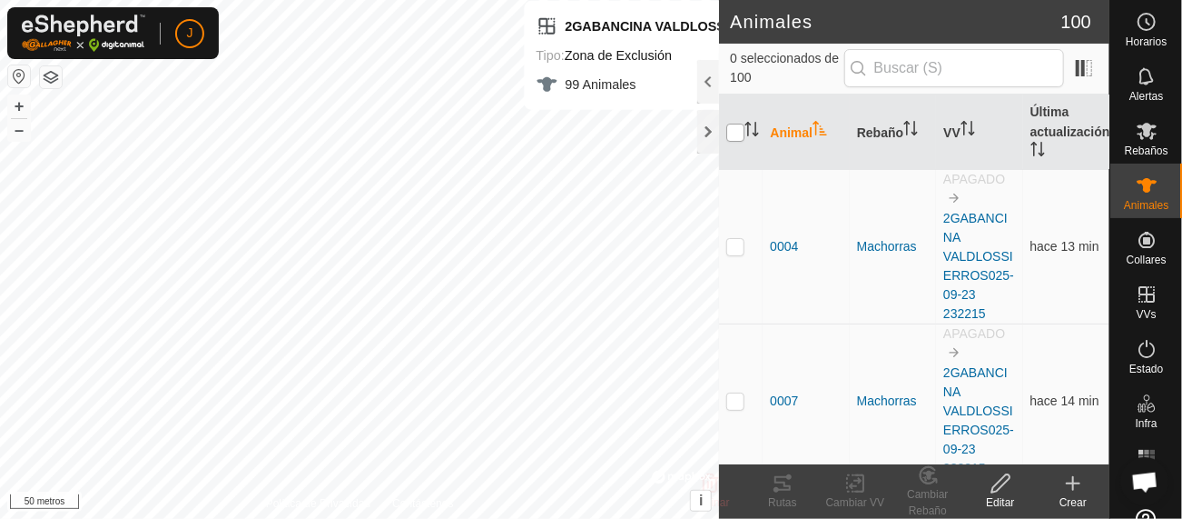
checkbox input "true"
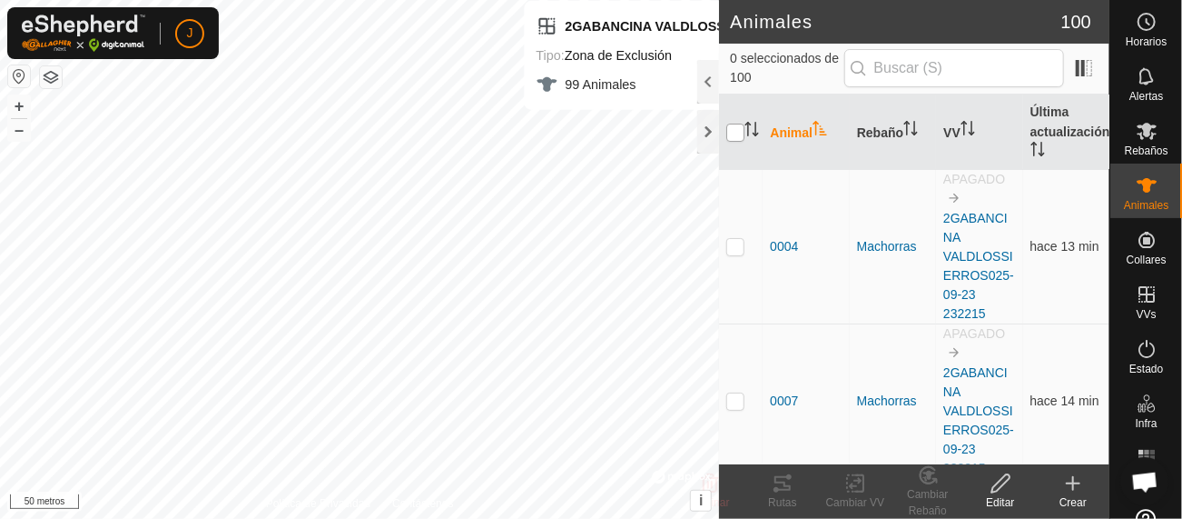
checkbox input "true"
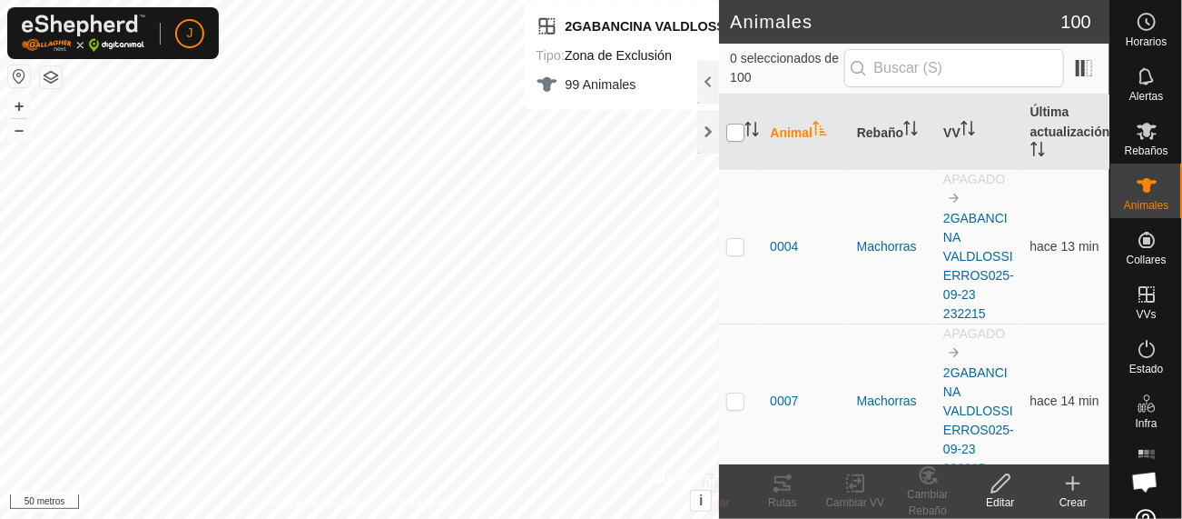
checkbox input "true"
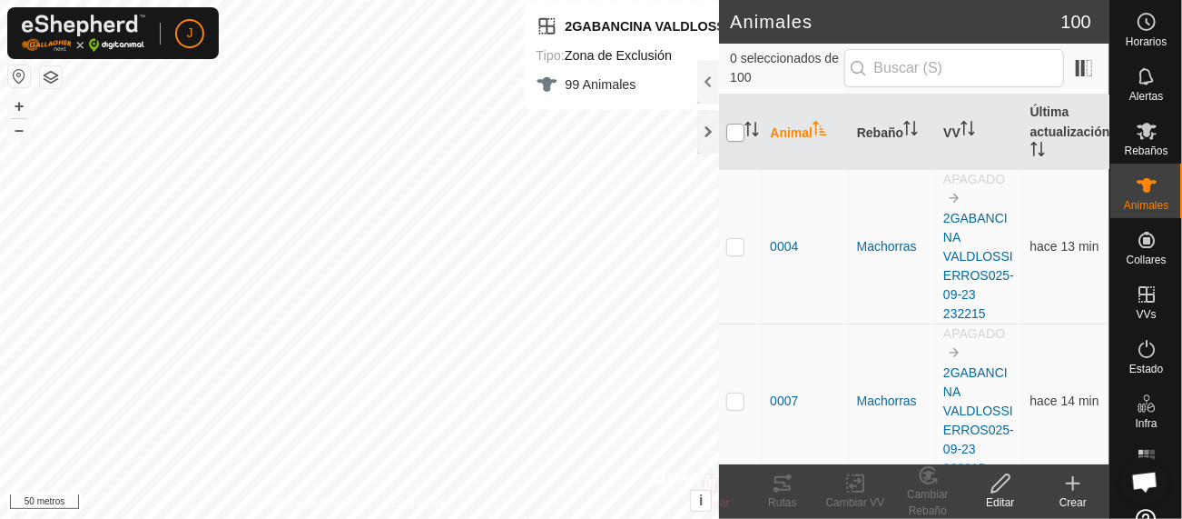
checkbox input "true"
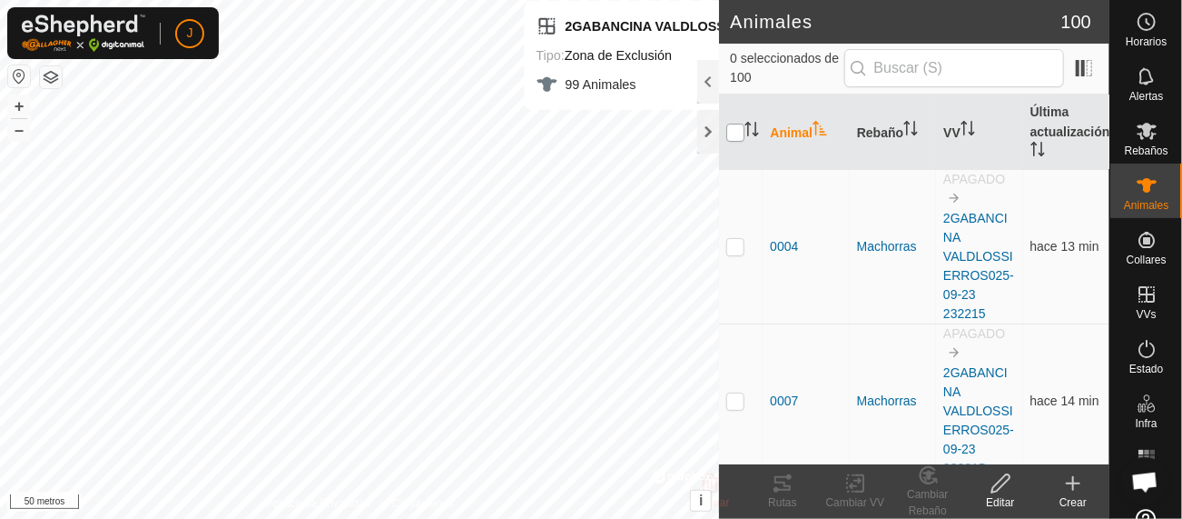
checkbox input "true"
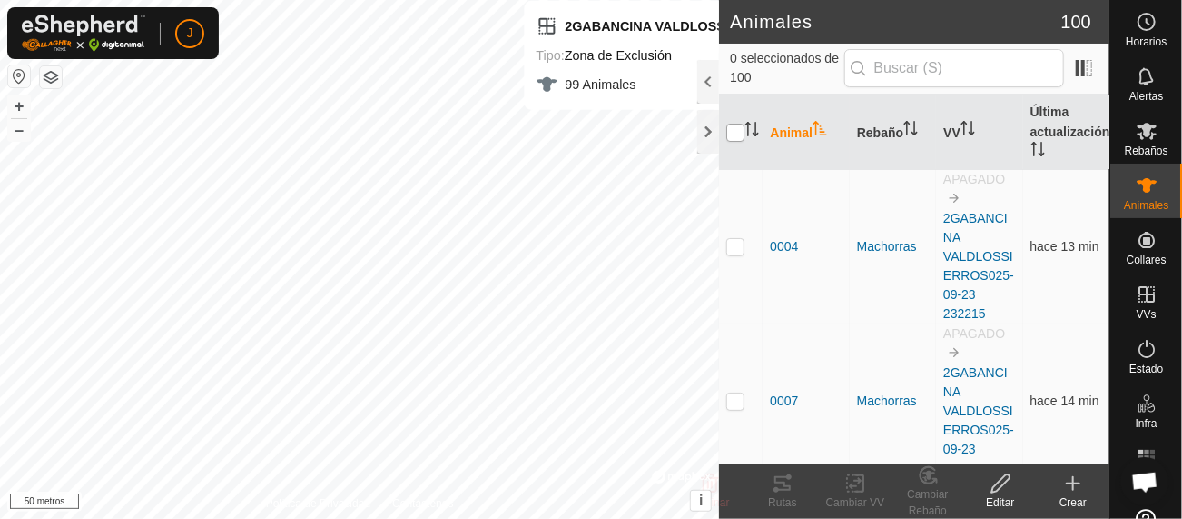
checkbox input "true"
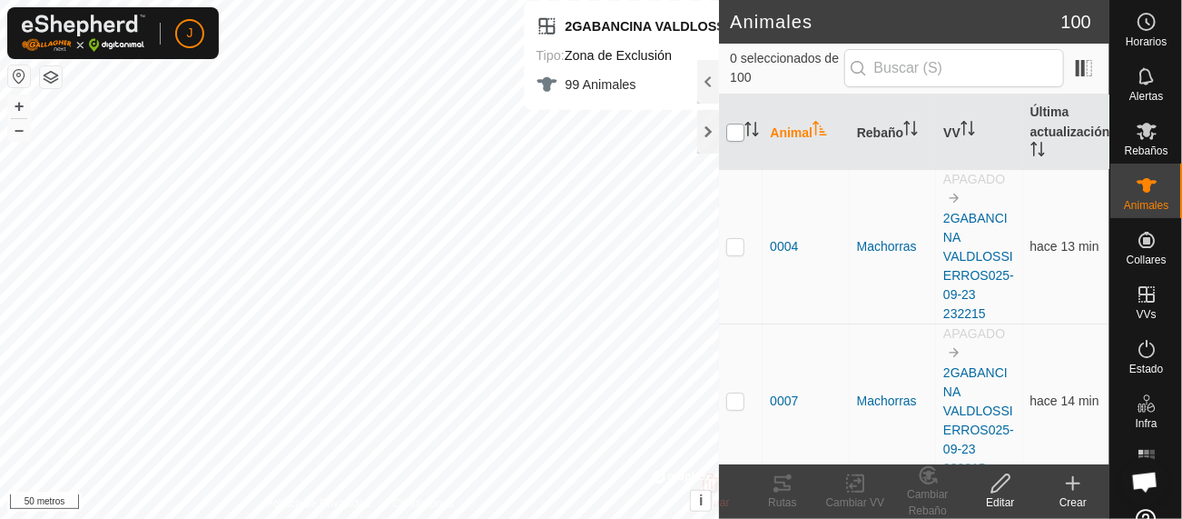
checkbox input "true"
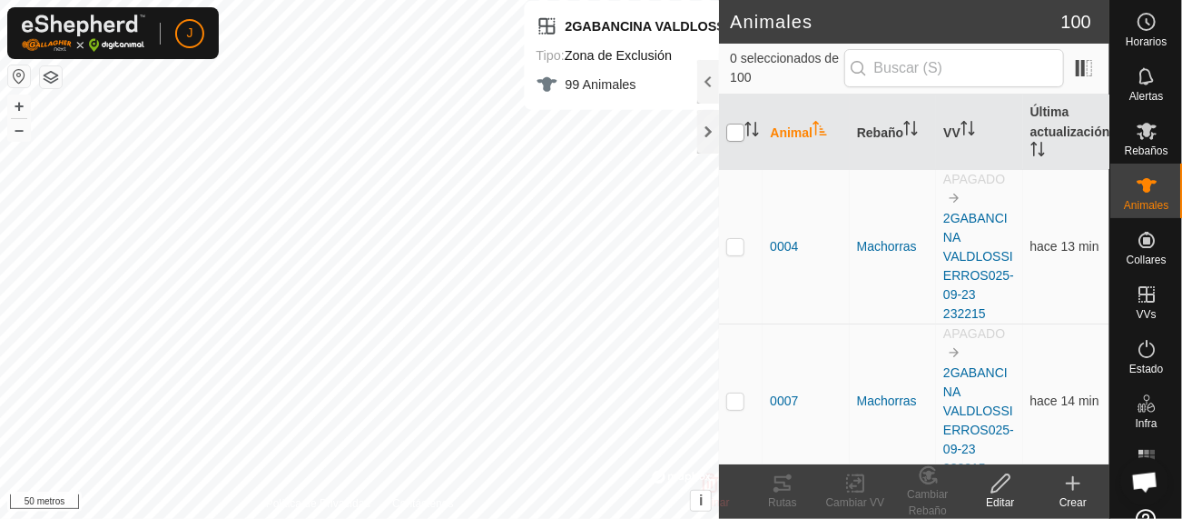
checkbox input "true"
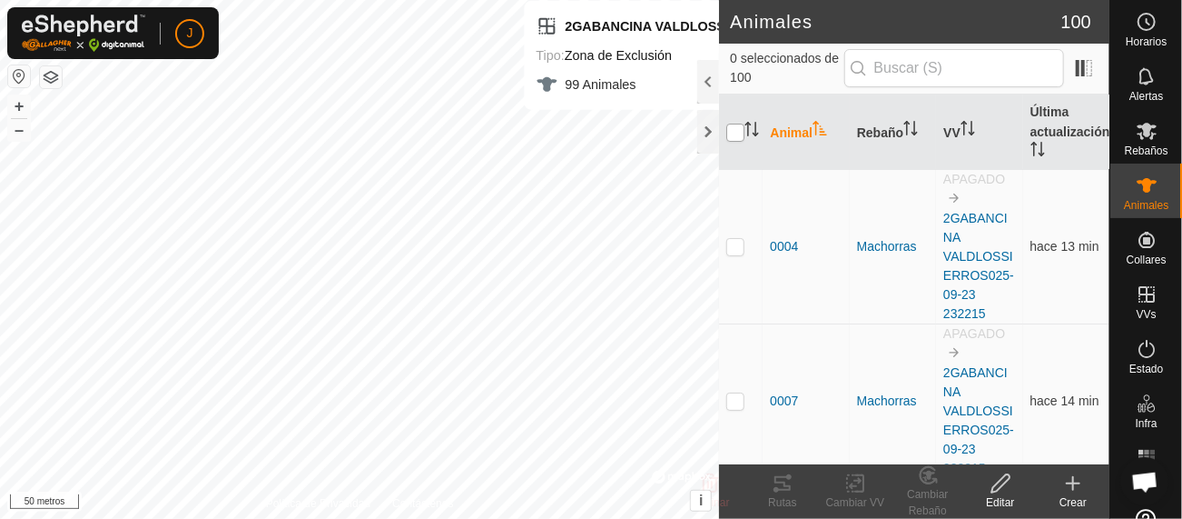
checkbox input "true"
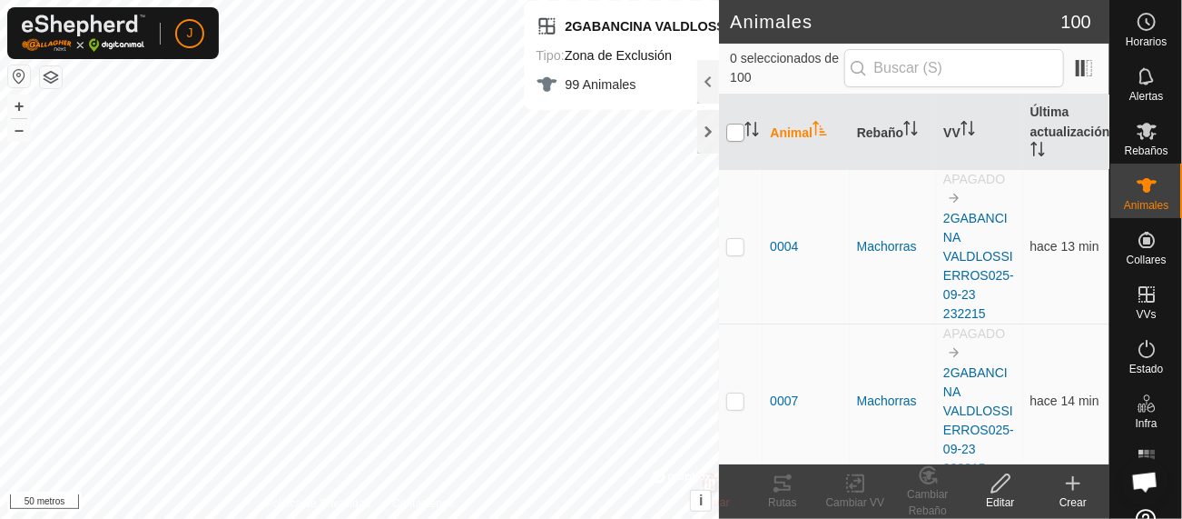
checkbox input "true"
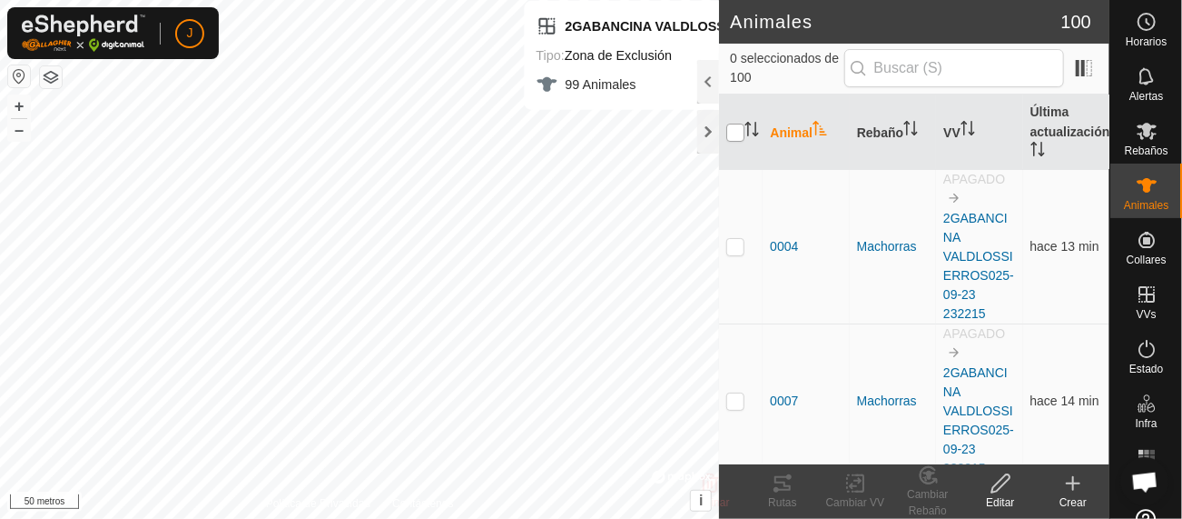
checkbox input "true"
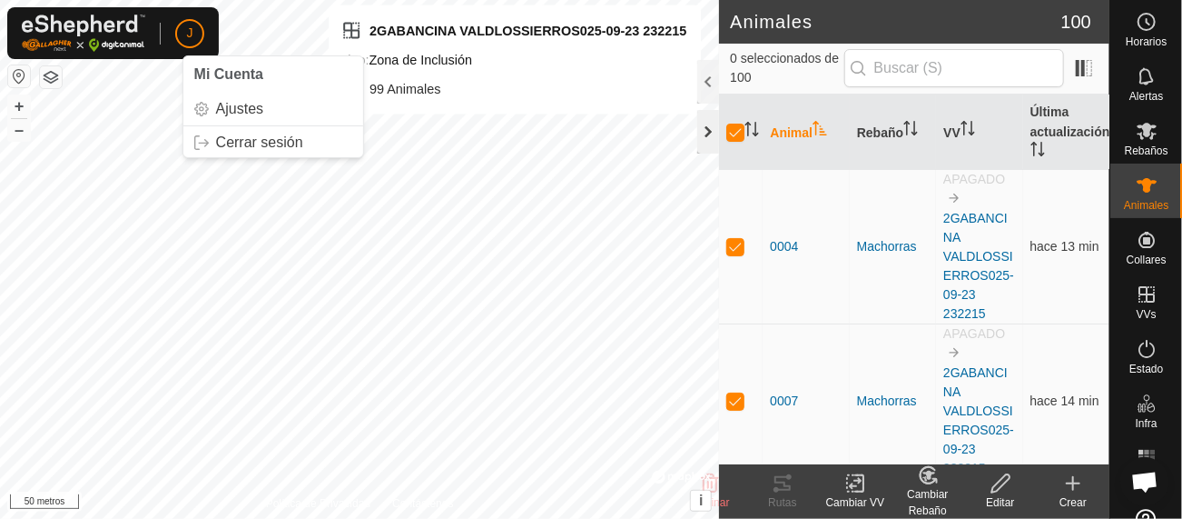
click at [699, 134] on div at bounding box center [709, 132] width 22 height 44
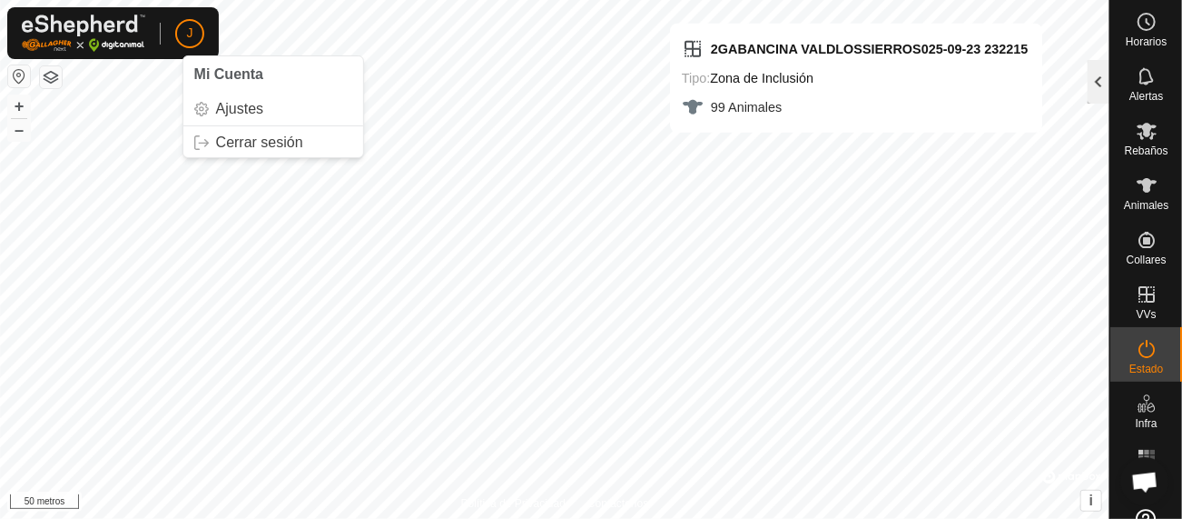
click at [1103, 82] on div at bounding box center [1099, 82] width 22 height 44
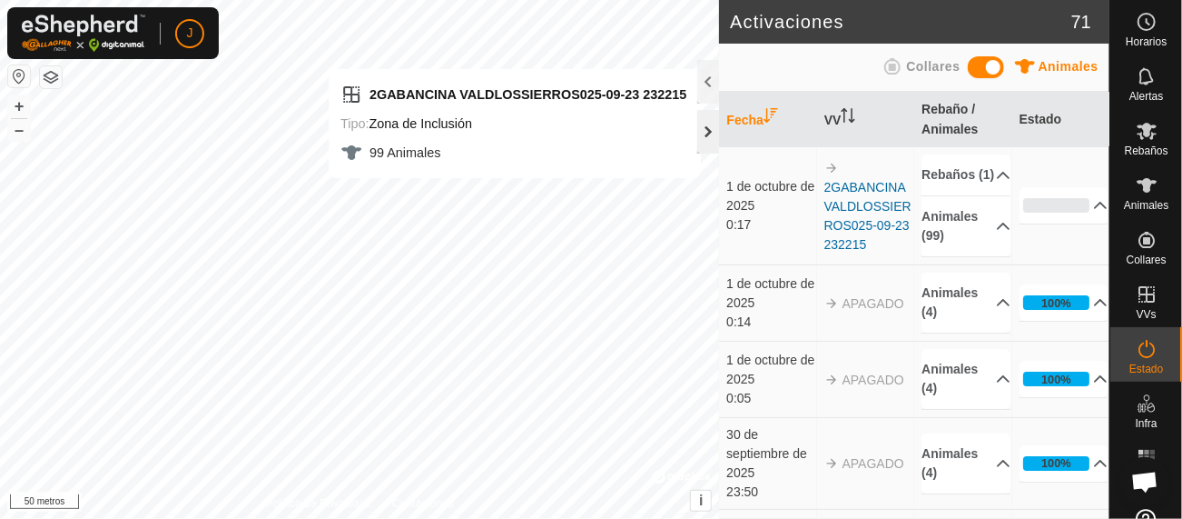
click at [713, 131] on div at bounding box center [709, 132] width 22 height 44
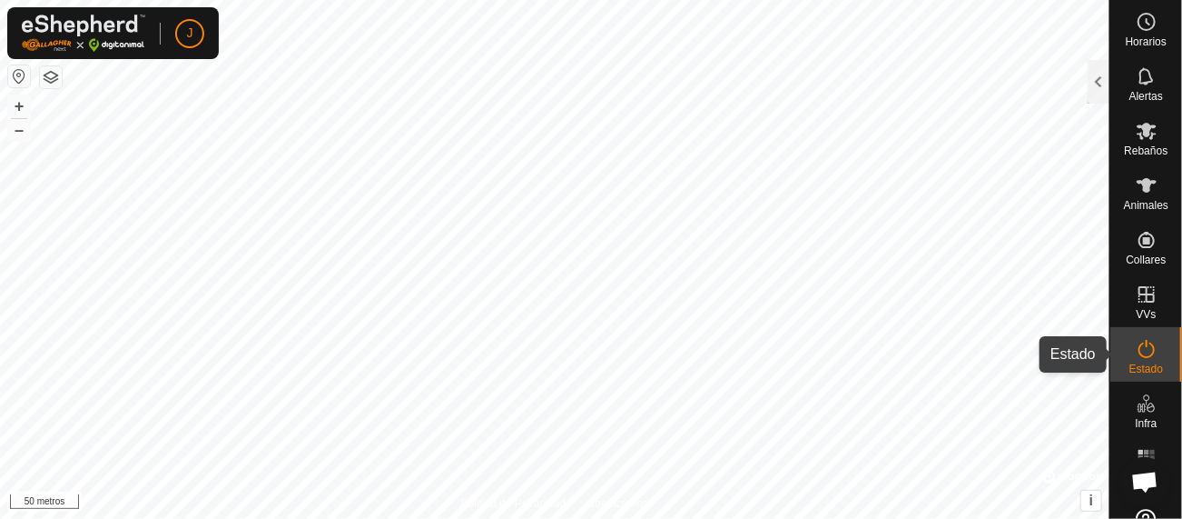
click at [1136, 352] on icon at bounding box center [1147, 349] width 22 height 22
click at [1107, 84] on div at bounding box center [1099, 82] width 22 height 44
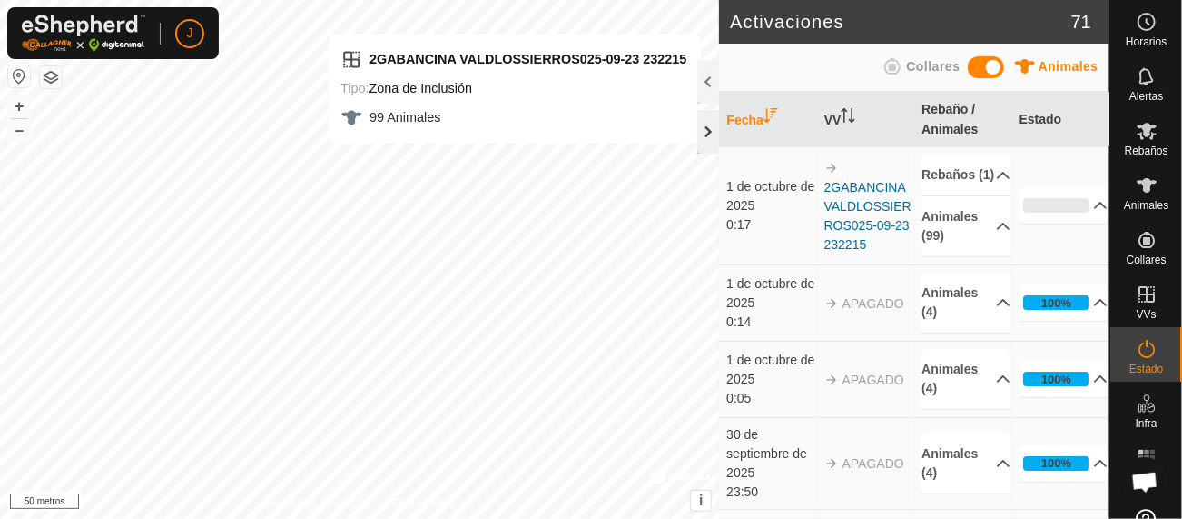
click at [702, 128] on div at bounding box center [709, 132] width 22 height 44
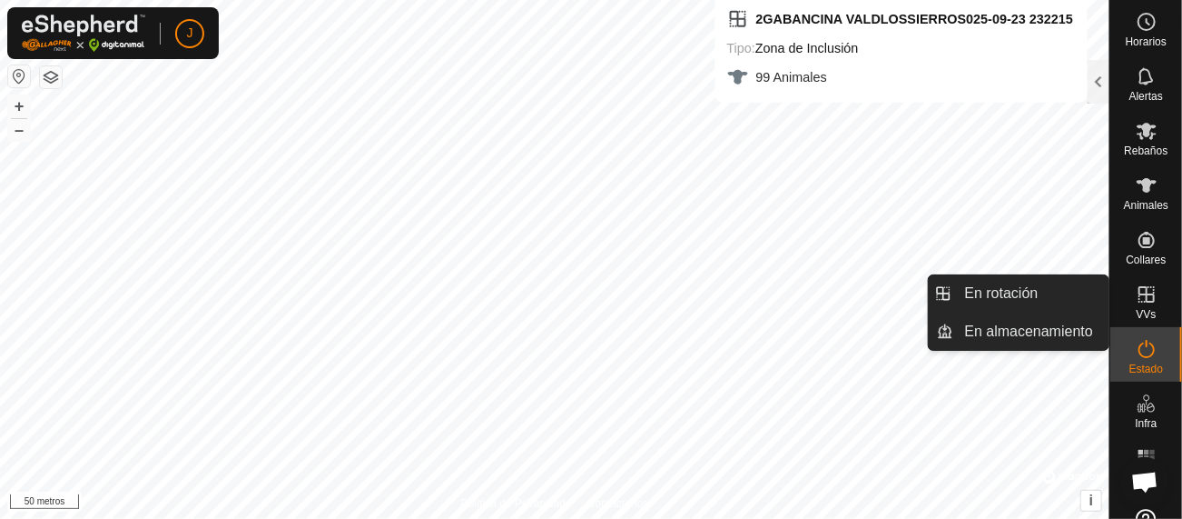
click at [1143, 295] on icon at bounding box center [1147, 294] width 22 height 22
click at [1015, 282] on span "En rotación" at bounding box center [1002, 293] width 74 height 22
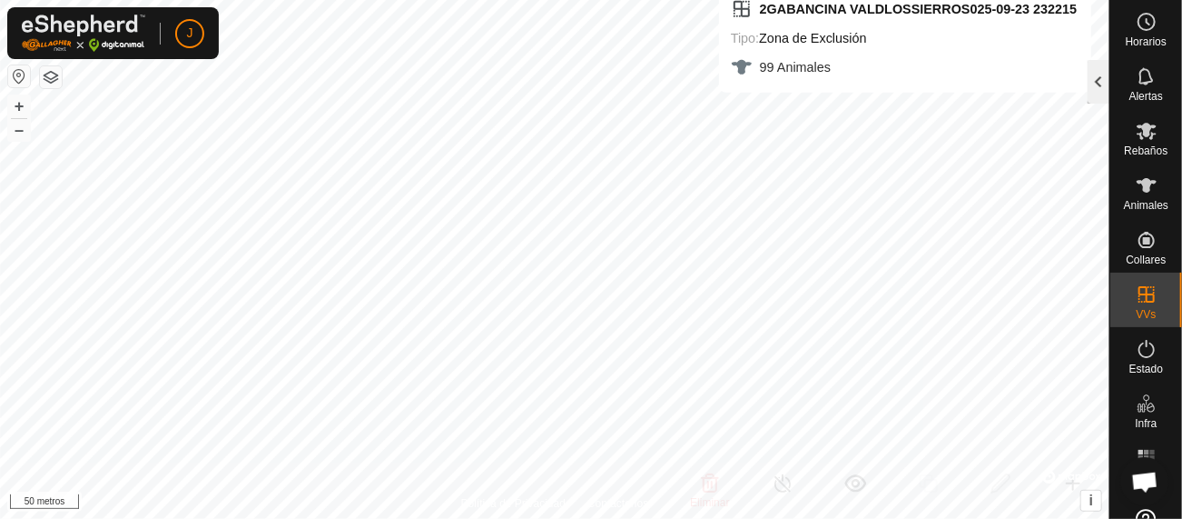
click at [1100, 81] on div at bounding box center [1099, 82] width 22 height 44
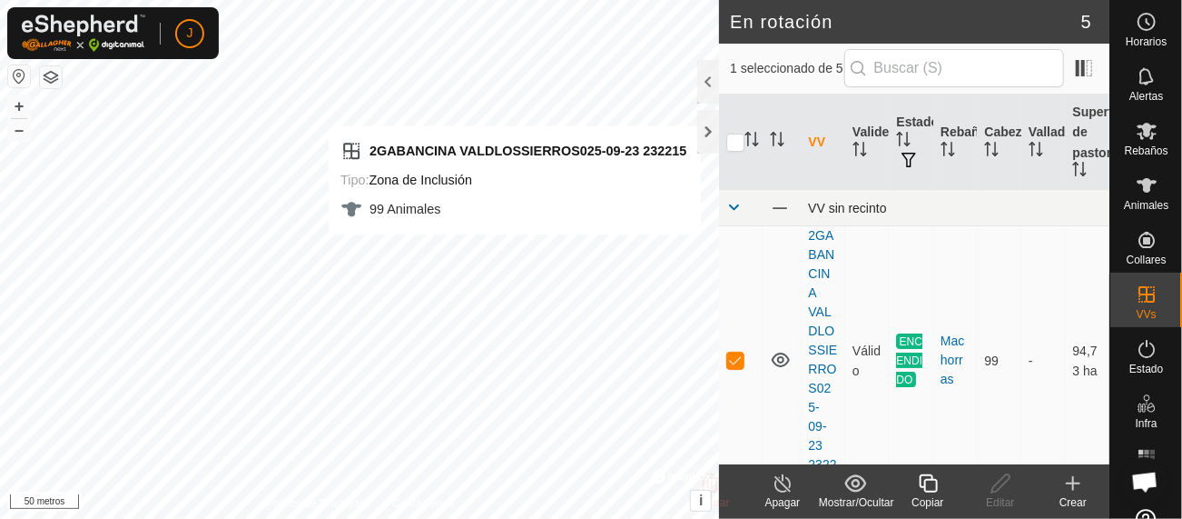
click at [1093, 190] on td "VV sin recinto" at bounding box center [955, 208] width 309 height 36
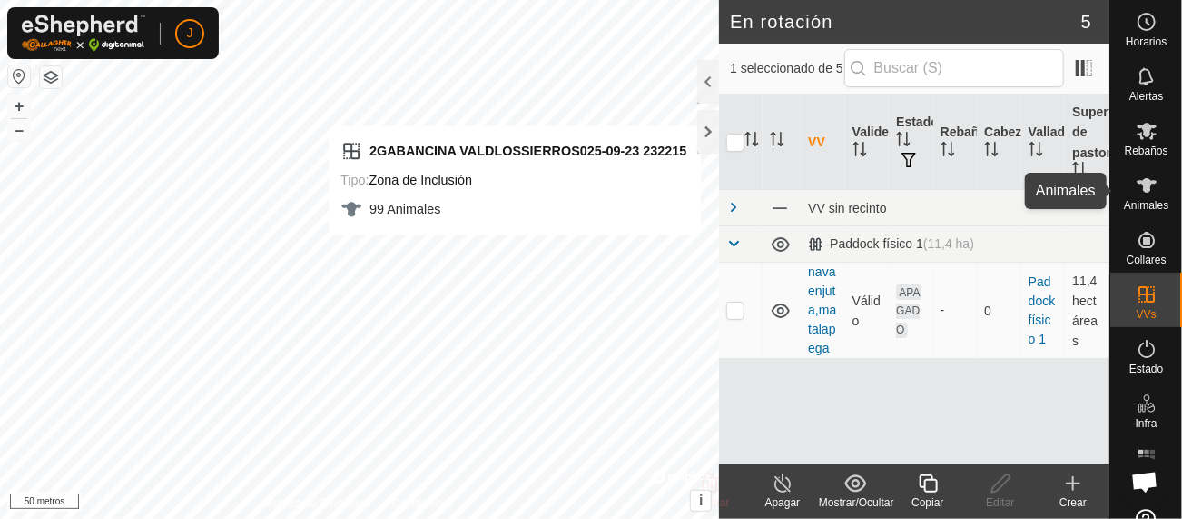
click at [1141, 192] on icon at bounding box center [1147, 185] width 22 height 22
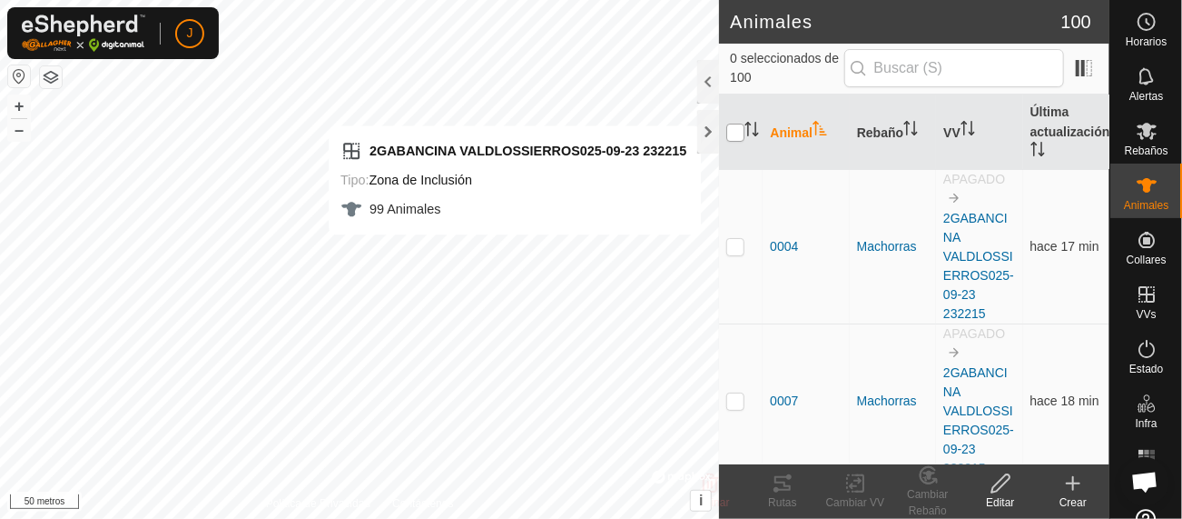
click at [737, 136] on input "checkbox" at bounding box center [736, 133] width 18 height 18
checkbox input "true"
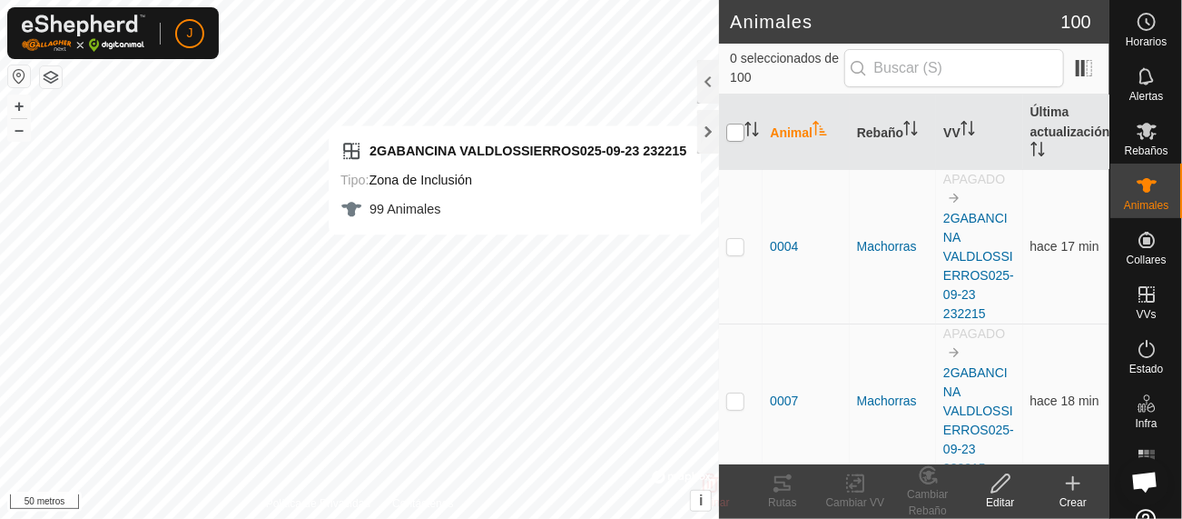
checkbox input "true"
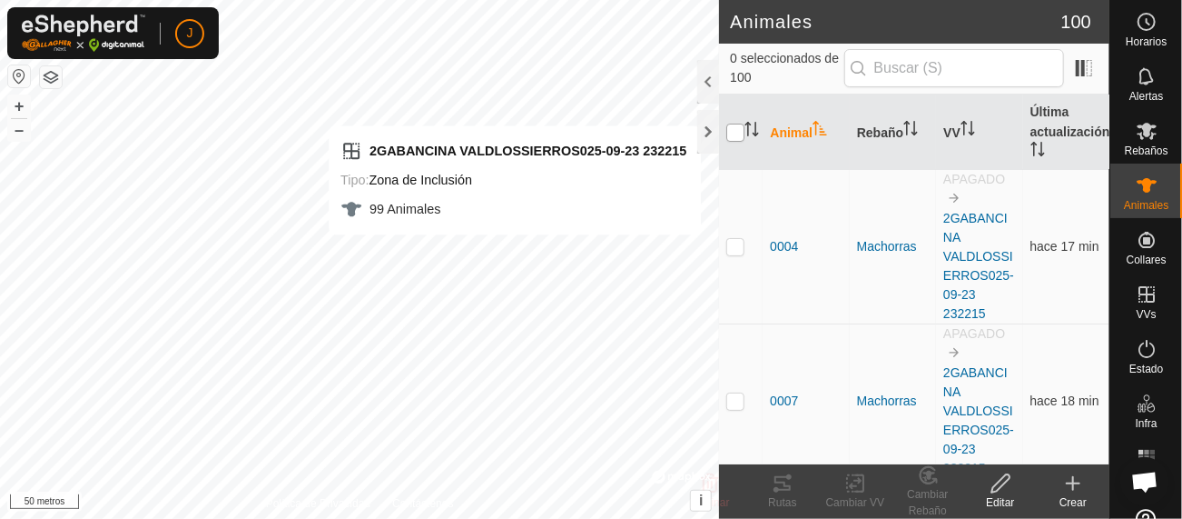
checkbox input "true"
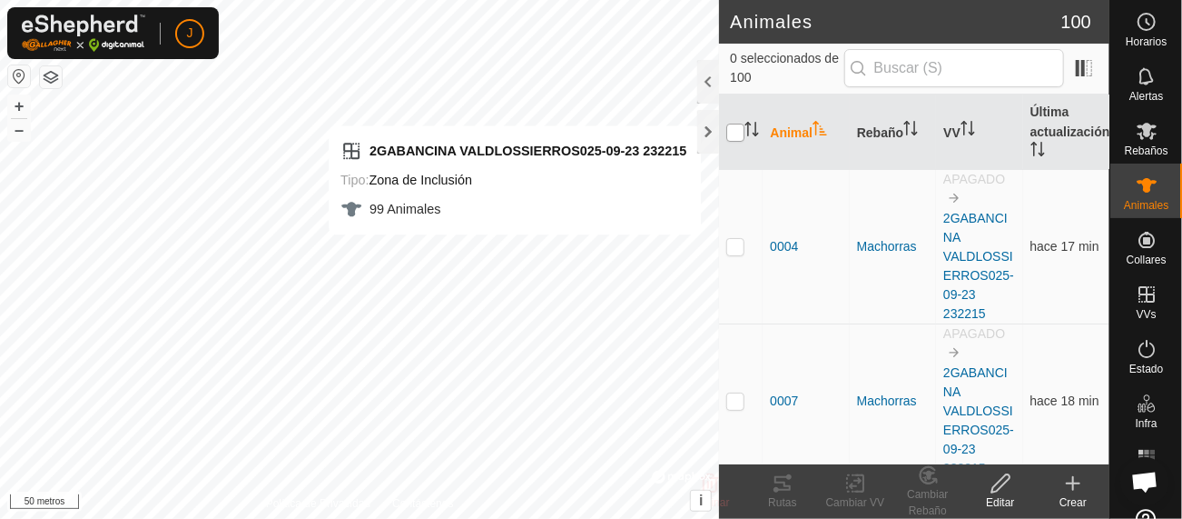
checkbox input "true"
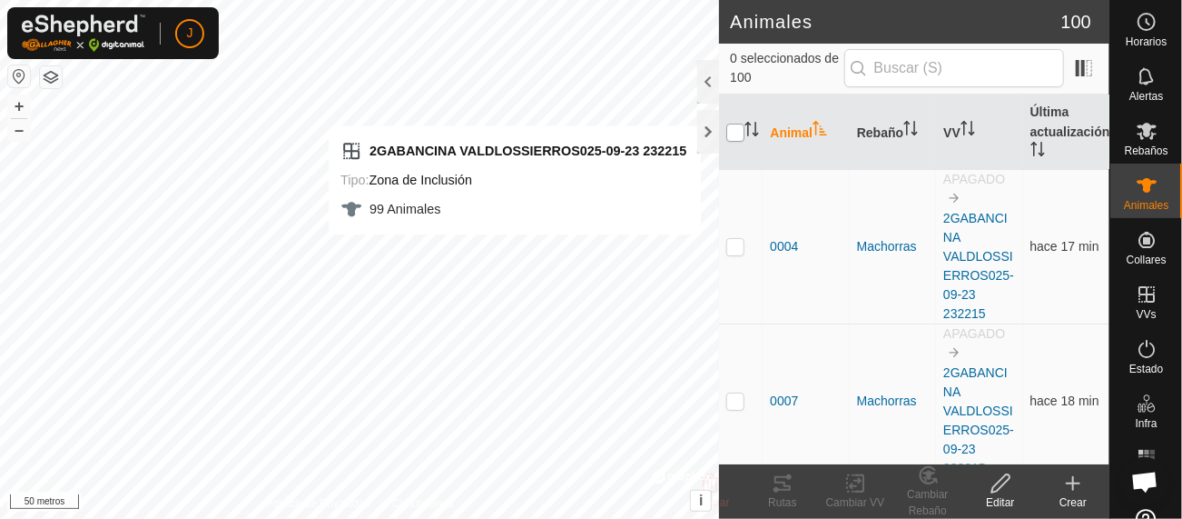
checkbox input "true"
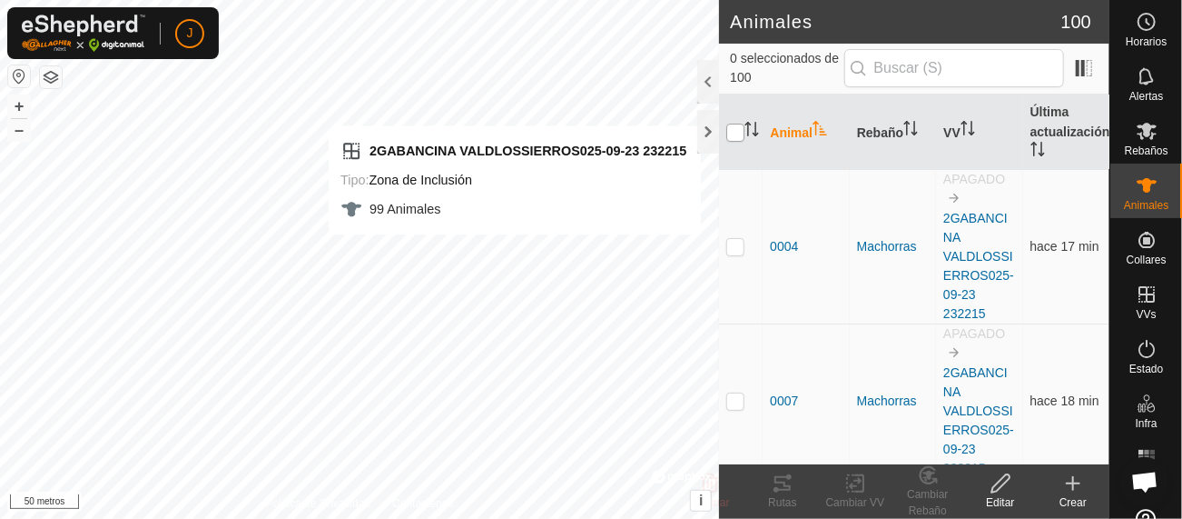
checkbox input "true"
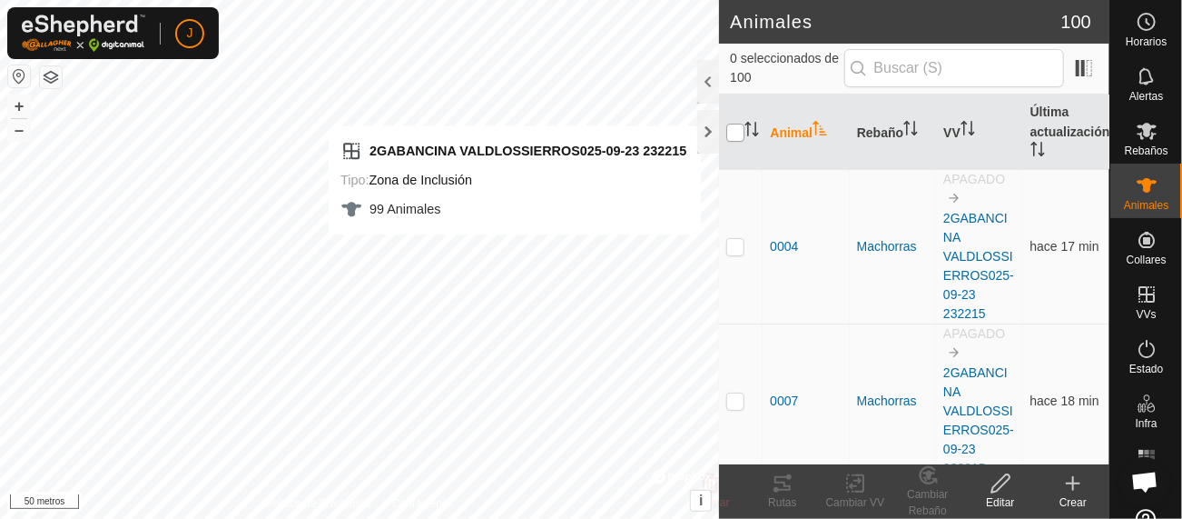
checkbox input "true"
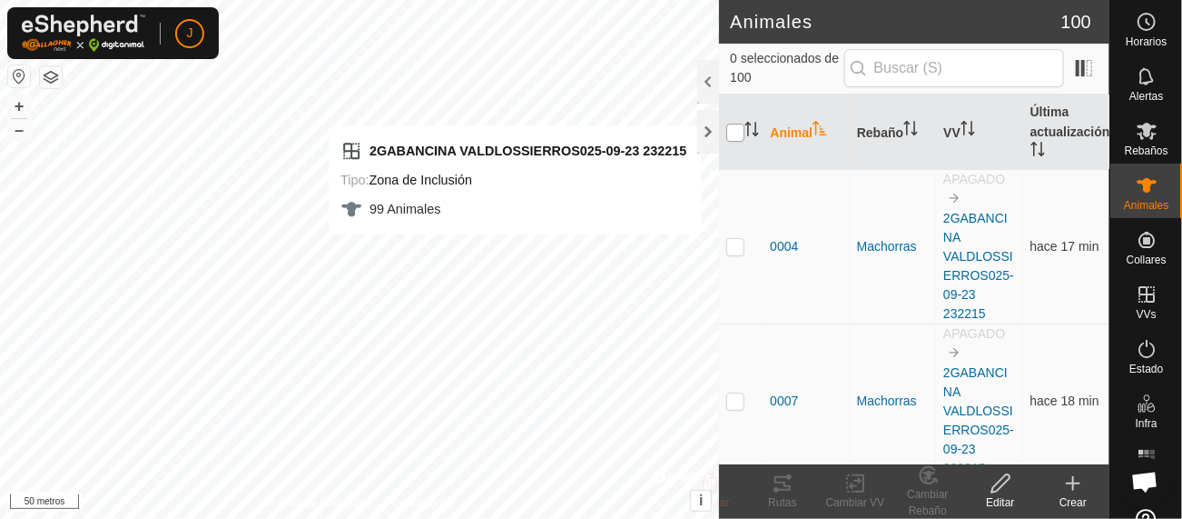
checkbox input "true"
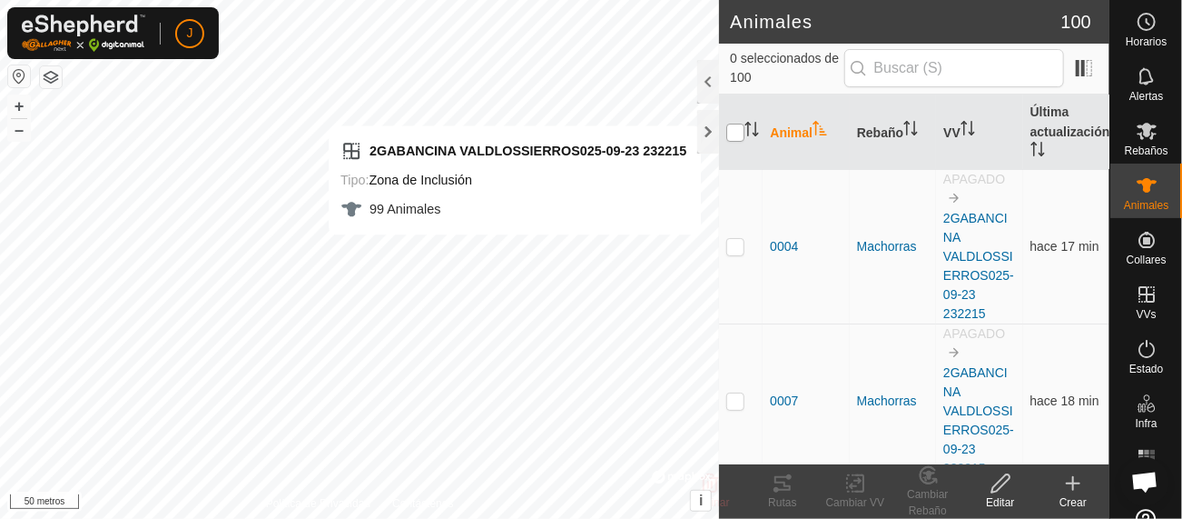
checkbox input "true"
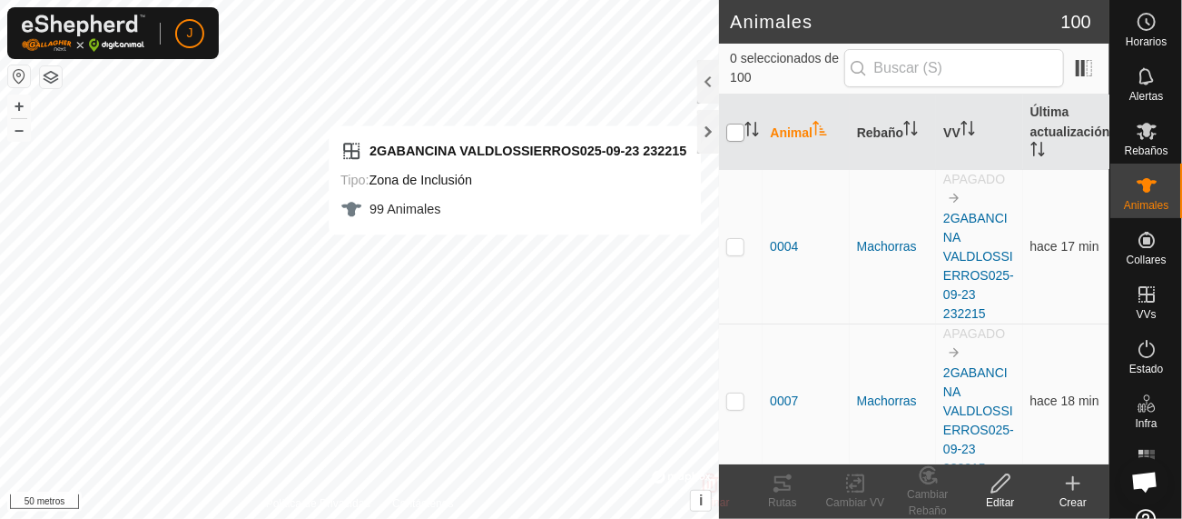
checkbox input "true"
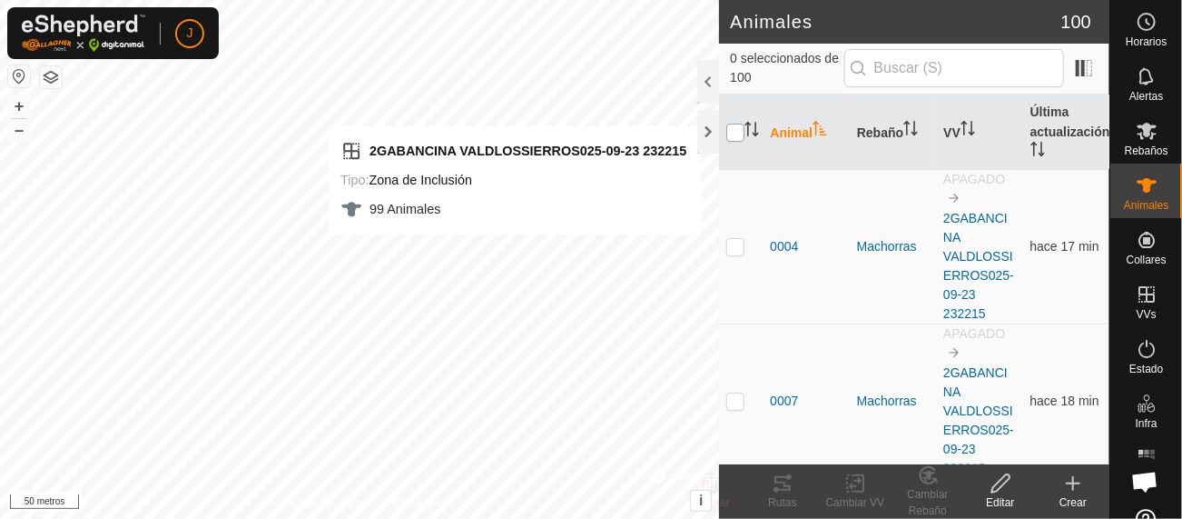
checkbox input "true"
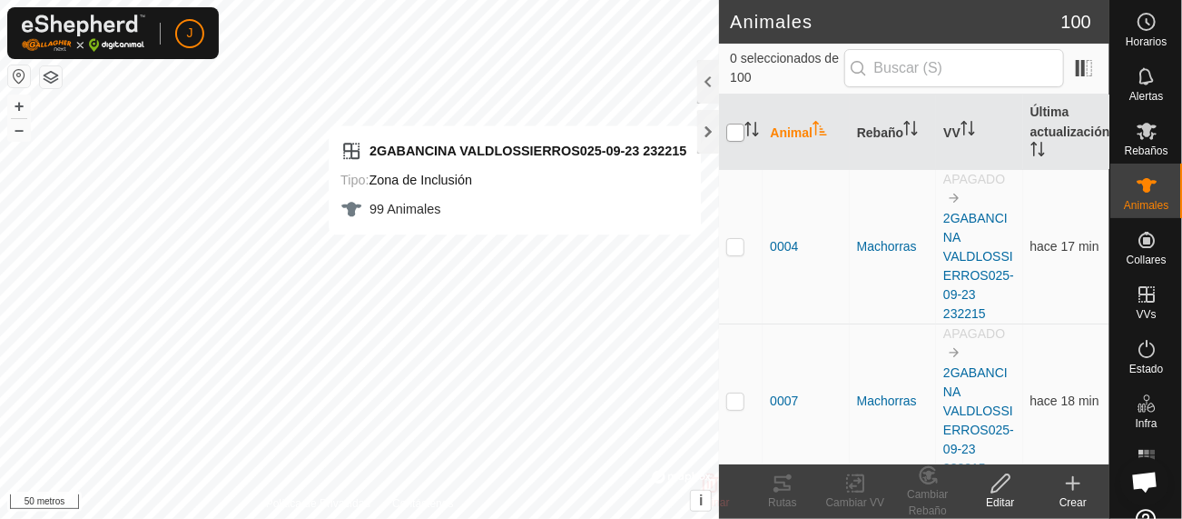
checkbox input "true"
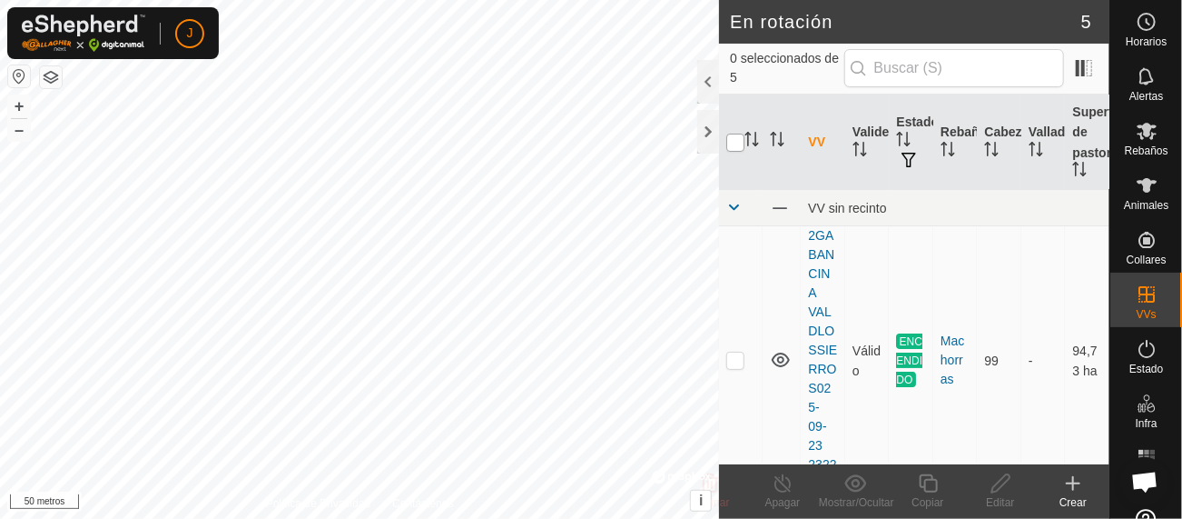
click at [737, 134] on input "checkbox" at bounding box center [736, 143] width 18 height 18
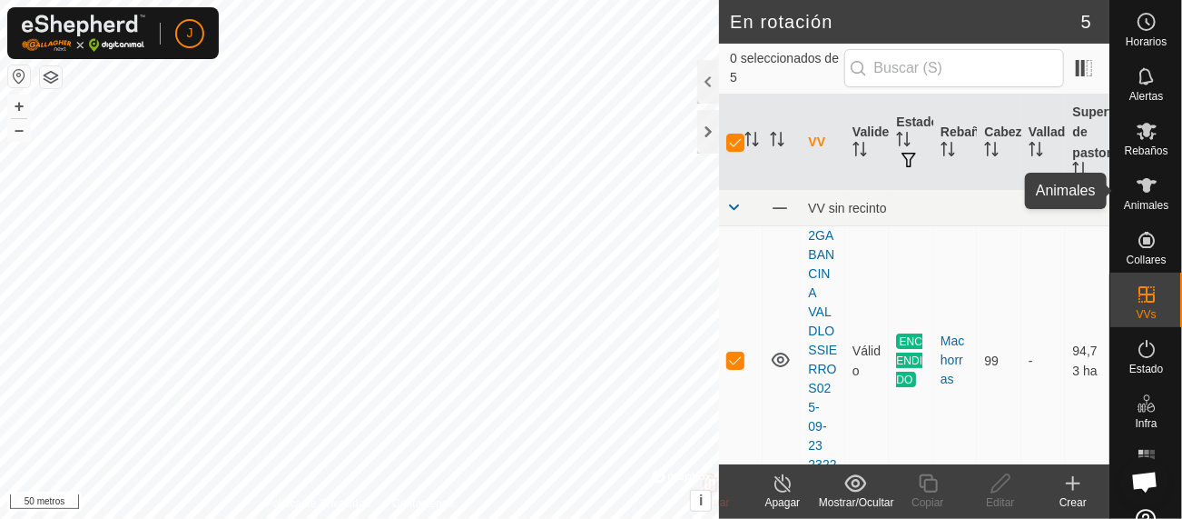
click at [1141, 195] on icon at bounding box center [1147, 185] width 22 height 22
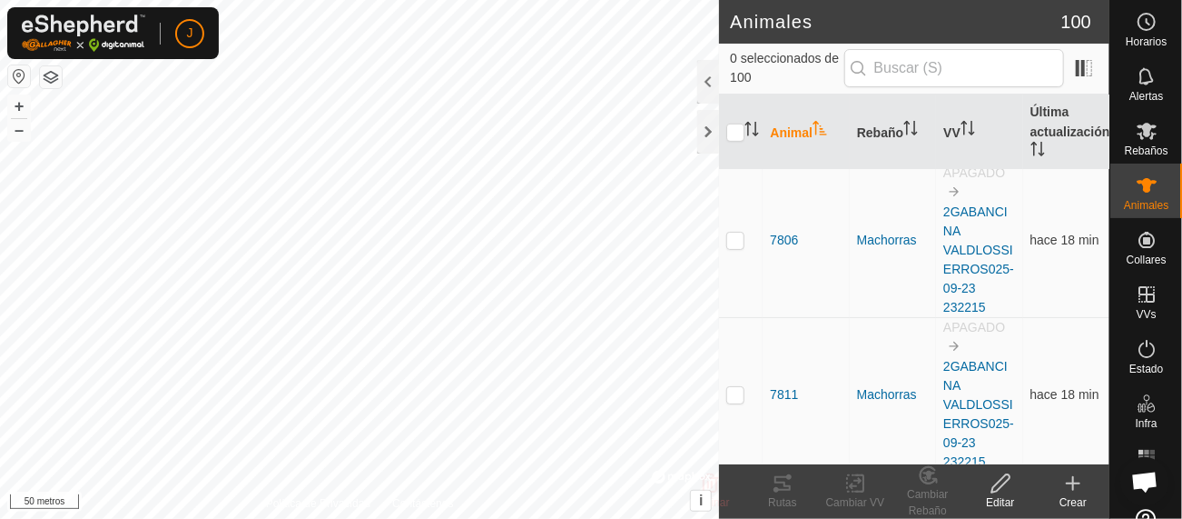
scroll to position [15316, 0]
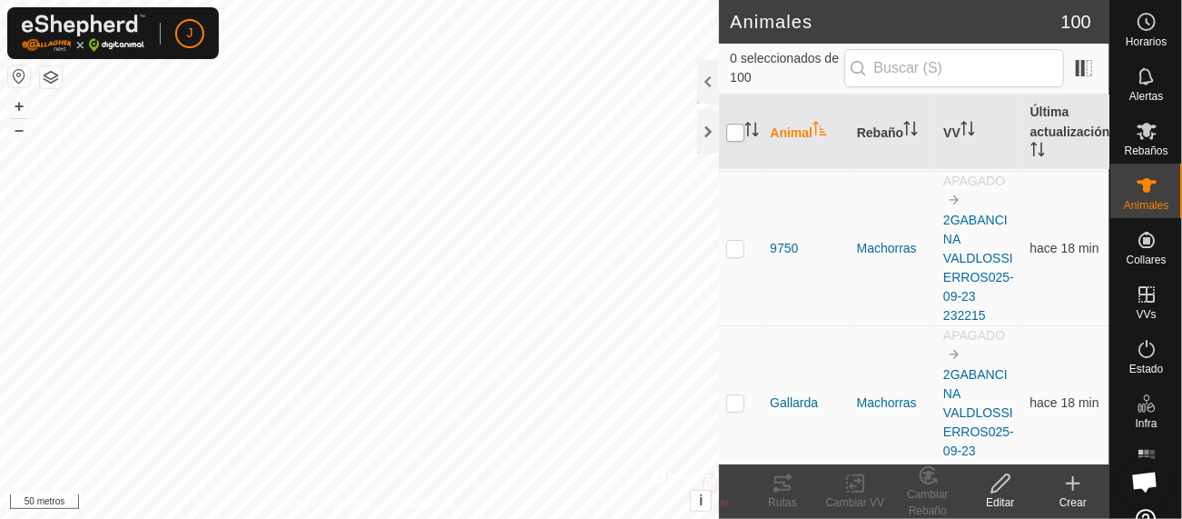
click at [732, 129] on input "checkbox" at bounding box center [736, 133] width 18 height 18
click at [863, 486] on icon at bounding box center [860, 483] width 8 height 16
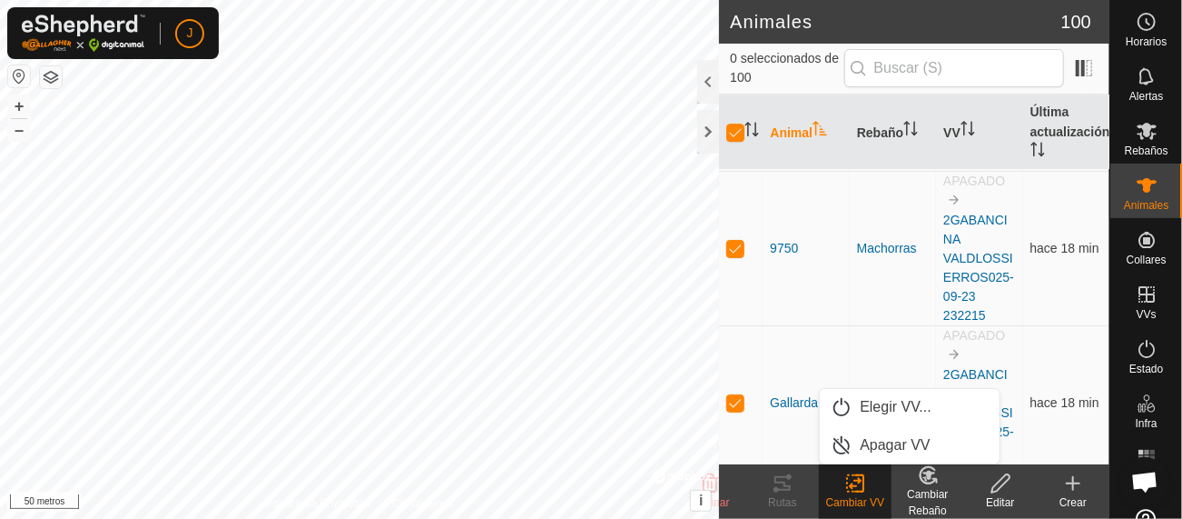
click at [864, 484] on icon at bounding box center [860, 483] width 8 height 16
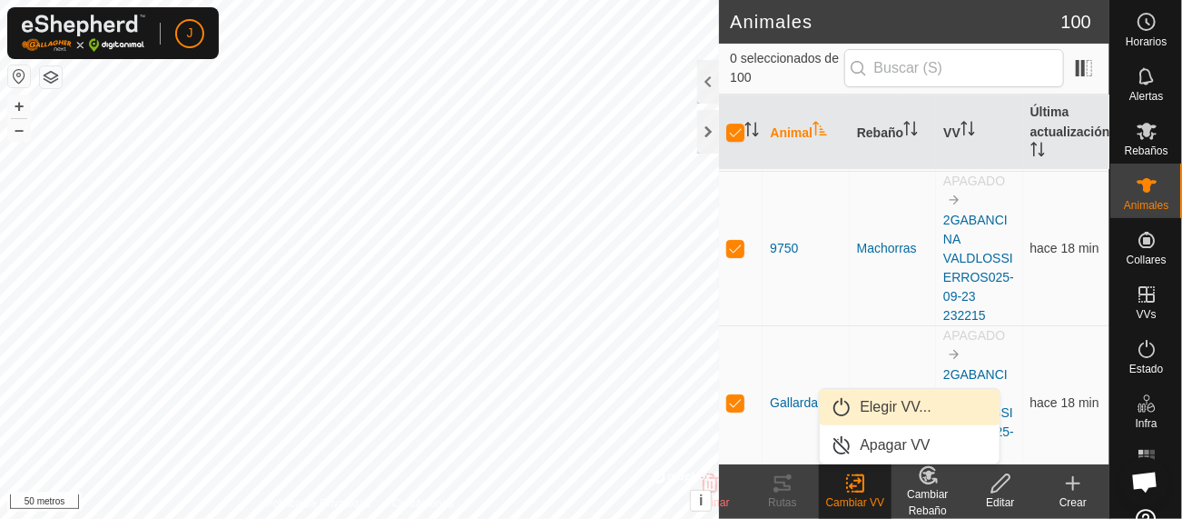
click at [886, 408] on link "Elegir VV..." at bounding box center [910, 407] width 180 height 36
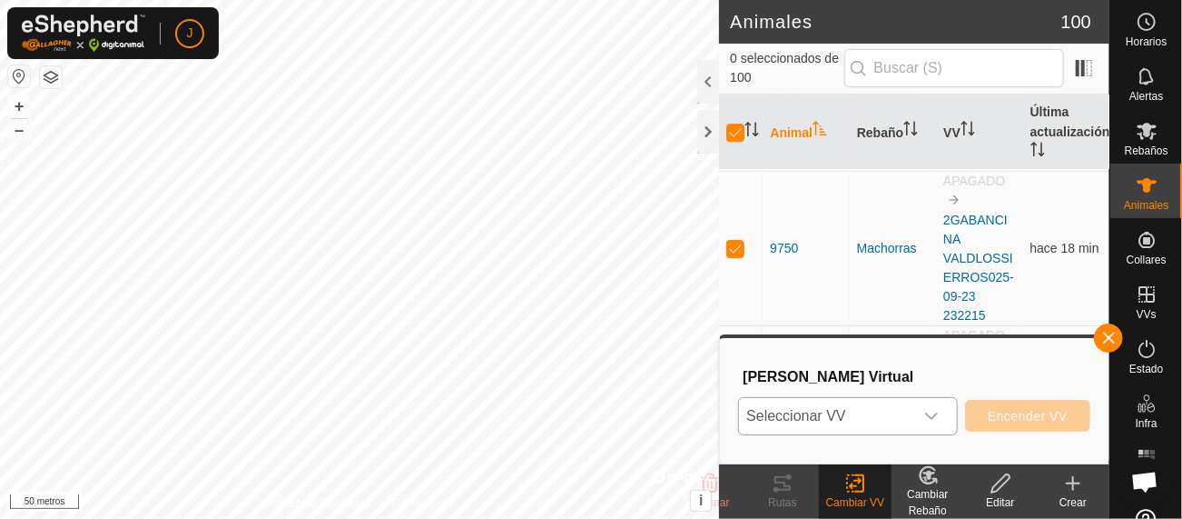
click at [933, 417] on icon "disparador desplegable" at bounding box center [931, 415] width 13 height 7
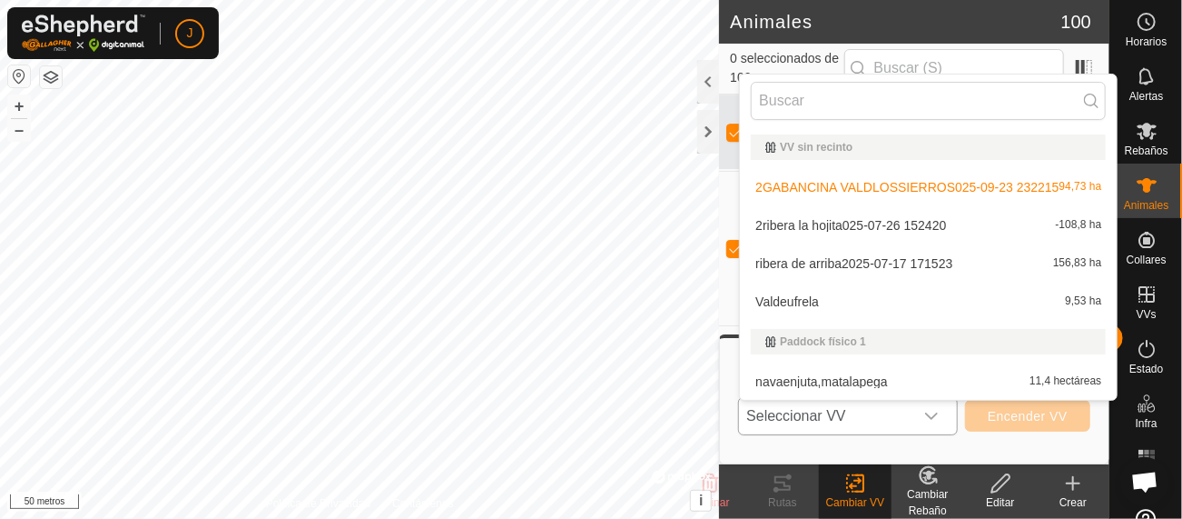
click at [852, 178] on li "2GABANCINA VALDLOSSIERROS025-09-23 232215 94,73 ha" at bounding box center [928, 187] width 377 height 36
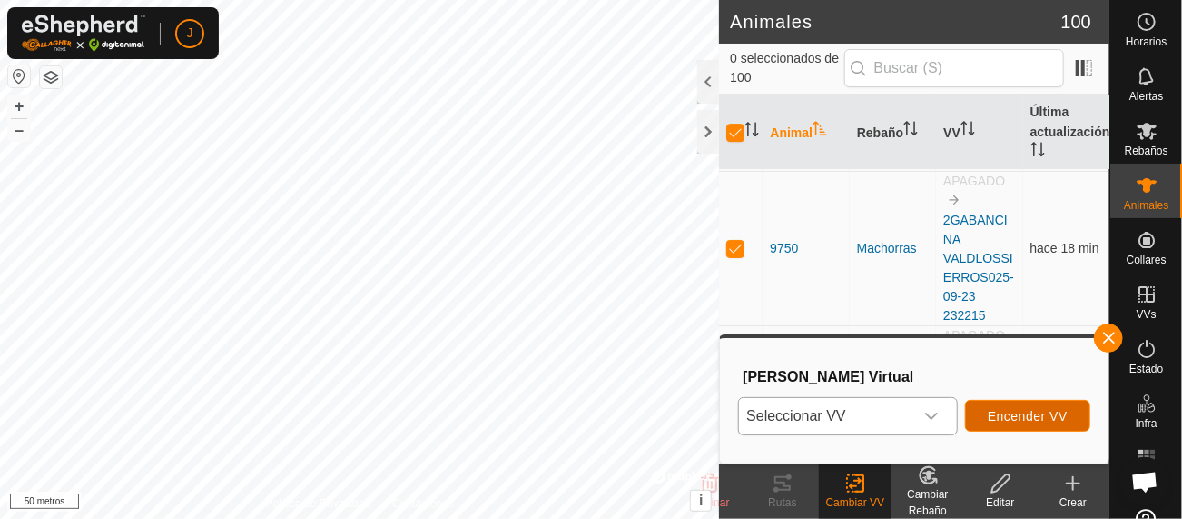
click at [1020, 410] on font "Encender VV" at bounding box center [1028, 416] width 80 height 15
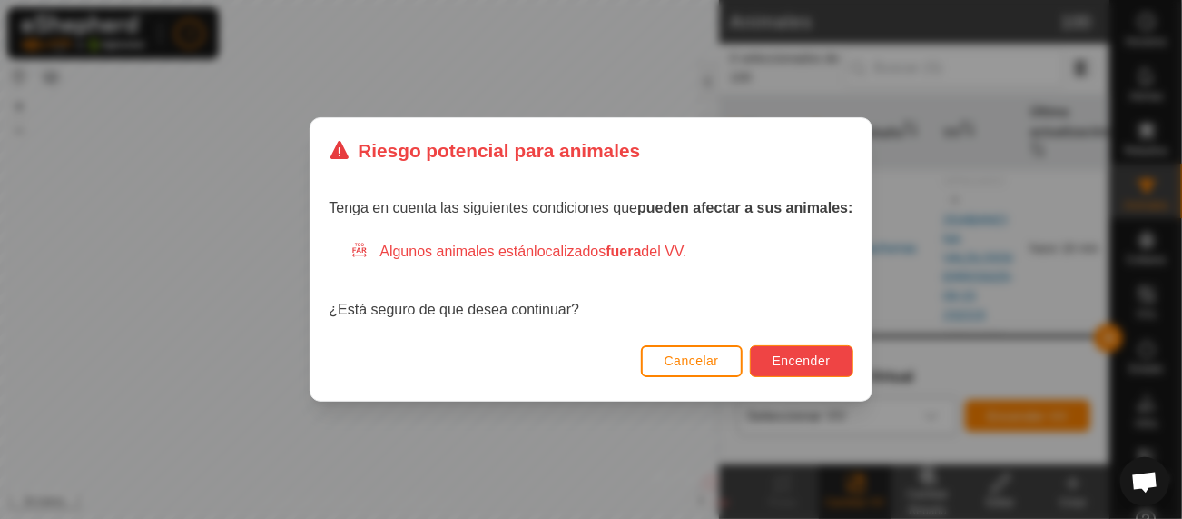
click at [819, 354] on font "Encender" at bounding box center [802, 360] width 58 height 15
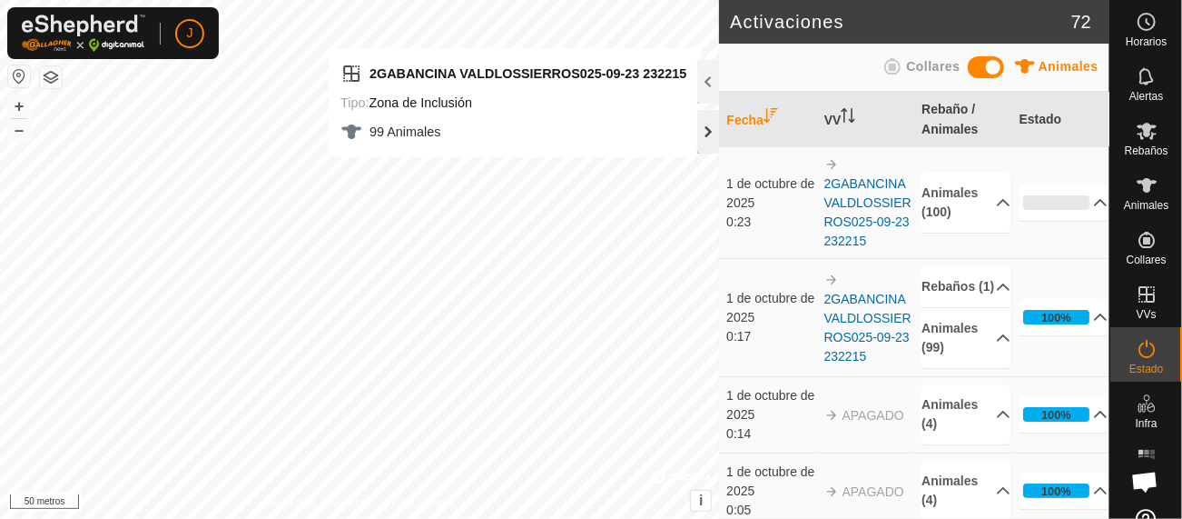
click at [707, 131] on div at bounding box center [709, 132] width 22 height 44
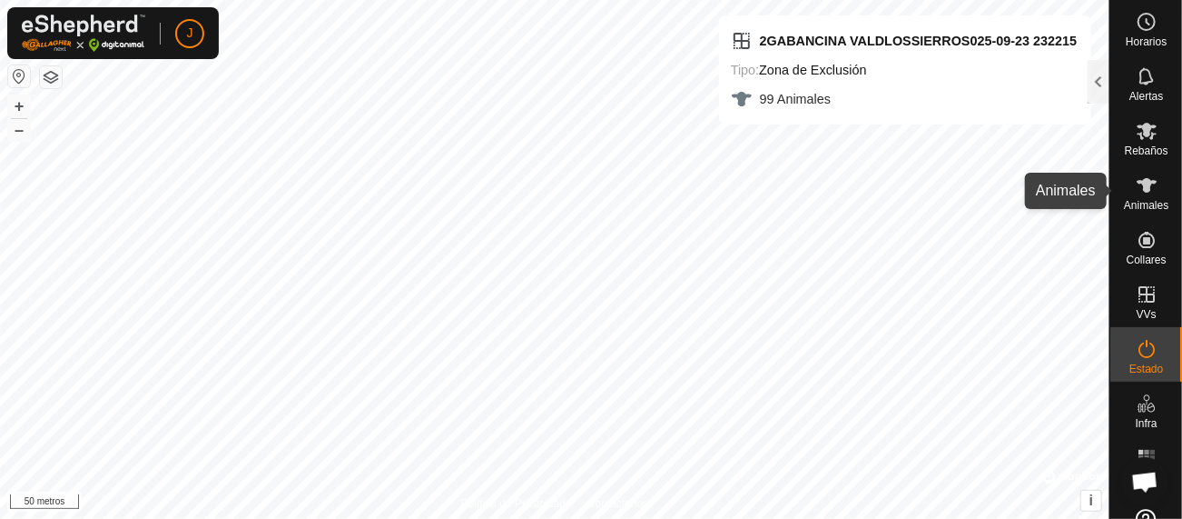
click at [1136, 178] on icon at bounding box center [1147, 185] width 22 height 22
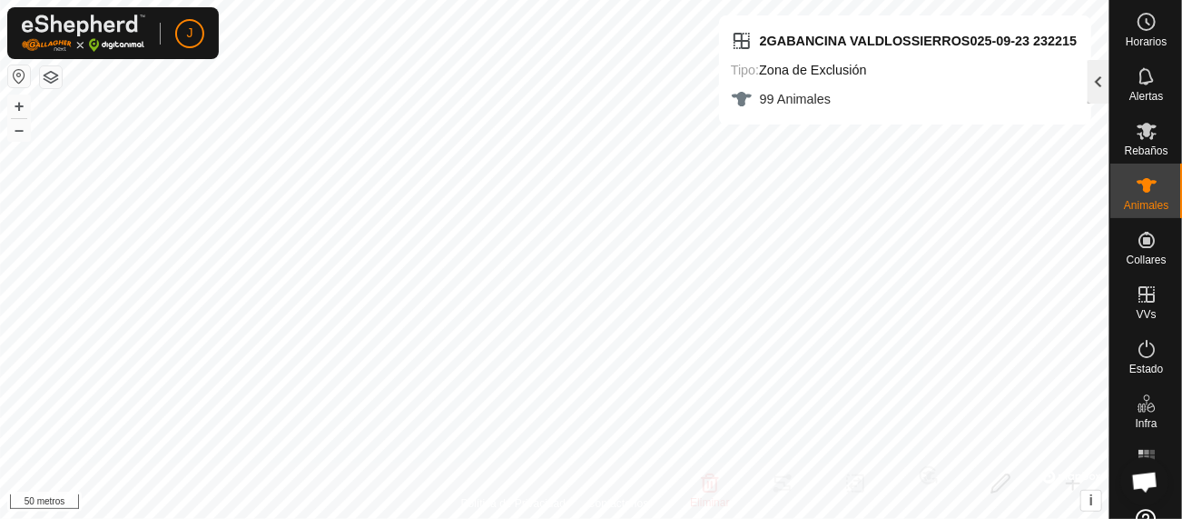
click at [1103, 80] on div at bounding box center [1099, 82] width 22 height 44
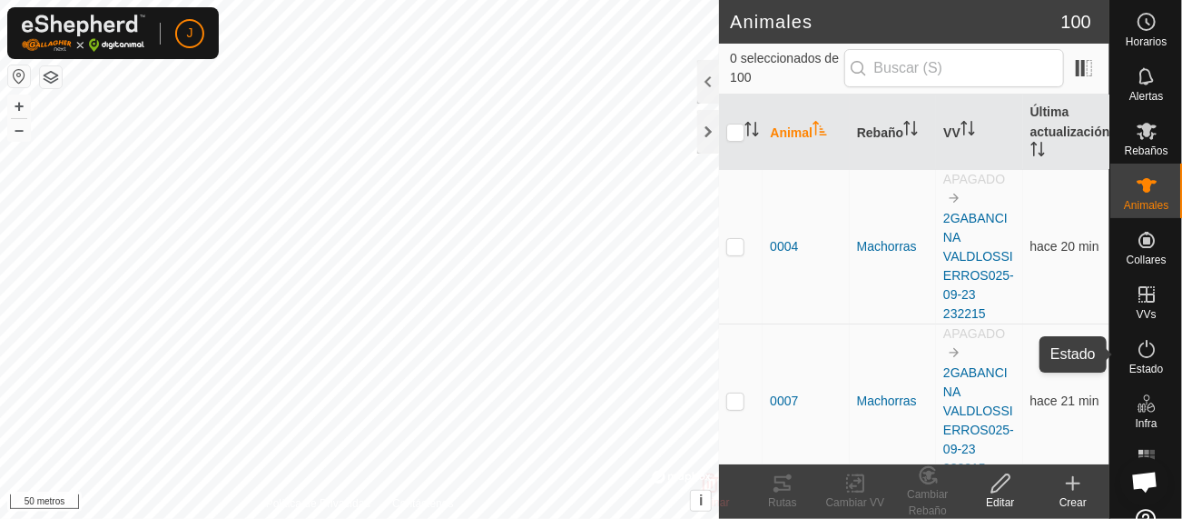
click at [1141, 356] on icon at bounding box center [1147, 349] width 16 height 18
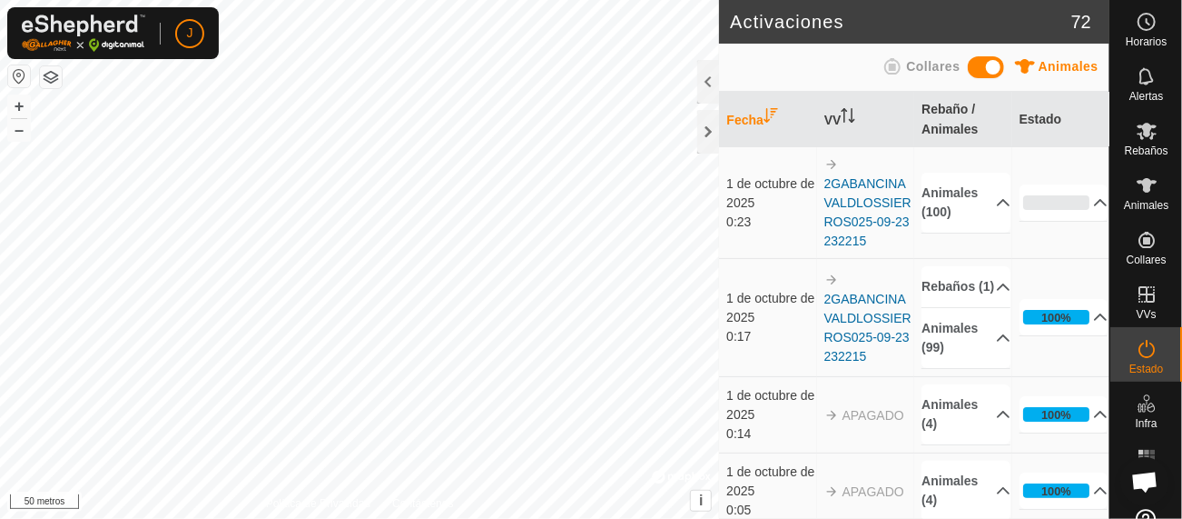
click at [1141, 356] on icon at bounding box center [1147, 349] width 16 height 18
click at [1145, 190] on icon at bounding box center [1147, 185] width 22 height 22
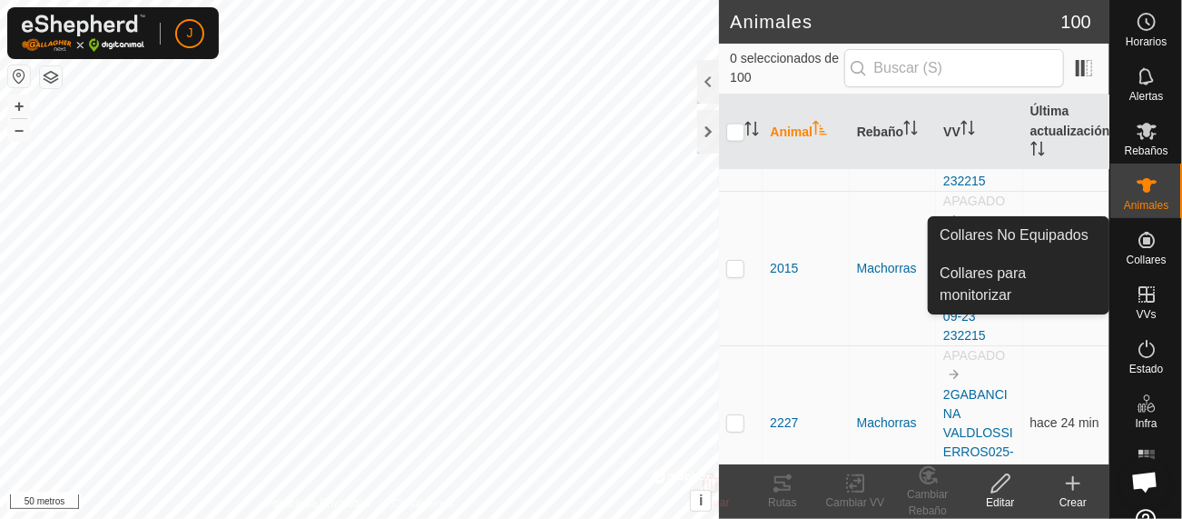
scroll to position [4517, 0]
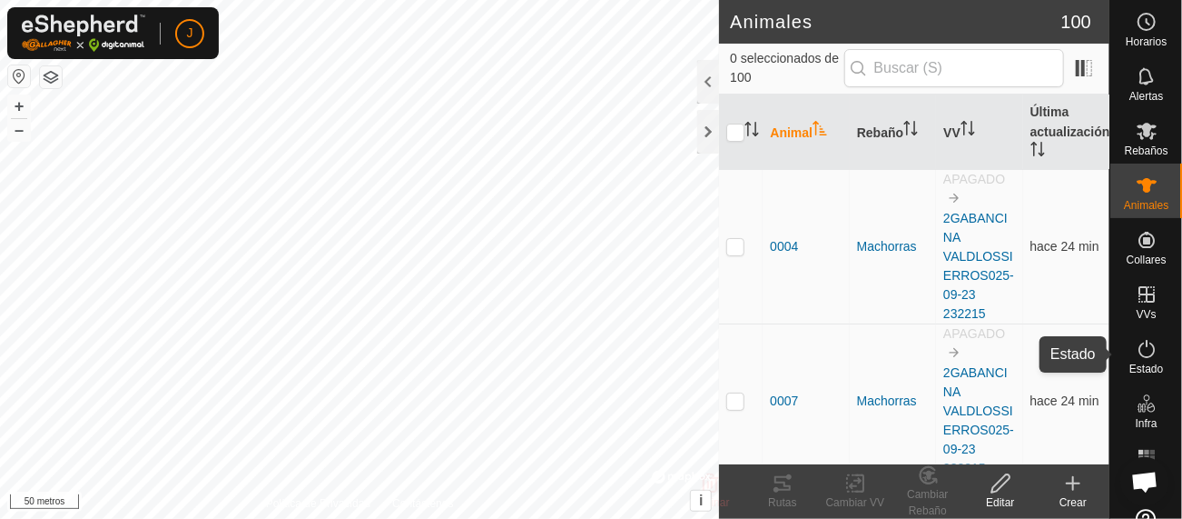
click at [1138, 342] on icon at bounding box center [1147, 349] width 22 height 22
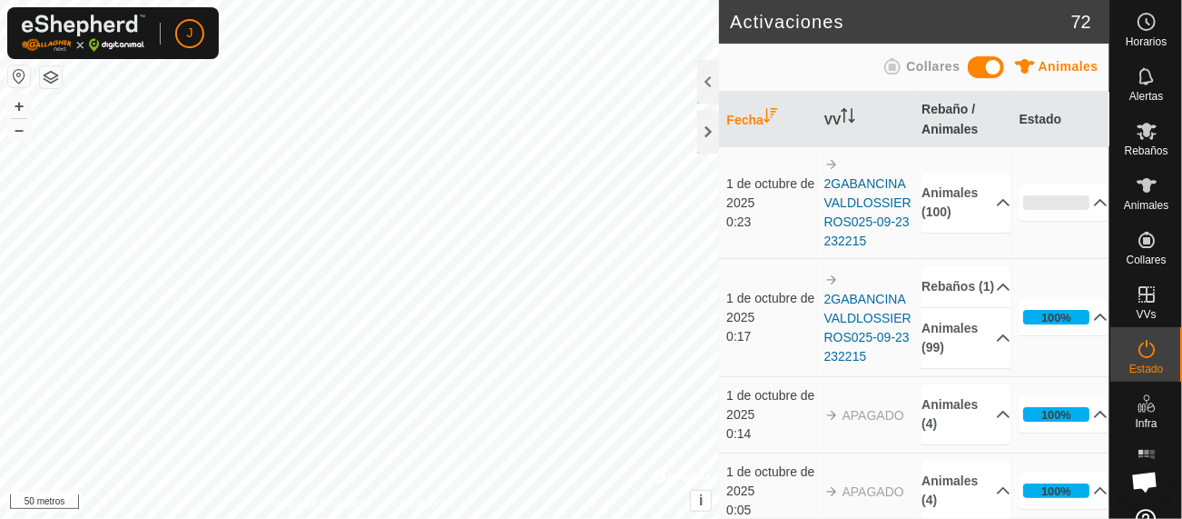
click at [1139, 340] on icon at bounding box center [1147, 349] width 22 height 22
click at [1147, 196] on es-animals-svg-icon at bounding box center [1147, 185] width 33 height 29
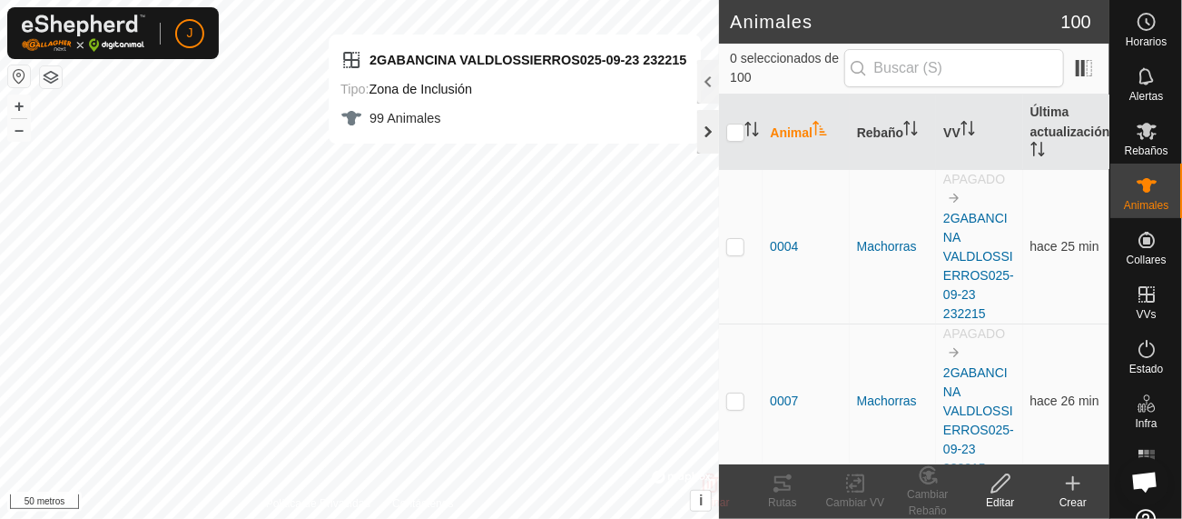
click at [698, 133] on div at bounding box center [709, 132] width 22 height 44
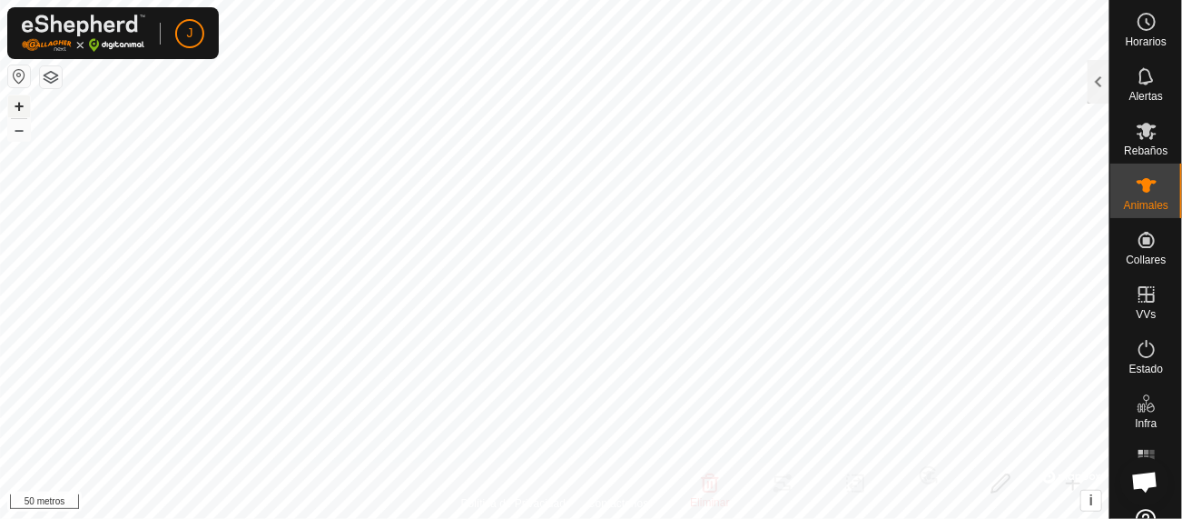
click at [13, 95] on button "+" at bounding box center [19, 106] width 22 height 22
click at [24, 134] on button "–" at bounding box center [19, 130] width 22 height 22
click at [25, 136] on button "–" at bounding box center [19, 130] width 22 height 22
click at [1101, 109] on div at bounding box center [1099, 85] width 22 height 50
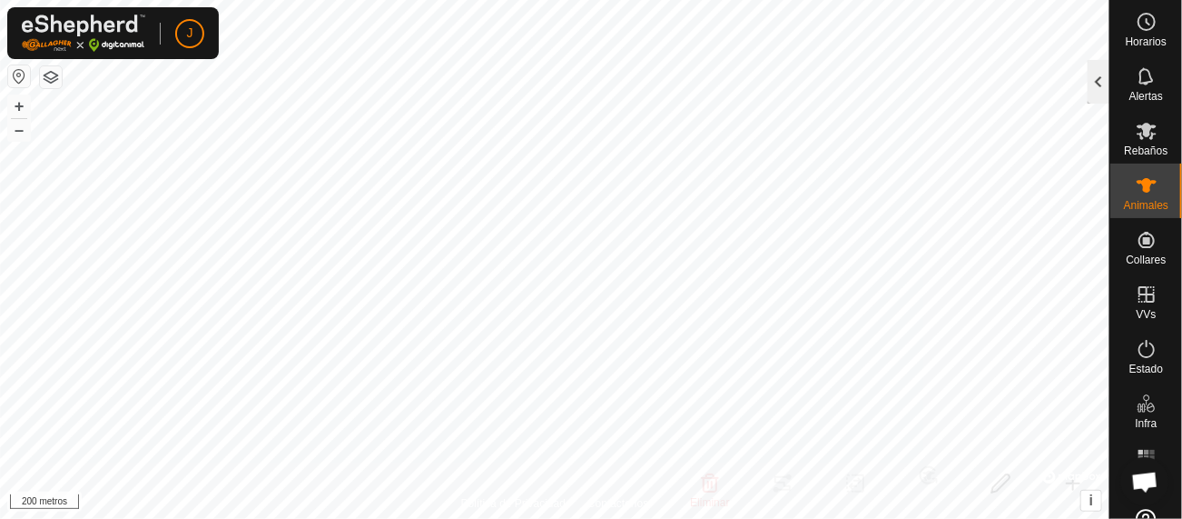
click at [1103, 83] on div at bounding box center [1099, 82] width 22 height 44
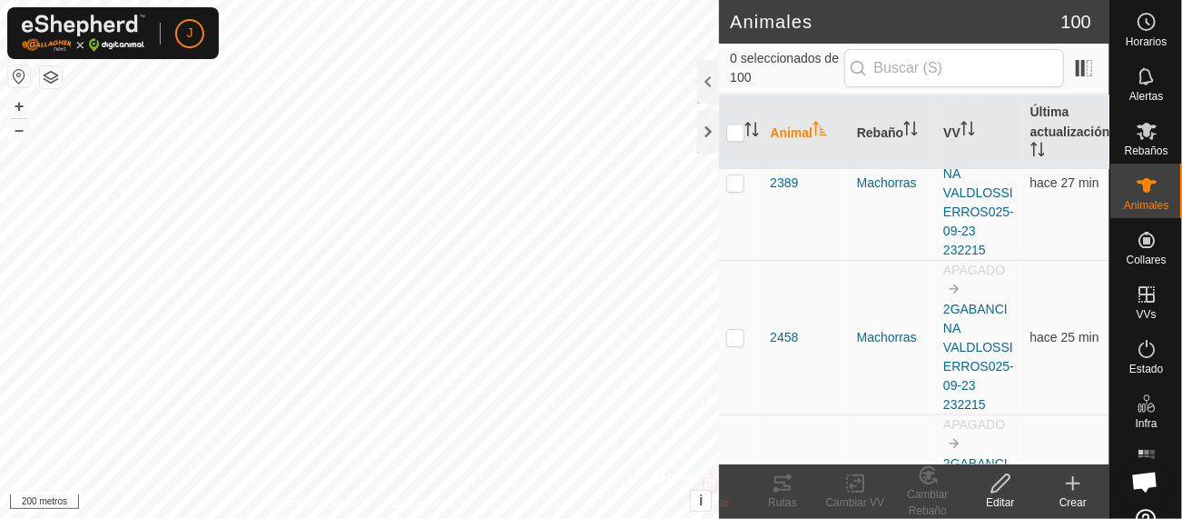
scroll to position [5304, 0]
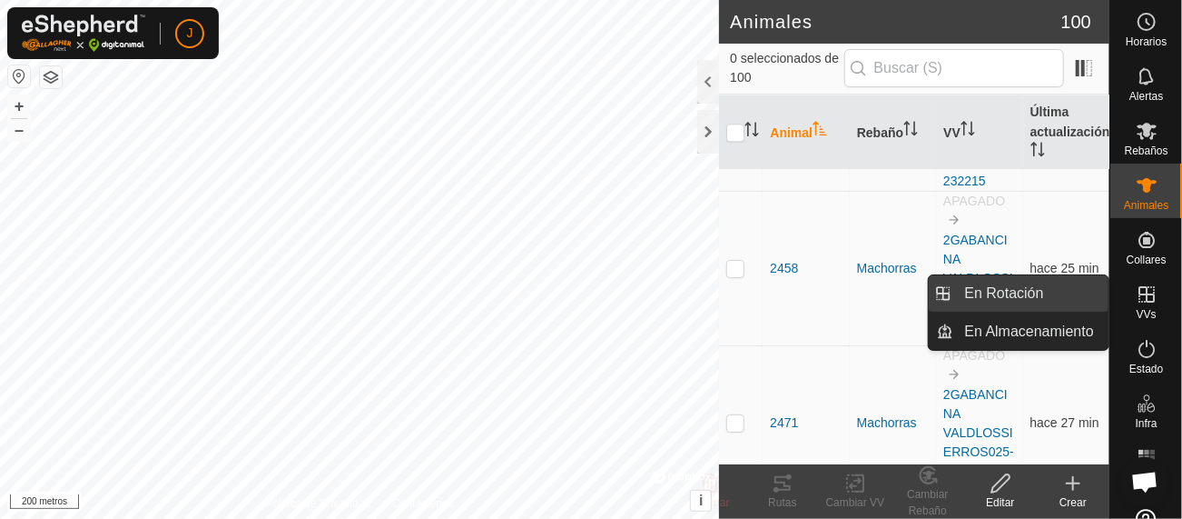
drag, startPoint x: 1082, startPoint y: 293, endPoint x: 1030, endPoint y: 293, distance: 51.8
click at [1030, 293] on span "En Rotación" at bounding box center [1004, 293] width 79 height 22
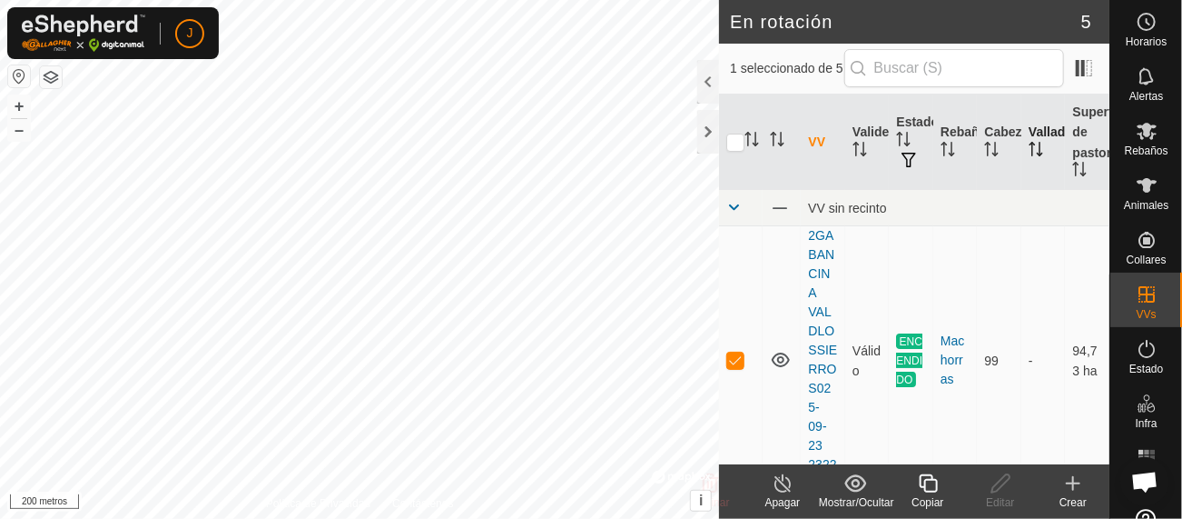
click at [1035, 138] on th "Vallado" at bounding box center [1044, 141] width 45 height 95
click at [1131, 191] on es-animals-svg-icon at bounding box center [1147, 185] width 33 height 29
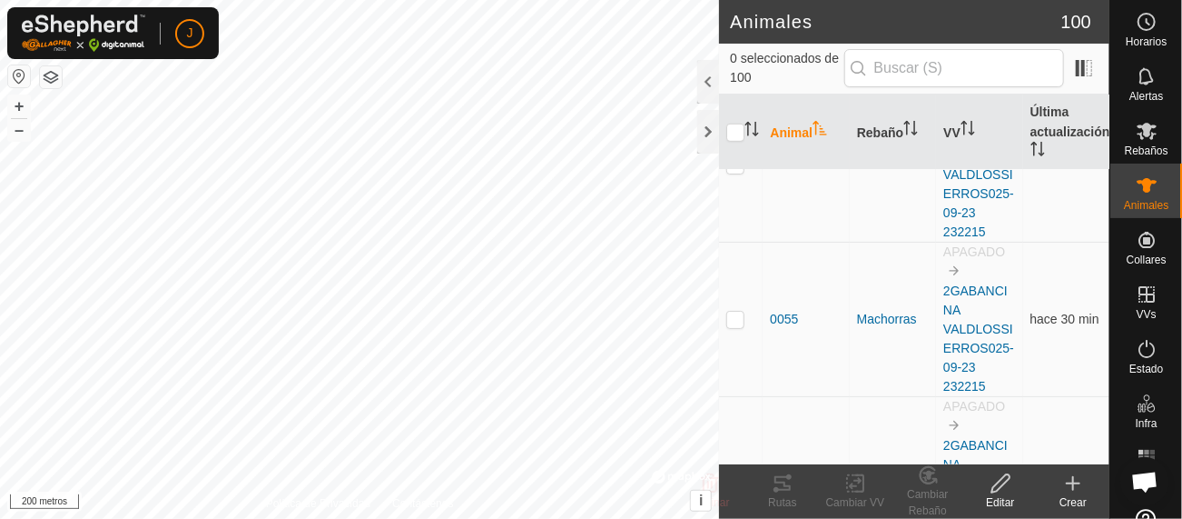
scroll to position [515, 0]
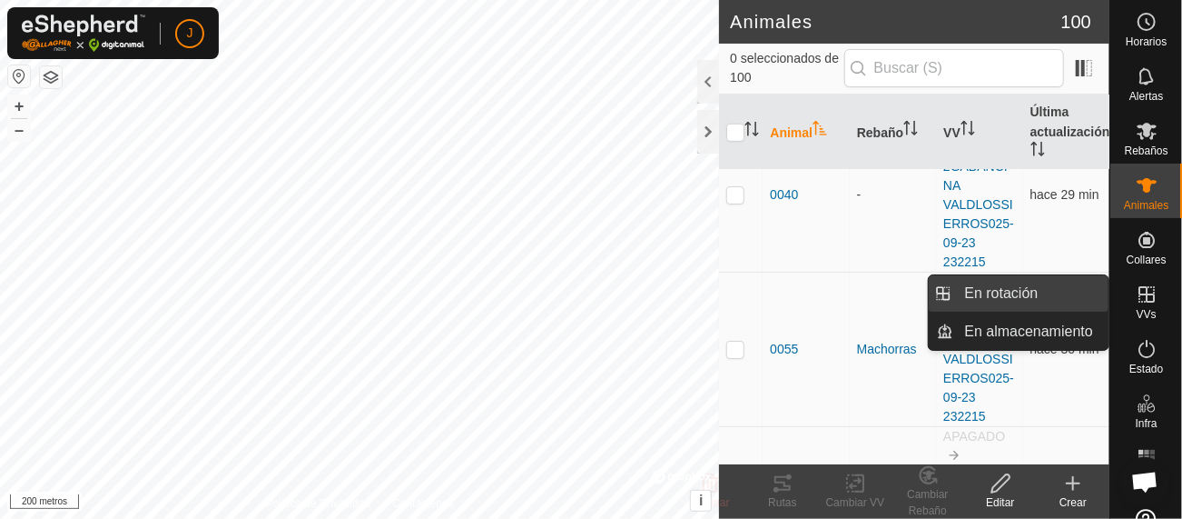
click at [1028, 293] on link "En rotación" at bounding box center [1032, 293] width 155 height 36
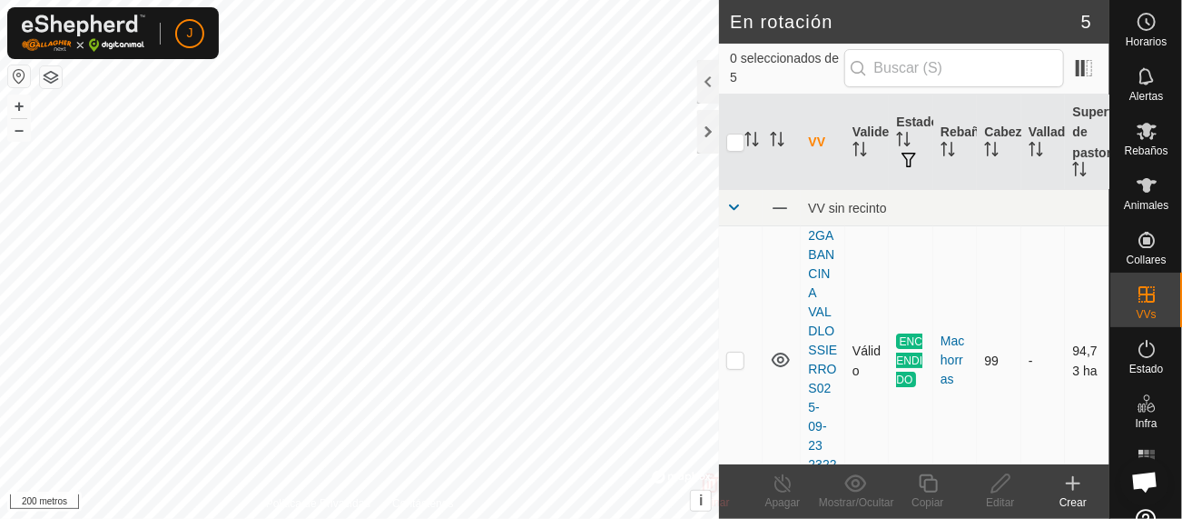
click at [737, 359] on p-checkbox at bounding box center [736, 359] width 18 height 15
checkbox input "true"
click at [706, 126] on div at bounding box center [709, 132] width 22 height 44
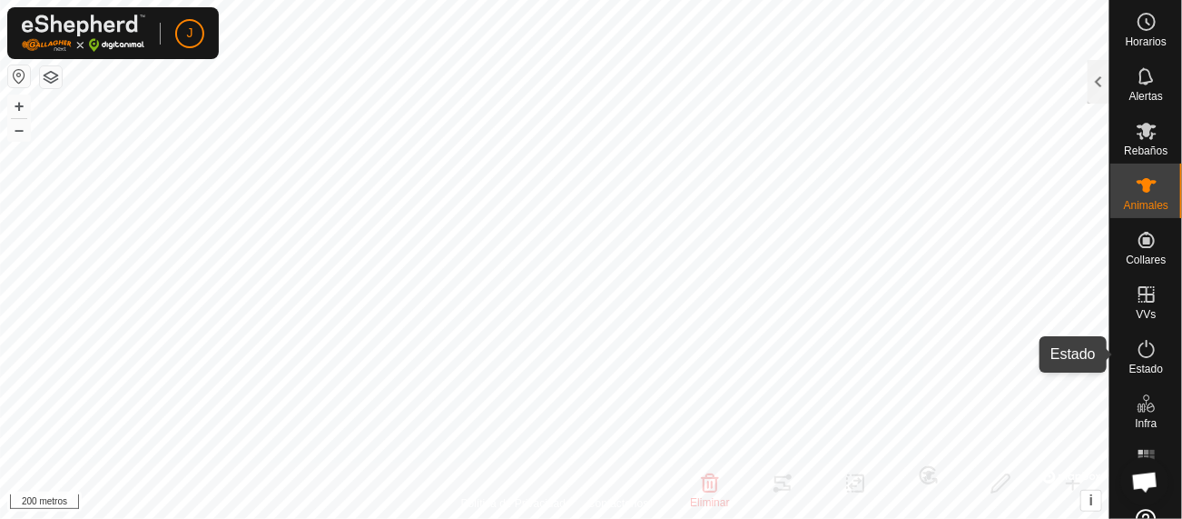
click at [1141, 345] on icon at bounding box center [1147, 349] width 22 height 22
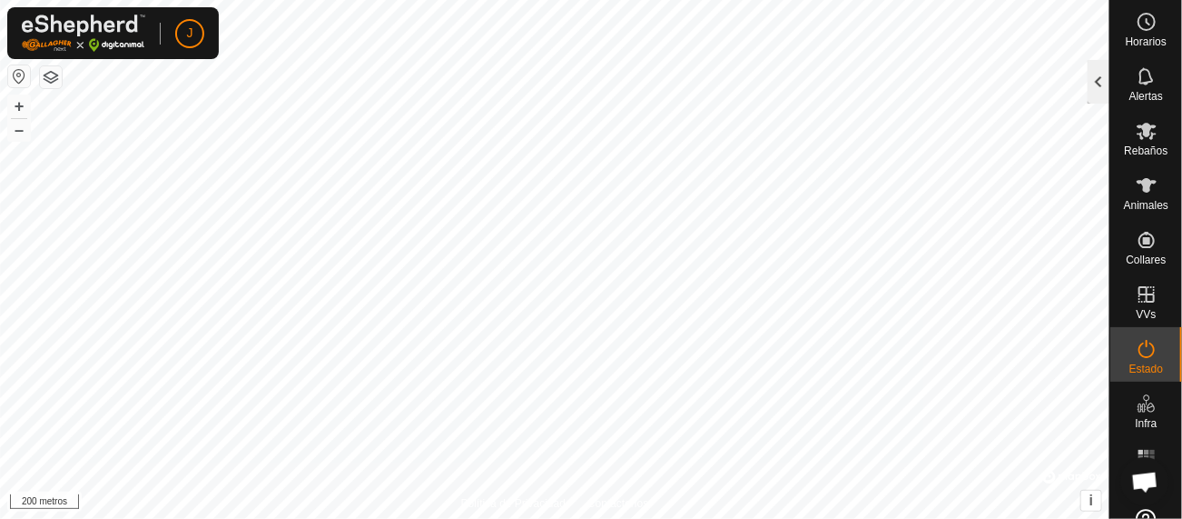
click at [1103, 88] on div at bounding box center [1099, 82] width 22 height 44
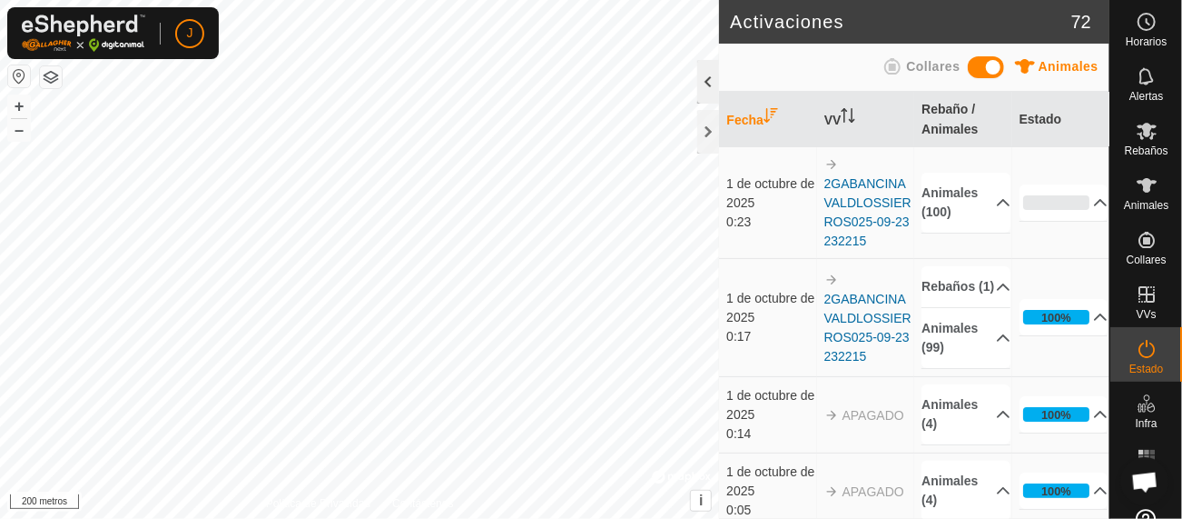
click at [705, 81] on div at bounding box center [709, 82] width 22 height 44
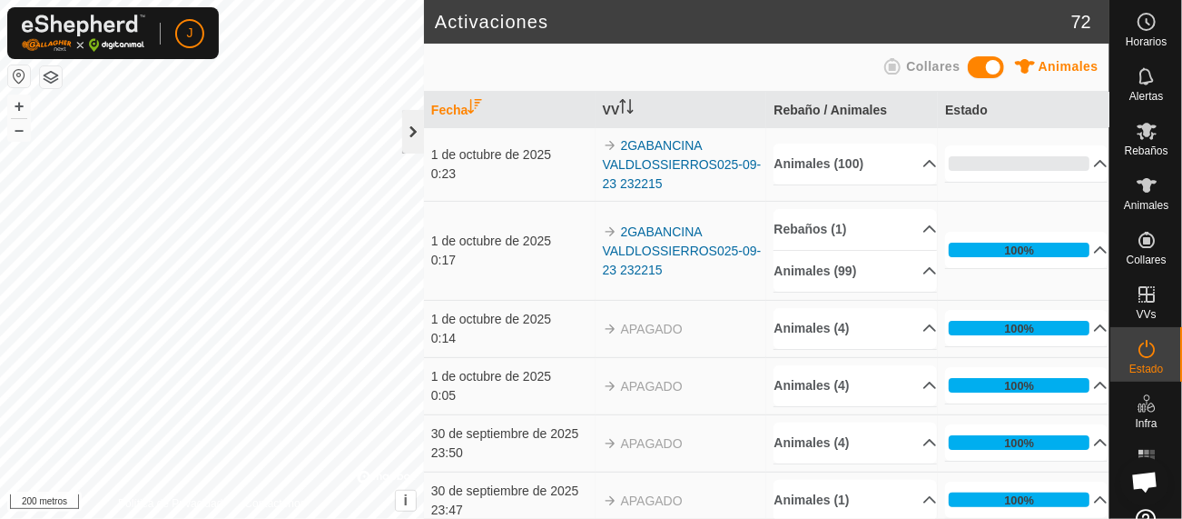
click at [411, 125] on div at bounding box center [413, 132] width 22 height 44
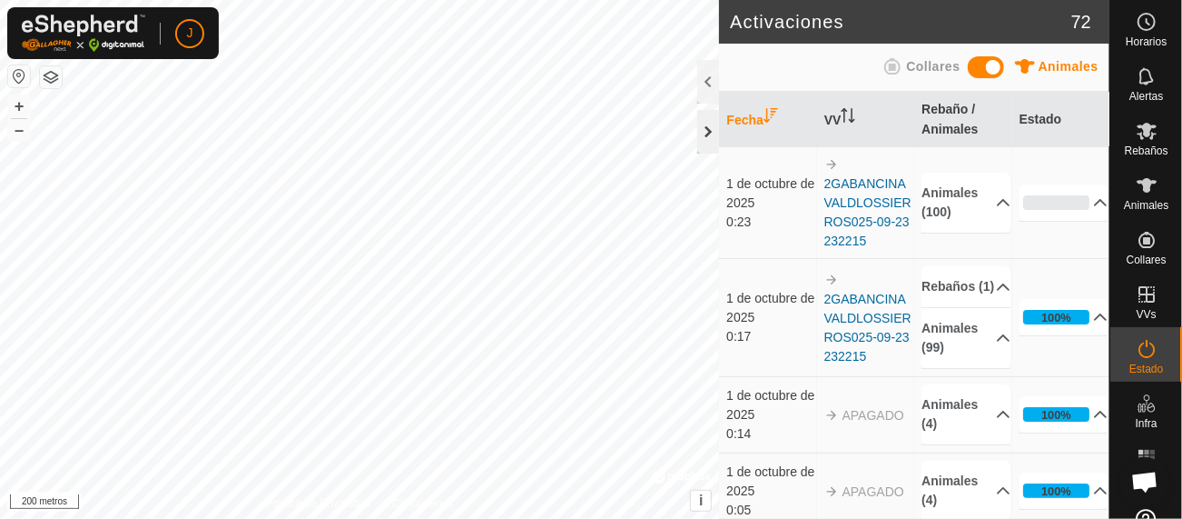
click at [714, 124] on div at bounding box center [709, 132] width 22 height 44
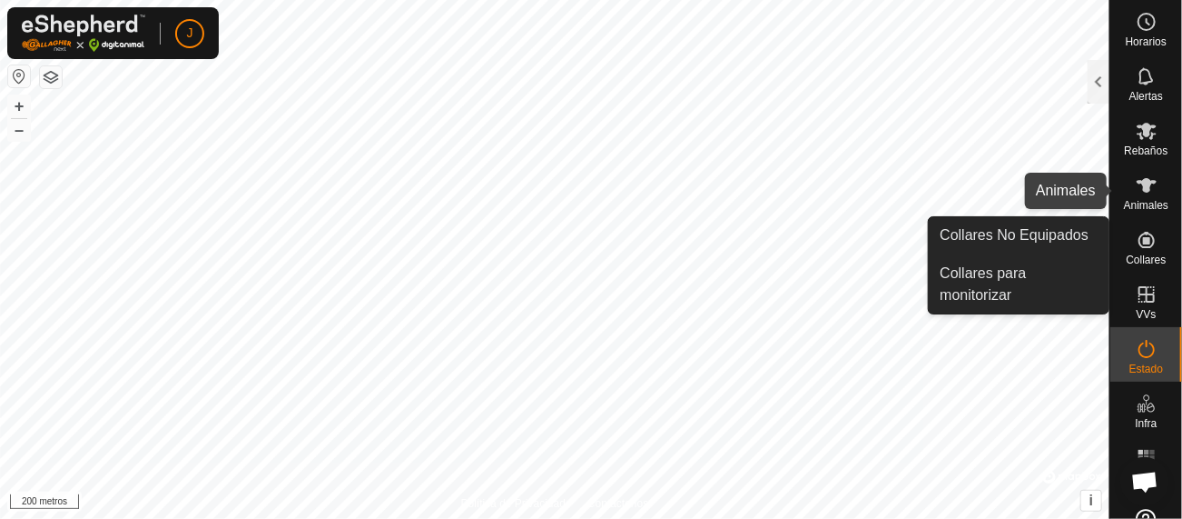
click at [1143, 186] on icon at bounding box center [1147, 185] width 20 height 15
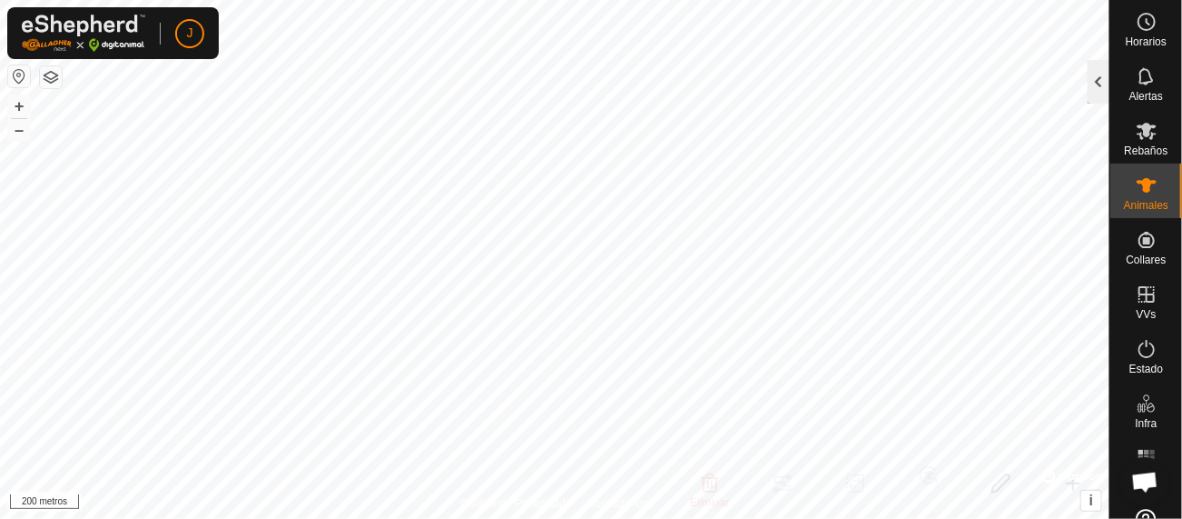
click at [1101, 89] on div at bounding box center [1099, 82] width 22 height 44
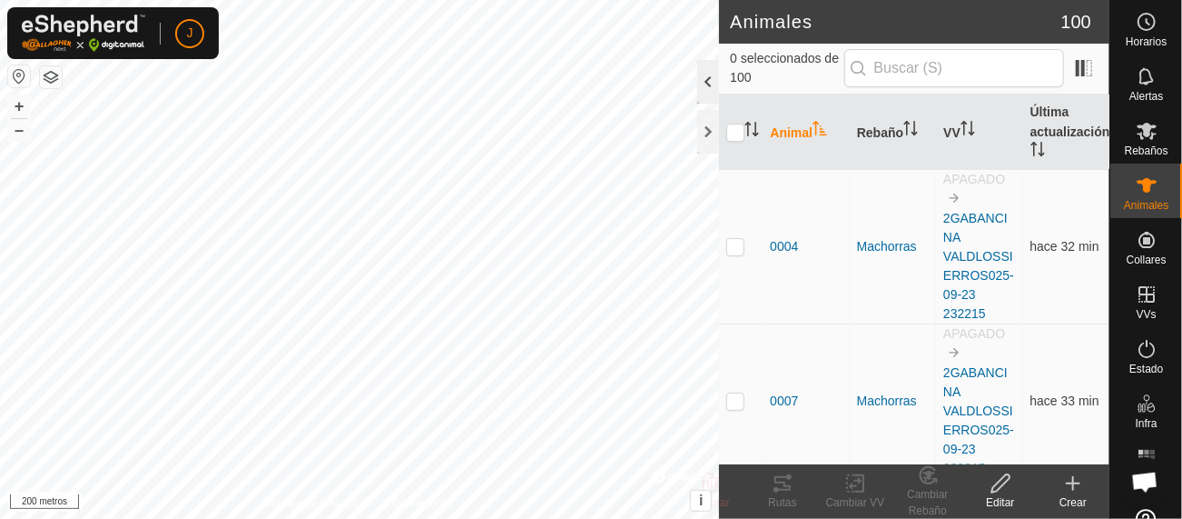
click at [707, 84] on div at bounding box center [709, 82] width 22 height 44
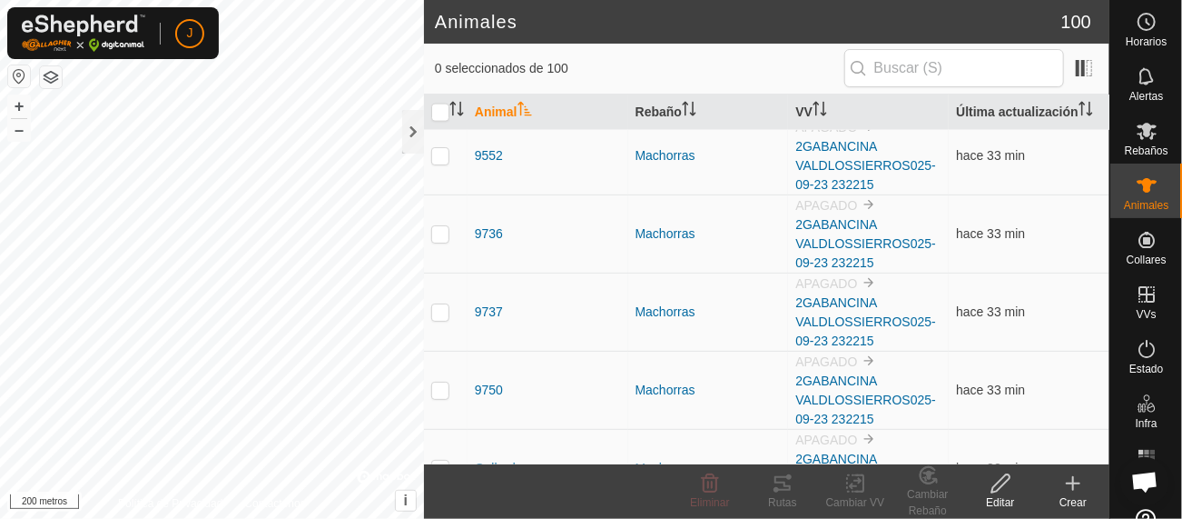
scroll to position [7608, 0]
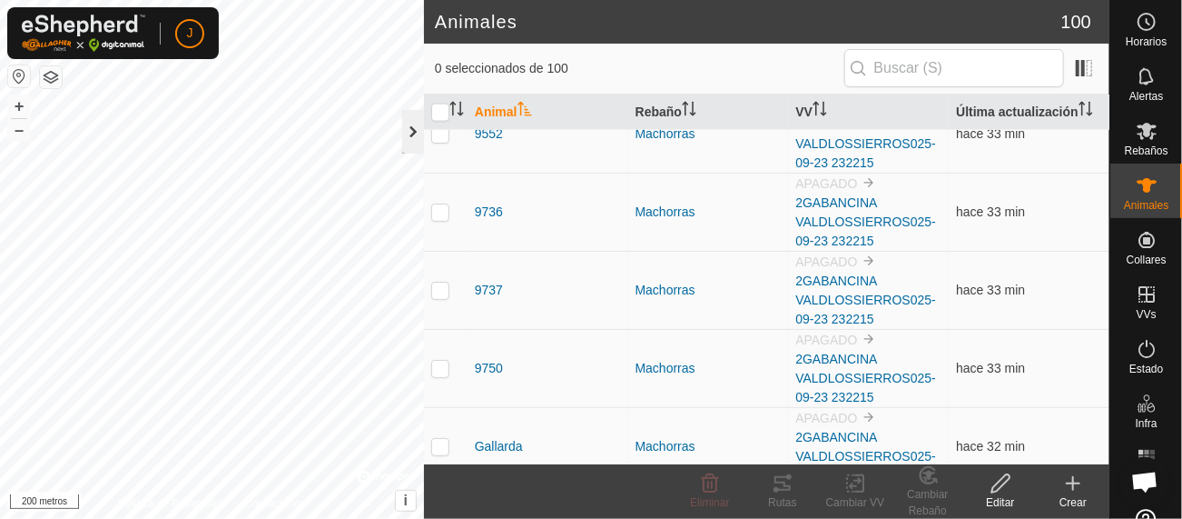
click at [416, 130] on div at bounding box center [413, 132] width 22 height 44
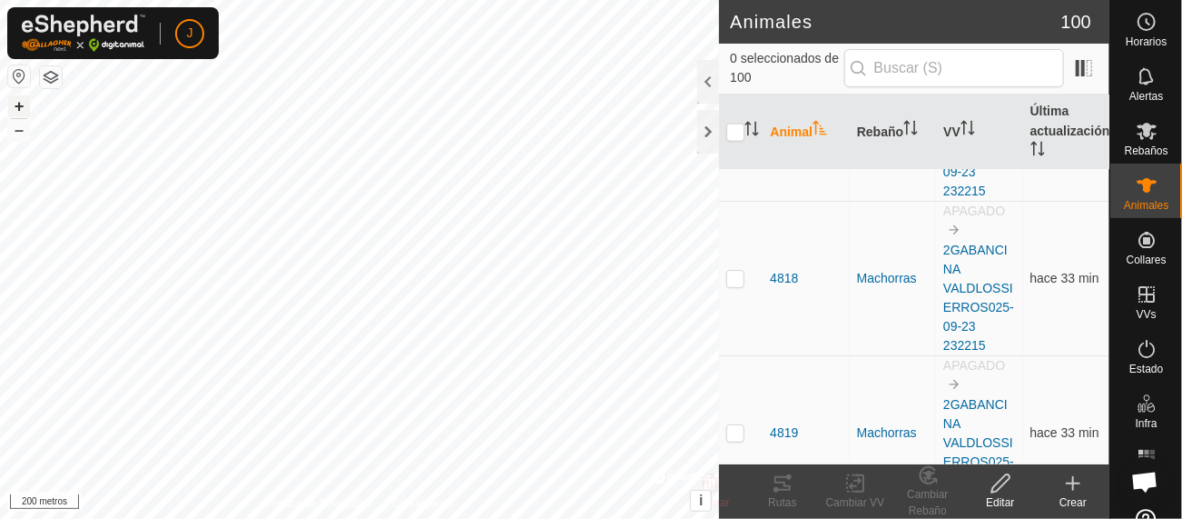
click at [16, 110] on font "+" at bounding box center [20, 105] width 10 height 19
click at [17, 114] on font "+" at bounding box center [20, 105] width 10 height 19
click at [18, 136] on font "–" at bounding box center [19, 129] width 9 height 19
click at [57, 74] on button "button" at bounding box center [51, 77] width 22 height 22
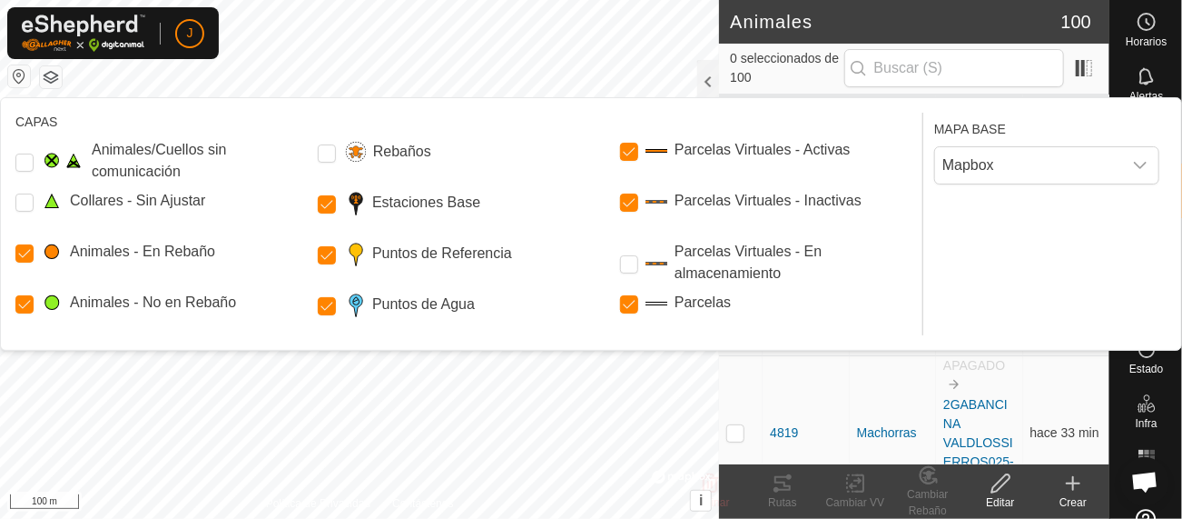
click at [51, 81] on button "button" at bounding box center [51, 77] width 22 height 22
